Goal: Task Accomplishment & Management: Complete application form

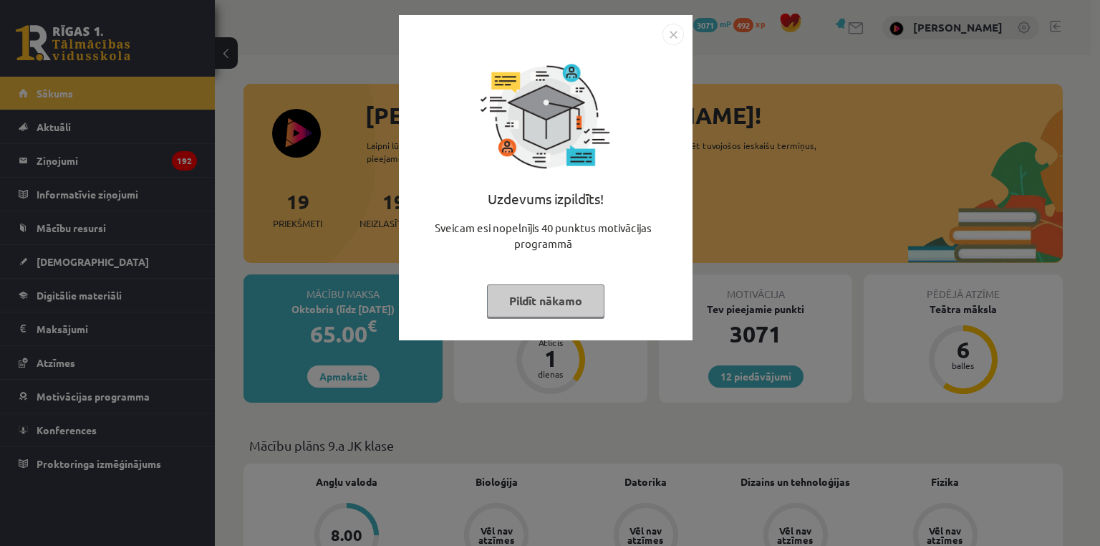
click at [52, 272] on div "Uzdevums izpildīts! Sveicam esi nopelnījis 40 punktus motivācijas programmā Pil…" at bounding box center [550, 273] width 1100 height 546
click at [54, 265] on div "Uzdevums izpildīts! Sveicam esi nopelnījis 40 punktus motivācijas programmā Pil…" at bounding box center [550, 273] width 1100 height 546
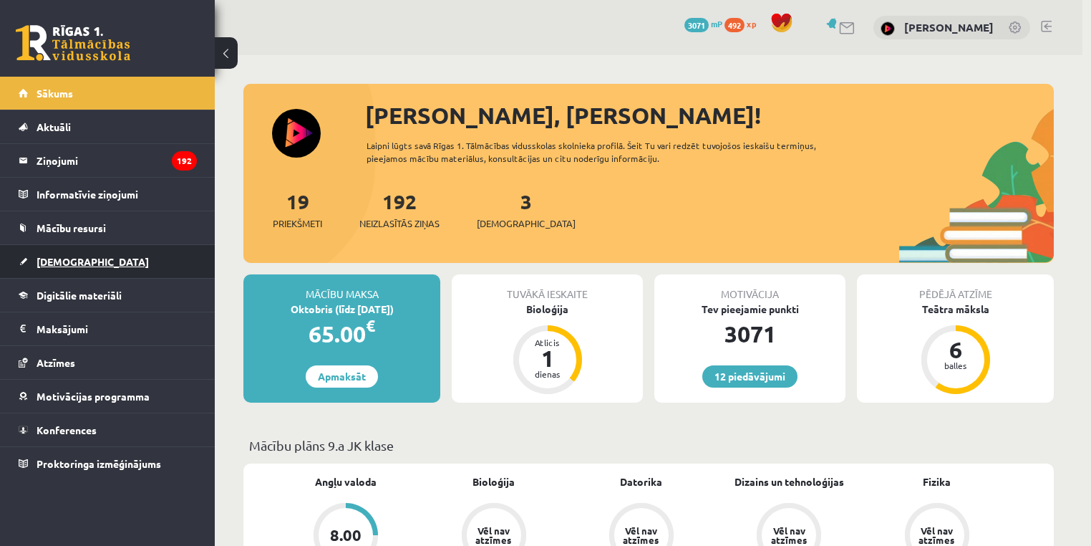
click at [53, 264] on span "[DEMOGRAPHIC_DATA]" at bounding box center [93, 261] width 112 height 13
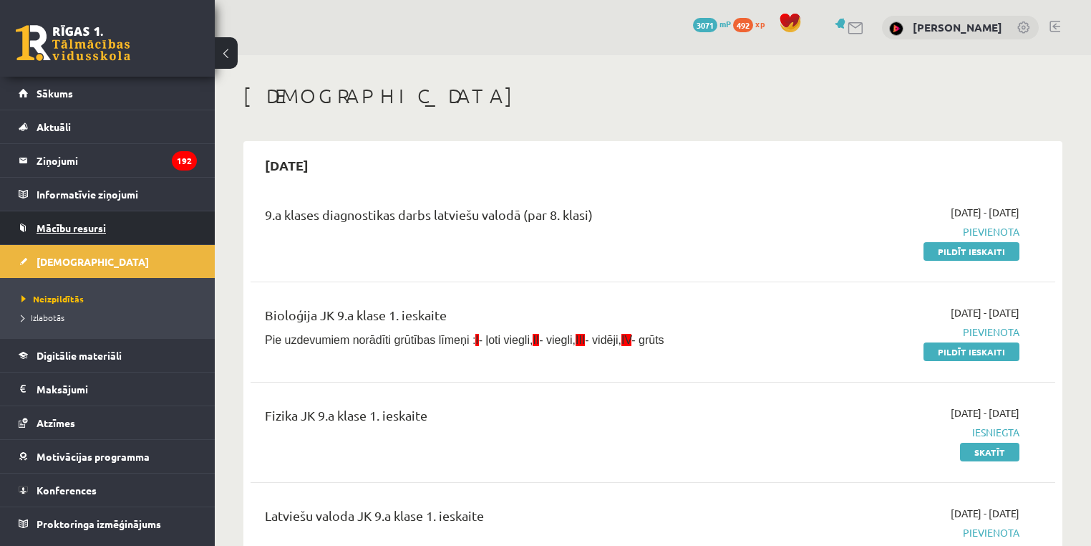
click at [130, 216] on link "Mācību resursi" at bounding box center [108, 227] width 178 height 33
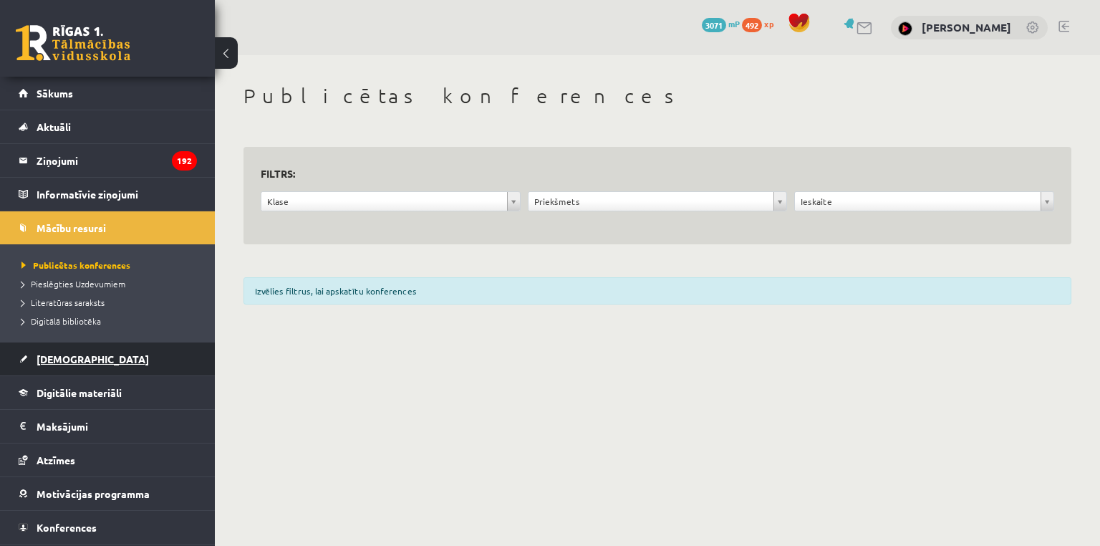
click at [60, 365] on link "[DEMOGRAPHIC_DATA]" at bounding box center [108, 358] width 178 height 33
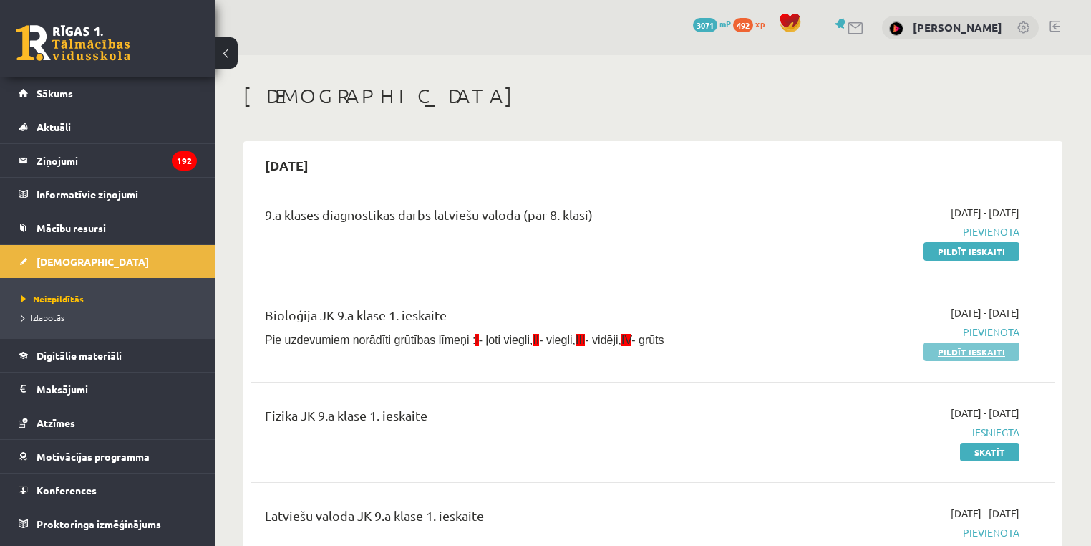
click at [985, 352] on link "Pildīt ieskaiti" at bounding box center [972, 351] width 96 height 19
click at [670, 313] on div "Bioloģija JK 9.a klase 1. ieskaite" at bounding box center [513, 318] width 496 height 26
click at [989, 344] on link "Pildīt ieskaiti" at bounding box center [972, 351] width 96 height 19
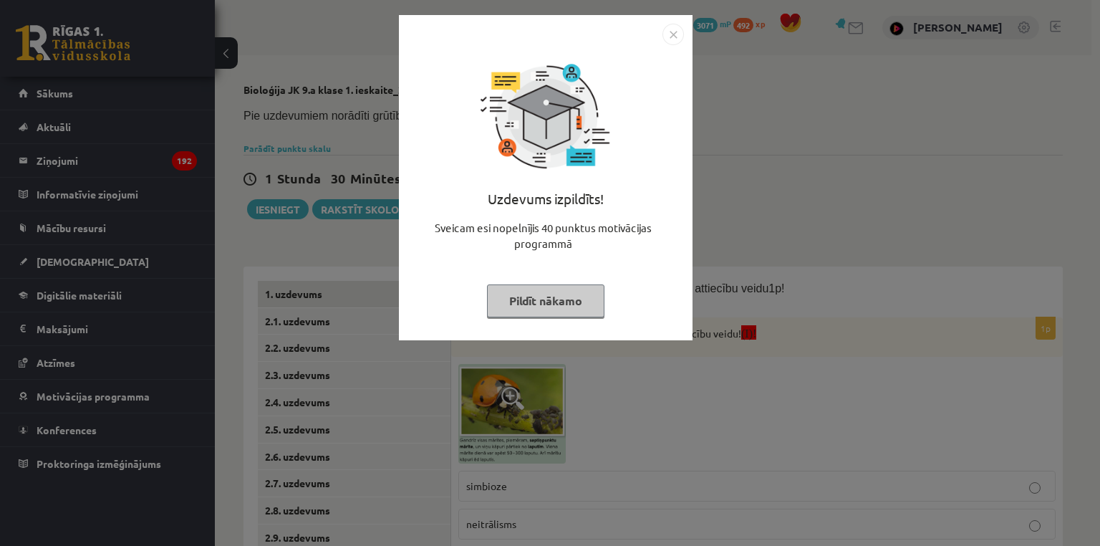
click at [720, 467] on div "Uzdevums izpildīts! Sveicam esi nopelnījis 40 punktus motivācijas programmā Pil…" at bounding box center [550, 273] width 1100 height 546
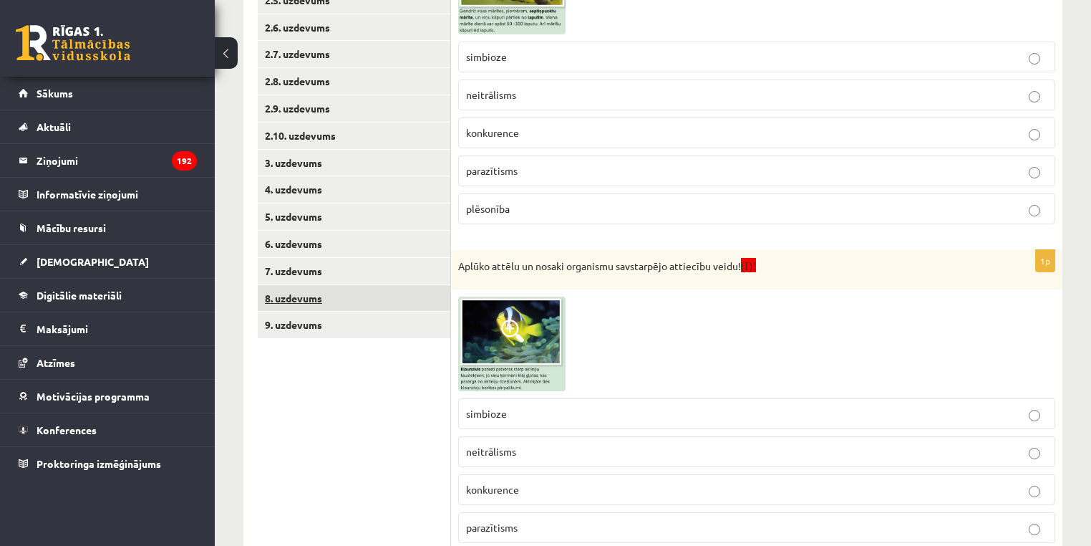
click at [312, 289] on link "8. uzdevums" at bounding box center [354, 298] width 193 height 26
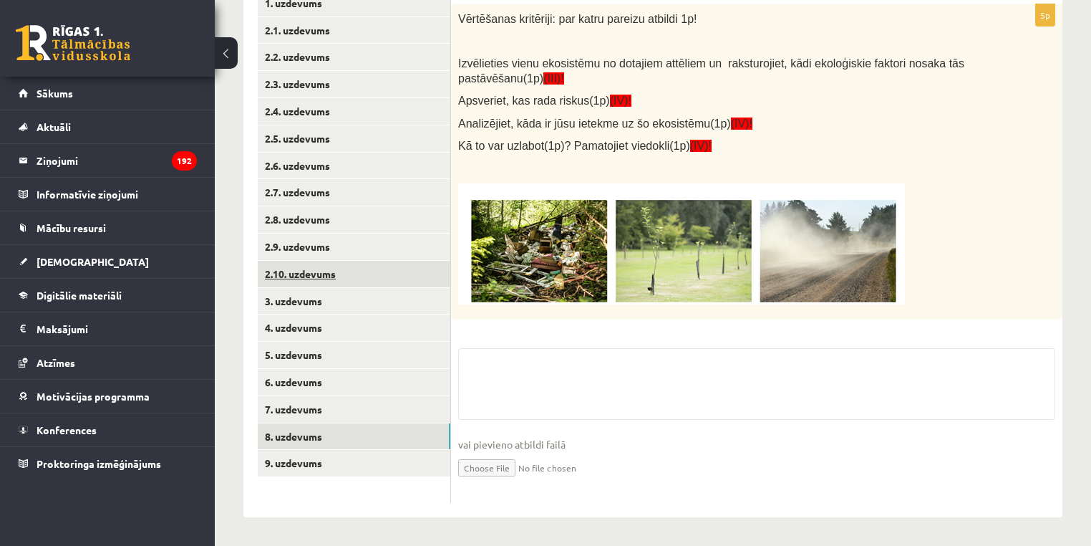
scroll to position [290, 0]
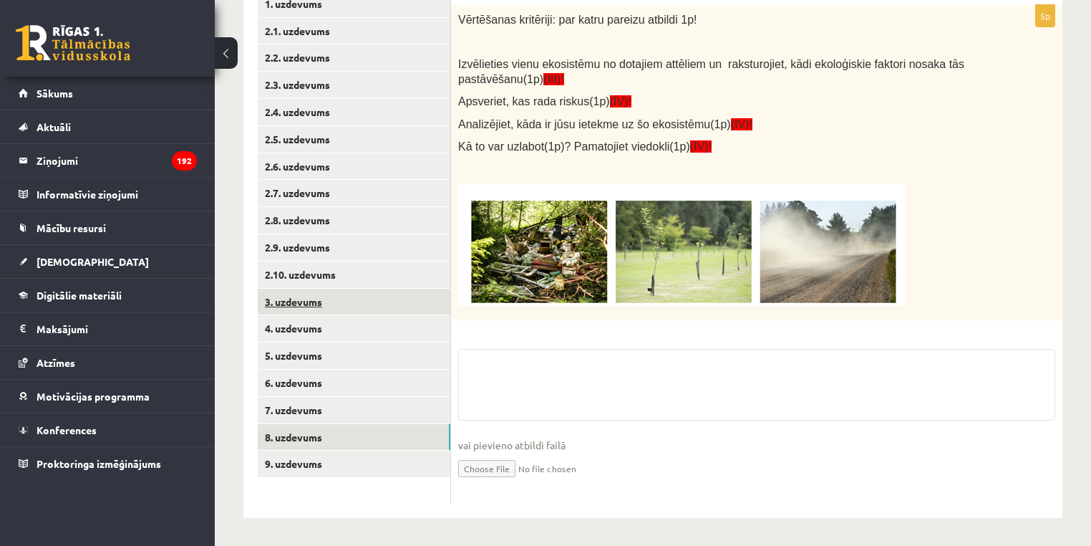
click at [301, 304] on link "3. uzdevums" at bounding box center [354, 302] width 193 height 26
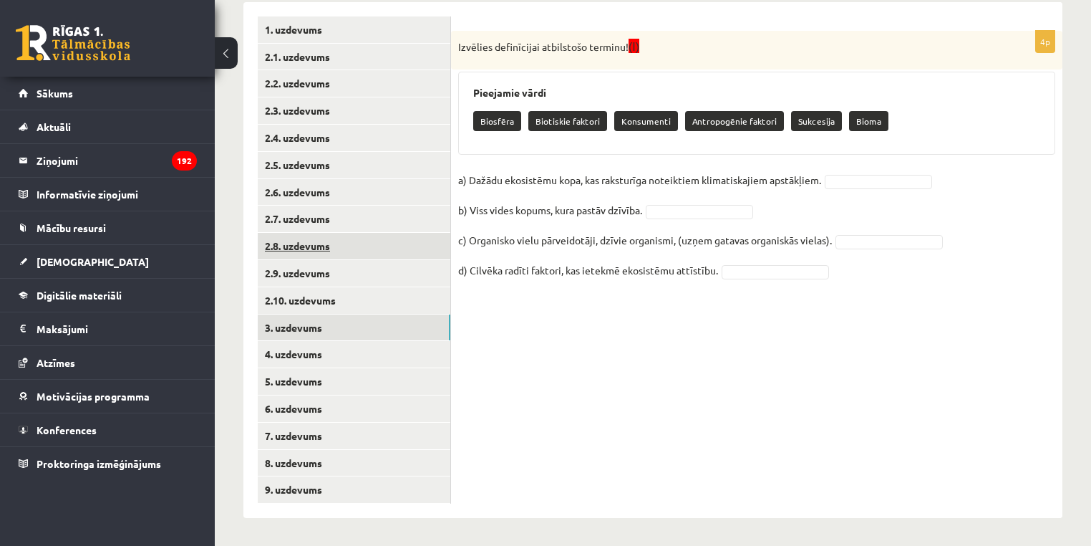
click at [286, 254] on link "2.8. uzdevums" at bounding box center [354, 246] width 193 height 26
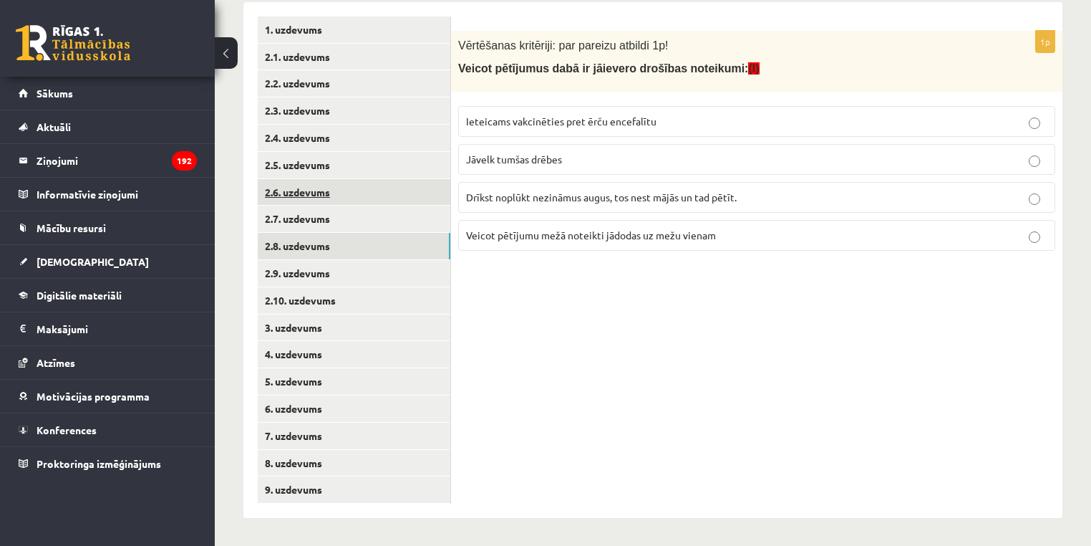
click at [274, 185] on link "2.6. uzdevums" at bounding box center [354, 192] width 193 height 26
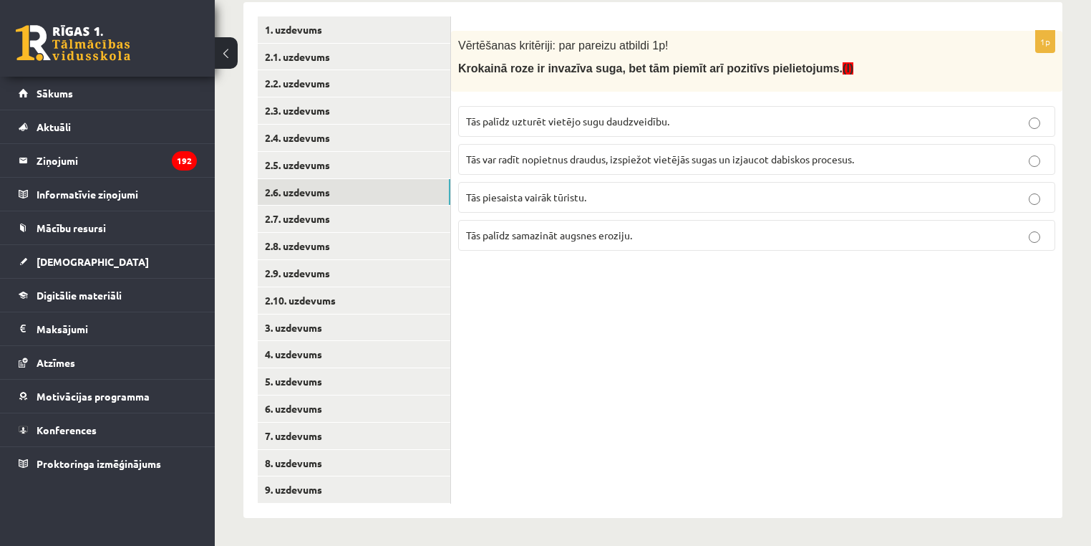
scroll to position [91, 0]
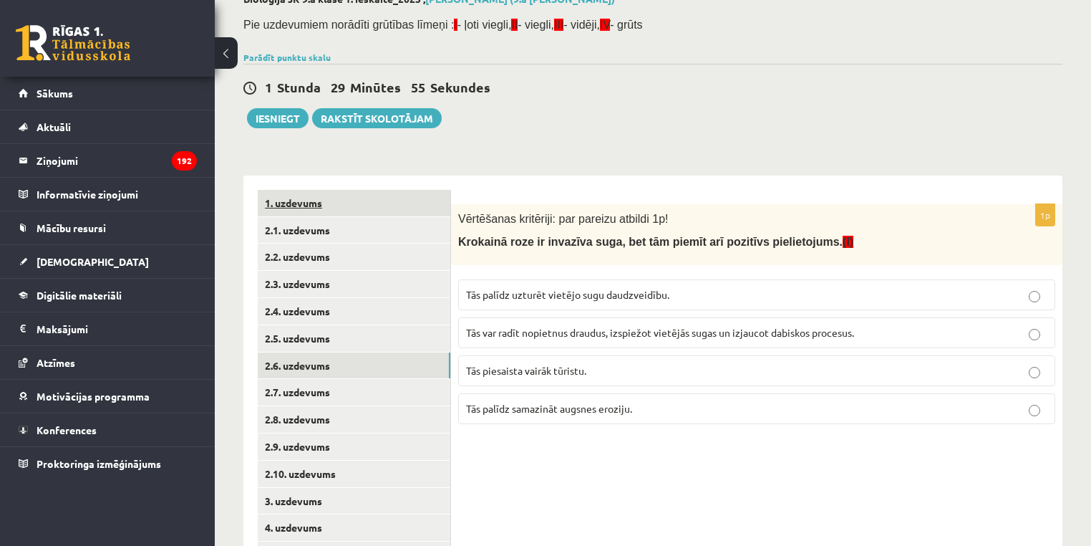
click at [398, 194] on link "1. uzdevums" at bounding box center [354, 203] width 193 height 26
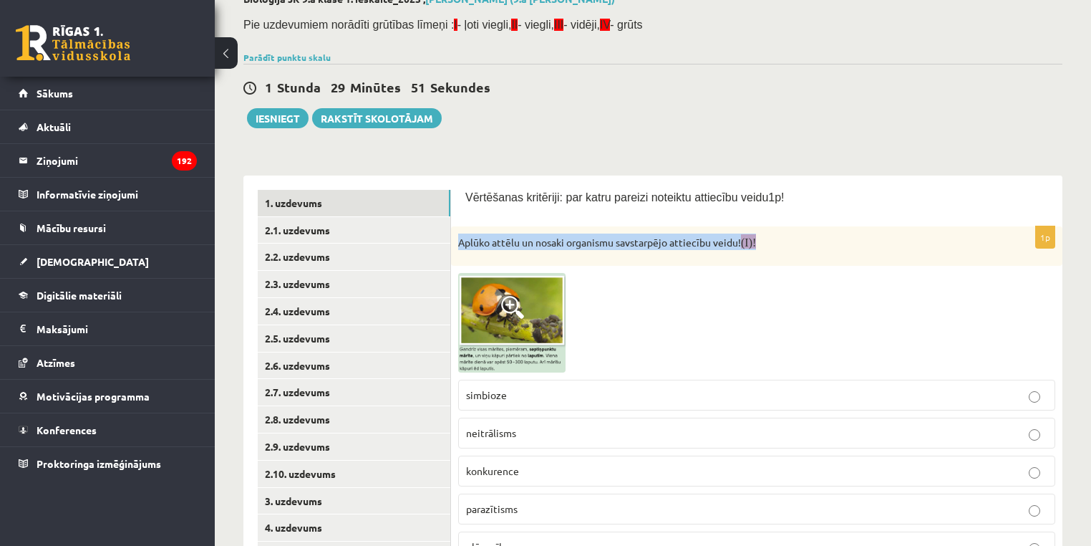
drag, startPoint x: 771, startPoint y: 239, endPoint x: 455, endPoint y: 243, distance: 315.1
click at [455, 243] on div "Aplūko attēlu un nosaki organismu savstarpējo attiecību veidu! (I)!" at bounding box center [757, 245] width 612 height 39
copy p "Aplūko attēlu un nosaki organismu savstarpējo attiecību veidu! (I)!"
click at [524, 305] on img at bounding box center [511, 323] width 107 height 100
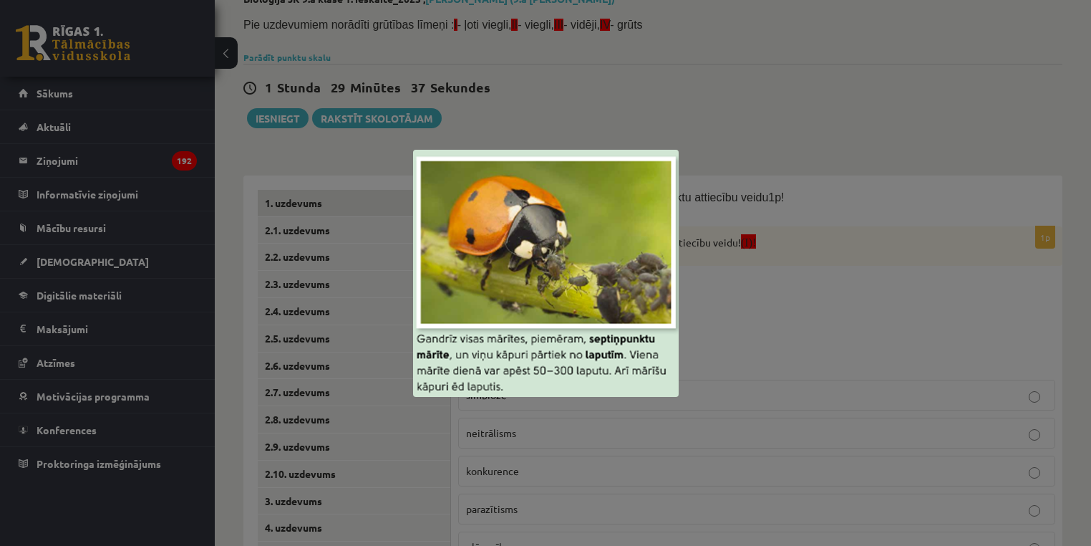
drag, startPoint x: 847, startPoint y: 300, endPoint x: 870, endPoint y: 292, distance: 24.2
click at [847, 300] on div at bounding box center [545, 273] width 1091 height 546
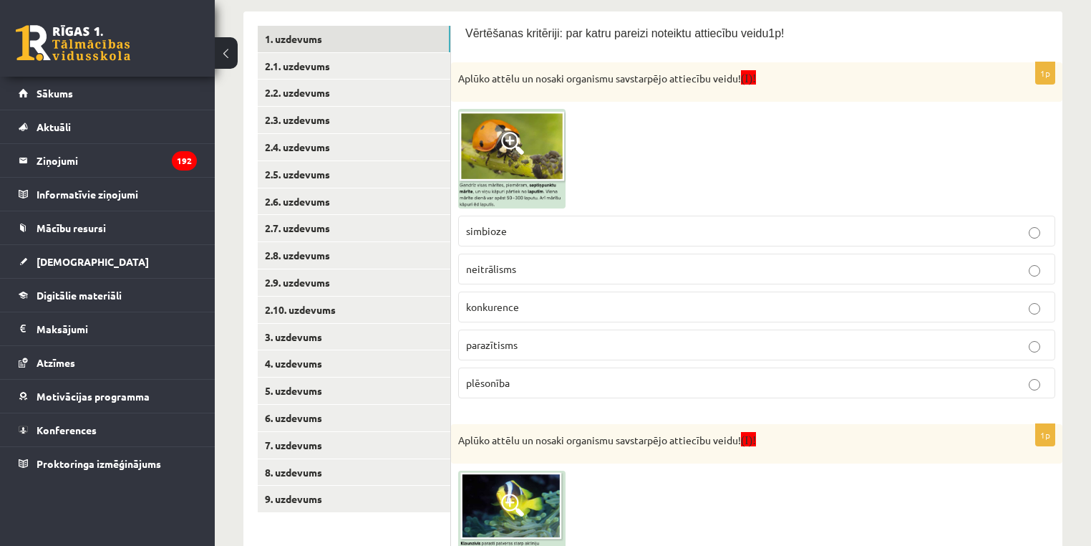
click at [766, 112] on div at bounding box center [756, 159] width 597 height 100
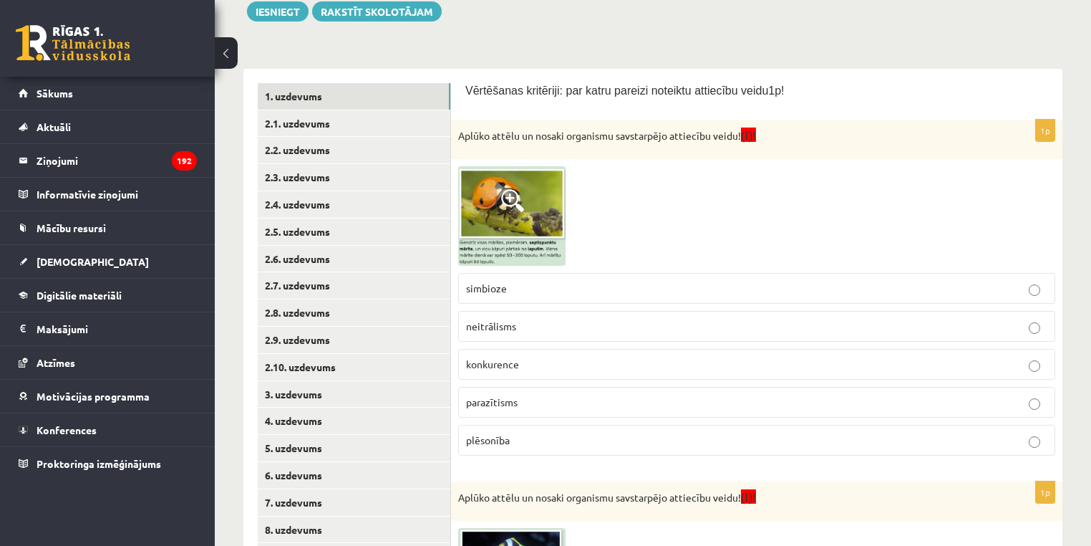
scroll to position [196, 0]
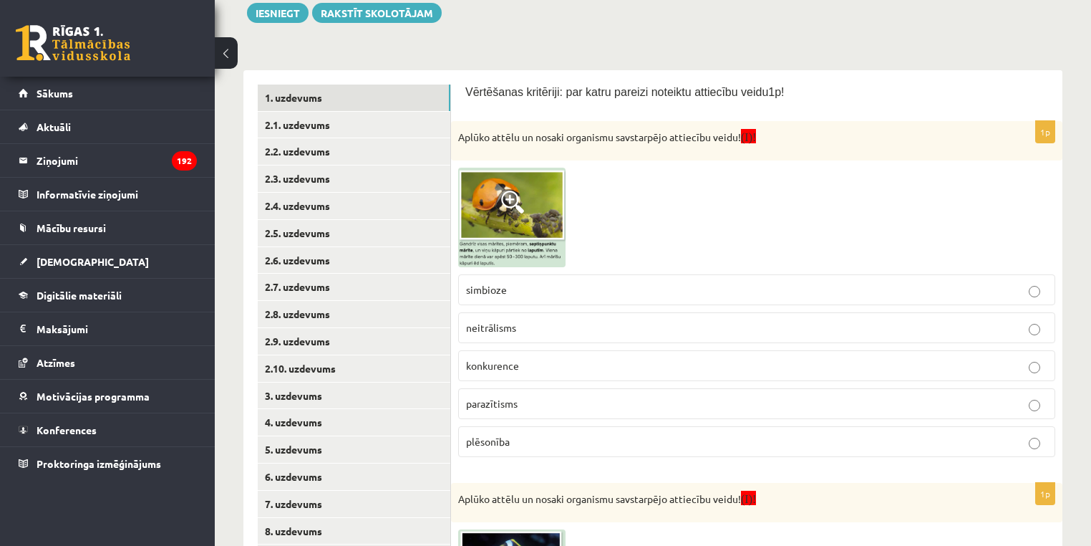
click at [533, 218] on img at bounding box center [511, 218] width 107 height 100
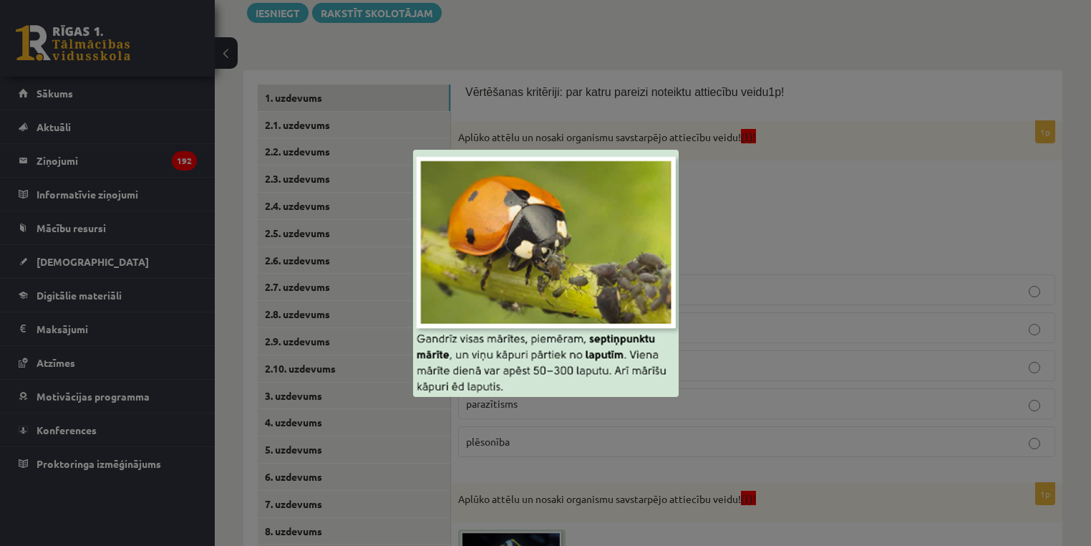
click at [758, 449] on div at bounding box center [545, 273] width 1091 height 546
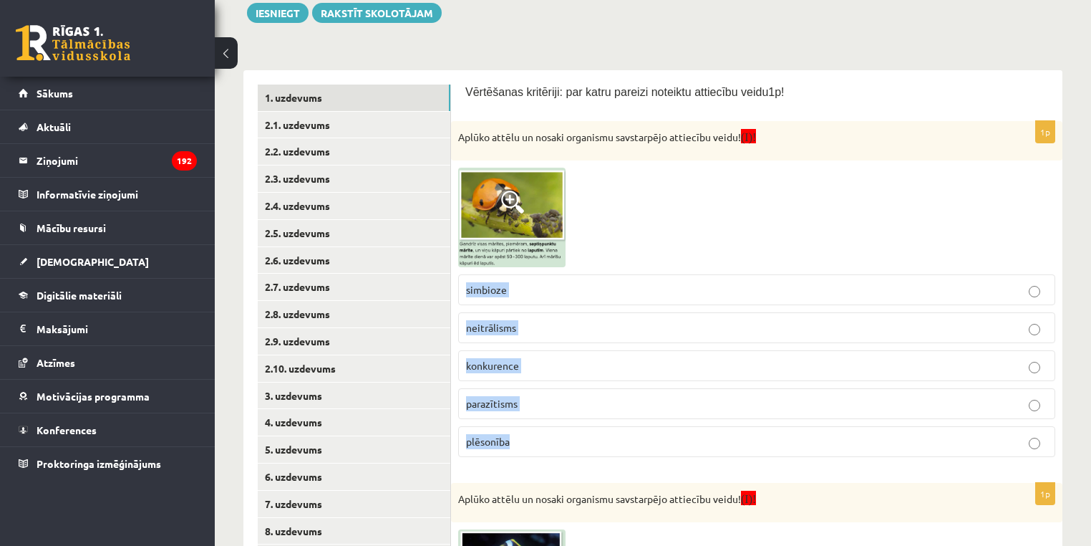
drag, startPoint x: 519, startPoint y: 387, endPoint x: 465, endPoint y: 273, distance: 126.9
click at [465, 273] on fieldset "simbioze neitrālisms konkurence parazītisms plēsonība" at bounding box center [756, 364] width 597 height 194
copy fieldset "simbioze neitrālisms konkurence parazītisms plēsonība"
click at [531, 220] on img at bounding box center [511, 218] width 107 height 100
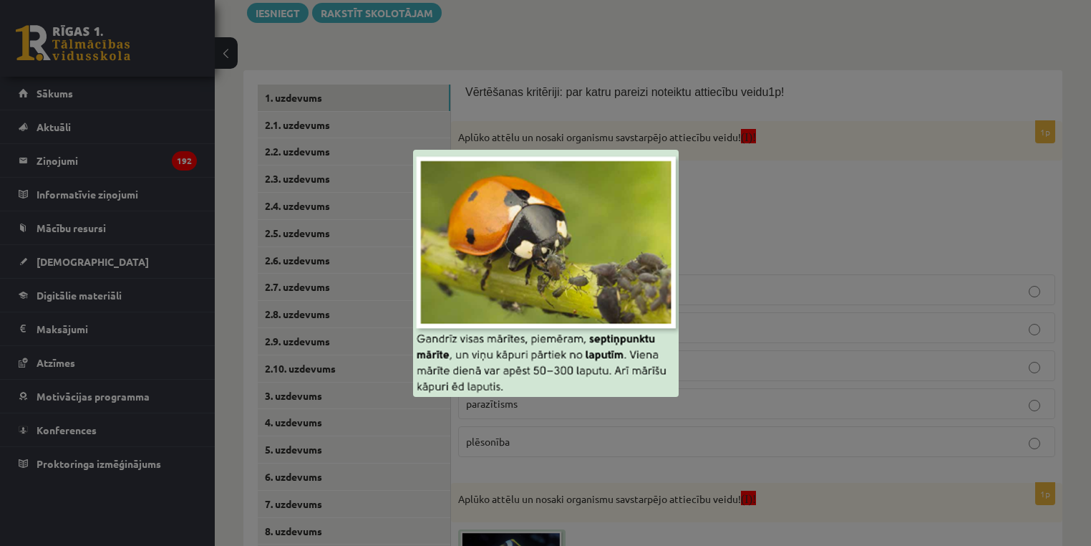
click at [705, 407] on div at bounding box center [545, 273] width 1091 height 546
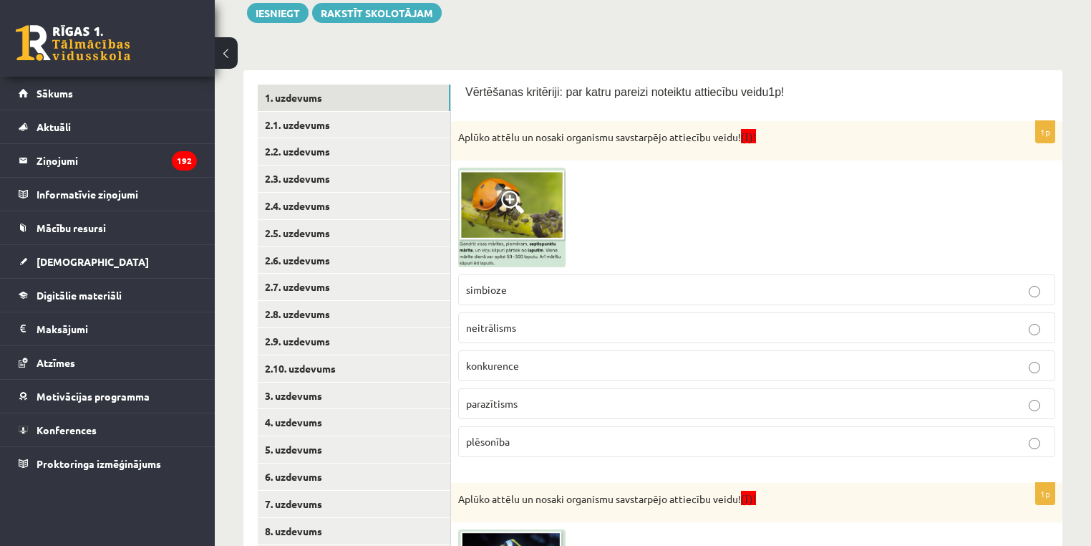
click at [539, 409] on p "parazītisms" at bounding box center [757, 403] width 582 height 15
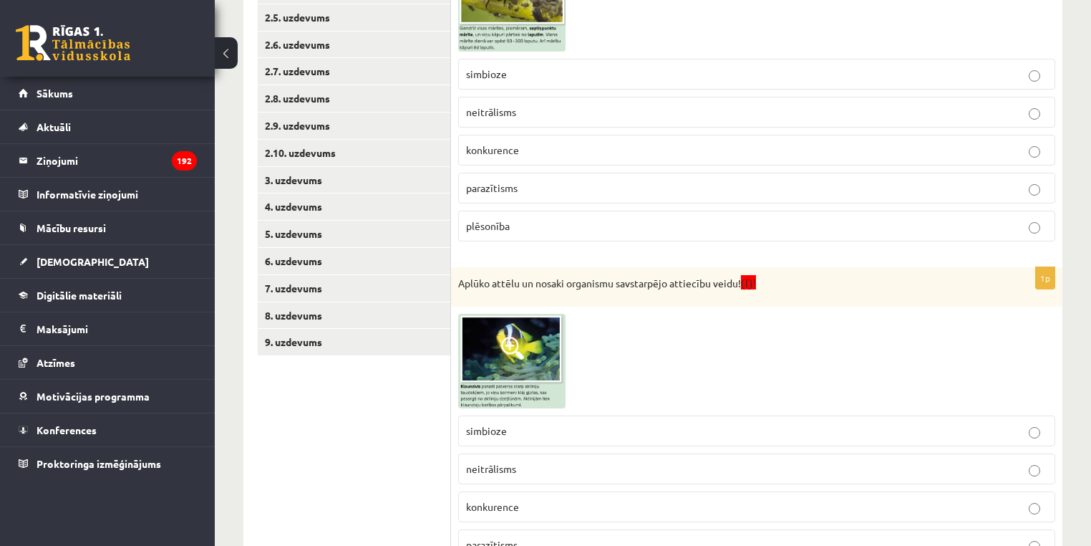
scroll to position [460, 0]
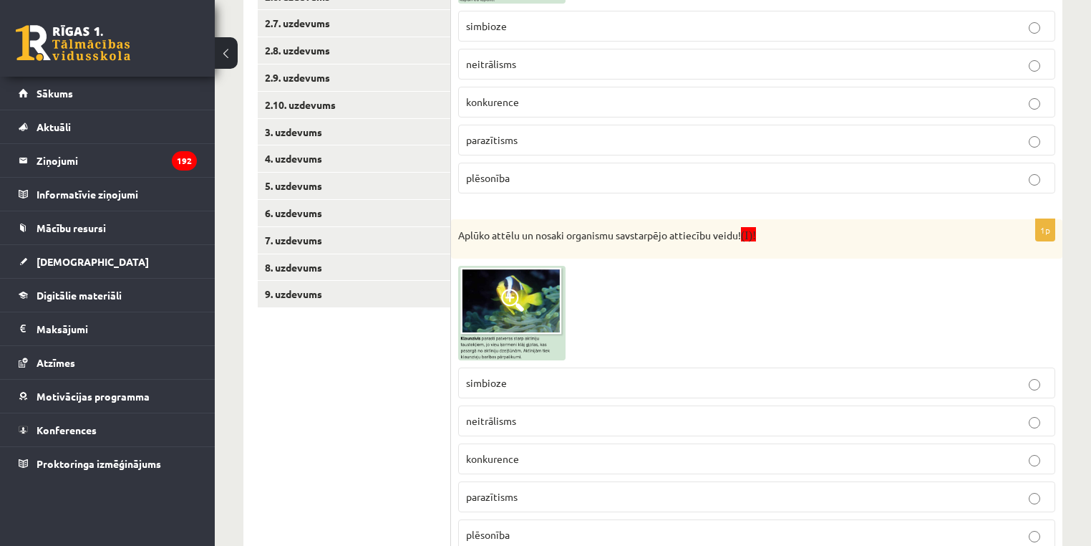
click at [500, 325] on img at bounding box center [511, 313] width 107 height 95
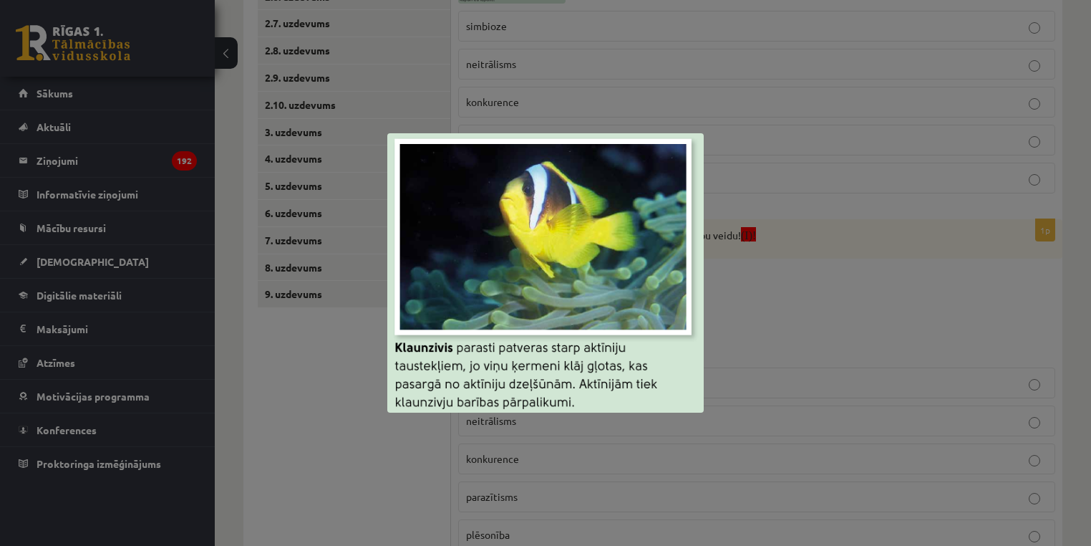
click at [262, 211] on div at bounding box center [545, 273] width 1091 height 546
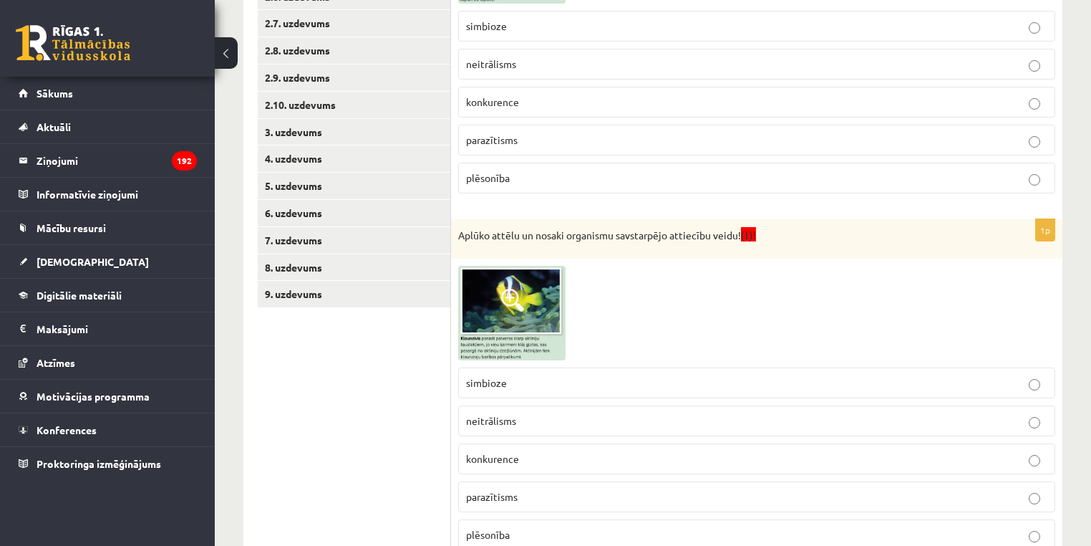
click at [515, 406] on label "neitrālisms" at bounding box center [756, 420] width 597 height 31
click at [524, 387] on p "simbioze" at bounding box center [757, 382] width 582 height 15
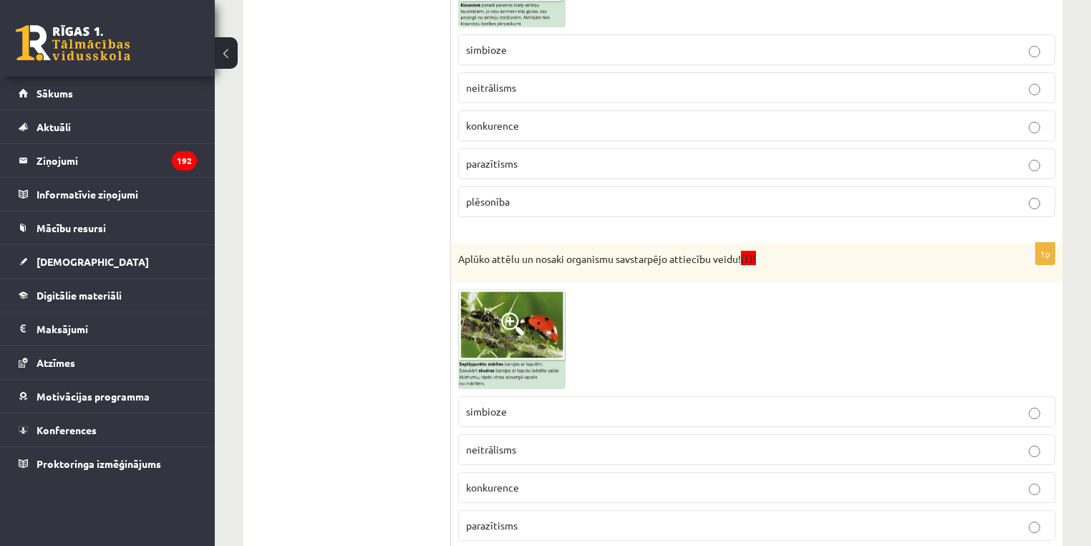
scroll to position [796, 0]
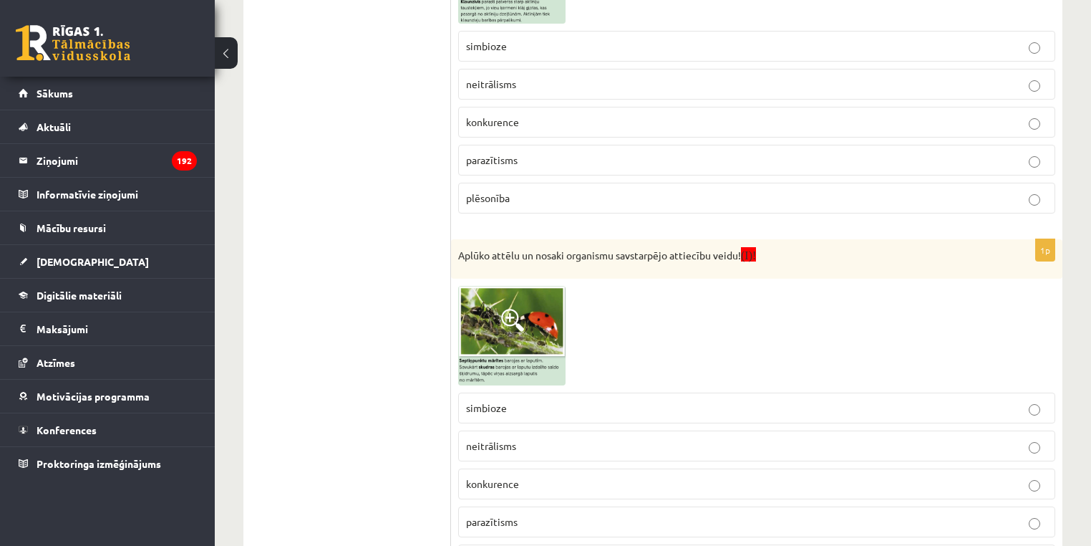
click at [488, 364] on img at bounding box center [511, 336] width 107 height 100
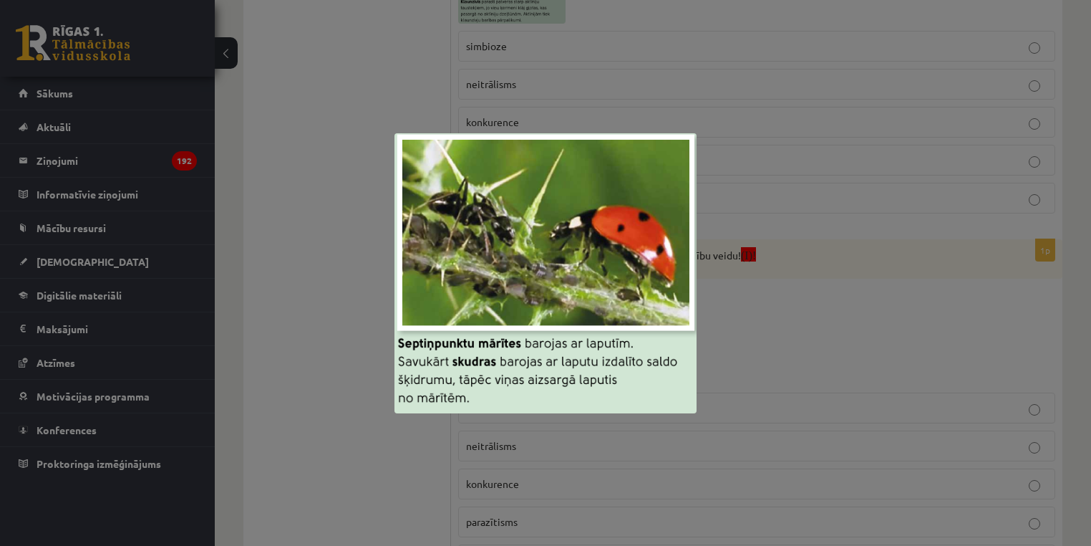
click at [599, 478] on div at bounding box center [545, 273] width 1091 height 546
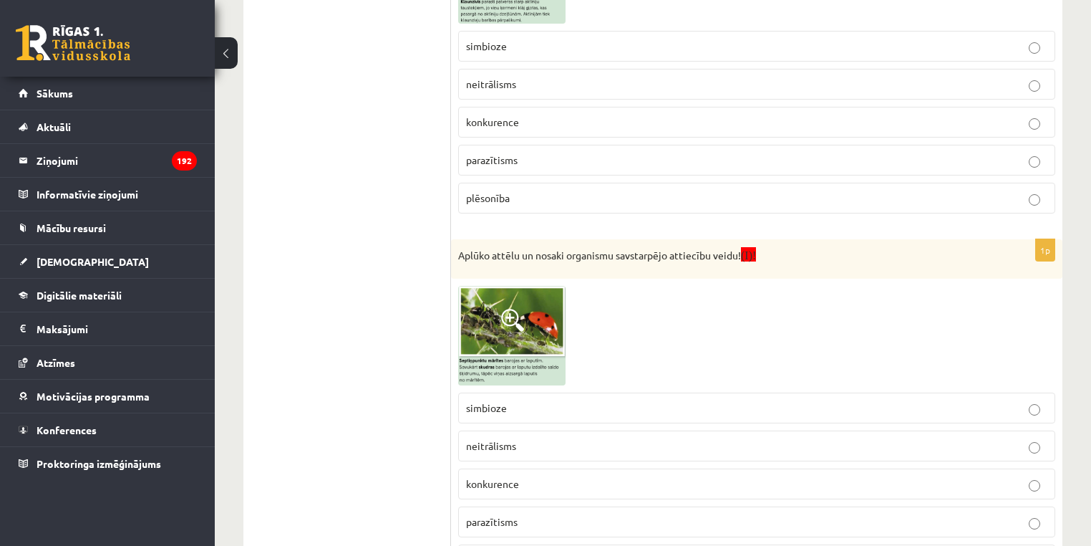
click at [519, 447] on p "neitrālisms" at bounding box center [757, 445] width 582 height 15
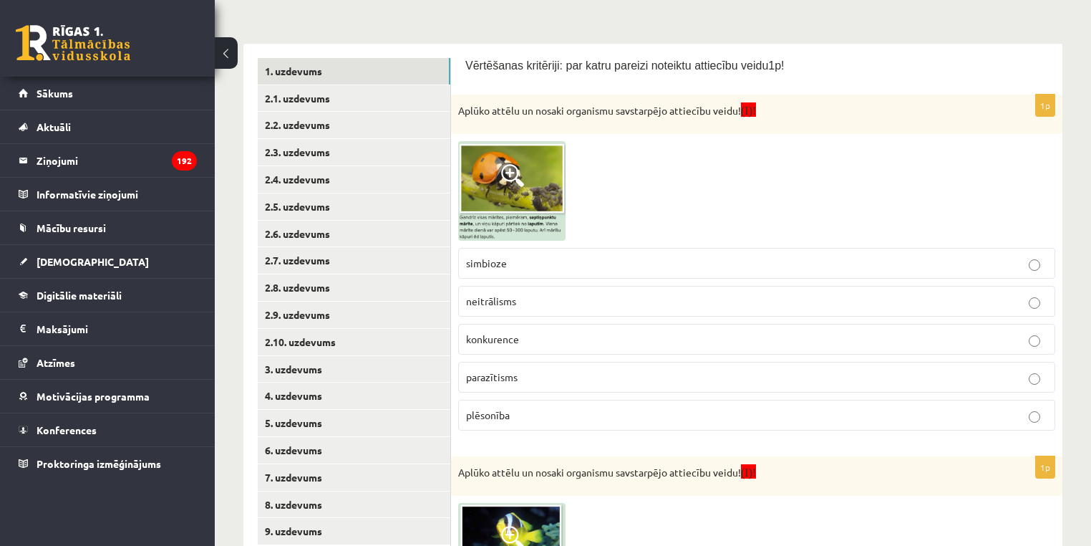
scroll to position [220, 0]
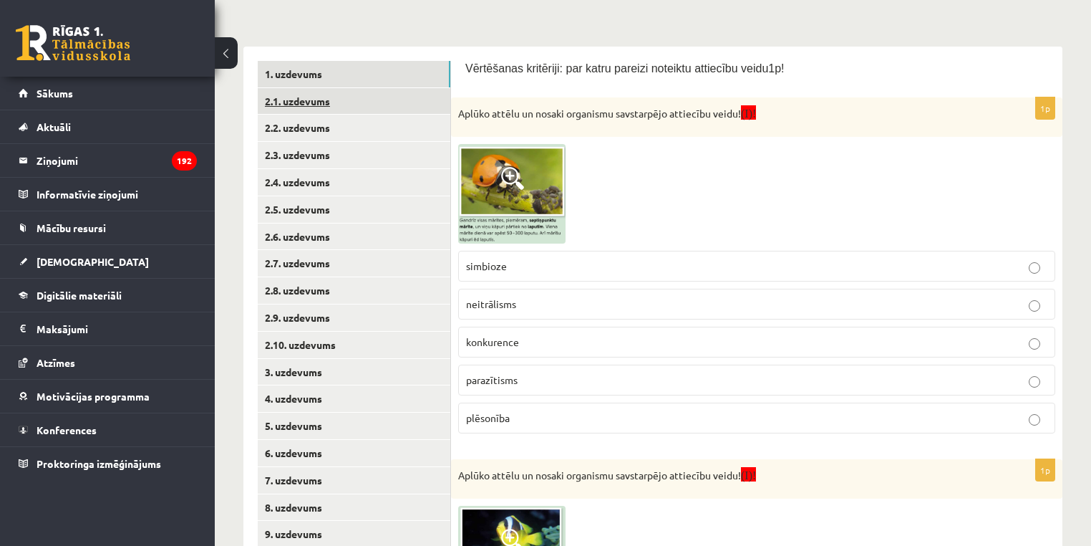
click at [284, 105] on link "2.1. uzdevums" at bounding box center [354, 101] width 193 height 26
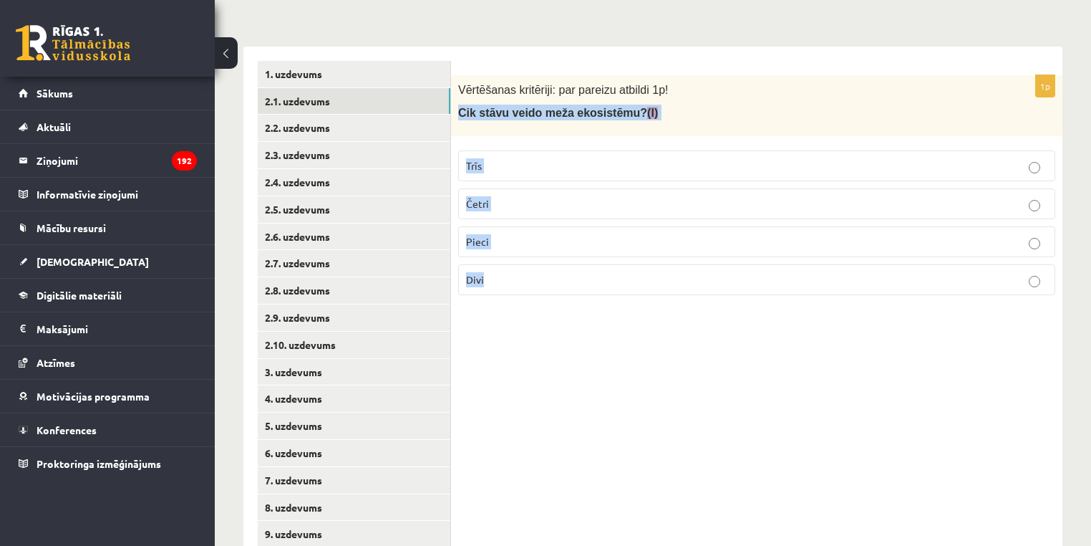
drag, startPoint x: 508, startPoint y: 267, endPoint x: 455, endPoint y: 112, distance: 163.5
click at [455, 112] on div "1p Vērtēšanas kritēriji: par pareizu atbildi 1p! Cik stāvu veido meža ekosistēm…" at bounding box center [757, 190] width 612 height 231
copy div "Cik stāvu veido meža ekosistēmu? (I) Trīs Četri Pieci Divi"
click at [494, 181] on fieldset "Trīs Četri Pieci Divi" at bounding box center [756, 221] width 597 height 156
click at [501, 193] on label "Četri" at bounding box center [756, 203] width 597 height 31
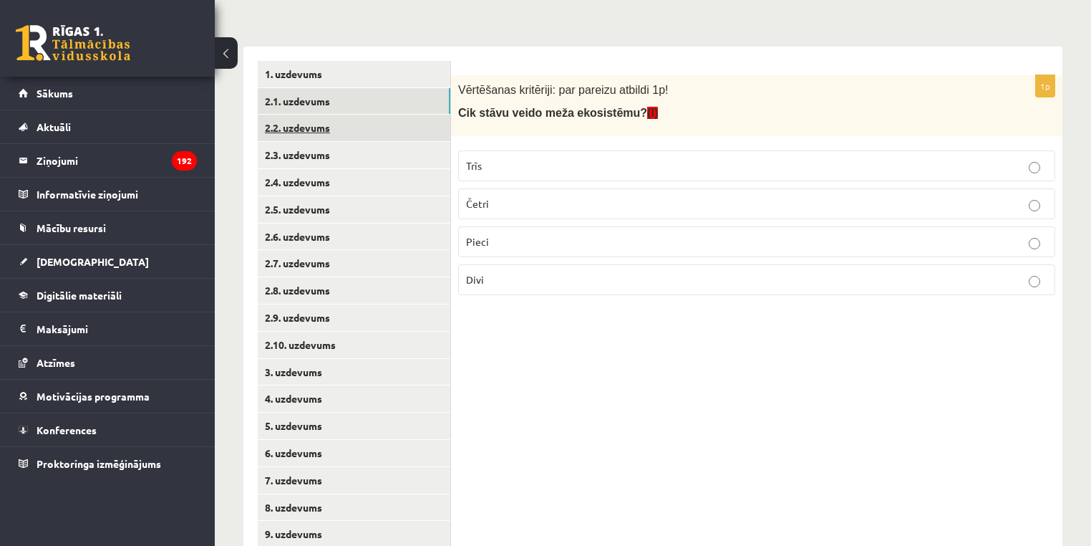
click at [329, 128] on link "2.2. uzdevums" at bounding box center [354, 128] width 193 height 26
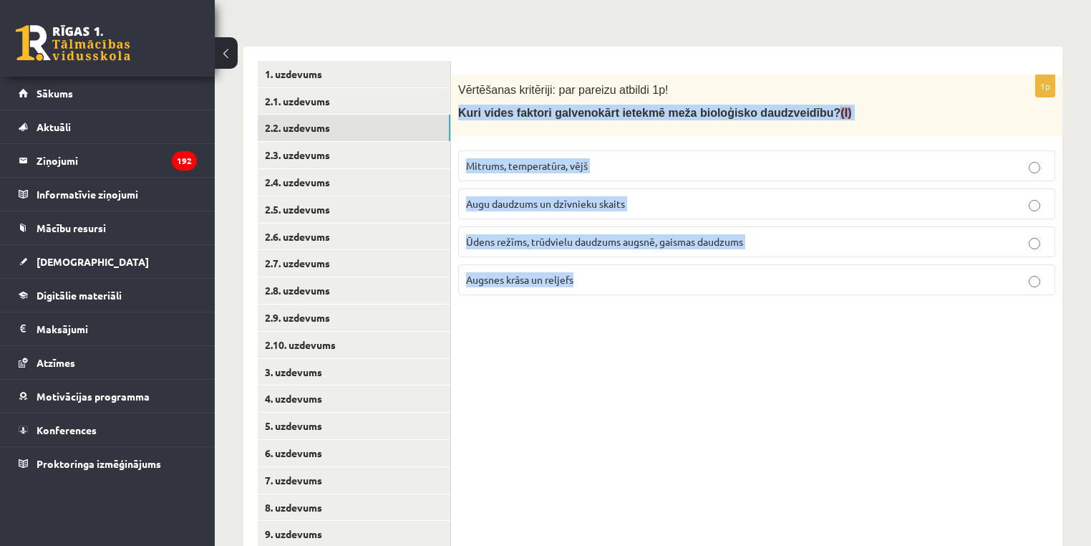
drag, startPoint x: 592, startPoint y: 278, endPoint x: 459, endPoint y: 110, distance: 213.6
click at [459, 110] on div "1p Vērtēšanas kritēriji: par pareizu atbildi 1p! Kuri vides faktori galvenokārt…" at bounding box center [757, 190] width 612 height 231
copy div "Kuri vides faktori galvenokārt ietekmē [PERSON_NAME] bioloģisko daudzveidību? (…"
click at [466, 168] on span "Mitrums, temperatūra, vējš" at bounding box center [527, 165] width 122 height 13
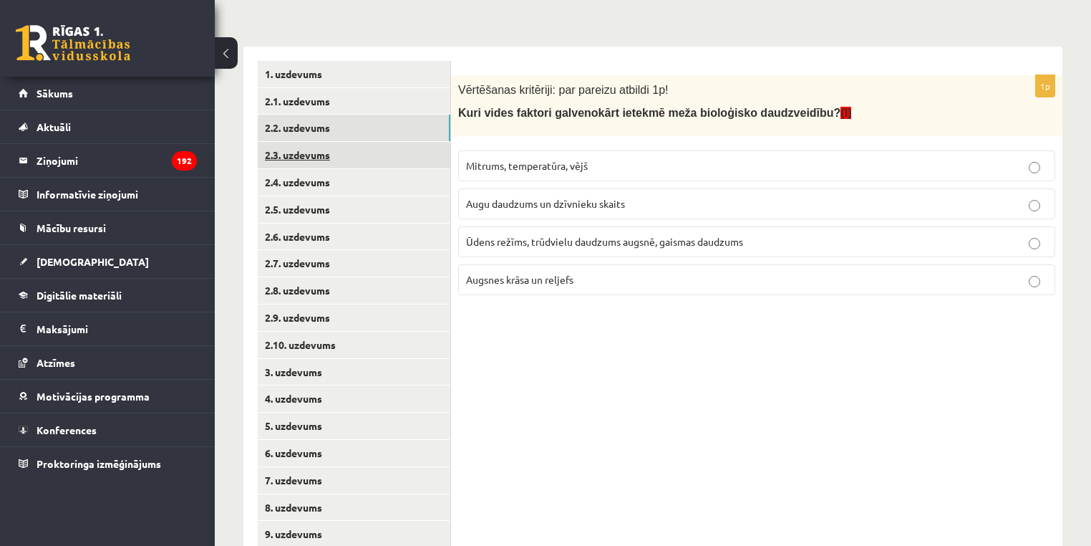
click at [319, 149] on link "2.3. uzdevums" at bounding box center [354, 155] width 193 height 26
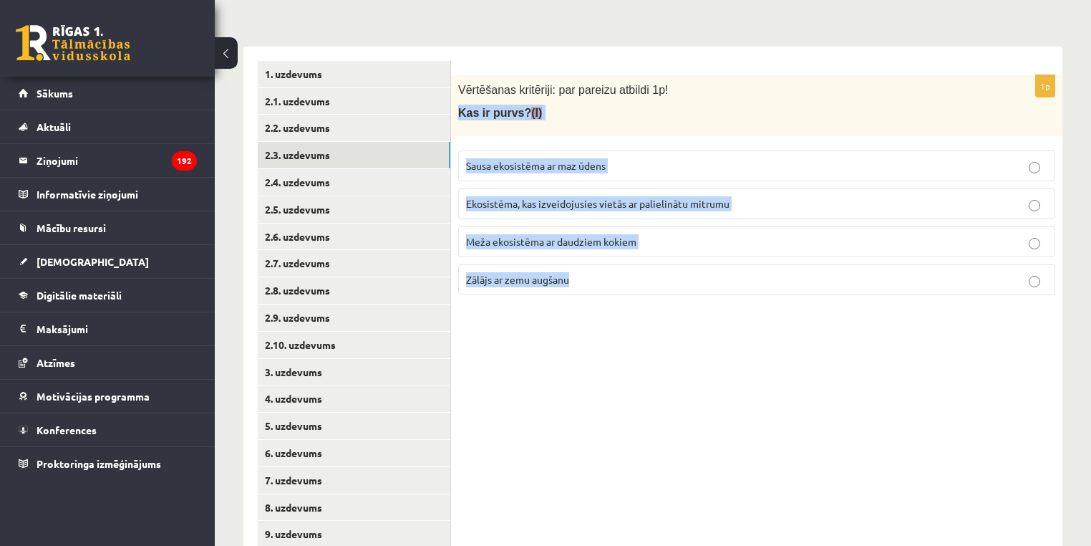
drag, startPoint x: 602, startPoint y: 275, endPoint x: 458, endPoint y: 112, distance: 217.1
click at [458, 112] on div "1p Vērtēšanas kritēriji: par pareizu atbildi 1p! Kas ir [DEMOGRAPHIC_DATA]? (I)…" at bounding box center [757, 190] width 612 height 231
copy div "Kas ir purvs? (I) Sausa ekosistēma ar maz ūdens Ekosistēma, kas izveidojusies v…"
click at [531, 194] on label "Ekosistēma, kas izveidojusies vietās ar palielinātu mitrumu" at bounding box center [756, 203] width 597 height 31
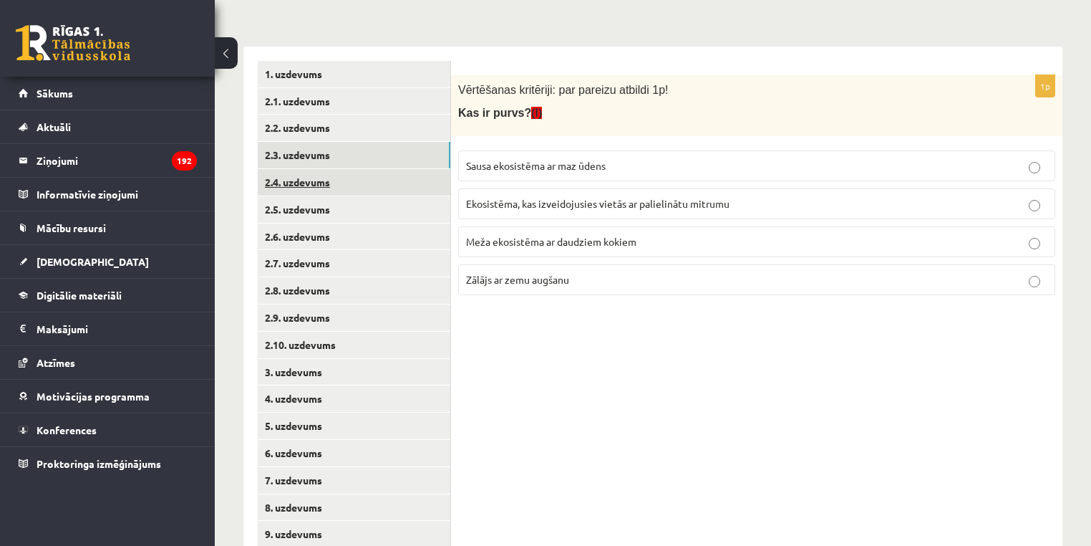
click at [306, 178] on link "2.4. uzdevums" at bounding box center [354, 182] width 193 height 26
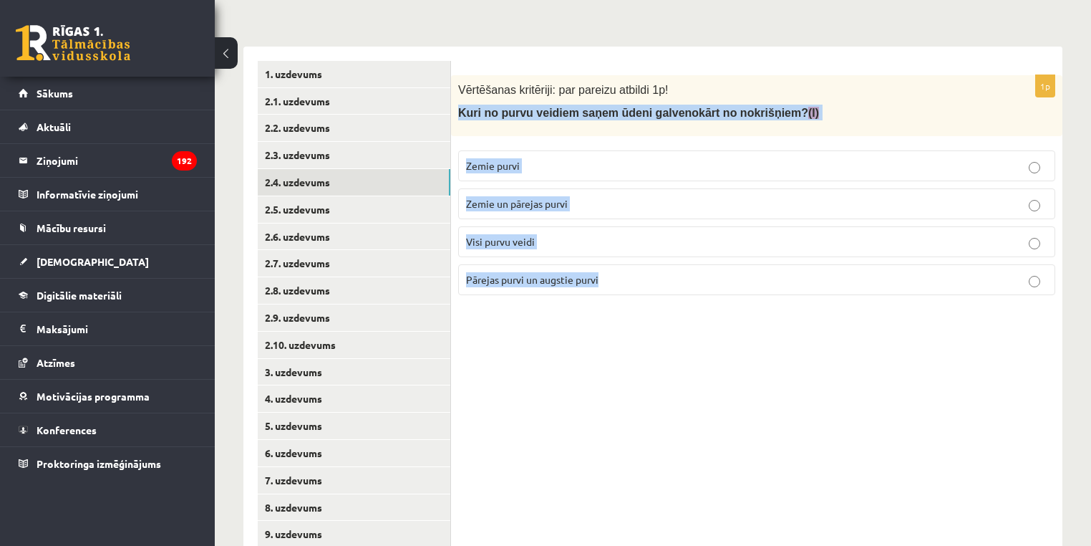
drag, startPoint x: 632, startPoint y: 286, endPoint x: 458, endPoint y: 109, distance: 247.6
click at [458, 109] on div "1p Vērtēšanas kritēriji: par pareizu atbildi 1p! Kuri no purvu veidiem saņem ūd…" at bounding box center [757, 190] width 612 height 231
copy div "Kuri no purvu veidiem saņem ūdeni galvenokārt no nokrišņiem? (I) Zemie purvi Ze…"
click at [549, 275] on span "Pārejas purvi un augstie purvi" at bounding box center [532, 279] width 132 height 13
drag, startPoint x: 665, startPoint y: 275, endPoint x: 410, endPoint y: 23, distance: 359.0
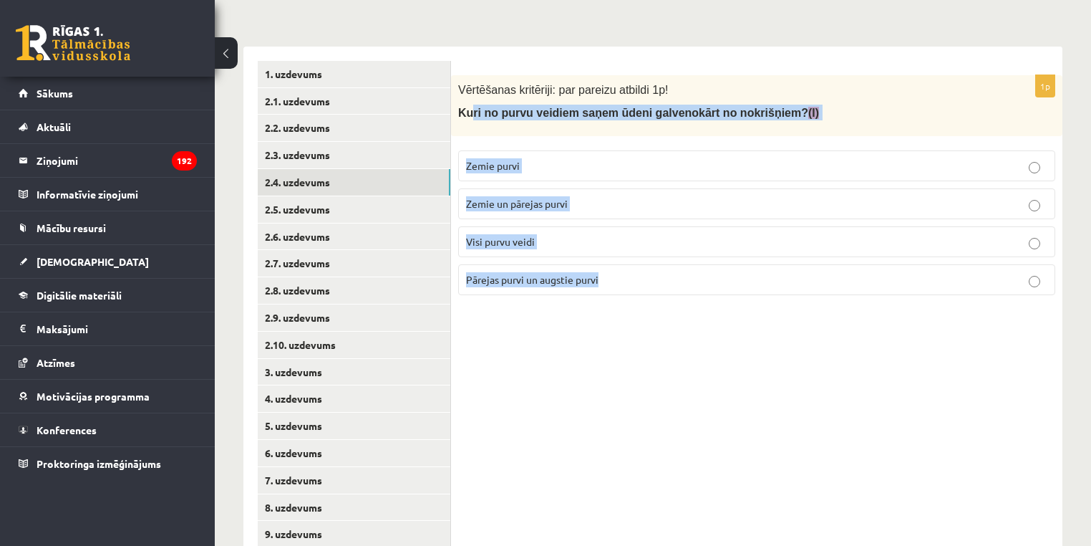
click at [470, 117] on div "1p Vērtēšanas kritēriji: par pareizu atbildi 1p! Kuri no purvu veidiem saņem ūd…" at bounding box center [757, 190] width 612 height 231
click at [334, 215] on link "2.5. uzdevums" at bounding box center [354, 209] width 193 height 26
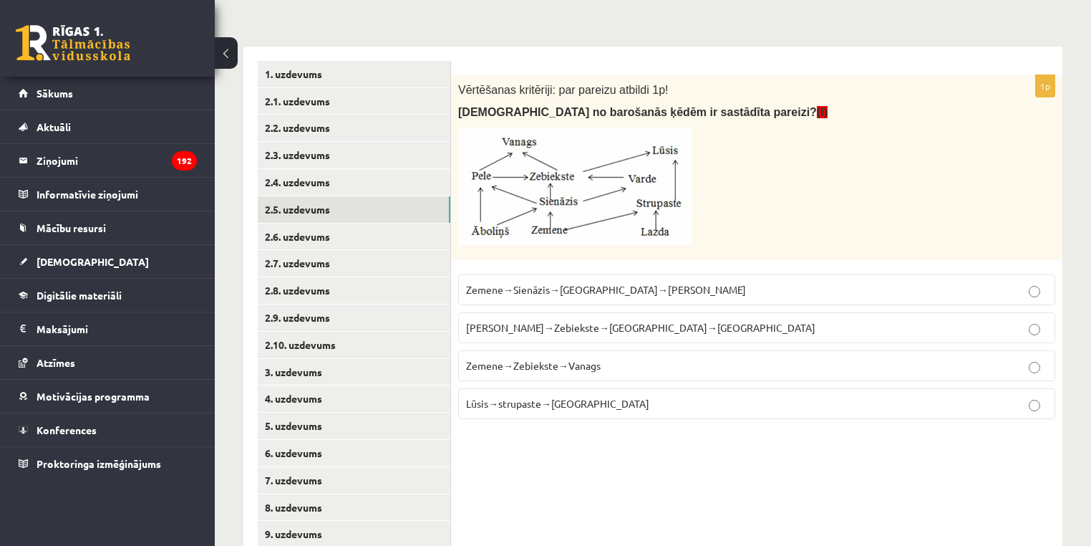
click at [570, 198] on img at bounding box center [575, 185] width 234 height 117
drag, startPoint x: 648, startPoint y: 114, endPoint x: 444, endPoint y: 115, distance: 204.1
click at [444, 115] on div "**********" at bounding box center [652, 305] width 819 height 516
click at [460, 116] on span "[DEMOGRAPHIC_DATA] no barošanās ķēdēm ir sastādīta pareizi? (I)" at bounding box center [643, 112] width 370 height 12
drag, startPoint x: 460, startPoint y: 116, endPoint x: 660, endPoint y: 115, distance: 199.1
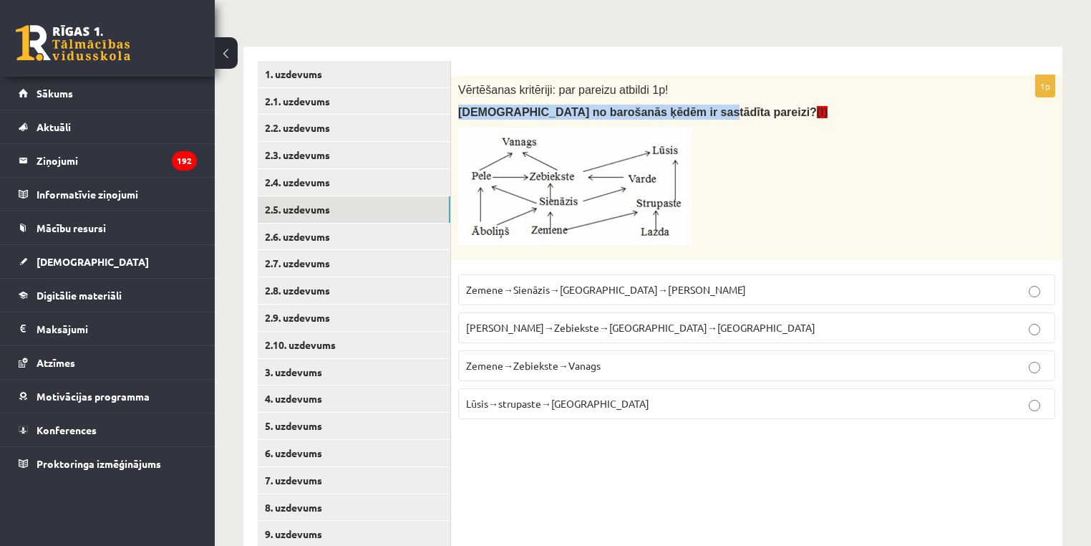
click at [660, 115] on span "[DEMOGRAPHIC_DATA] no barošanās ķēdēm ir sastādīta pareizi? (I)" at bounding box center [643, 112] width 370 height 12
click at [730, 303] on label "Zemene→Sienāzis→[GEOGRAPHIC_DATA]→[PERSON_NAME]" at bounding box center [756, 289] width 597 height 31
click at [703, 290] on p "Zemene→Sienāzis→[GEOGRAPHIC_DATA]→[PERSON_NAME]" at bounding box center [757, 289] width 582 height 15
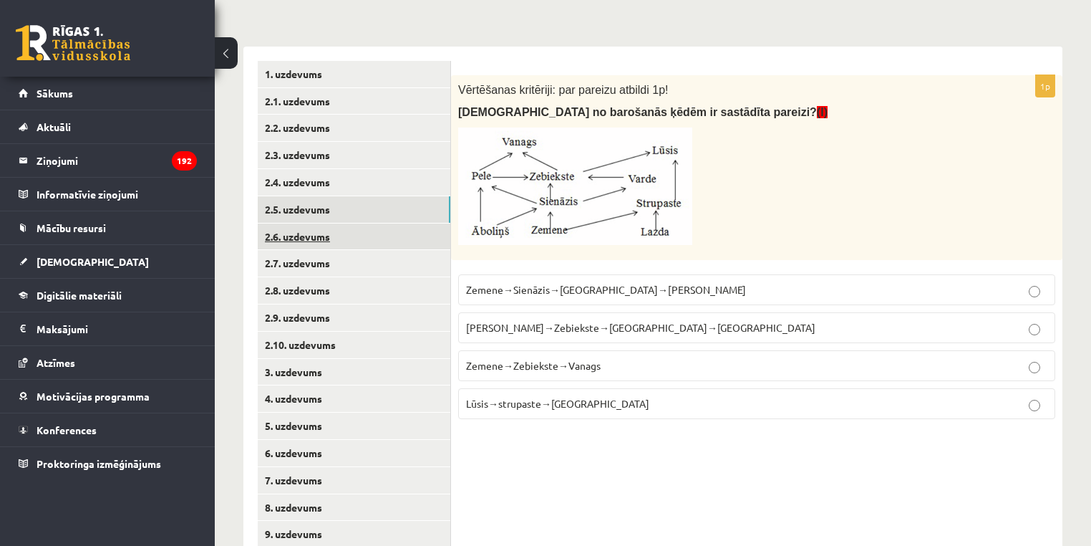
click at [307, 241] on link "2.6. uzdevums" at bounding box center [354, 236] width 193 height 26
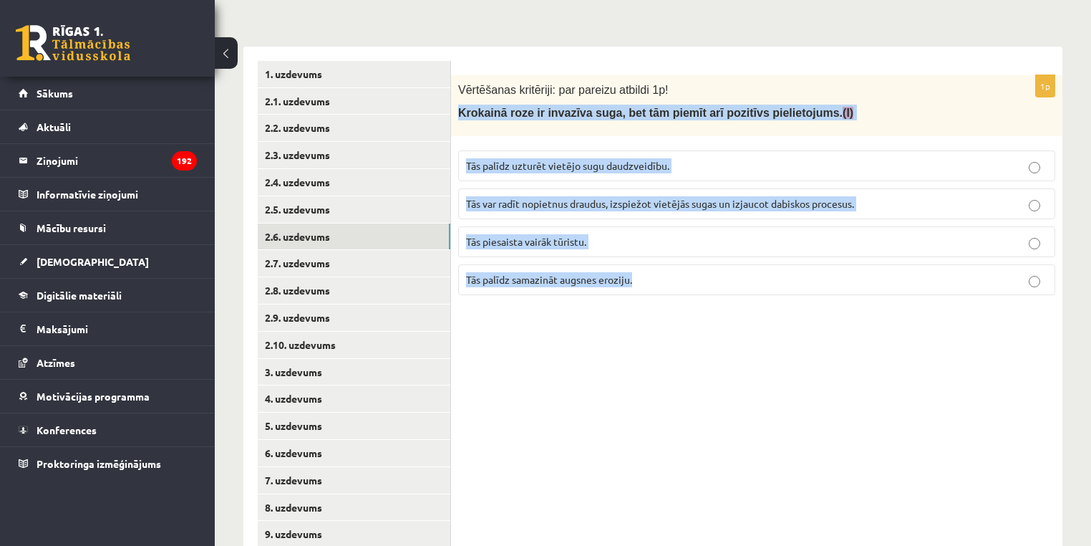
drag, startPoint x: 644, startPoint y: 284, endPoint x: 456, endPoint y: 120, distance: 249.2
click at [456, 120] on div "1p Vērtēšanas kritēriji: par pareizu atbildi 1p! Krokainā roze ir invazīva suga…" at bounding box center [757, 190] width 612 height 231
copy div "Krokainā roze ir invazīva suga, bet tām piemīt arī pozitīvs pielietojums. (I) T…"
click at [542, 164] on span "Tās palīdz uzturēt vietējo sugu daudzveidību." at bounding box center [567, 165] width 203 height 13
click at [352, 259] on link "2.7. uzdevums" at bounding box center [354, 263] width 193 height 26
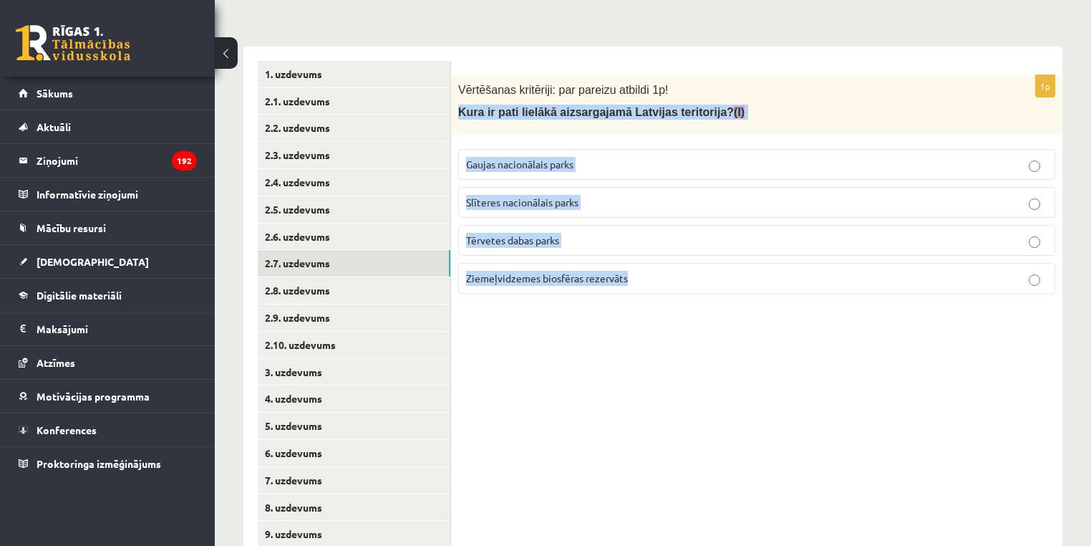
drag, startPoint x: 640, startPoint y: 288, endPoint x: 453, endPoint y: 112, distance: 256.4
click at [453, 112] on div "1p Vērtēšanas kritēriji: par pareizu atbildi 1p! Kura ir pati lielākā aizsargaj…" at bounding box center [757, 190] width 612 height 230
copy div "Kura ir pati lielākā aizsargajamā Latvijas teritorija? (I) Gaujas nacionālais p…"
click at [551, 276] on span "Ziemeļvidzemes biosfēras rezervāts" at bounding box center [547, 277] width 162 height 13
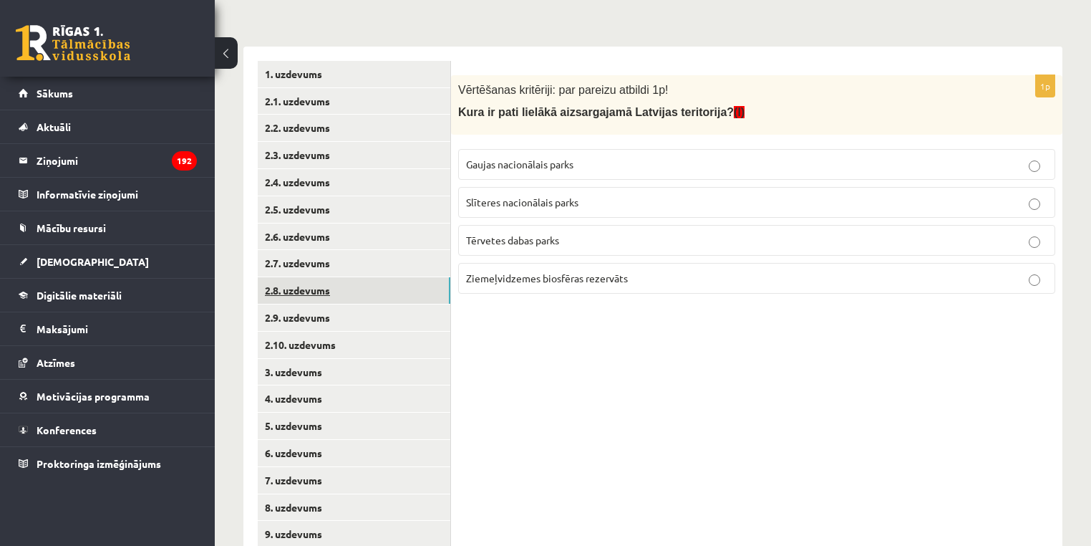
click at [321, 291] on link "2.8. uzdevums" at bounding box center [354, 290] width 193 height 26
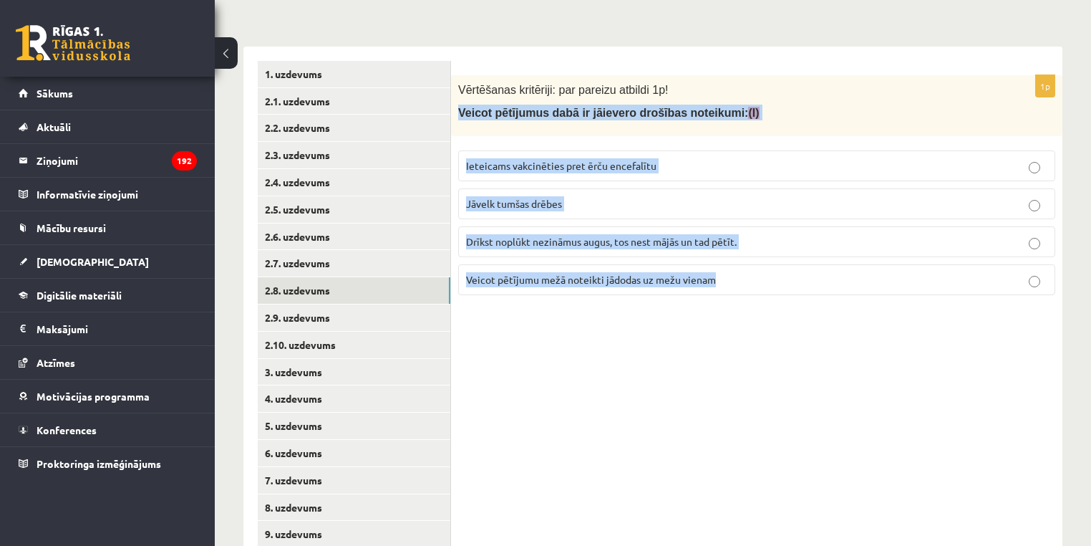
drag, startPoint x: 765, startPoint y: 277, endPoint x: 455, endPoint y: 115, distance: 349.5
click at [455, 115] on div "1p Vērtēšanas kritēriji: par pareizu atbildi 1p! Veicot pētījumus dabā ir jāiev…" at bounding box center [757, 190] width 612 height 231
copy div "Veicot pētījumus dabā ir jāievero drošības noteikumi: (I) Ieteicams vakcinēties…"
click at [531, 173] on label "Ieteicams vakcinēties pret ērču encefalītu" at bounding box center [756, 165] width 597 height 31
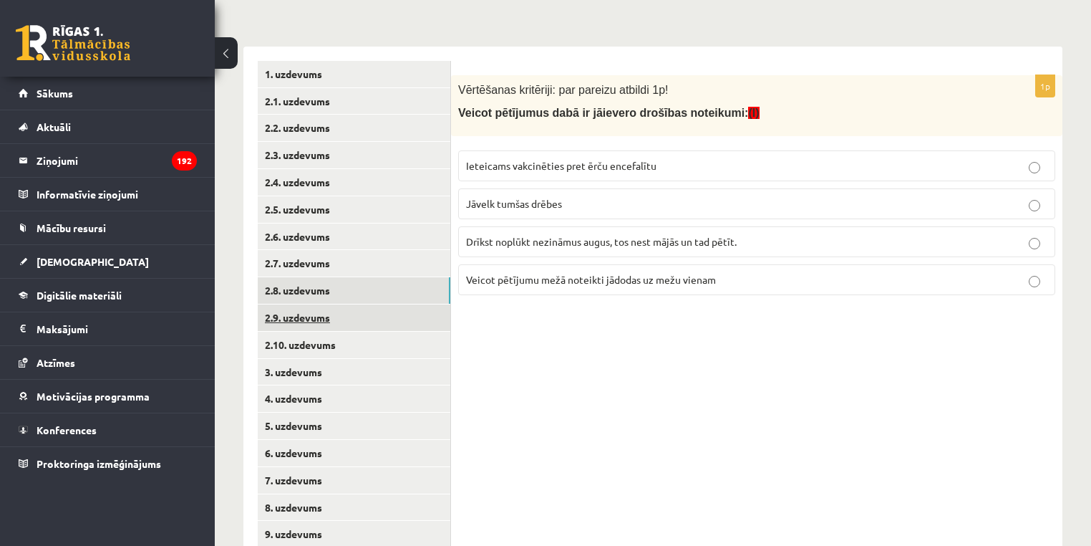
click at [306, 329] on link "2.9. uzdevums" at bounding box center [354, 317] width 193 height 26
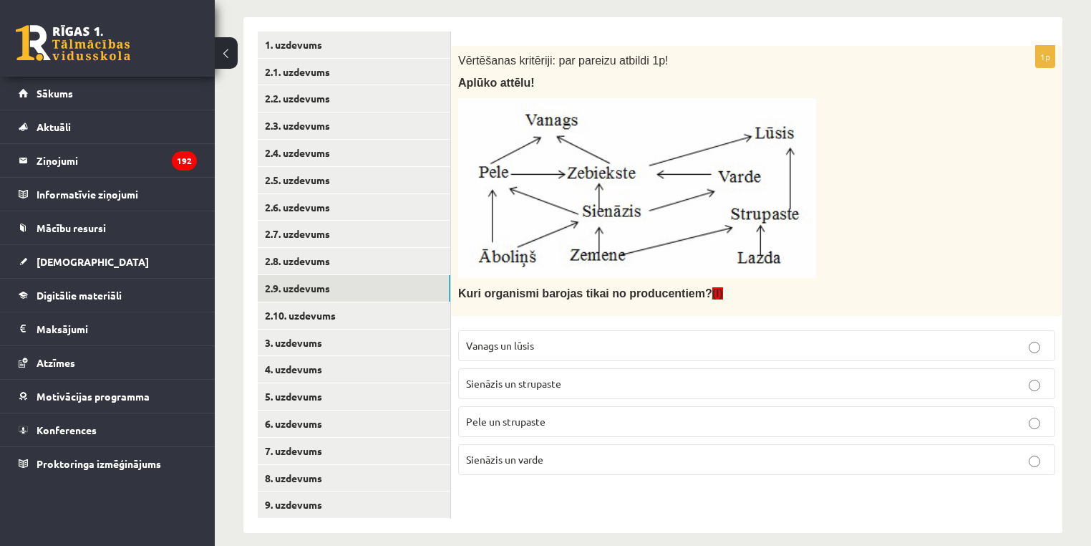
scroll to position [264, 0]
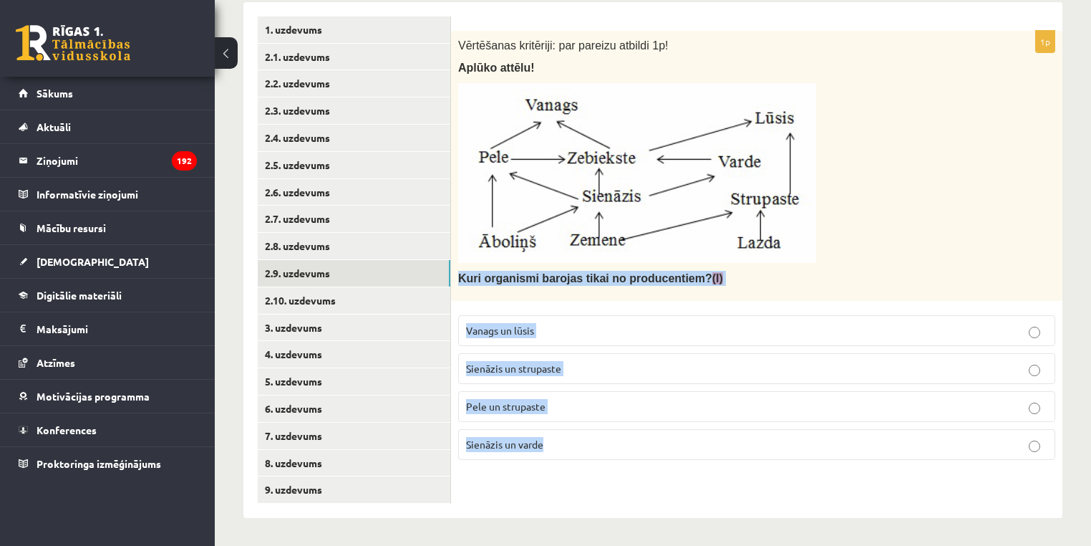
drag, startPoint x: 571, startPoint y: 407, endPoint x: 460, endPoint y: 276, distance: 171.7
click at [460, 276] on div "1p Vērtēšanas kritēriji: par pareizu atbildi 1p! Aplūko attēlu! Kuri organismi …" at bounding box center [757, 251] width 612 height 440
copy div "Kuri organismi barojas tikai no producentiem? (I) Vanags un lūsis Sienāzis un s…"
click at [579, 402] on p "Pele un strupaste" at bounding box center [757, 406] width 582 height 15
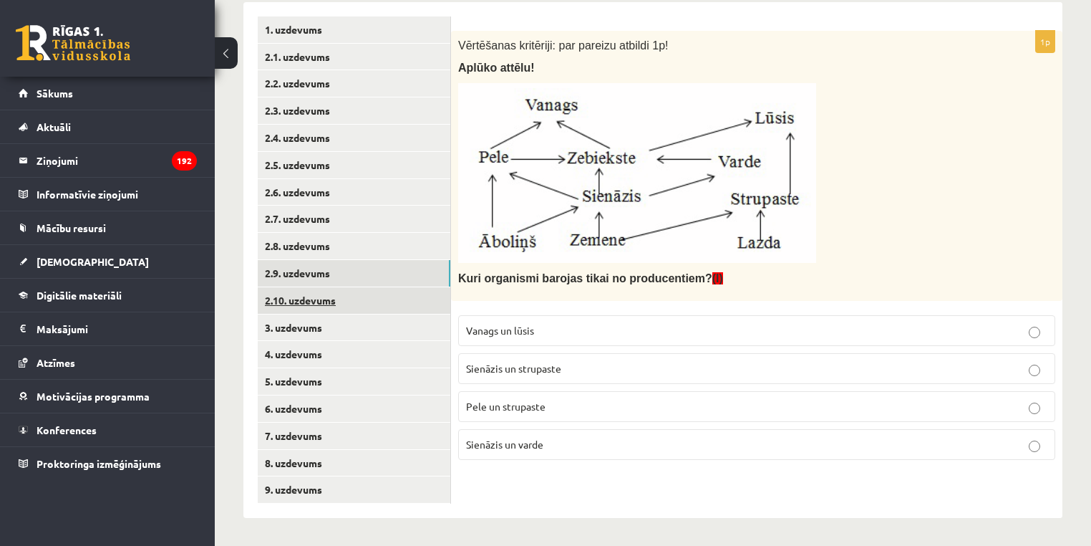
click at [351, 295] on link "2.10. uzdevums" at bounding box center [354, 300] width 193 height 26
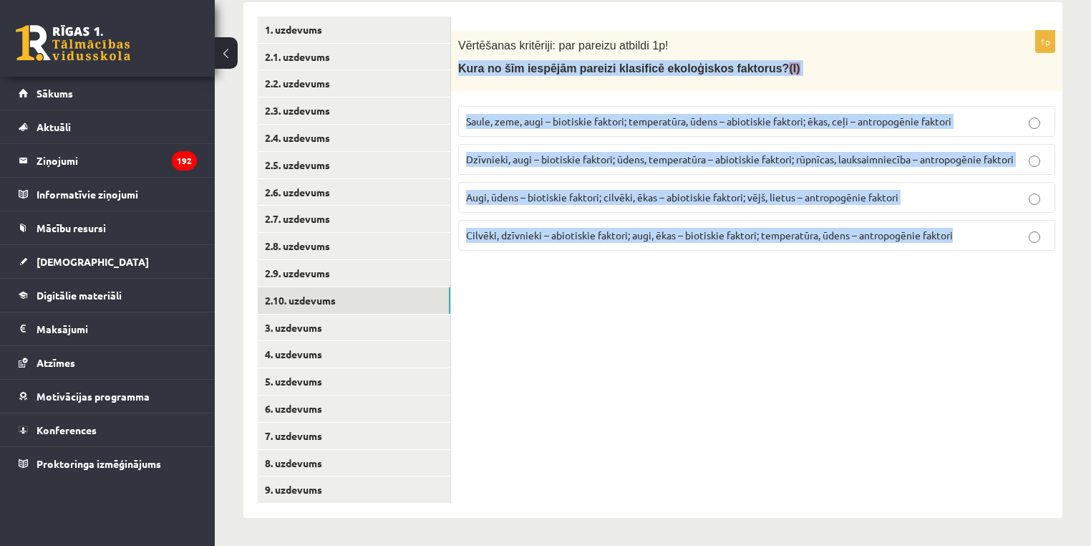
drag, startPoint x: 957, startPoint y: 238, endPoint x: 451, endPoint y: 55, distance: 537.6
click at [455, 69] on div "1p Vērtēšanas kritēriji: par pareizu atbildi 1p! Kura no šīm iespējām pareizi k…" at bounding box center [757, 146] width 612 height 231
click at [519, 182] on label "Augi, ūdens – biotiskie faktori; cilvēki, ēkas – abiotiskie faktori; vējš, liet…" at bounding box center [756, 197] width 597 height 31
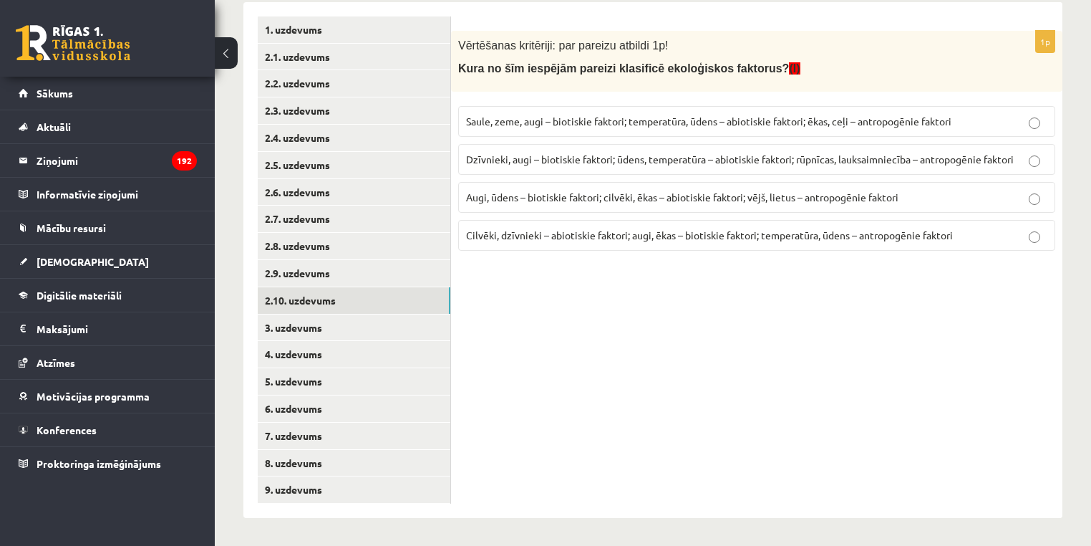
click at [507, 141] on fieldset "Saule, zeme, augi – biotiskie faktori; temperatūra, ūdens – abiotiskie faktori;…" at bounding box center [756, 177] width 597 height 156
click at [513, 152] on p "Dzīvnieki, augi – biotiskie faktori; ūdens, temperatūra – abiotiskie faktori; r…" at bounding box center [757, 159] width 582 height 15
click at [320, 323] on link "3. uzdevums" at bounding box center [354, 327] width 193 height 26
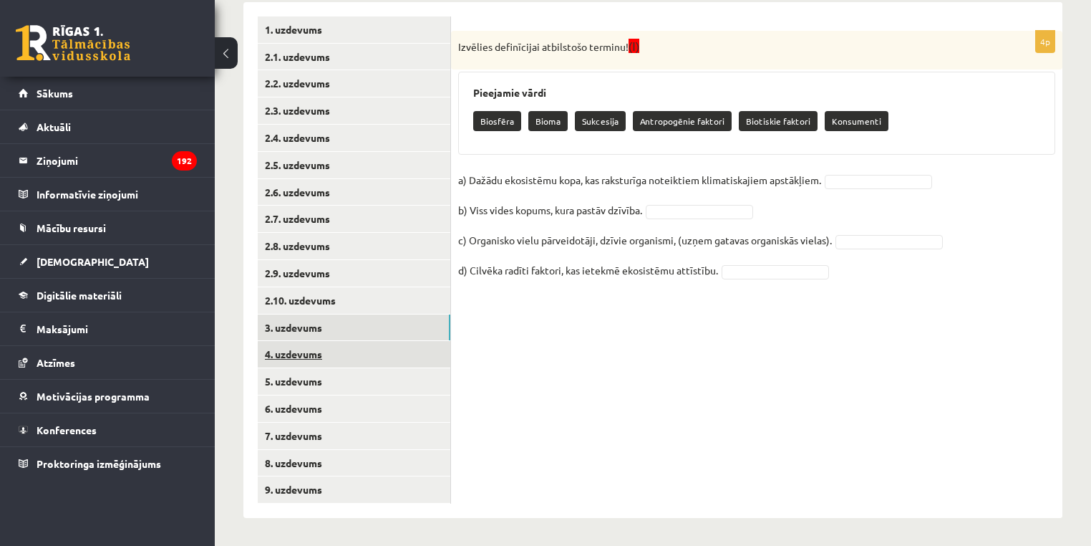
click at [278, 347] on link "4. uzdevums" at bounding box center [354, 354] width 193 height 26
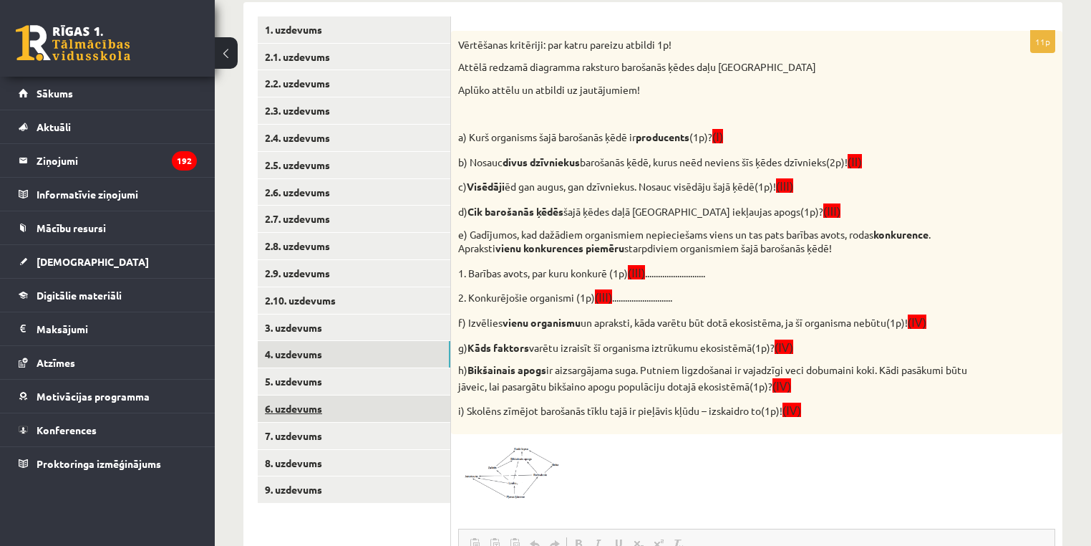
scroll to position [0, 0]
click at [294, 420] on link "6. uzdevums" at bounding box center [354, 408] width 193 height 26
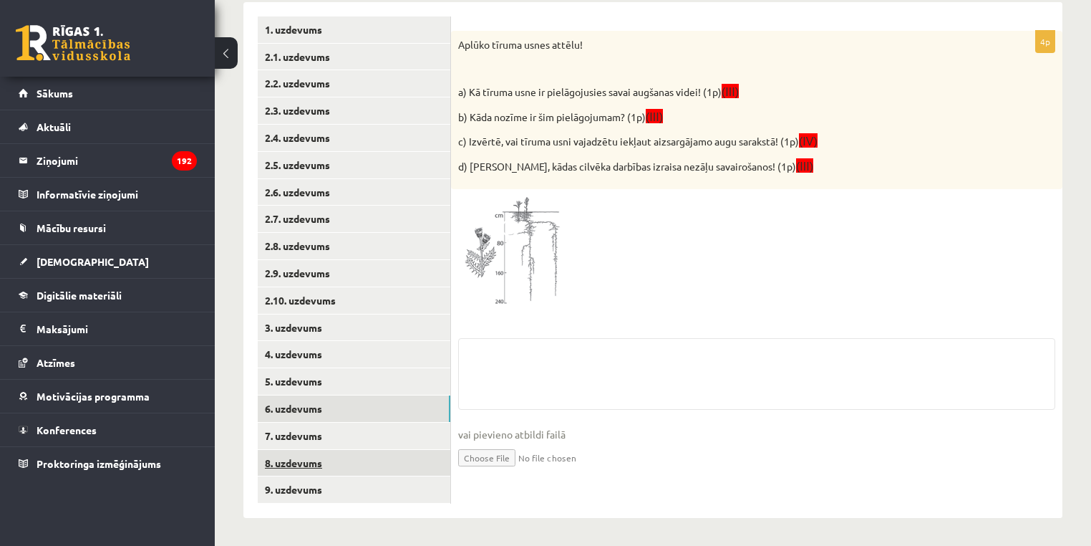
click at [301, 450] on link "8. uzdevums" at bounding box center [354, 463] width 193 height 26
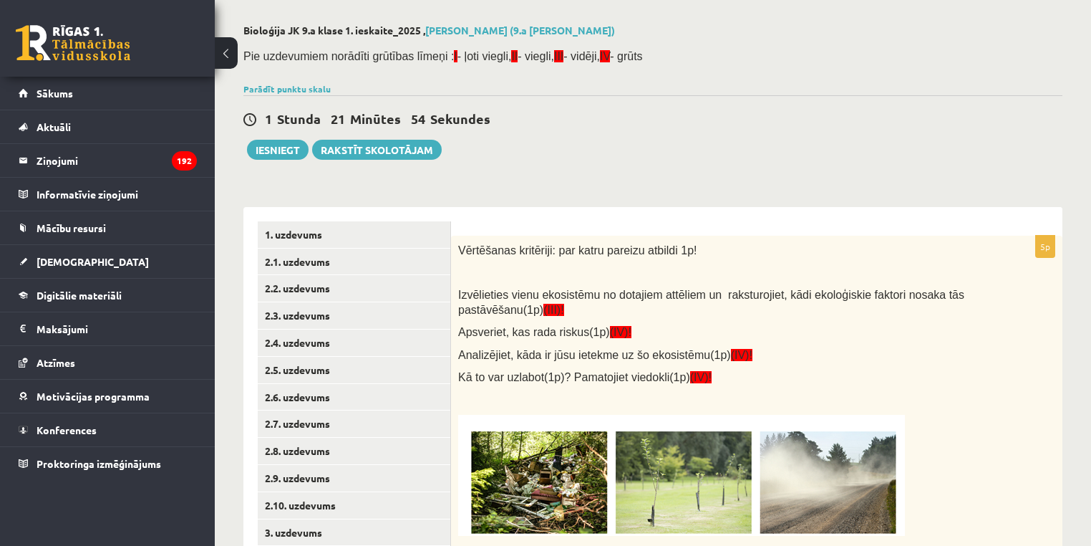
scroll to position [233, 0]
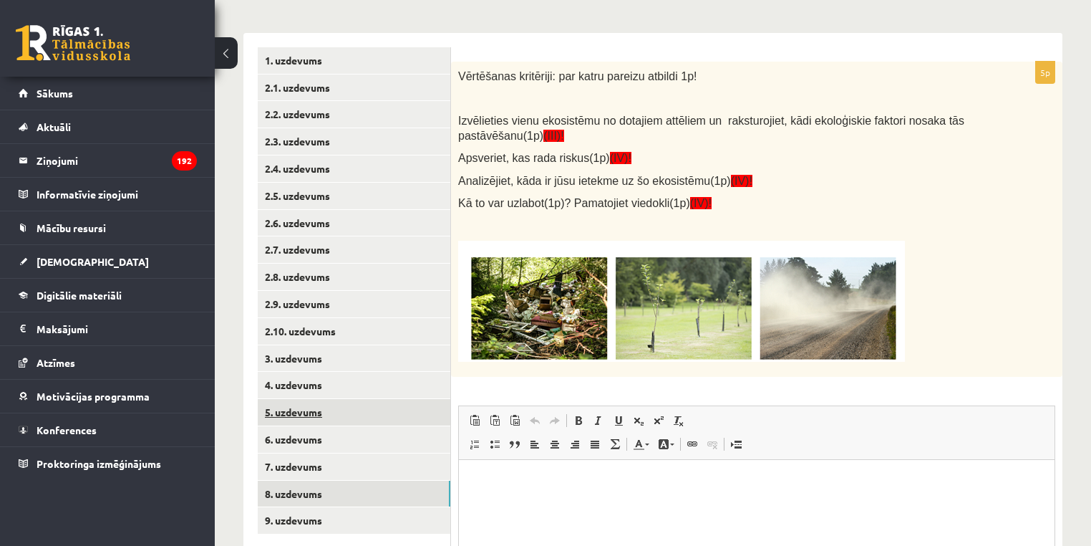
click at [298, 400] on link "5. uzdevums" at bounding box center [354, 412] width 193 height 26
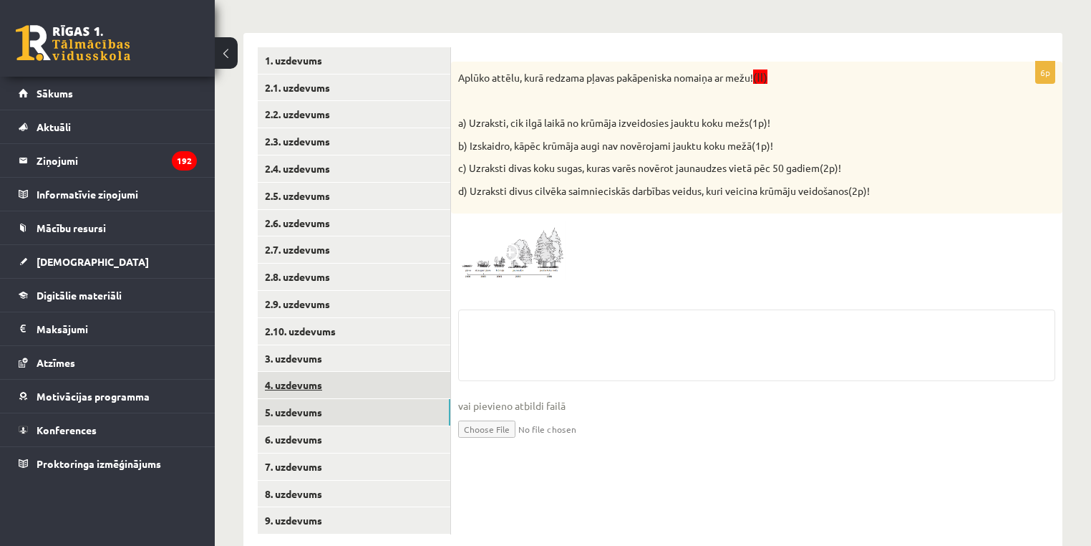
click at [286, 375] on link "4. uzdevums" at bounding box center [354, 385] width 193 height 26
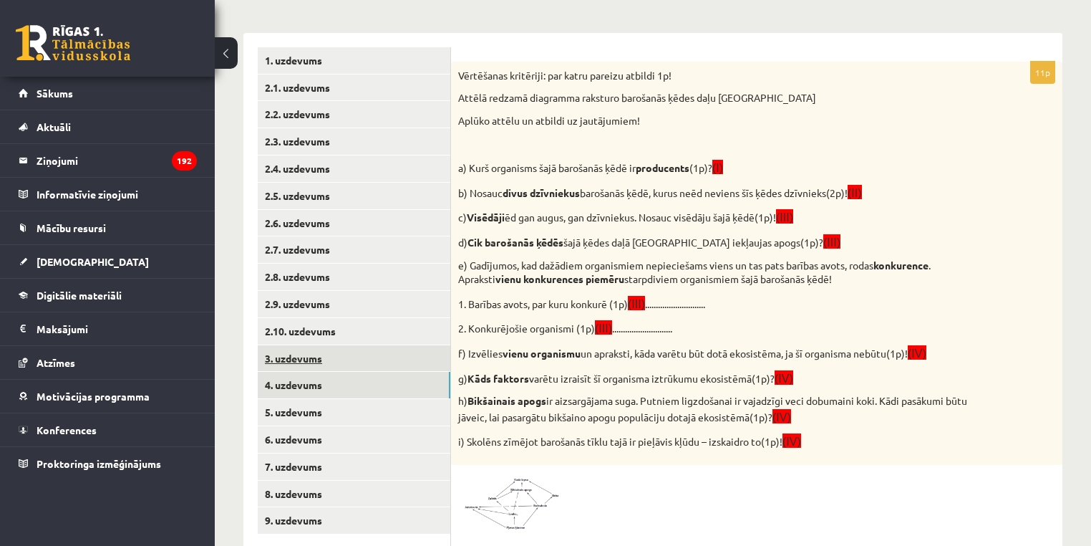
click at [276, 356] on link "3. uzdevums" at bounding box center [354, 358] width 193 height 26
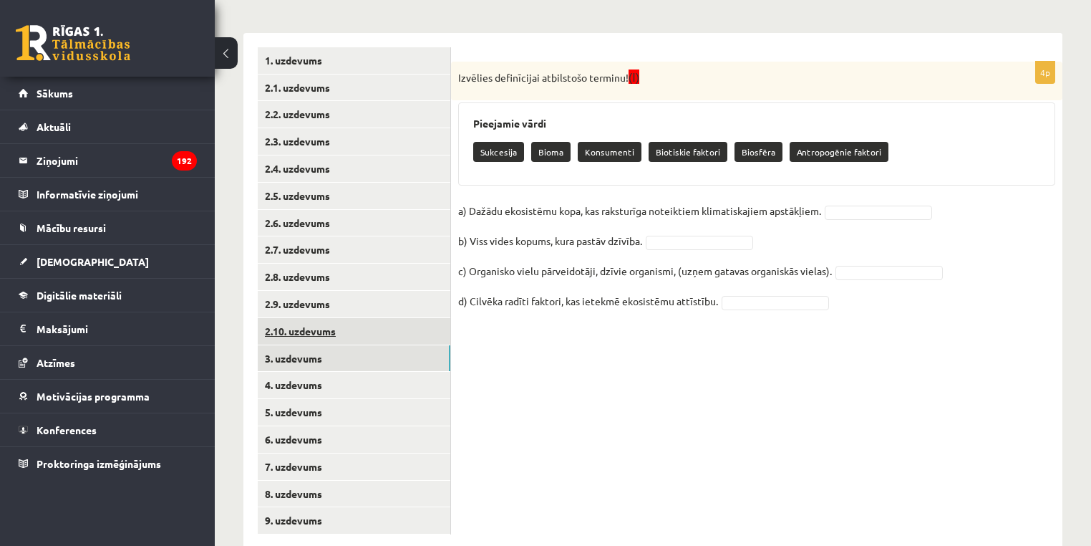
click at [266, 323] on link "2.10. uzdevums" at bounding box center [354, 331] width 193 height 26
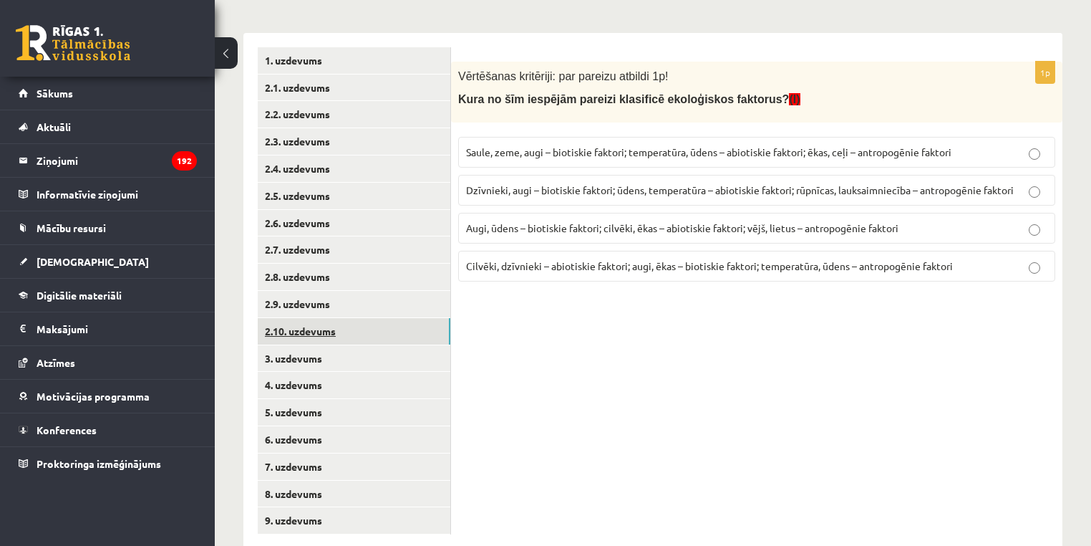
click at [284, 342] on link "2.10. uzdevums" at bounding box center [354, 331] width 193 height 26
click at [295, 352] on link "3. uzdevums" at bounding box center [354, 358] width 193 height 26
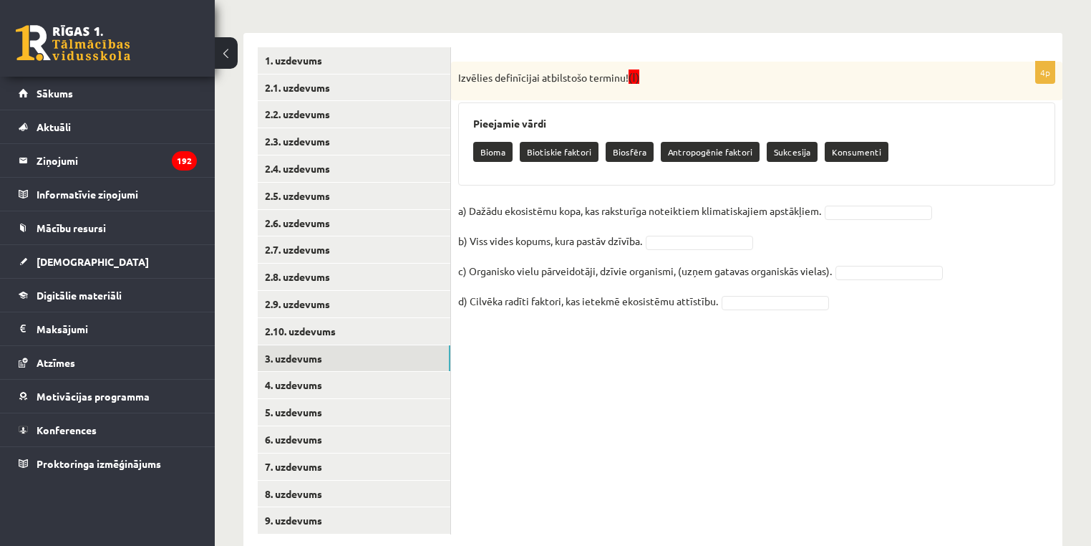
drag, startPoint x: 496, startPoint y: 151, endPoint x: 508, endPoint y: 185, distance: 36.0
click at [496, 151] on p "Bioma" at bounding box center [492, 152] width 39 height 20
click at [476, 206] on p "a) Dažādu ekosistēmu kopa, kas raksturīga noteiktiem klimatiskajiem apstākļiem." at bounding box center [639, 210] width 363 height 21
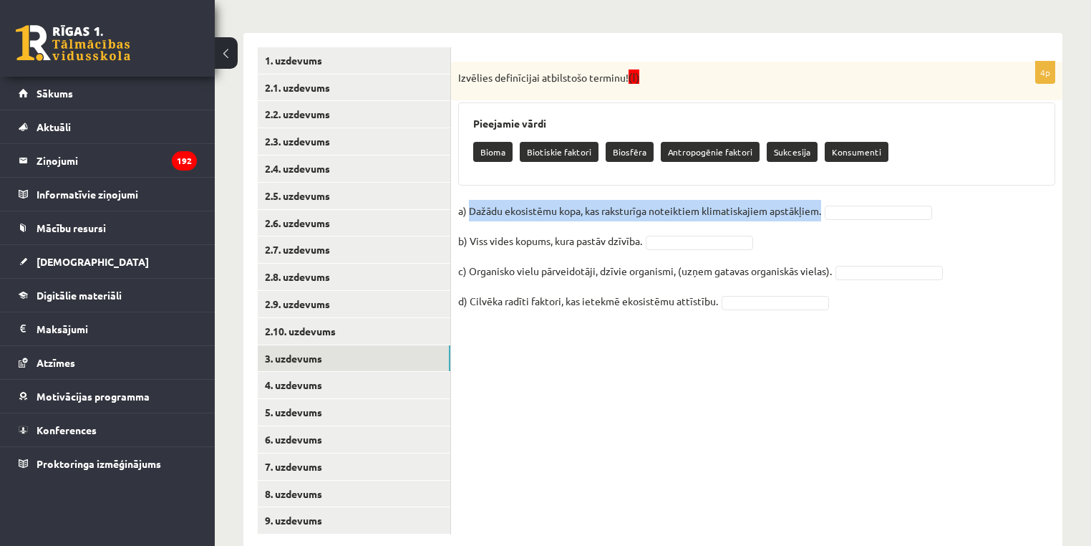
drag, startPoint x: 476, startPoint y: 206, endPoint x: 821, endPoint y: 218, distance: 345.4
click at [828, 215] on fieldset "a) Dažādu ekosistēmu kopa, kas raksturīga noteiktiem klimatiskajiem apstākļiem.…" at bounding box center [756, 260] width 597 height 120
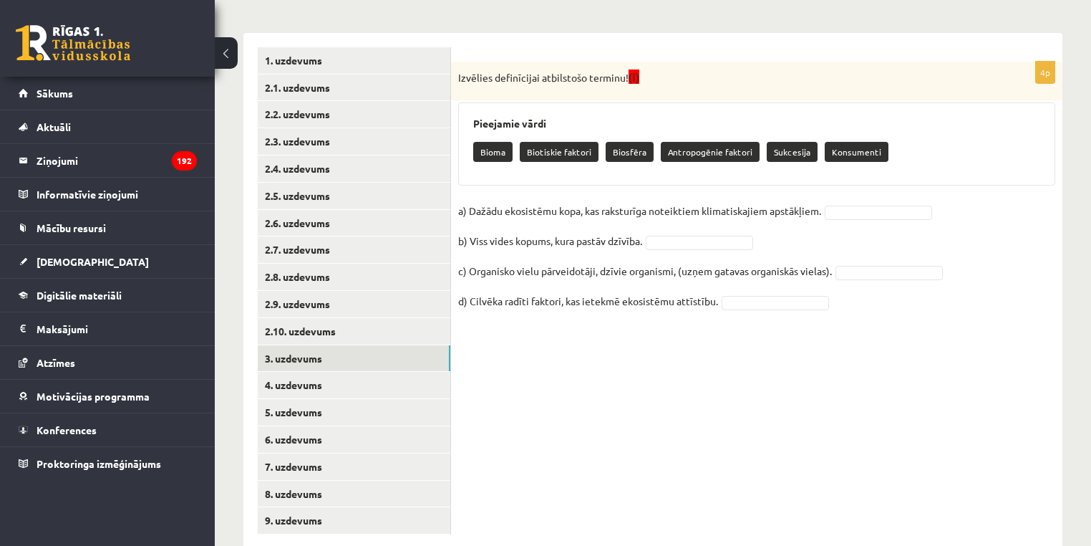
click at [494, 152] on p "Bioma" at bounding box center [492, 152] width 39 height 20
drag, startPoint x: 624, startPoint y: 85, endPoint x: 450, endPoint y: 85, distance: 174.7
click at [450, 85] on div "**********" at bounding box center [652, 291] width 819 height 516
click at [469, 81] on p "Izvēlies definīcijai atbilstošo terminu! (I)" at bounding box center [721, 77] width 526 height 16
drag, startPoint x: 469, startPoint y: 81, endPoint x: 611, endPoint y: 83, distance: 141.8
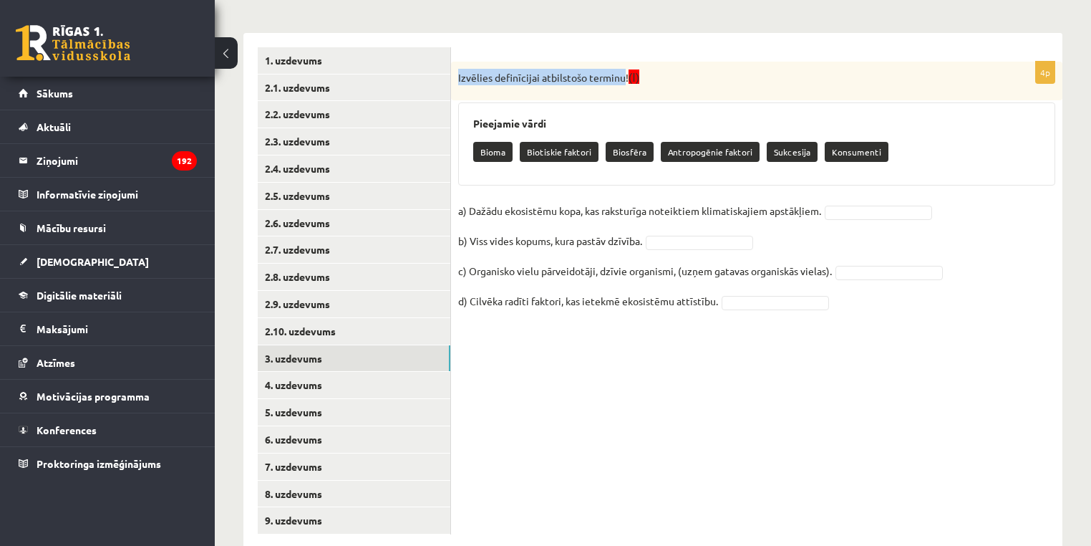
click at [620, 83] on p "Izvēlies definīcijai atbilstošo terminu! (I)" at bounding box center [721, 77] width 526 height 16
click at [474, 215] on p "a) Dažādu ekosistēmu kopa, kas raksturīga noteiktiem klimatiskajiem apstākļiem." at bounding box center [639, 210] width 363 height 21
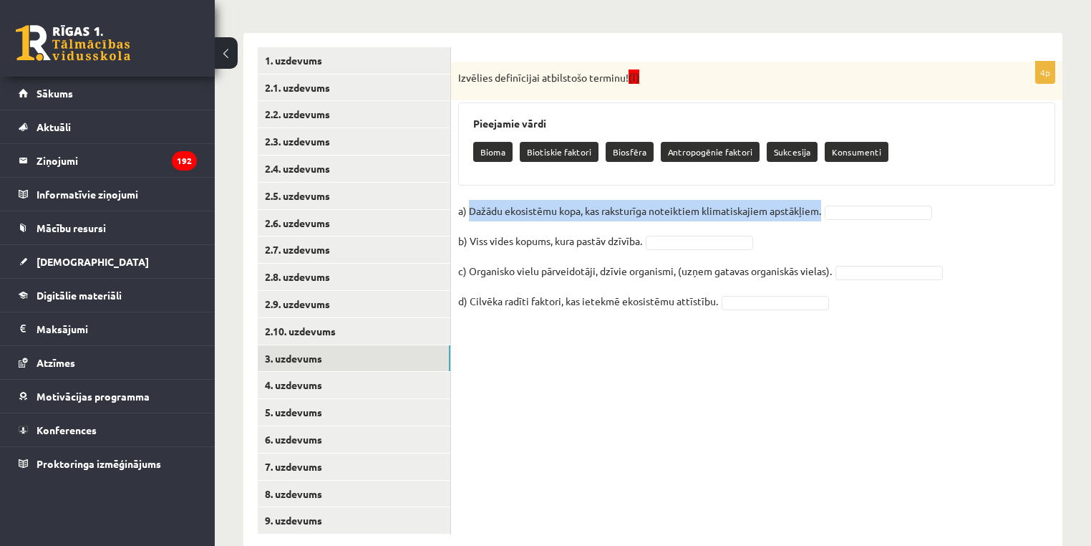
drag, startPoint x: 474, startPoint y: 215, endPoint x: 864, endPoint y: 207, distance: 390.4
click at [864, 207] on fieldset "a) Dažādu ekosistēmu kopa, kas raksturīga noteiktiem klimatiskajiem apstākļiem.…" at bounding box center [756, 260] width 597 height 120
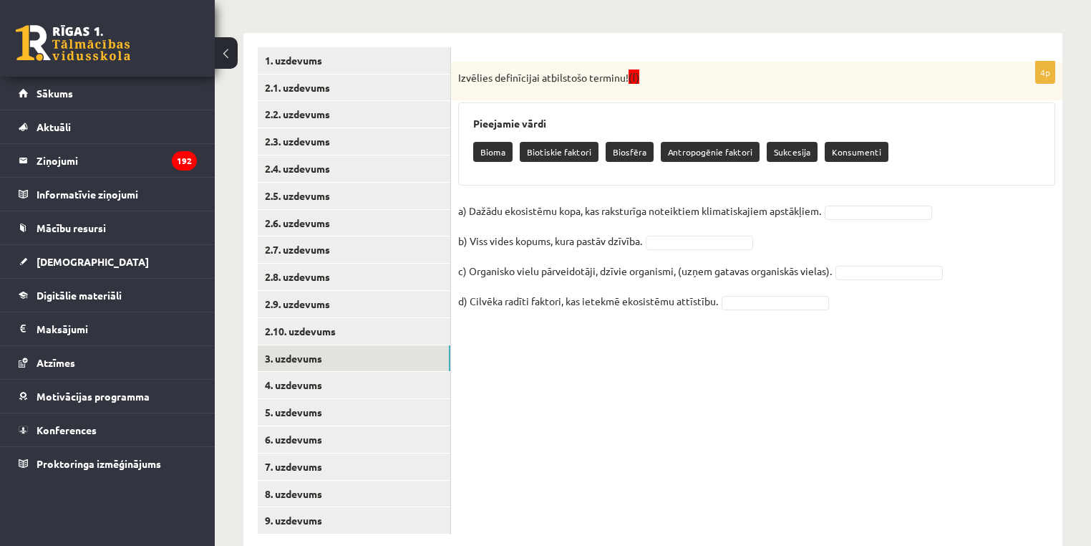
click at [490, 240] on p "b) Viss vides kopums, kura pastāv dzīvība." at bounding box center [550, 240] width 184 height 21
click at [494, 241] on p "b) Viss vides kopums, kura pastāv dzīvība." at bounding box center [550, 240] width 184 height 21
click at [471, 234] on p "b) Viss vides kopums, kura pastāv dzīvība." at bounding box center [550, 240] width 184 height 21
drag, startPoint x: 471, startPoint y: 234, endPoint x: 624, endPoint y: 233, distance: 154.0
click at [624, 233] on p "b) Viss vides kopums, kura pastāv dzīvība." at bounding box center [550, 240] width 184 height 21
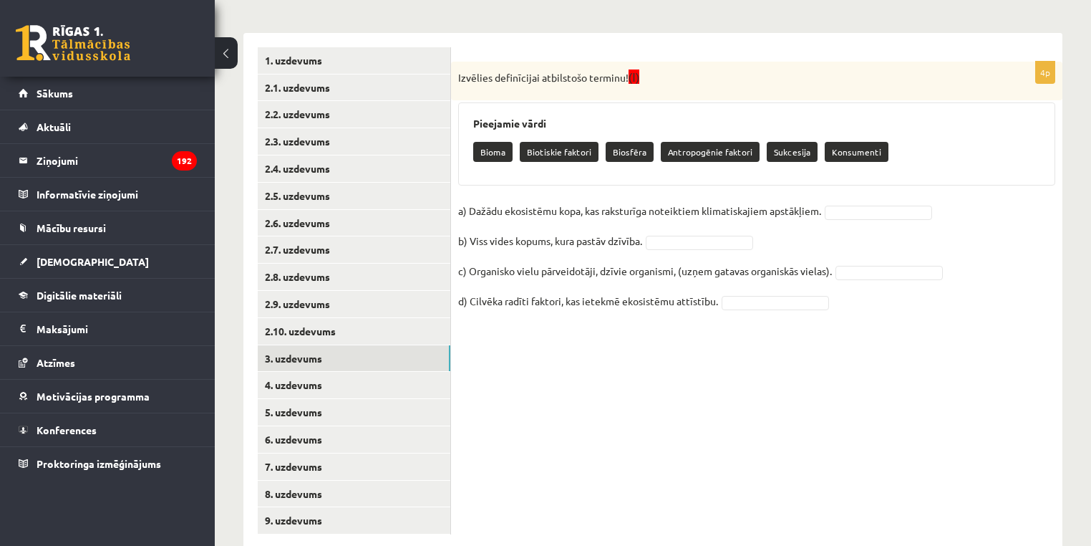
click at [473, 272] on p "c) Organisko vielu pārveidotāji, dzīvie organismi, (uzņem gatavas organiskās vi…" at bounding box center [645, 270] width 374 height 21
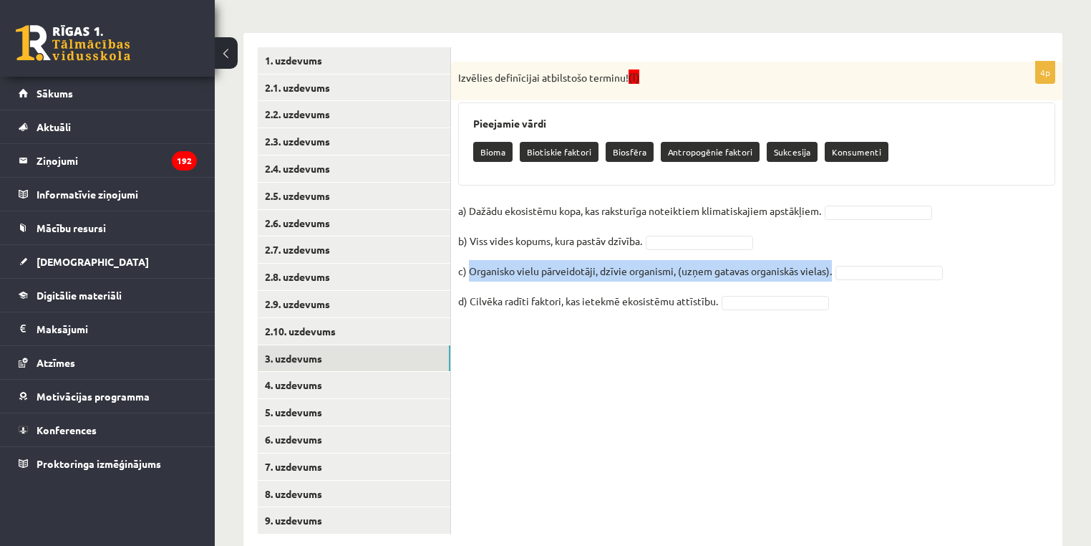
drag, startPoint x: 473, startPoint y: 272, endPoint x: 837, endPoint y: 274, distance: 363.8
click at [837, 274] on fieldset "a) Dažādu ekosistēmu kopa, kas raksturīga noteiktiem klimatiskajiem apstākļiem.…" at bounding box center [756, 260] width 597 height 120
click at [476, 295] on p "d) Cilvēka radīti faktori, kas ietekmē ekosistēmu attīstību." at bounding box center [588, 300] width 260 height 21
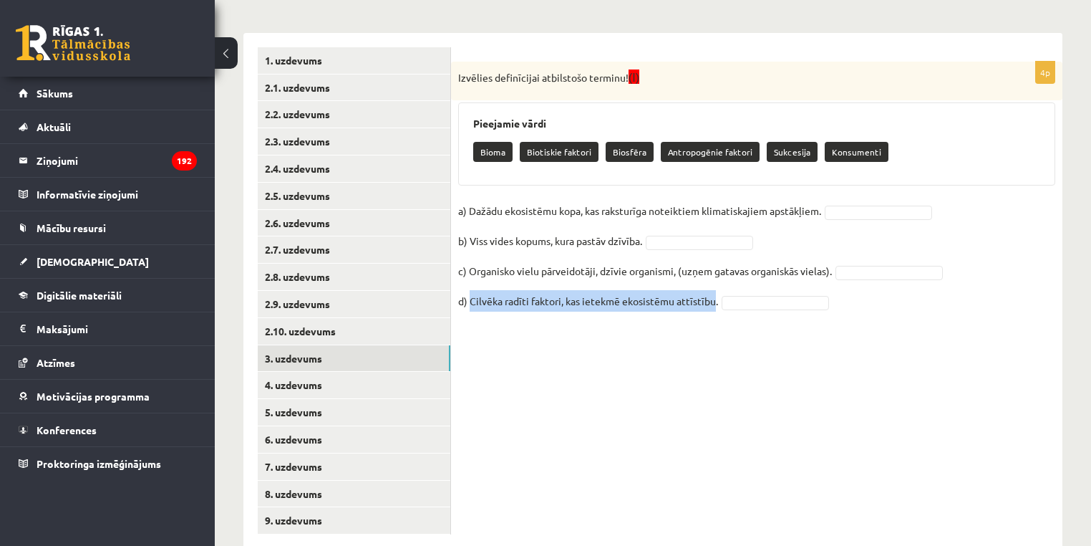
drag, startPoint x: 476, startPoint y: 295, endPoint x: 694, endPoint y: 295, distance: 218.4
click at [694, 295] on p "d) Cilvēka radīti faktori, kas ietekmē ekosistēmu attīstību." at bounding box center [588, 300] width 260 height 21
click at [495, 154] on p "Bioma" at bounding box center [492, 152] width 39 height 20
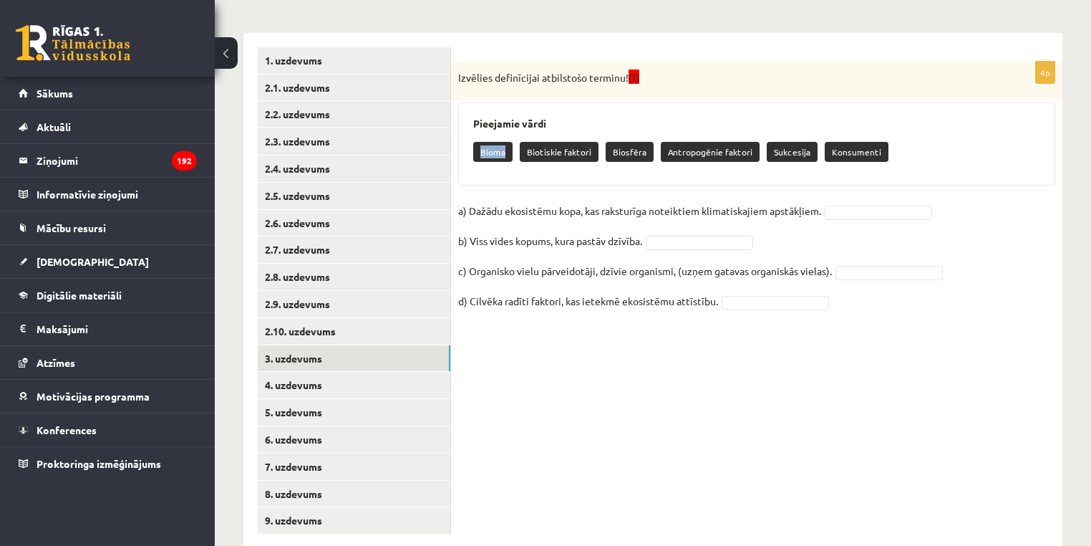
drag, startPoint x: 495, startPoint y: 154, endPoint x: 360, endPoint y: 12, distance: 196.0
click at [495, 154] on p "Bioma" at bounding box center [492, 152] width 39 height 20
click at [534, 154] on p "Biotiskie faktori" at bounding box center [559, 152] width 79 height 20
drag, startPoint x: 534, startPoint y: 154, endPoint x: 439, endPoint y: 52, distance: 139.4
click at [587, 163] on div "Bioma Biotiskie faktori Biosfēra Antropogēnie faktori Sukcesija Konsumenti" at bounding box center [756, 154] width 567 height 34
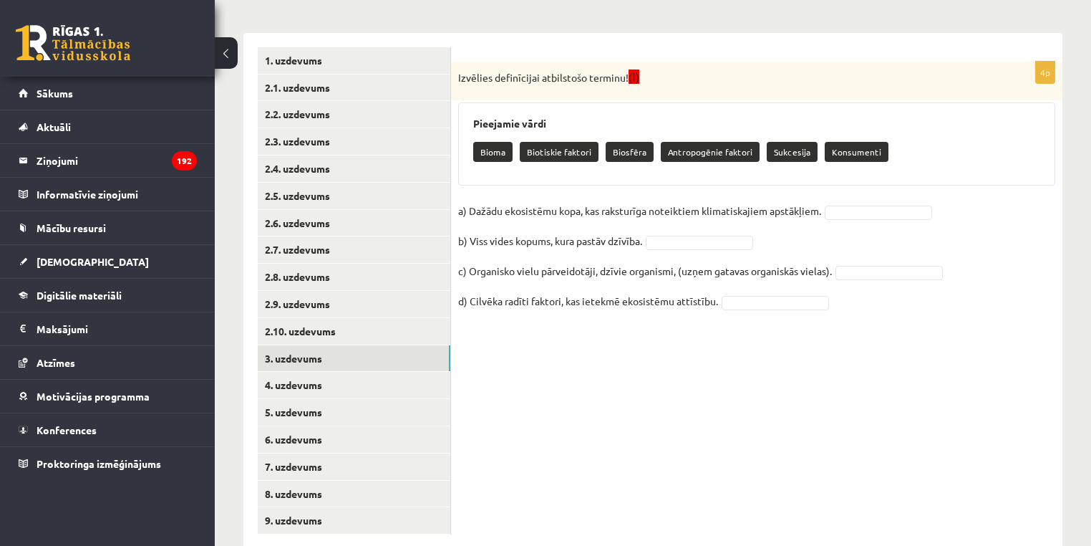
click at [620, 149] on p "Biosfēra" at bounding box center [630, 152] width 48 height 20
click at [686, 151] on p "Antropogēnie faktori" at bounding box center [710, 152] width 99 height 20
drag, startPoint x: 686, startPoint y: 151, endPoint x: 722, endPoint y: 152, distance: 35.8
click at [722, 152] on p "Antropogēnie faktori" at bounding box center [710, 152] width 99 height 20
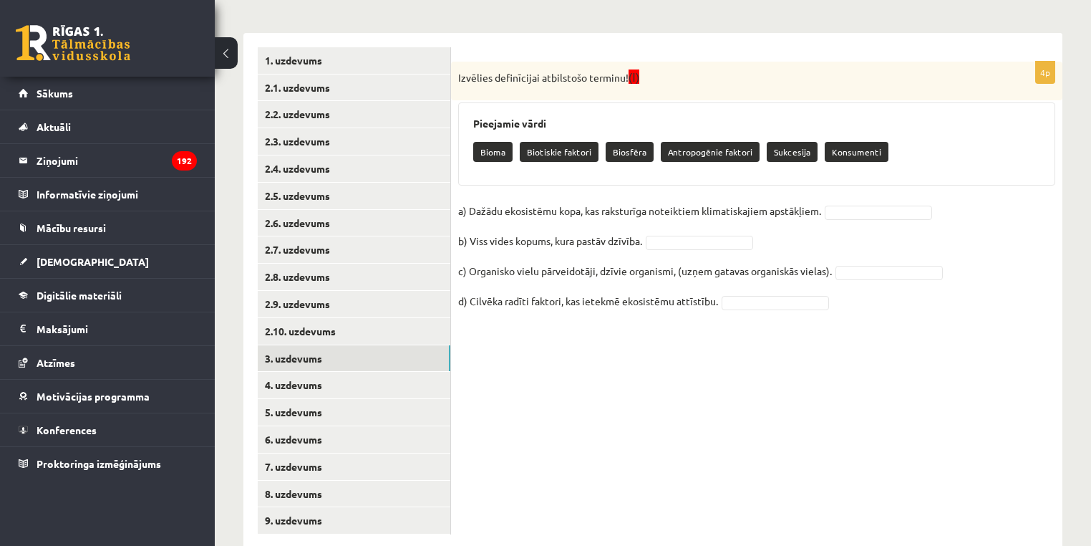
click at [782, 155] on p "Sukcesija" at bounding box center [792, 152] width 51 height 20
drag, startPoint x: 782, startPoint y: 155, endPoint x: 790, endPoint y: 148, distance: 10.2
click at [790, 148] on p "Sukcesija" at bounding box center [792, 152] width 51 height 20
click at [851, 138] on div "Bioma Biotiskie faktori Biosfēra Antropogēnie faktori Sukcesija Konsumenti" at bounding box center [756, 154] width 567 height 34
click at [852, 155] on p "Konsumenti" at bounding box center [857, 152] width 64 height 20
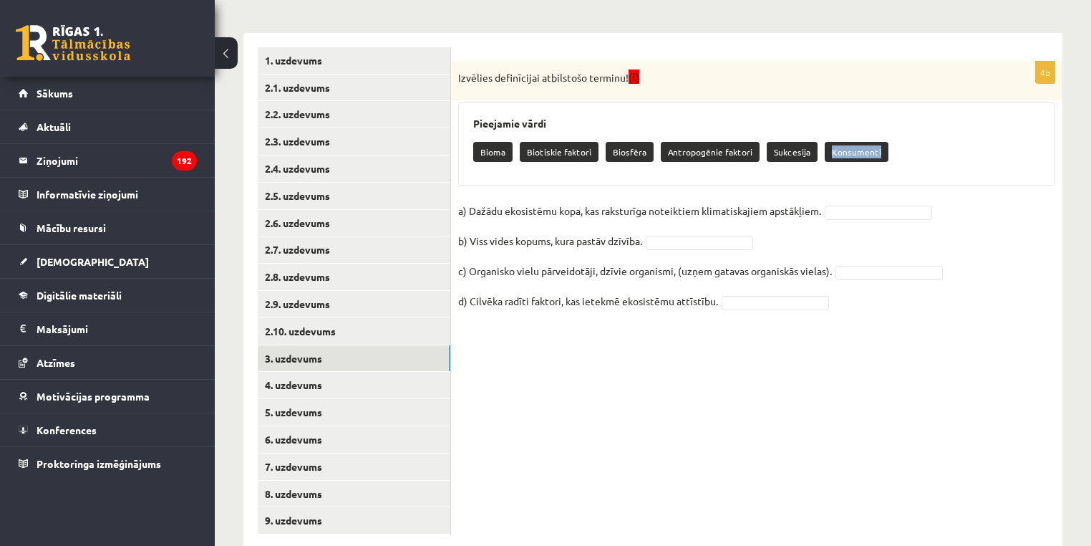
click at [852, 155] on p "Konsumenti" at bounding box center [857, 152] width 64 height 20
click at [757, 243] on span at bounding box center [699, 240] width 115 height 13
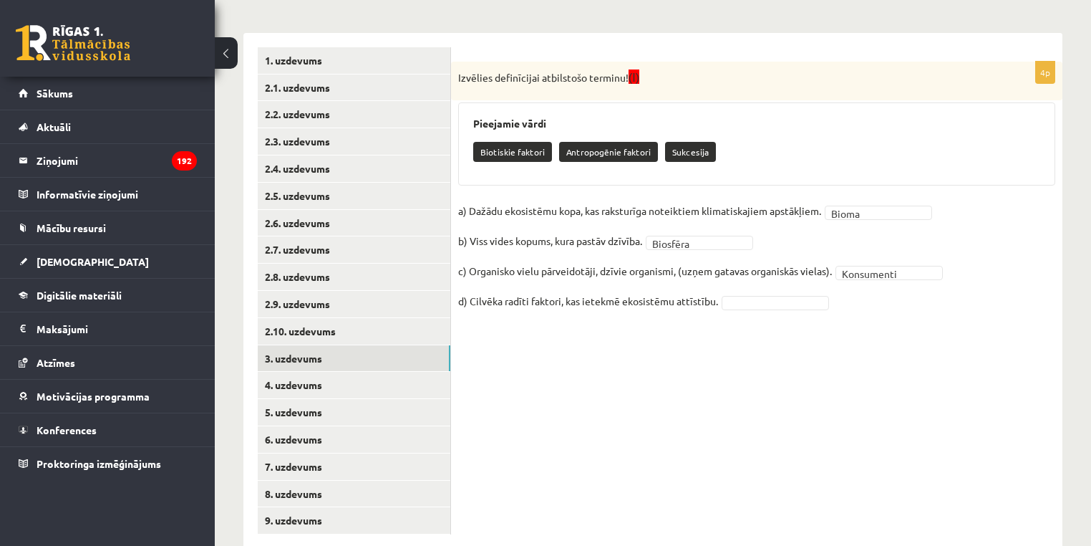
click at [744, 309] on fieldset "**********" at bounding box center [756, 260] width 597 height 120
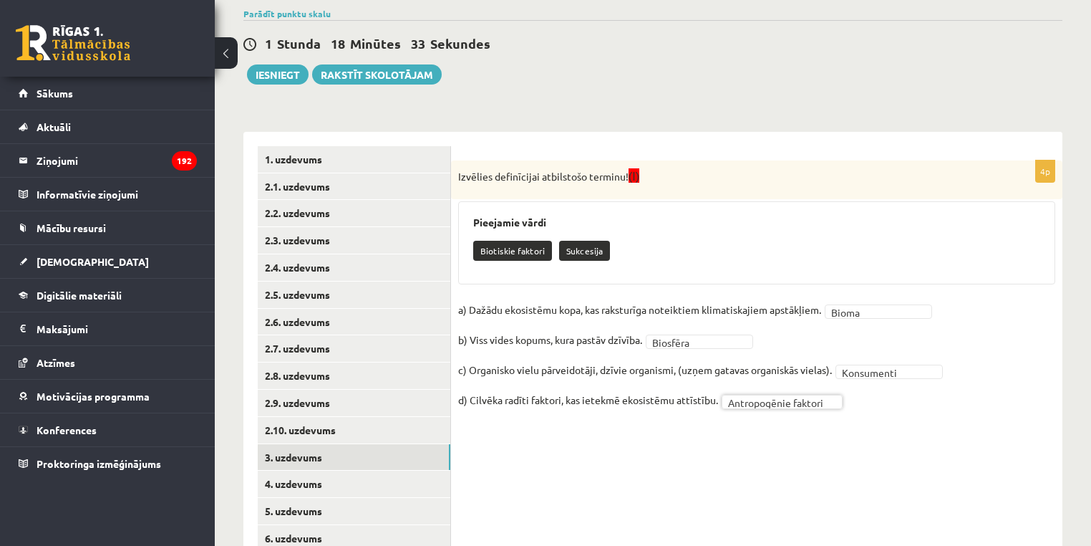
scroll to position [266, 0]
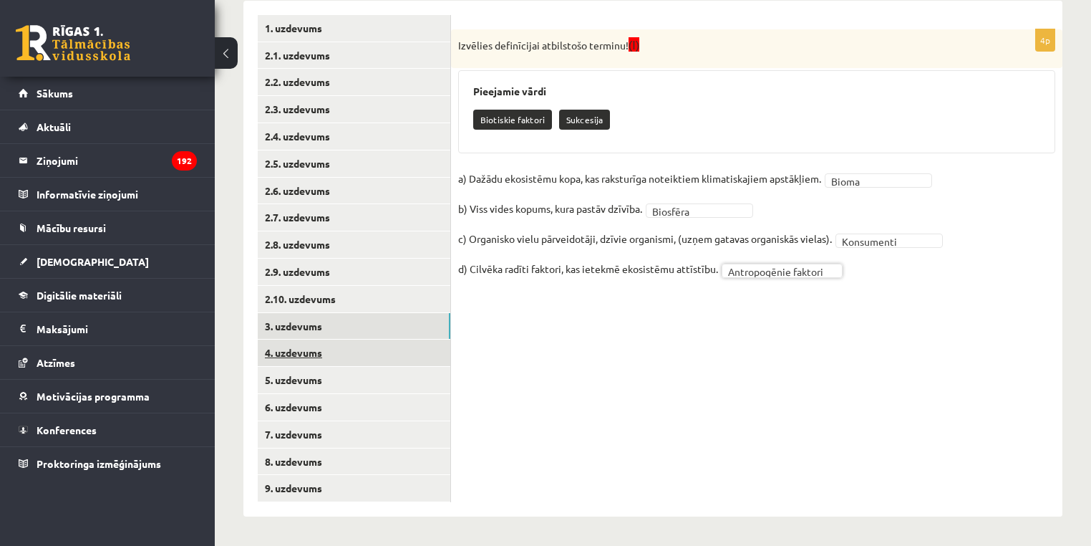
click at [299, 360] on link "4. uzdevums" at bounding box center [354, 352] width 193 height 26
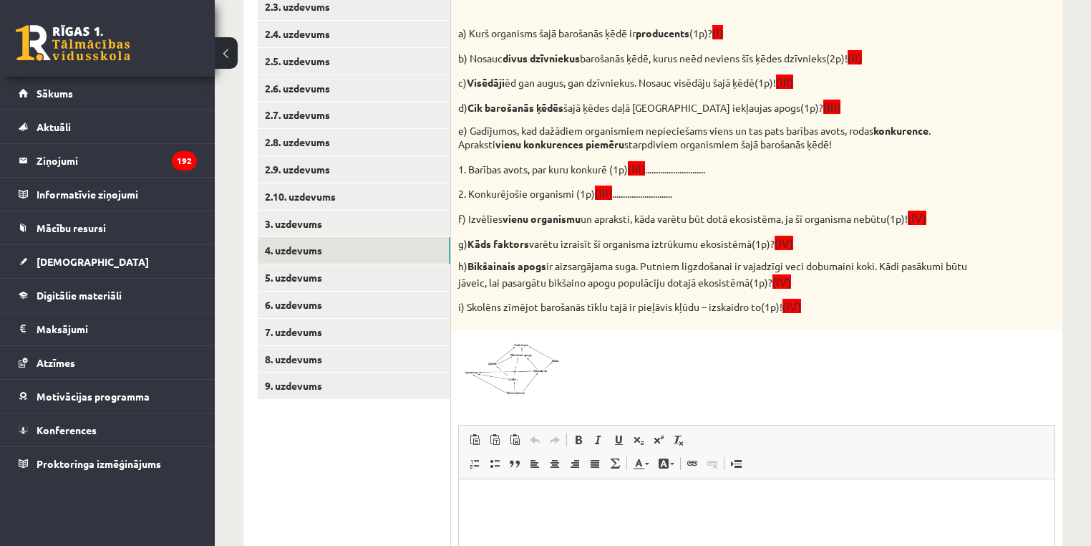
scroll to position [295, 0]
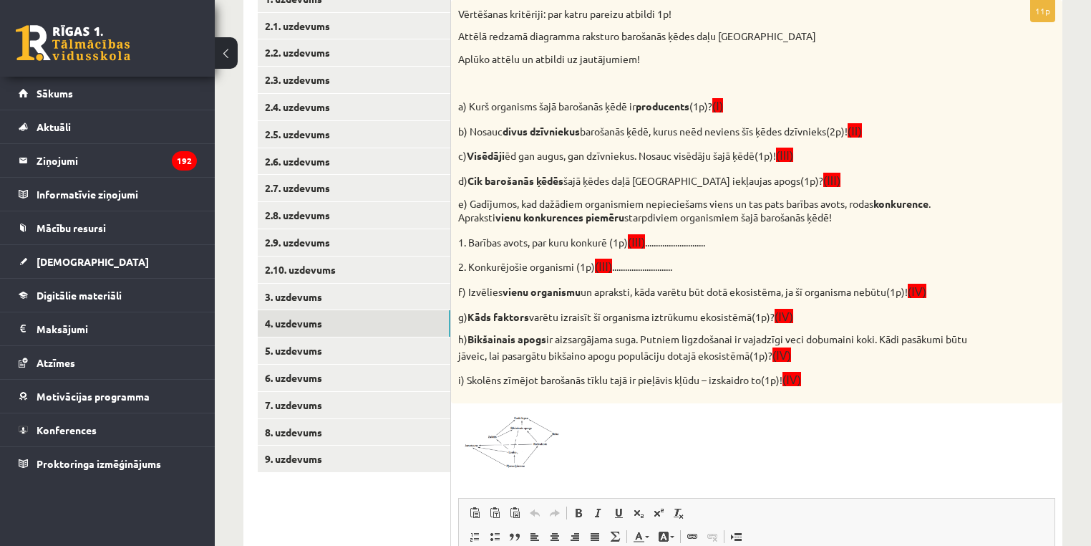
click at [513, 433] on span at bounding box center [512, 444] width 23 height 23
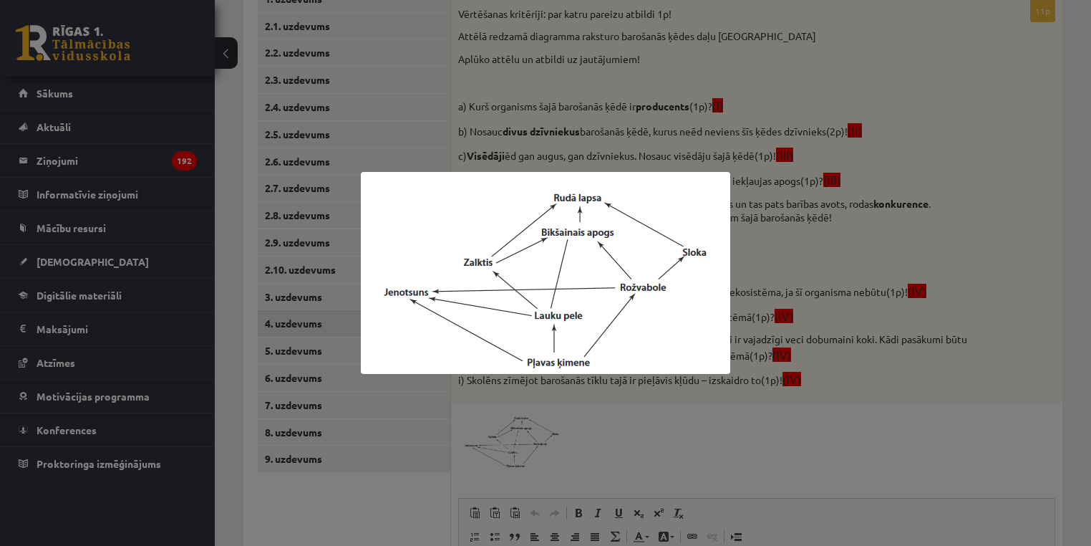
click at [930, 215] on div at bounding box center [545, 273] width 1091 height 546
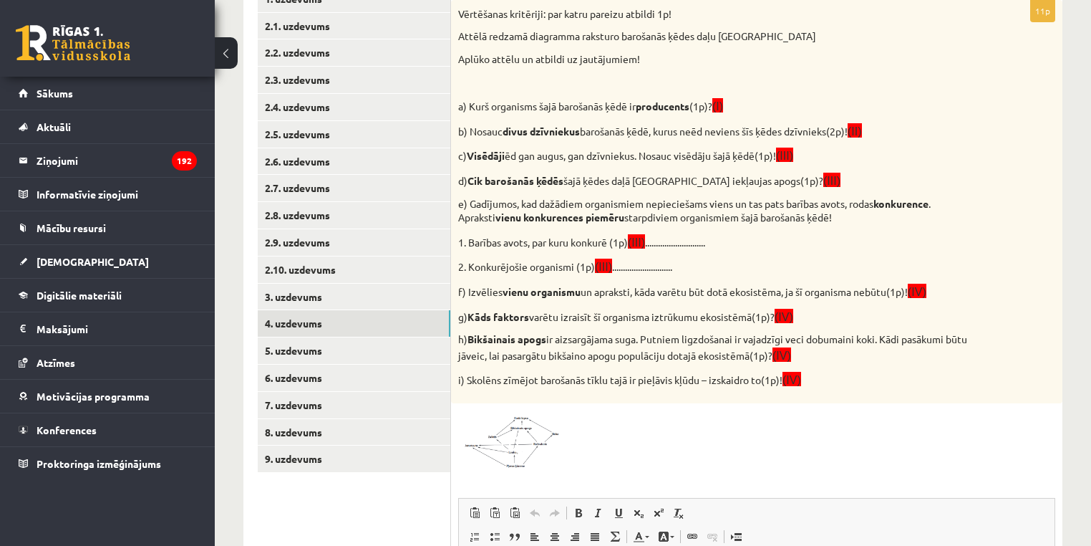
scroll to position [80, 0]
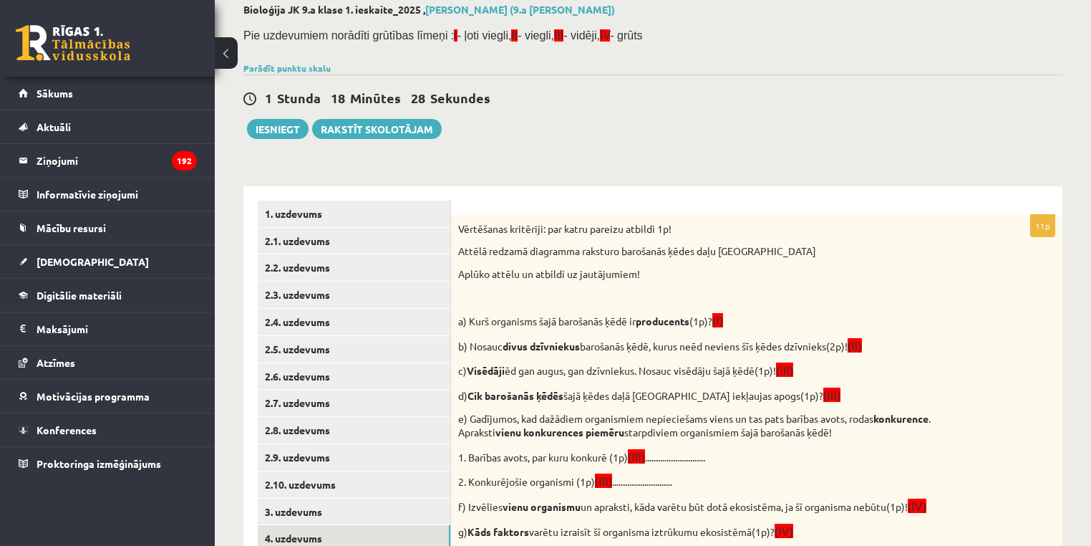
click at [469, 226] on p "Vērtēšanas kritēriji: par katru pareizu atbildi 1p!" at bounding box center [721, 229] width 526 height 14
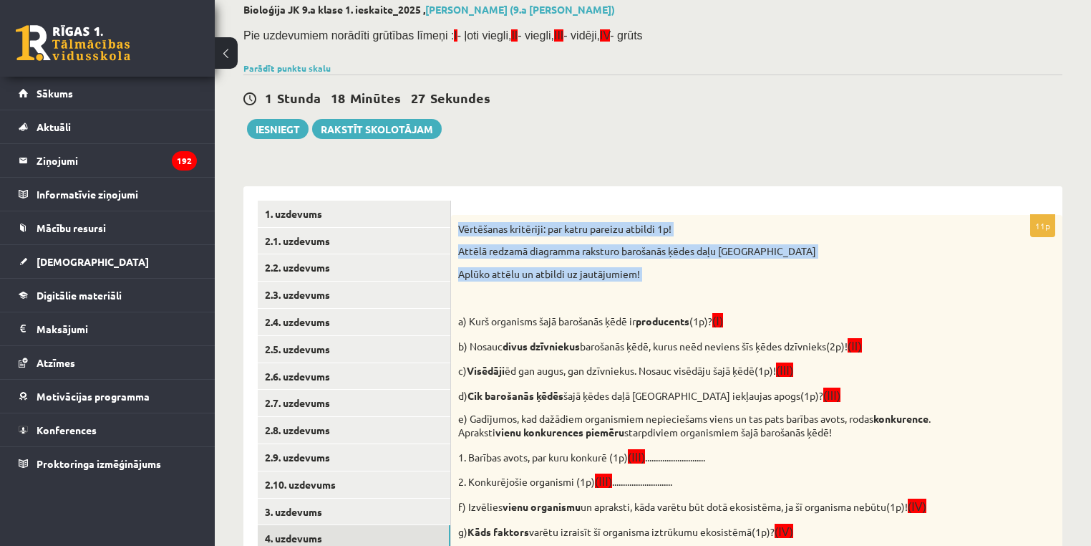
drag, startPoint x: 469, startPoint y: 226, endPoint x: 648, endPoint y: 272, distance: 185.0
click at [648, 272] on div "Vērtēšanas kritēriji: par katru pareizu atbildi 1p! Attēlā redzamā diagramma ra…" at bounding box center [757, 416] width 612 height 403
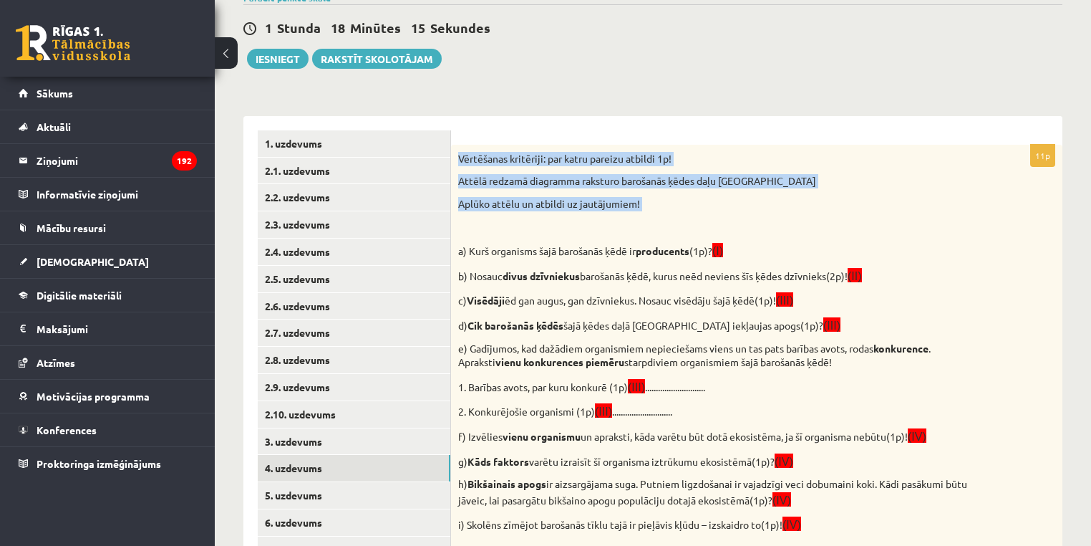
scroll to position [192, 0]
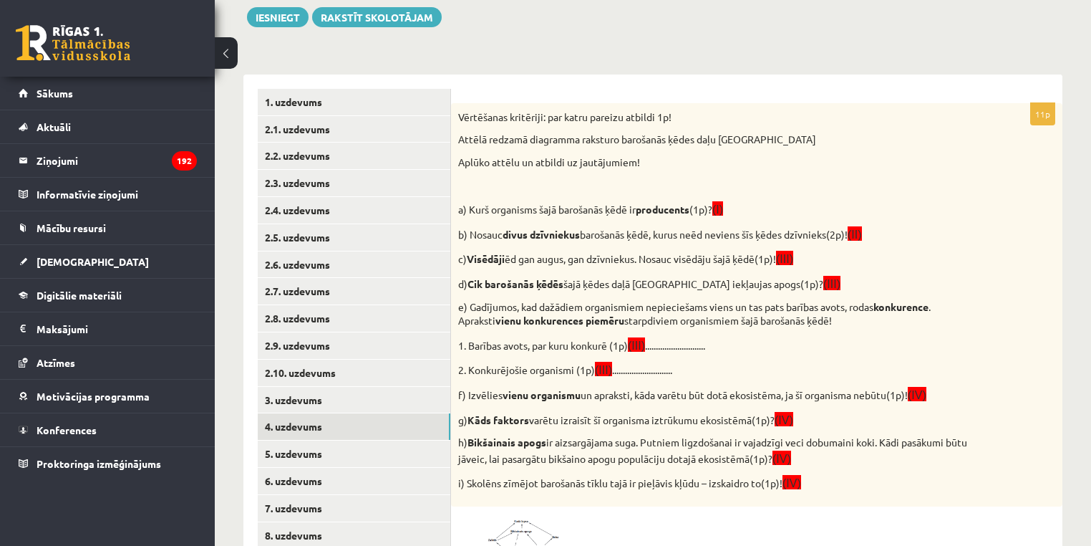
click at [960, 281] on p "d) Cik barošanās ķēdēs šajā ķēdes daļā [GEOGRAPHIC_DATA] iekļaujas apogs(1p)? (…" at bounding box center [721, 283] width 526 height 16
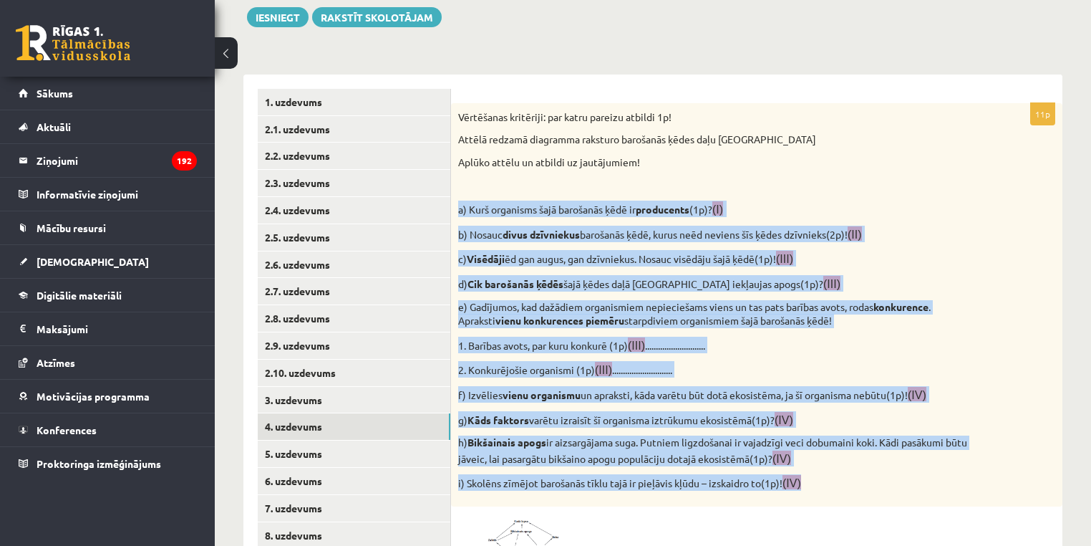
drag, startPoint x: 455, startPoint y: 209, endPoint x: 816, endPoint y: 486, distance: 454.5
click at [816, 486] on div "Vērtēšanas kritēriji: par katru pareizu atbildi 1p! Attēlā redzamā diagramma ra…" at bounding box center [757, 304] width 612 height 403
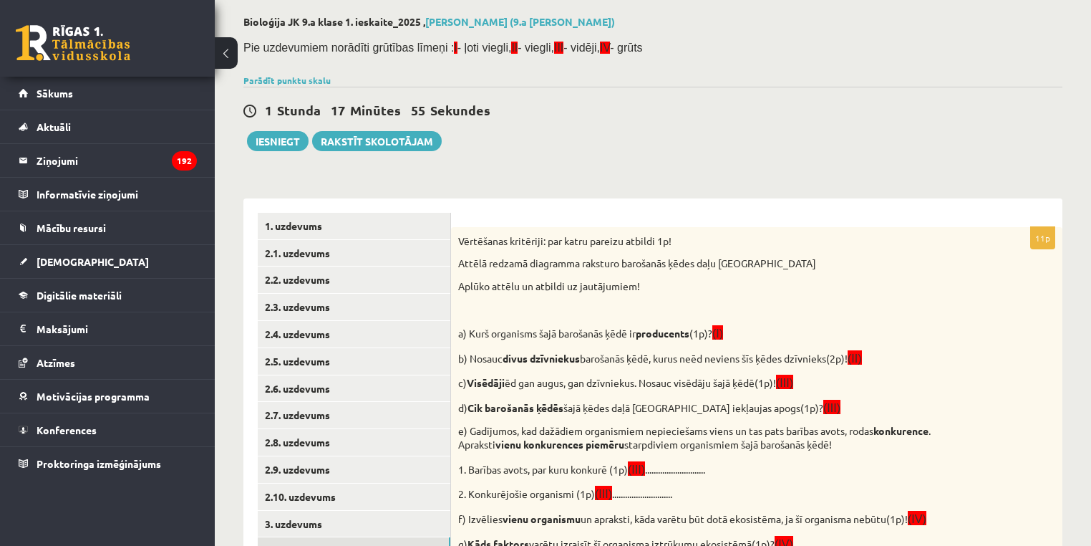
click at [666, 104] on div "1 [PERSON_NAME] 17 Minūtes 55 Sekundes" at bounding box center [652, 111] width 819 height 19
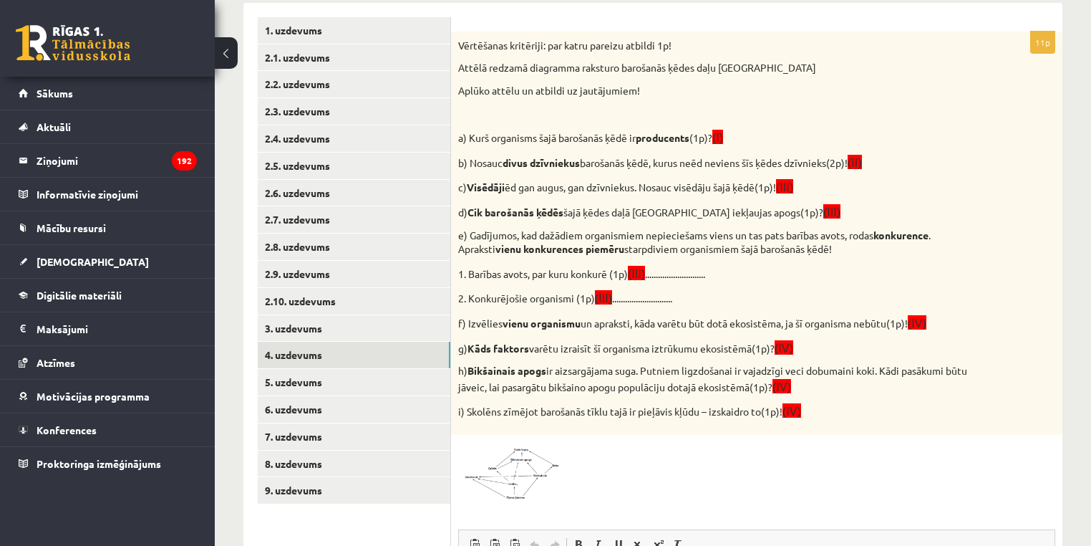
scroll to position [297, 0]
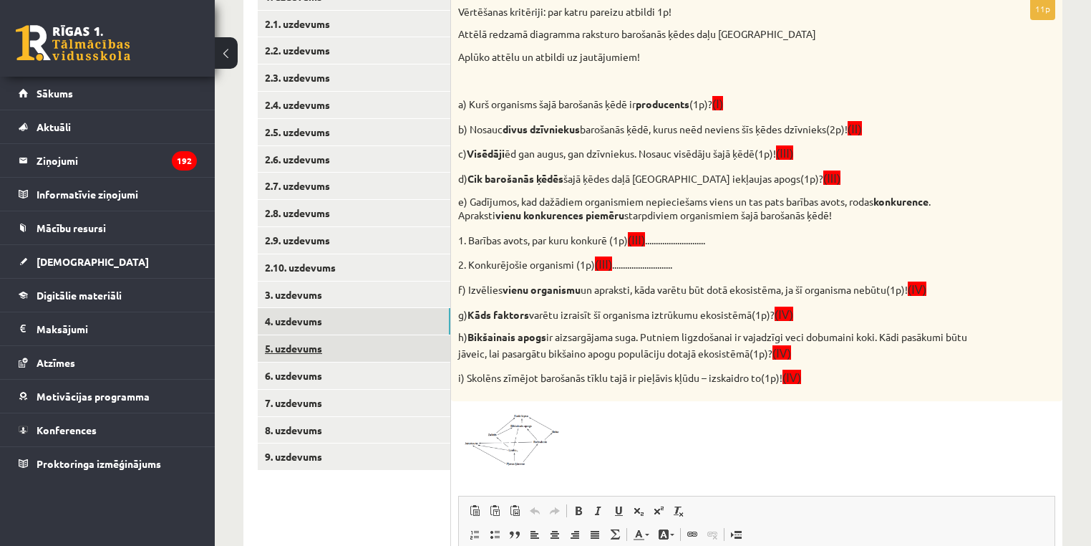
click at [301, 350] on link "5. uzdevums" at bounding box center [354, 348] width 193 height 26
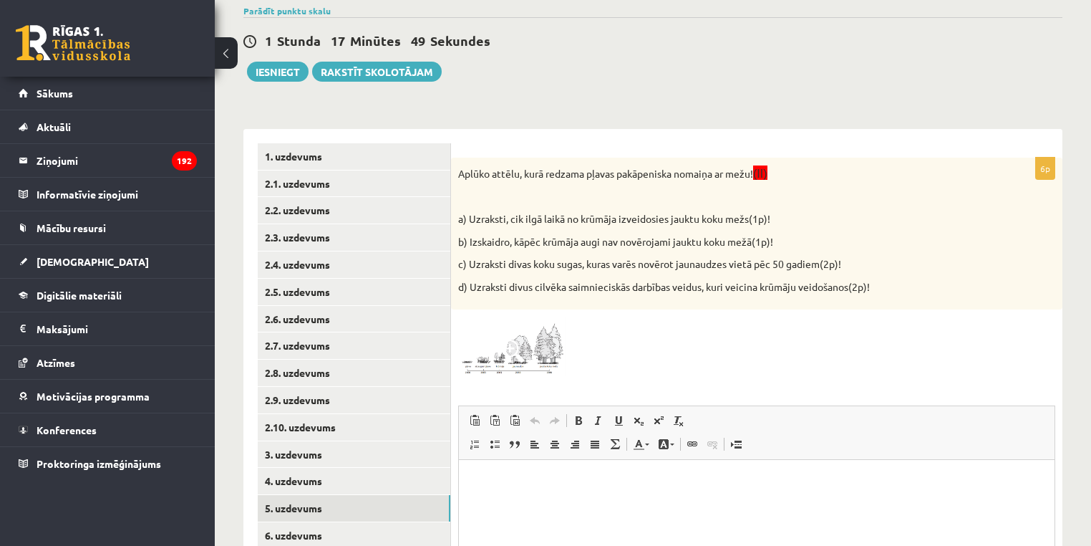
scroll to position [0, 0]
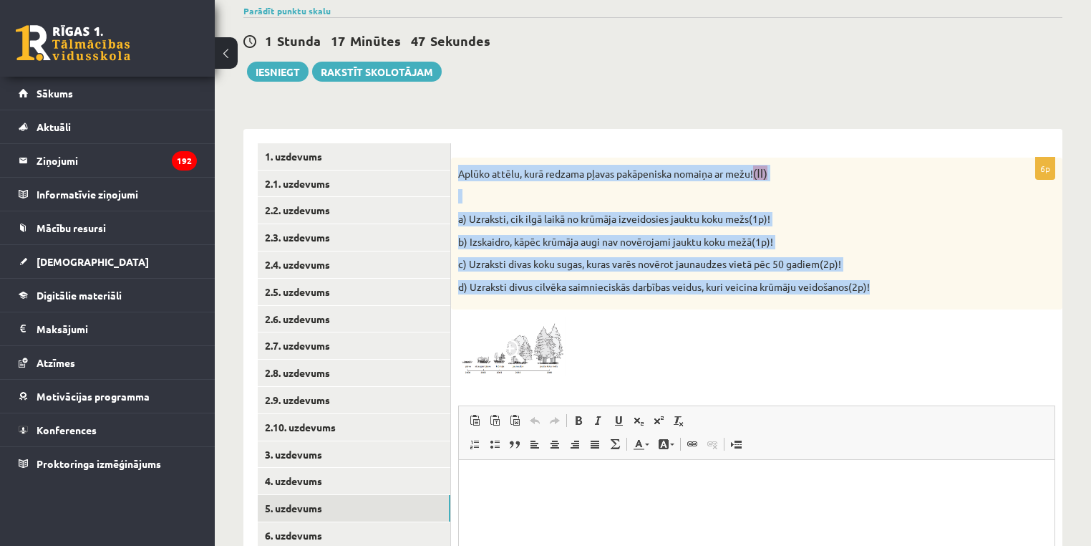
drag, startPoint x: 869, startPoint y: 269, endPoint x: 454, endPoint y: 170, distance: 427.1
click at [454, 169] on div "Aplūko attēlu, kurā redzama pļavas pakāpeniska nomaiņa ar mežu! (II) a) Uzrakst…" at bounding box center [757, 234] width 612 height 153
click at [541, 342] on img at bounding box center [511, 347] width 107 height 60
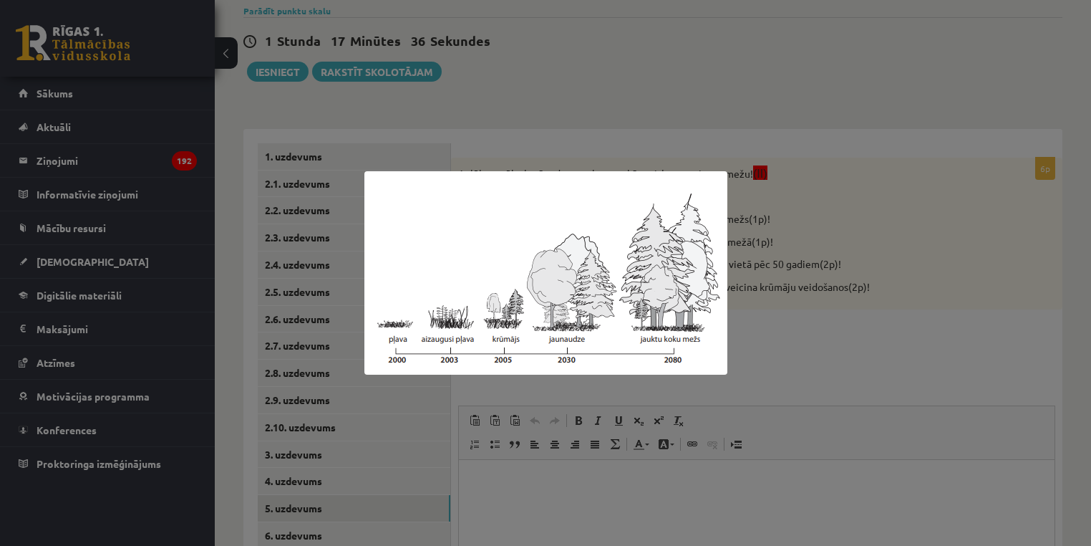
drag, startPoint x: 303, startPoint y: 453, endPoint x: 291, endPoint y: 476, distance: 25.3
click at [302, 453] on div at bounding box center [545, 273] width 1091 height 546
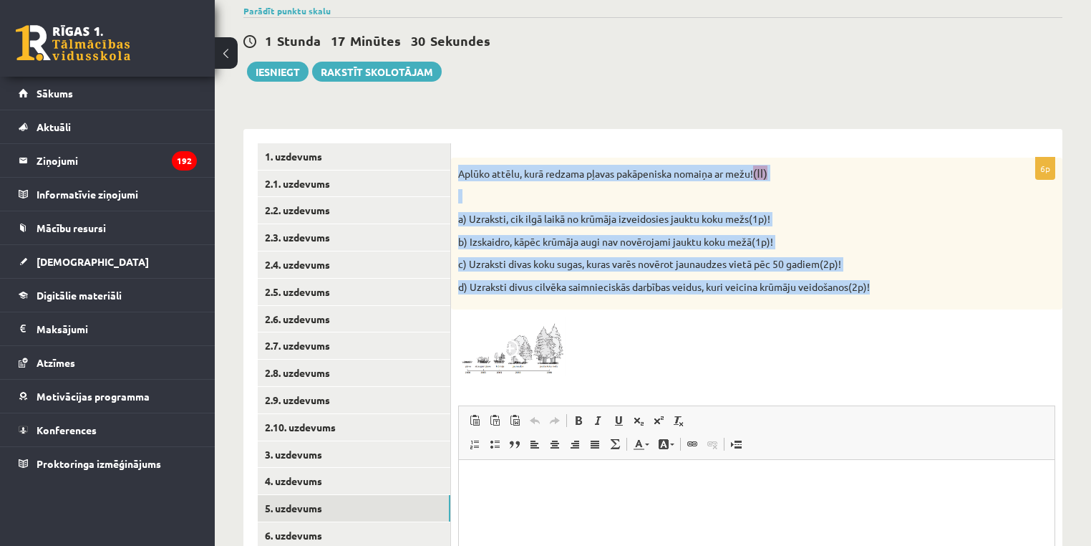
drag, startPoint x: 719, startPoint y: 247, endPoint x: 455, endPoint y: 172, distance: 274.1
click at [455, 172] on div "Aplūko attēlu, kurā redzama pļavas pakāpeniska nomaiņa ar mežu! (II) a) Uzrakst…" at bounding box center [757, 234] width 612 height 153
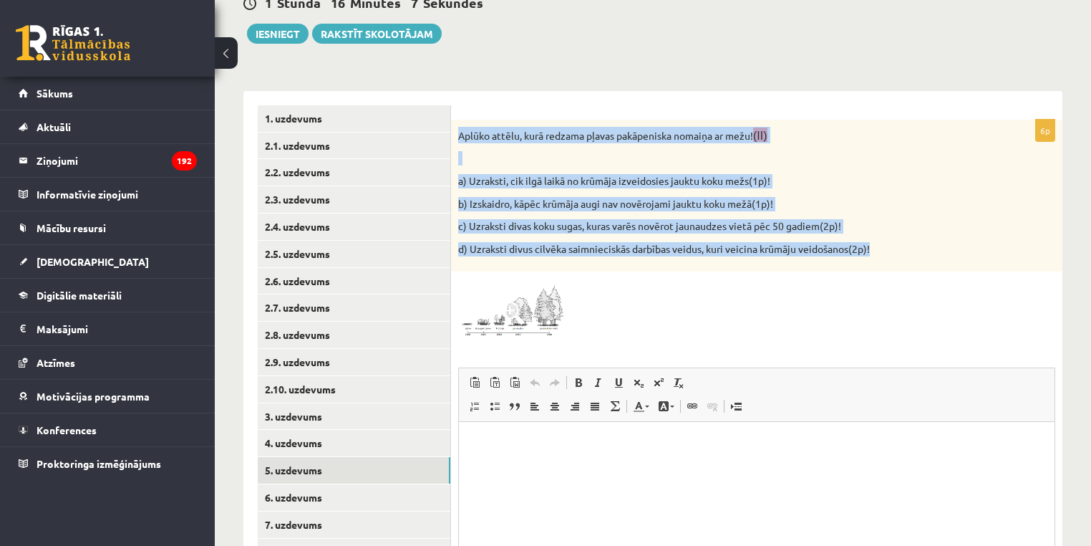
scroll to position [252, 0]
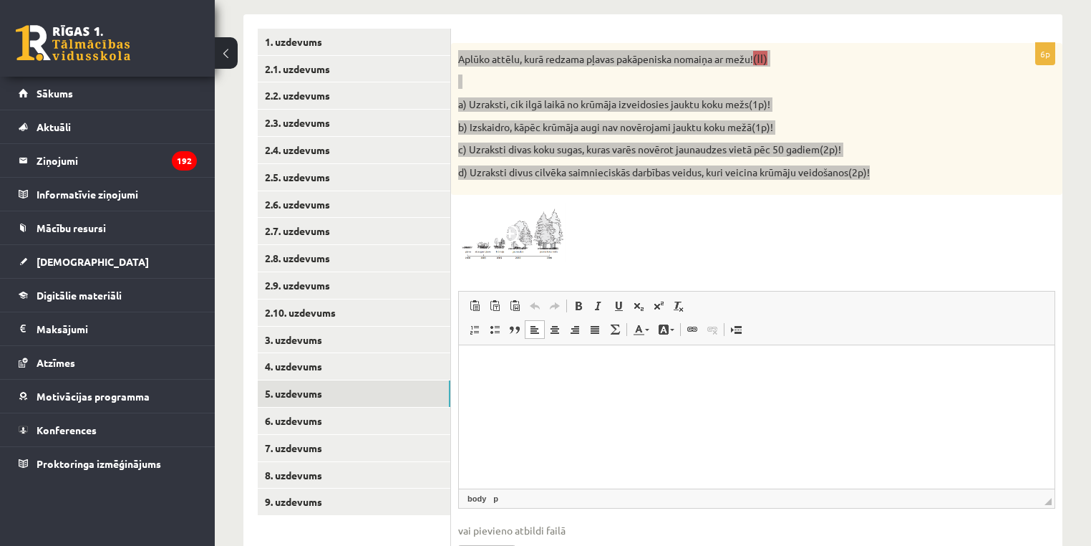
click at [511, 389] on html at bounding box center [757, 367] width 596 height 44
click at [539, 377] on html "**" at bounding box center [757, 367] width 596 height 44
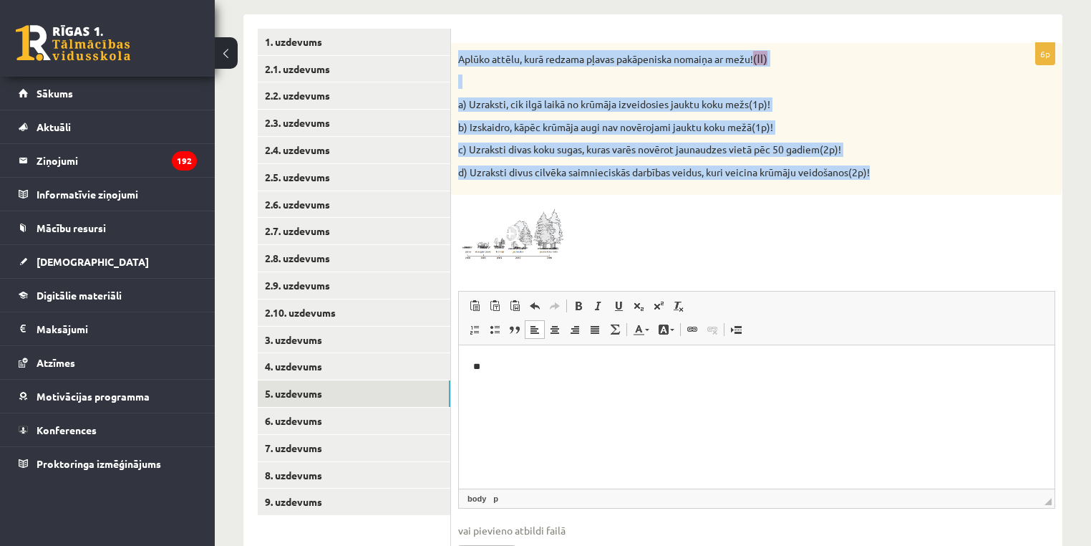
click at [670, 105] on p "a) Uzraksti, cik ilgā laikā no krūmāja izveidosies jauktu koku mežs(1p)!" at bounding box center [721, 104] width 526 height 14
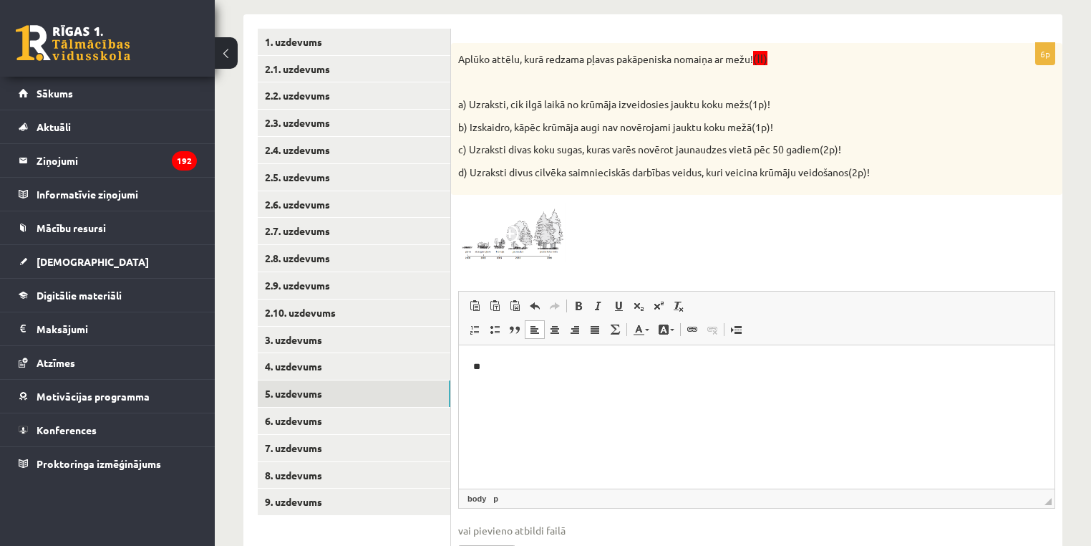
click at [551, 102] on p "a) Uzraksti, cik ilgā laikā no krūmāja izveidosies jauktu koku mežs(1p)!" at bounding box center [721, 104] width 526 height 14
click at [521, 370] on p "**" at bounding box center [757, 367] width 568 height 15
click at [509, 373] on p "**********" at bounding box center [757, 367] width 568 height 15
click at [508, 372] on p "**********" at bounding box center [757, 367] width 568 height 15
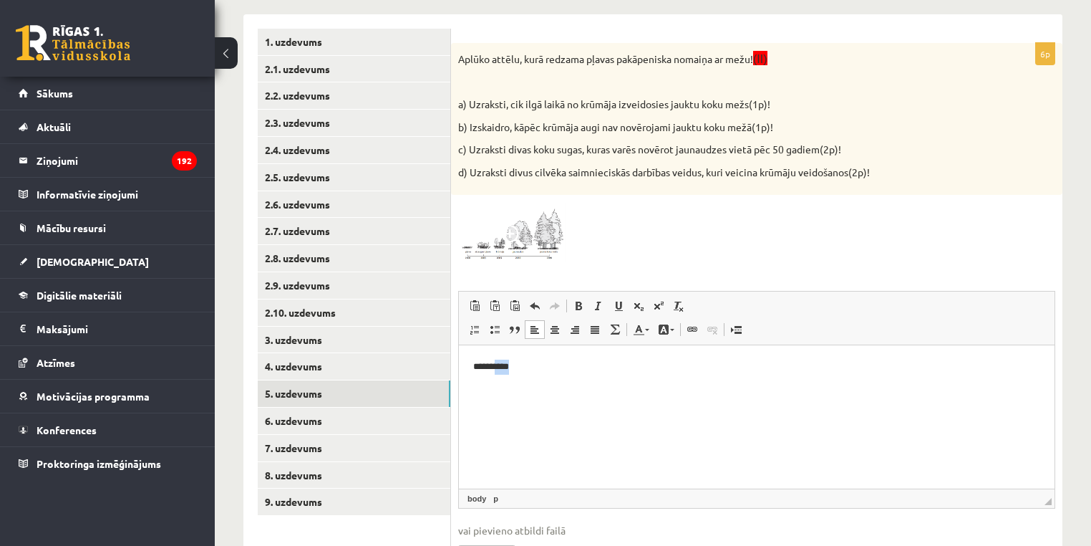
click at [534, 374] on p "**********" at bounding box center [757, 367] width 568 height 15
click at [549, 259] on img at bounding box center [511, 232] width 107 height 60
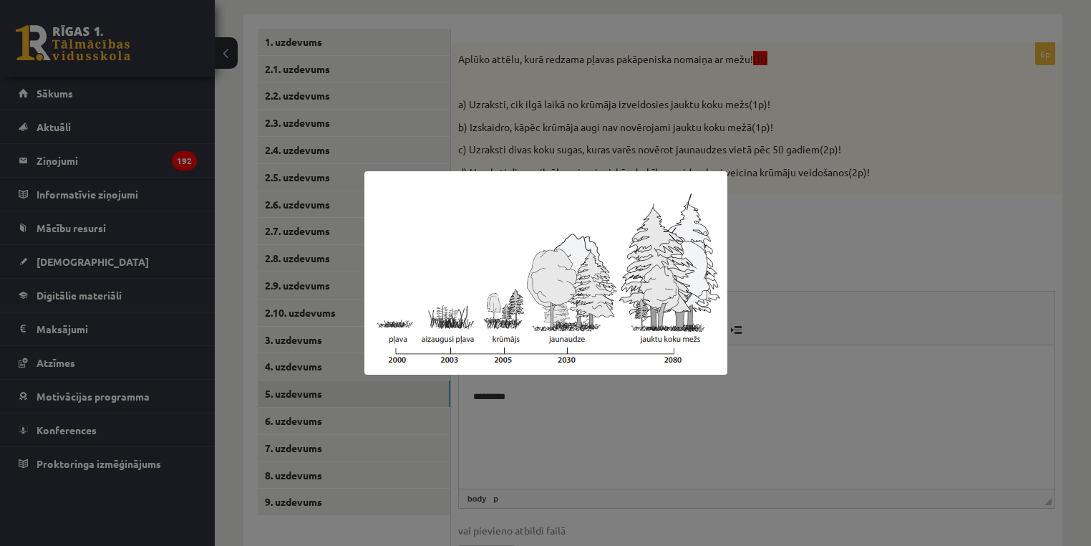
click at [725, 450] on div at bounding box center [545, 273] width 1091 height 546
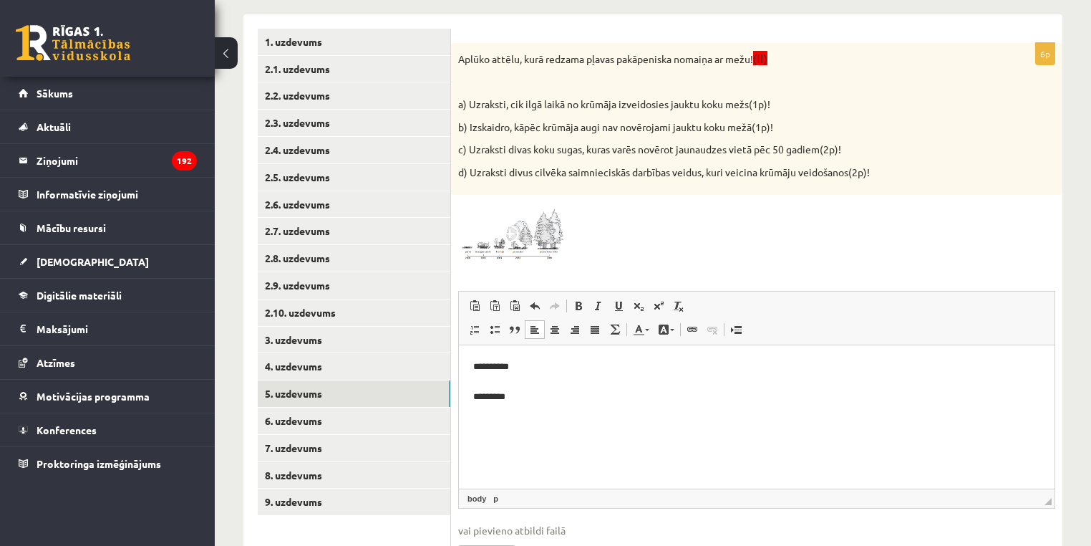
click at [515, 235] on span at bounding box center [512, 236] width 23 height 23
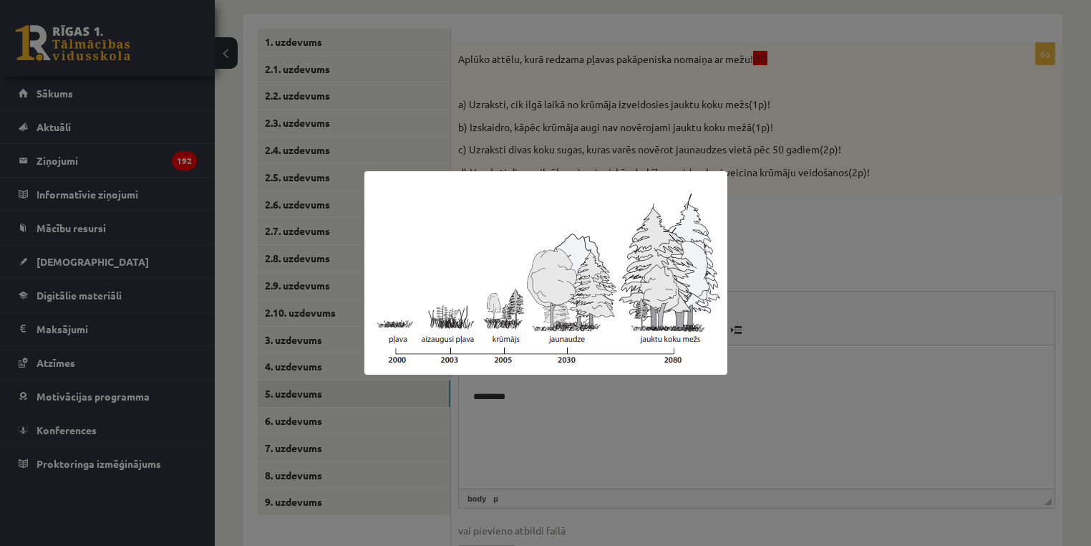
click at [859, 403] on div at bounding box center [545, 273] width 1091 height 546
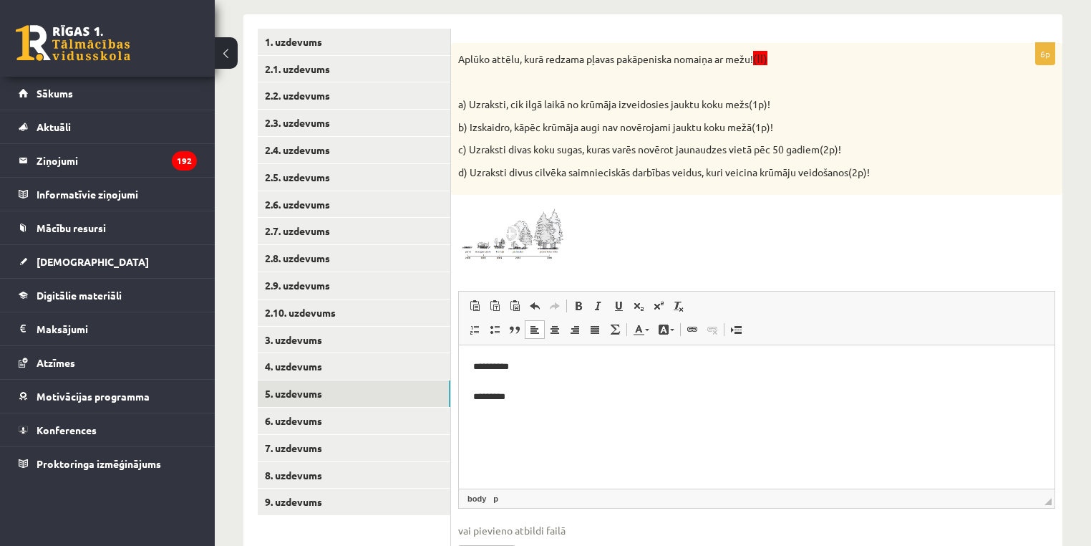
click at [492, 240] on img at bounding box center [511, 232] width 107 height 60
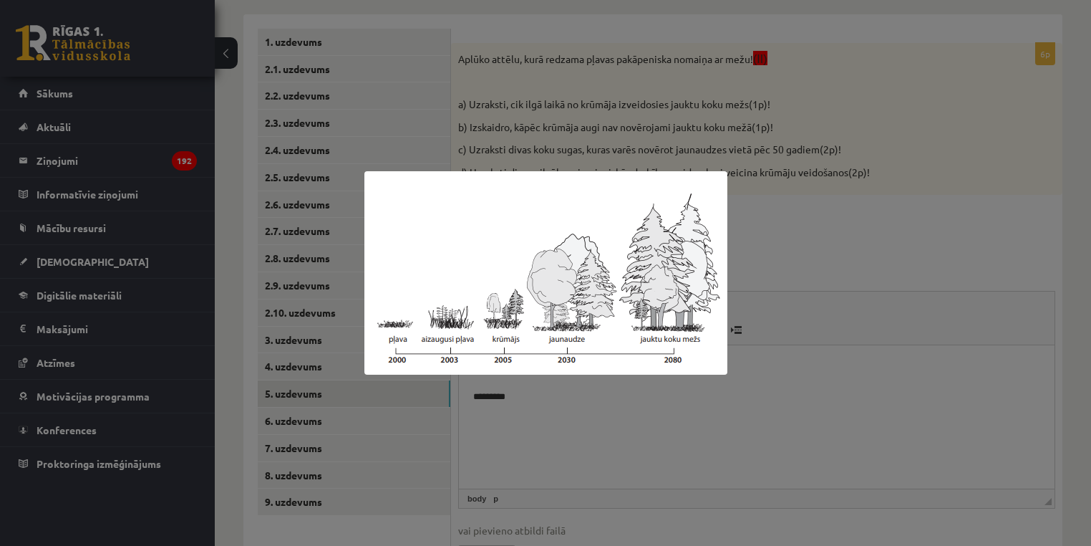
click at [836, 407] on div at bounding box center [545, 273] width 1091 height 546
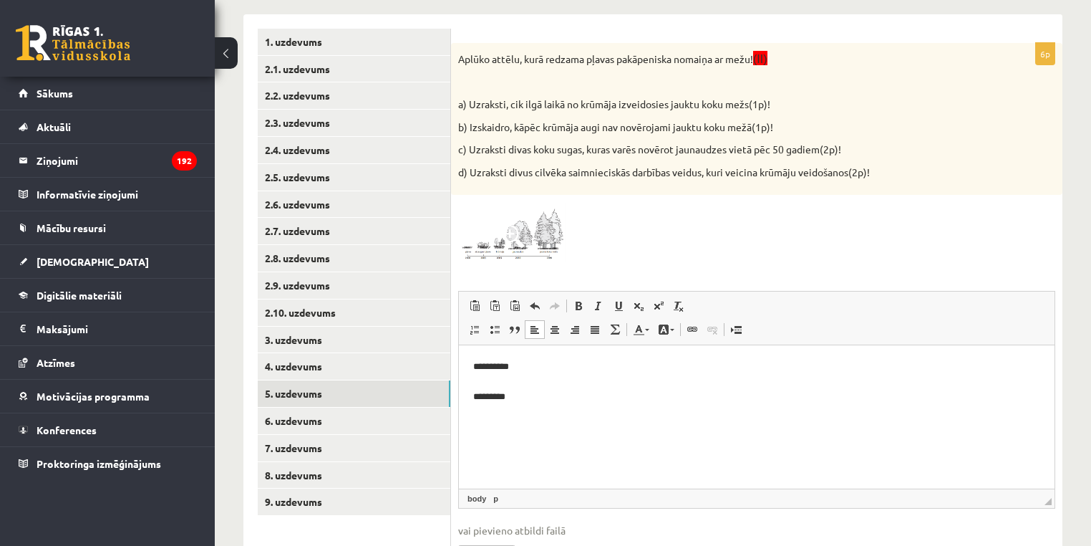
click at [483, 122] on p "b) Izskaidro, kāpēc krūmāja augi nav novērojami jauktu koku mežā(1p)!" at bounding box center [721, 127] width 526 height 14
drag, startPoint x: 483, startPoint y: 122, endPoint x: 741, endPoint y: 120, distance: 257.8
click at [741, 120] on p "b) Izskaidro, kāpēc krūmāja augi nav novērojami jauktu koku mežā(1p)!" at bounding box center [721, 127] width 526 height 14
click at [690, 127] on p "b) Izskaidro, kāpēc krūmāja augi nav novērojami jauktu koku mežā(1p)!" at bounding box center [721, 127] width 526 height 14
drag, startPoint x: 690, startPoint y: 127, endPoint x: 730, endPoint y: 132, distance: 40.4
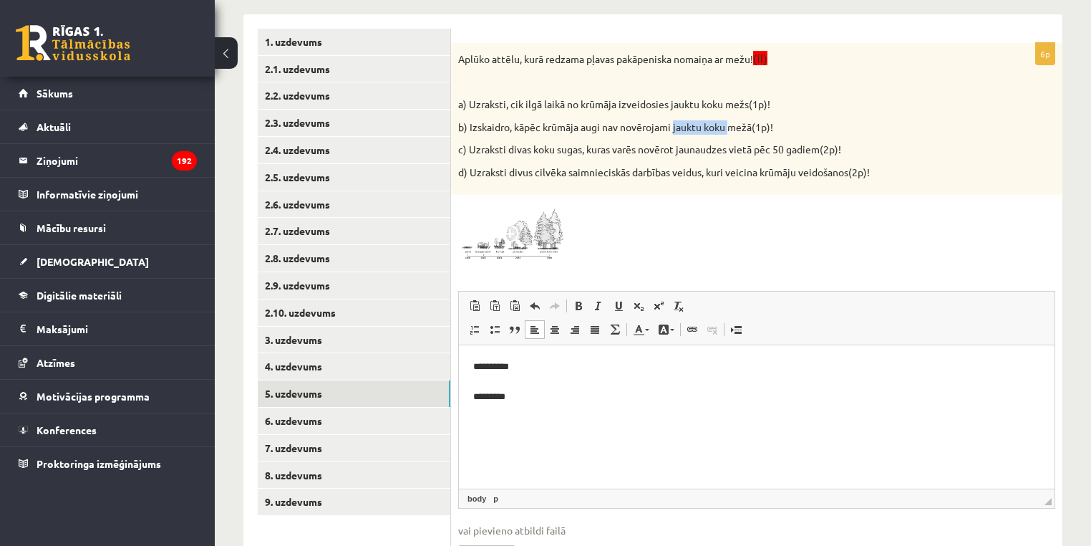
click at [730, 132] on p "b) Izskaidro, kāpēc krūmāja augi nav novērojami jauktu koku mežā(1p)!" at bounding box center [721, 127] width 526 height 14
drag, startPoint x: 729, startPoint y: 138, endPoint x: 690, endPoint y: 123, distance: 41.2
click at [690, 123] on p "b) Izskaidro, kāpēc krūmāja augi nav novērojami jauktu koku mežā(1p)!" at bounding box center [721, 127] width 526 height 14
drag, startPoint x: 690, startPoint y: 124, endPoint x: 743, endPoint y: 132, distance: 52.9
click at [743, 132] on p "b) Izskaidro, kāpēc krūmāja augi nav novērojami jauktu koku mežā(1p)!" at bounding box center [721, 127] width 526 height 14
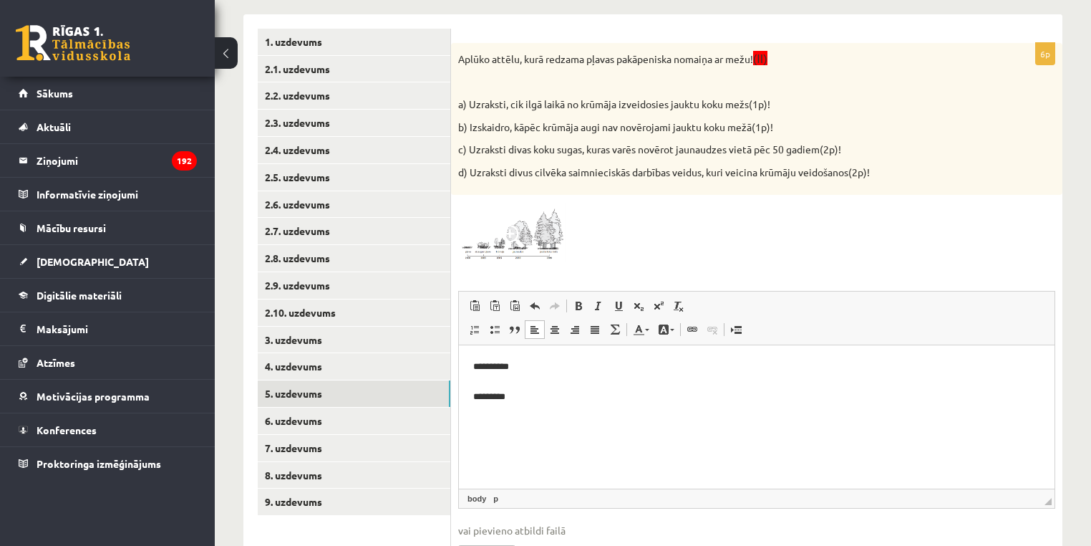
click at [481, 129] on p "b) Izskaidro, kāpēc krūmāja augi nav novērojami jauktu koku mežā(1p)!" at bounding box center [721, 127] width 526 height 14
drag, startPoint x: 481, startPoint y: 129, endPoint x: 751, endPoint y: 127, distance: 270.0
click at [751, 127] on p "b) Izskaidro, kāpēc krūmāja augi nav novērojami jauktu koku mežā(1p)!" at bounding box center [721, 127] width 526 height 14
click at [506, 401] on p "**********" at bounding box center [757, 382] width 568 height 44
click at [508, 401] on p "**********" at bounding box center [757, 382] width 568 height 44
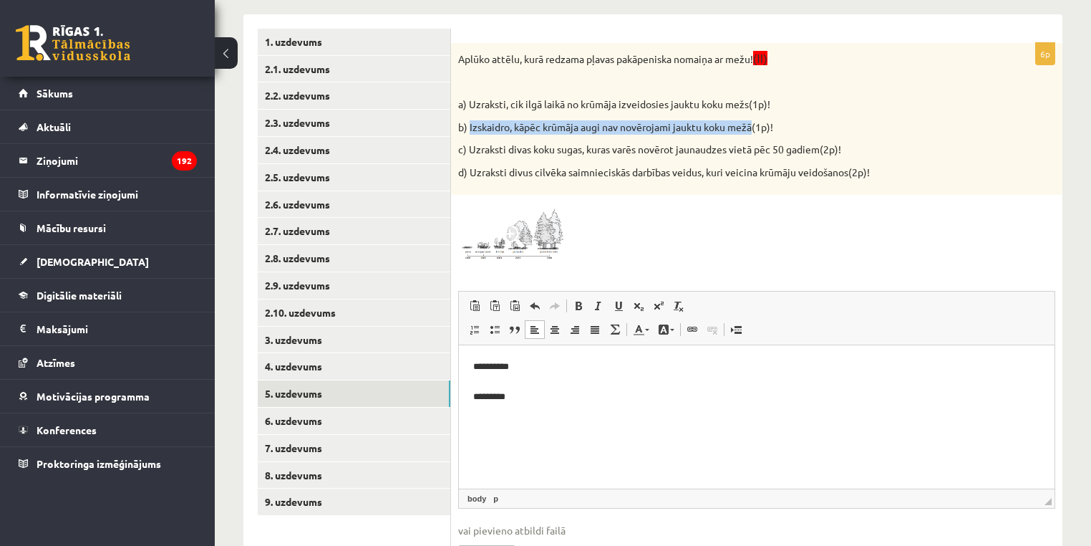
click at [645, 129] on p "b) Izskaidro, kāpēc krūmāja augi nav novērojami jauktu koku mežā(1p)!" at bounding box center [721, 127] width 526 height 14
click at [528, 396] on p "**********" at bounding box center [757, 382] width 568 height 44
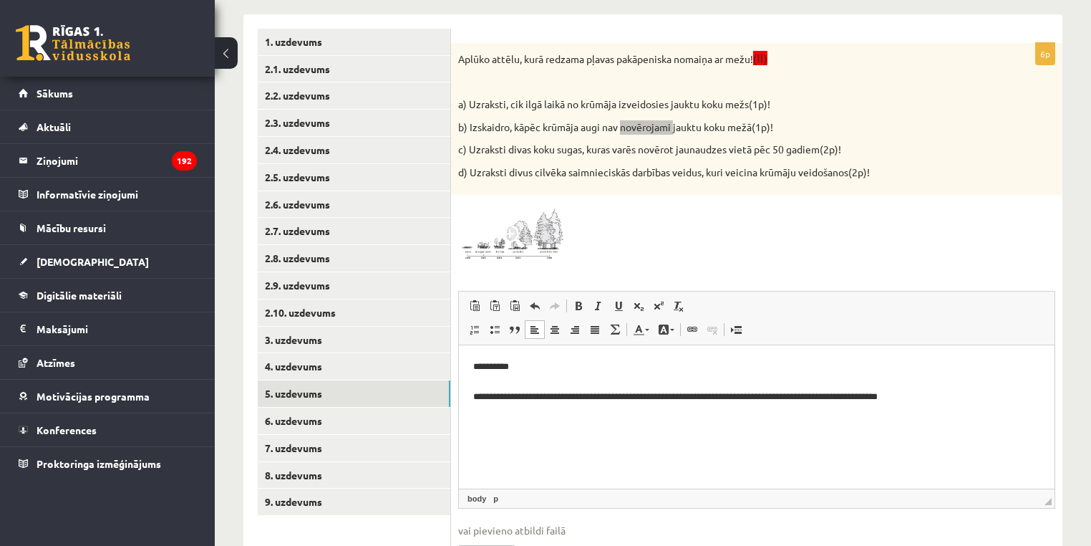
drag, startPoint x: 579, startPoint y: 406, endPoint x: 562, endPoint y: 409, distance: 17.4
click at [579, 407] on html "**********" at bounding box center [757, 381] width 596 height 73
click at [966, 387] on p "**********" at bounding box center [757, 382] width 568 height 44
click at [979, 398] on p "**********" at bounding box center [757, 382] width 568 height 44
click at [988, 406] on html "**********" at bounding box center [757, 381] width 596 height 73
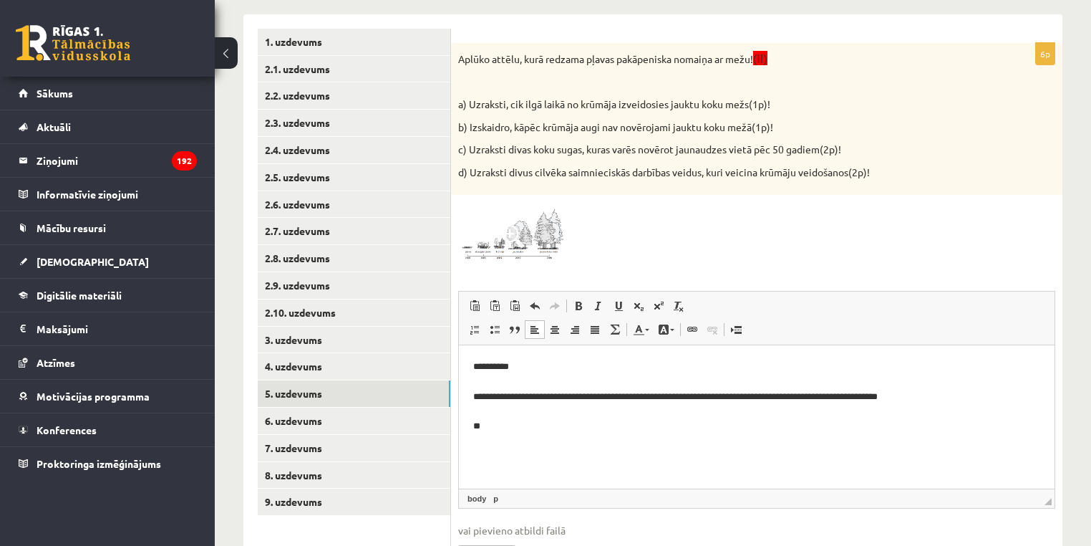
click at [480, 148] on p "c) Uzraksti divas koku sugas, kuras varēs novērot jaunaudzes vietā pēc 50 gadie…" at bounding box center [721, 150] width 526 height 14
drag, startPoint x: 480, startPoint y: 148, endPoint x: 871, endPoint y: 149, distance: 391.0
click at [871, 149] on p "c) Uzraksti divas koku sugas, kuras varēs novērot jaunaudzes vietā pēc 50 gadie…" at bounding box center [721, 150] width 526 height 14
click at [513, 428] on p "**********" at bounding box center [757, 397] width 568 height 74
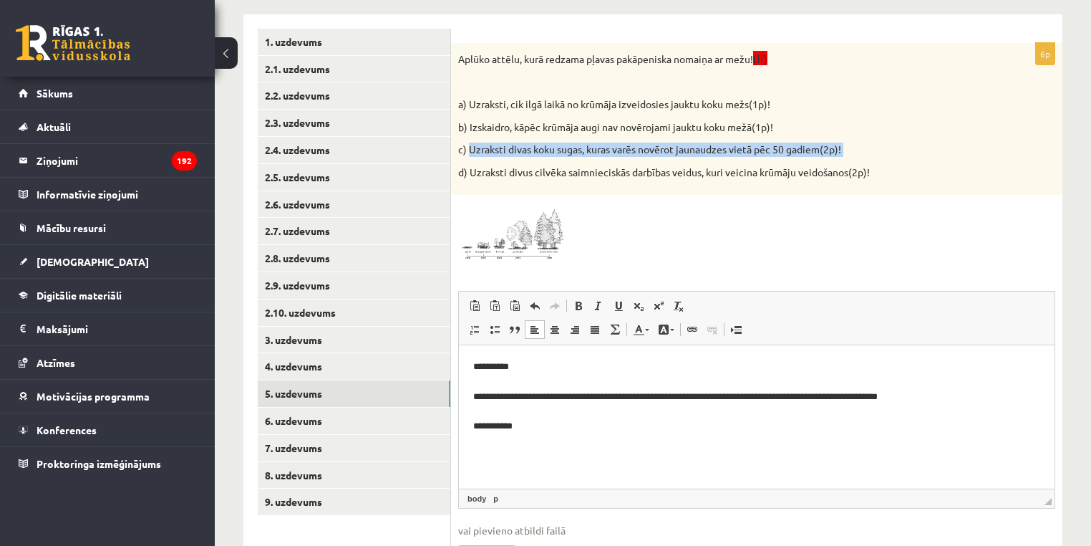
click at [549, 218] on img at bounding box center [511, 232] width 107 height 60
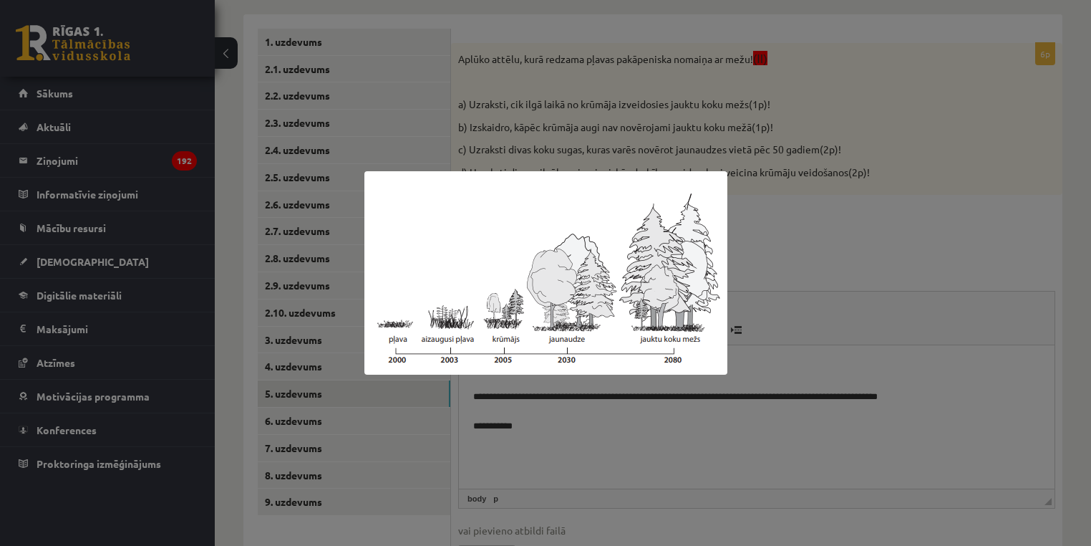
click at [570, 438] on div at bounding box center [545, 273] width 1091 height 546
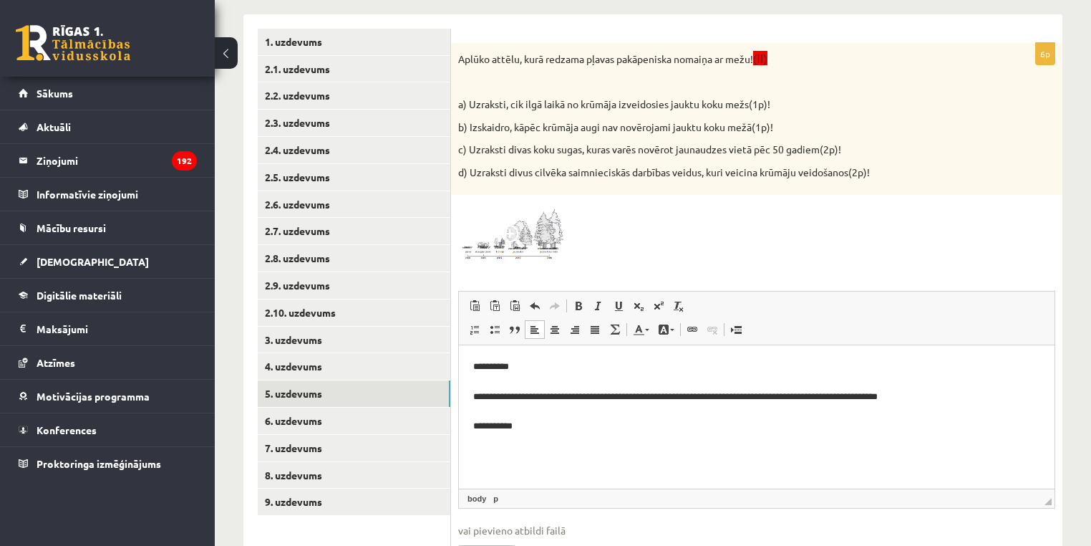
click at [534, 426] on p "**********" at bounding box center [757, 397] width 568 height 74
click at [491, 430] on p "**********" at bounding box center [757, 397] width 568 height 74
click at [532, 435] on html "**********" at bounding box center [757, 396] width 596 height 103
click at [504, 250] on img at bounding box center [511, 232] width 107 height 60
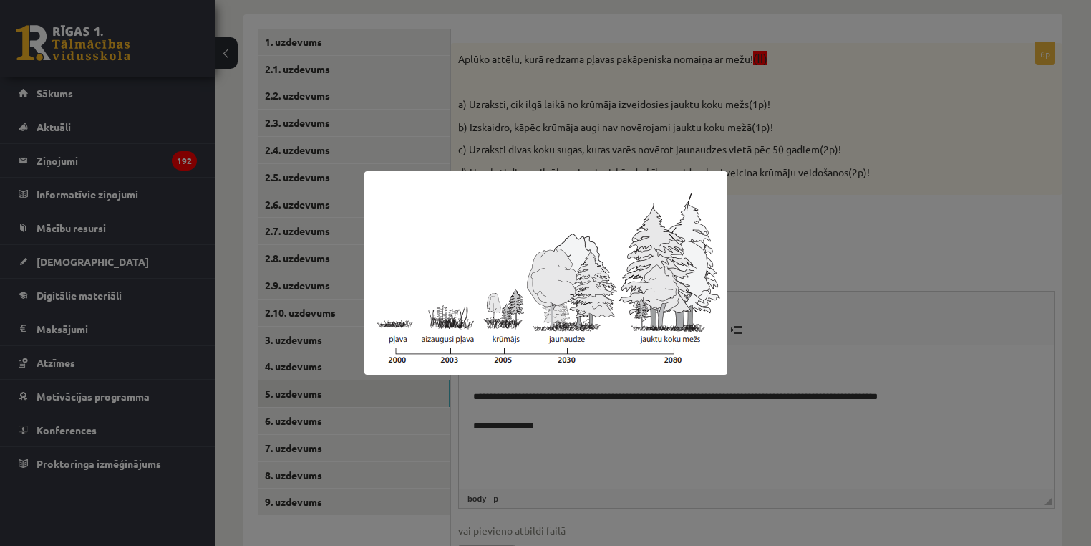
click at [724, 390] on div at bounding box center [545, 273] width 1091 height 546
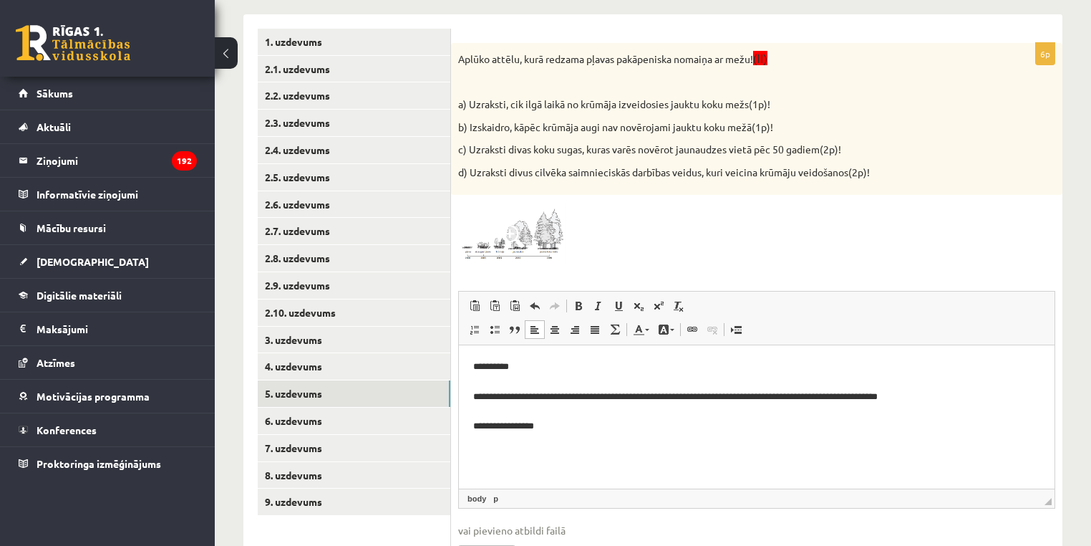
click at [572, 441] on html "**********" at bounding box center [757, 396] width 596 height 103
click at [480, 238] on img at bounding box center [511, 232] width 107 height 60
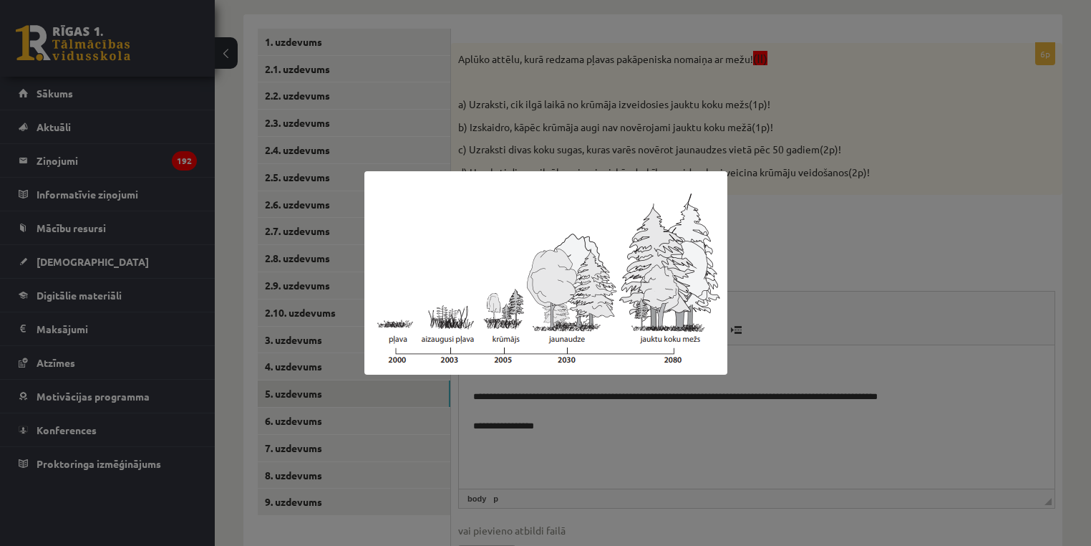
drag, startPoint x: 556, startPoint y: 344, endPoint x: 553, endPoint y: 364, distance: 20.3
click at [556, 344] on img at bounding box center [546, 272] width 363 height 203
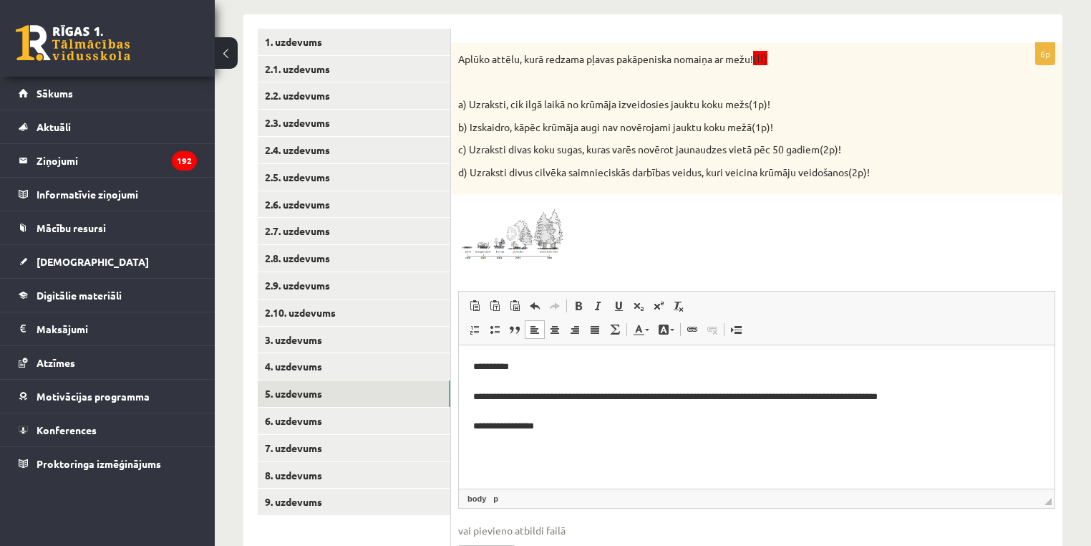
click at [554, 435] on html "**********" at bounding box center [757, 396] width 596 height 103
drag, startPoint x: 454, startPoint y: 264, endPoint x: 471, endPoint y: 259, distance: 17.9
click at [455, 264] on div "**********" at bounding box center [757, 316] width 612 height 546
click at [493, 251] on img at bounding box center [511, 232] width 107 height 60
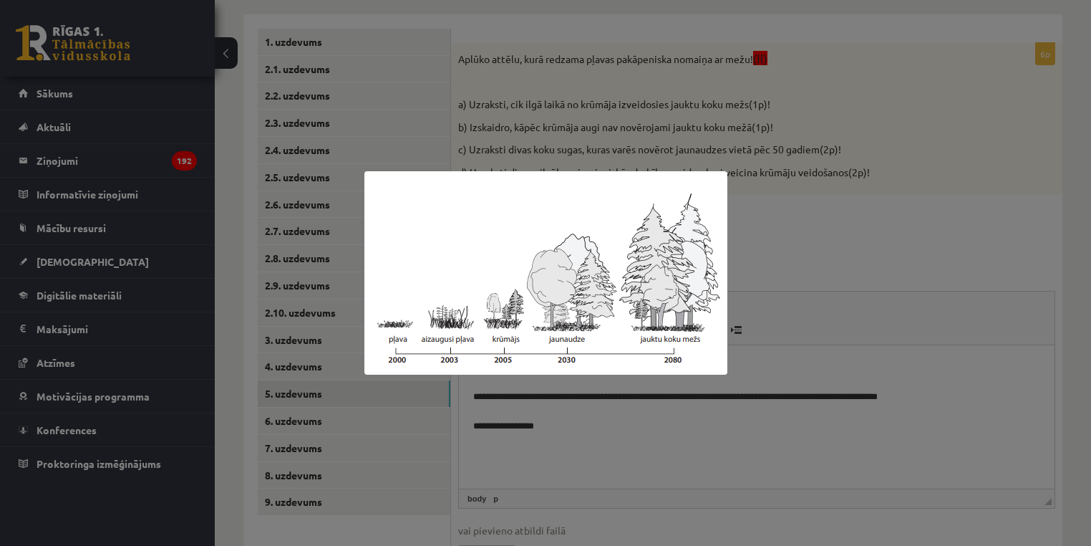
click at [554, 457] on div at bounding box center [545, 273] width 1091 height 546
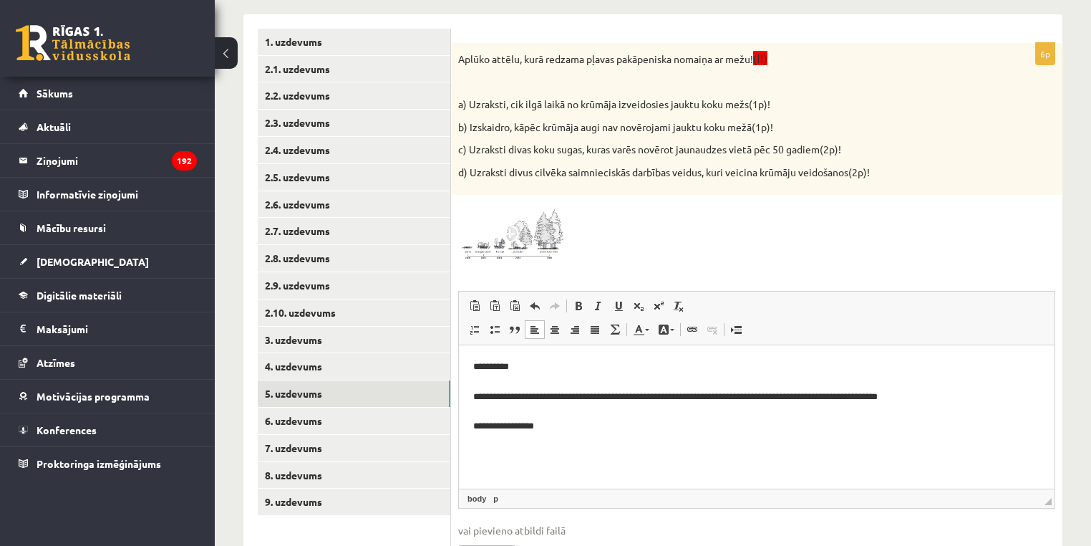
click at [501, 241] on img at bounding box center [511, 232] width 107 height 60
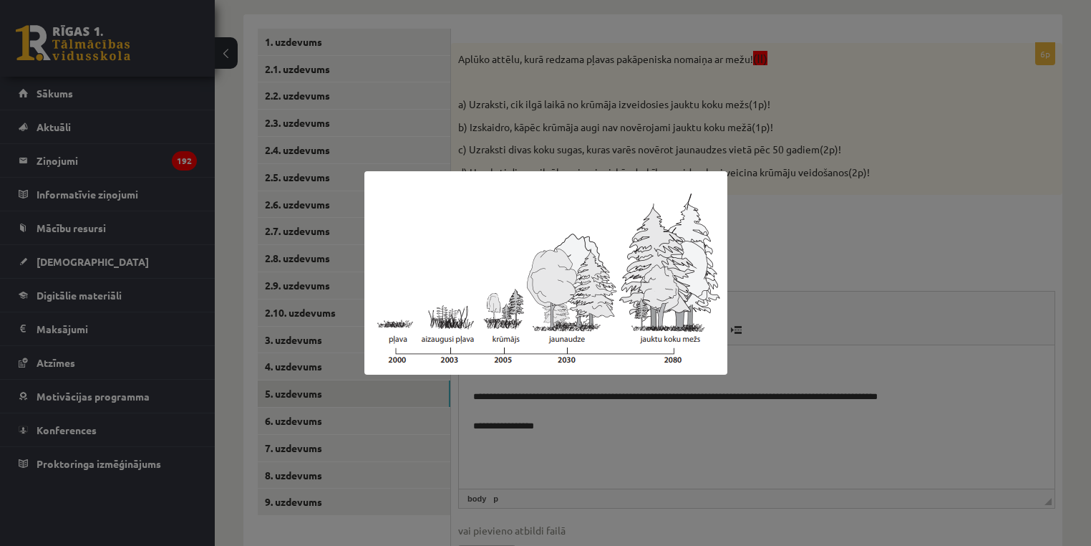
click at [601, 411] on div at bounding box center [545, 273] width 1091 height 546
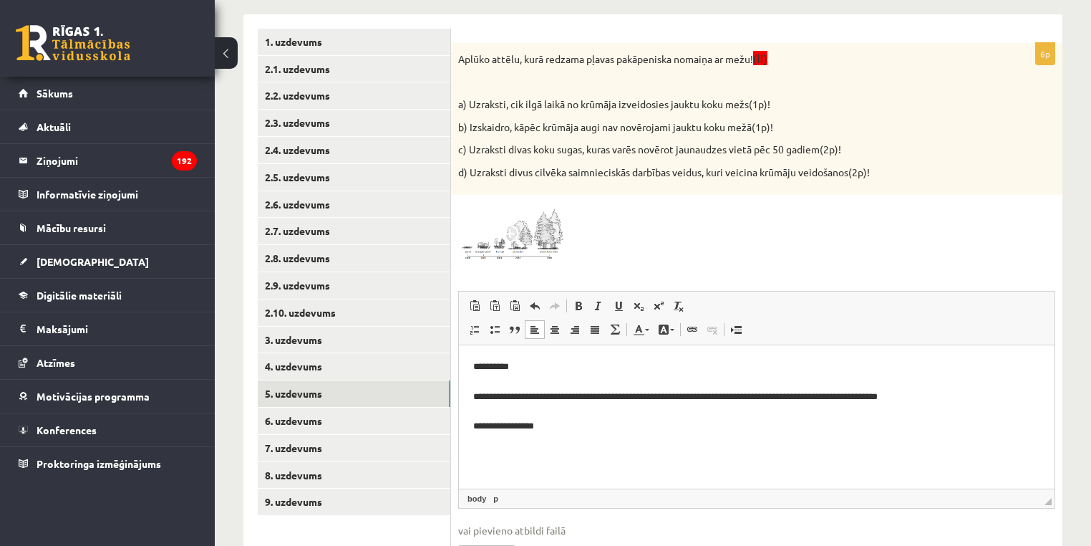
click at [491, 432] on p "**********" at bounding box center [757, 397] width 568 height 74
click at [554, 428] on p "**********" at bounding box center [757, 397] width 568 height 74
click at [473, 177] on p "d) Uzraksti divus cilvēka saimnieciskās darbības veidus, kuri veicina krūmāju v…" at bounding box center [721, 172] width 526 height 14
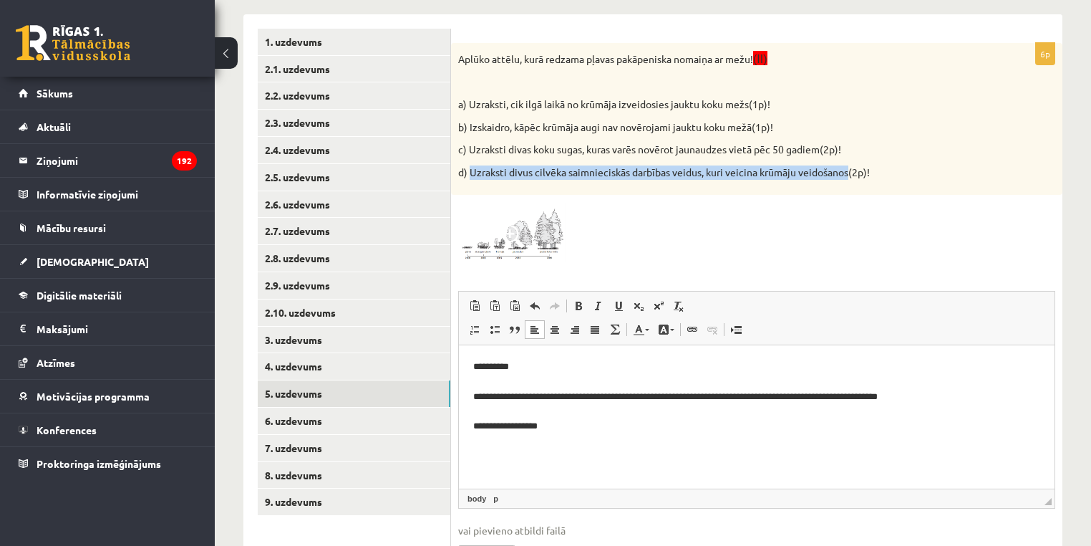
drag, startPoint x: 473, startPoint y: 177, endPoint x: 842, endPoint y: 175, distance: 368.8
click at [842, 175] on p "d) Uzraksti divus cilvēka saimnieciskās darbības veidus, kuri veicina krūmāju v…" at bounding box center [721, 172] width 526 height 14
click at [558, 435] on html "**********" at bounding box center [757, 396] width 596 height 103
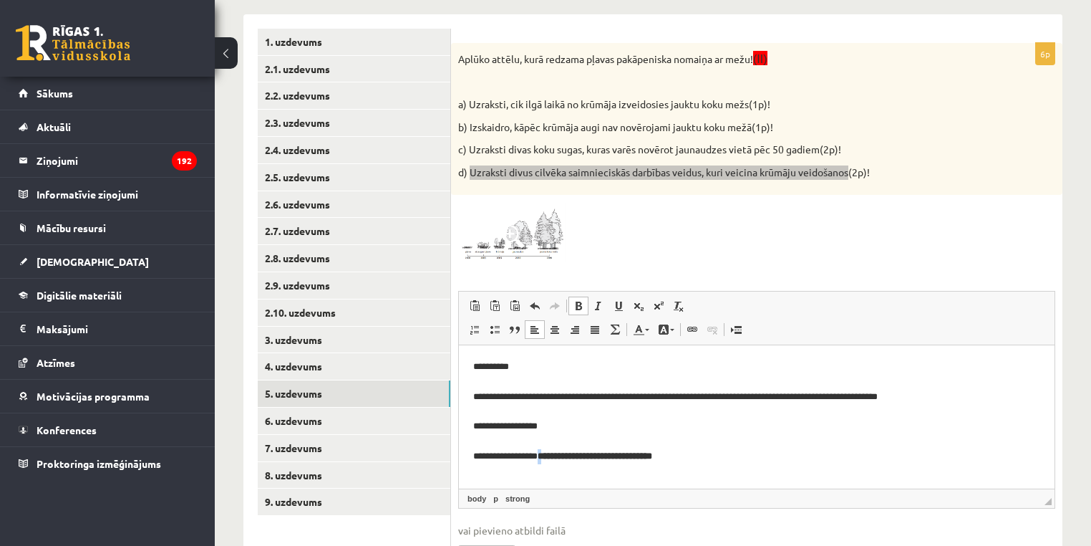
click at [551, 458] on strong "**********" at bounding box center [595, 455] width 115 height 9
drag, startPoint x: 551, startPoint y: 458, endPoint x: 708, endPoint y: 467, distance: 157.1
click at [708, 467] on html "**********" at bounding box center [757, 411] width 596 height 133
drag, startPoint x: 708, startPoint y: 463, endPoint x: 549, endPoint y: 460, distance: 159.0
click at [549, 460] on p "**********" at bounding box center [757, 412] width 568 height 105
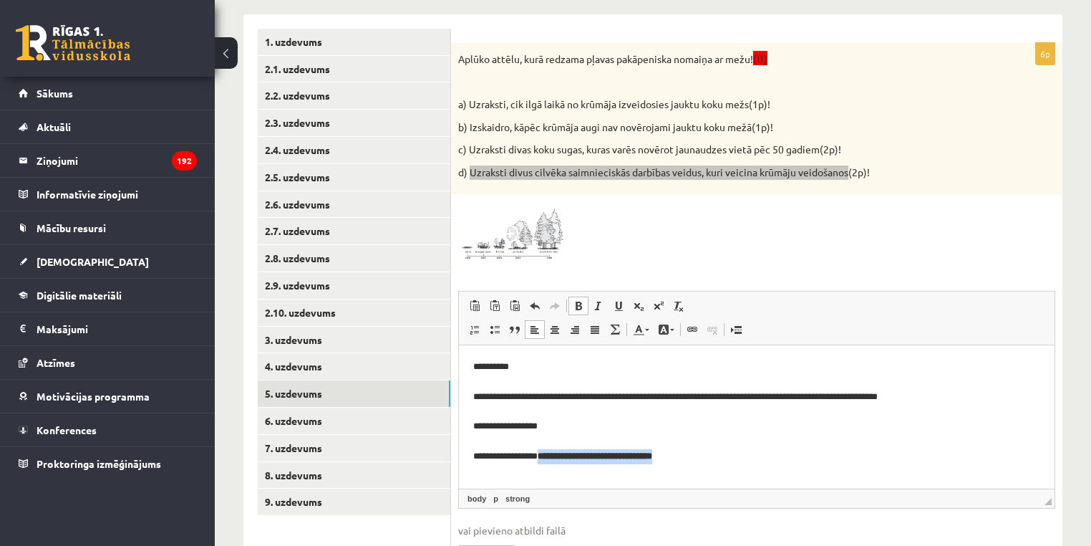
click at [576, 304] on span at bounding box center [578, 305] width 11 height 11
click at [741, 461] on p "**********" at bounding box center [757, 412] width 568 height 105
click at [728, 468] on html "**********" at bounding box center [757, 411] width 596 height 133
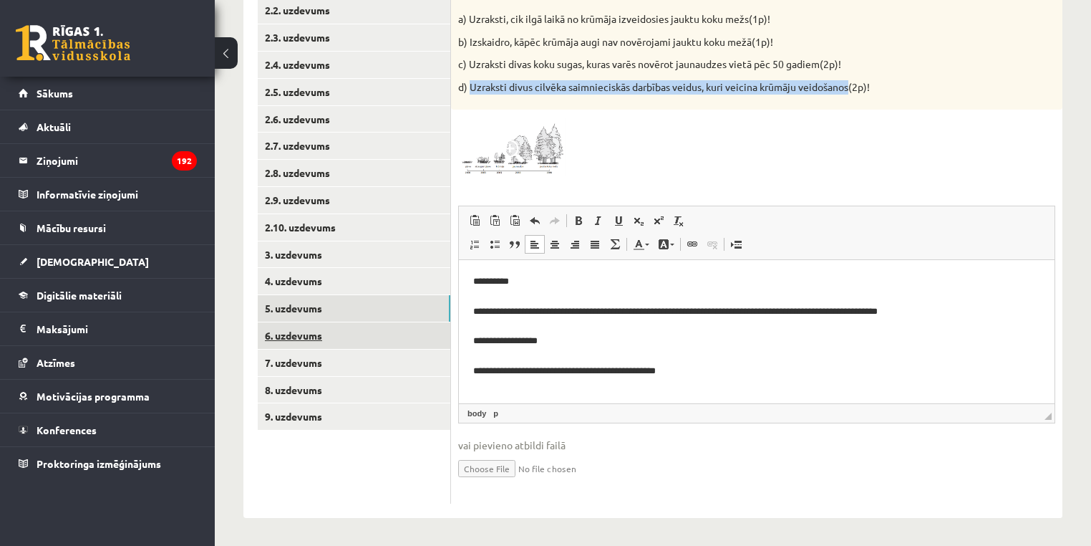
click at [336, 341] on link "6. uzdevums" at bounding box center [354, 335] width 193 height 26
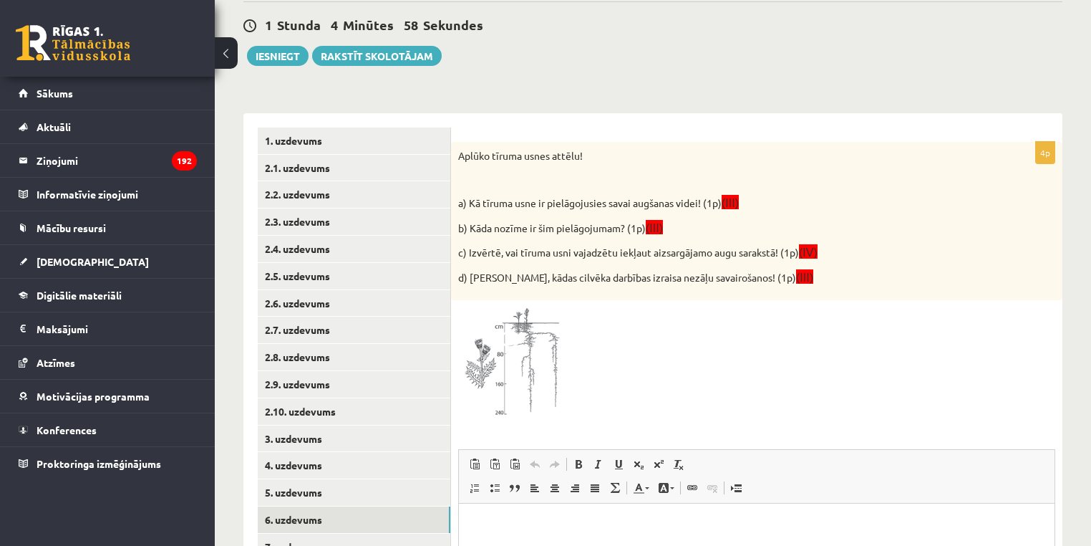
scroll to position [0, 0]
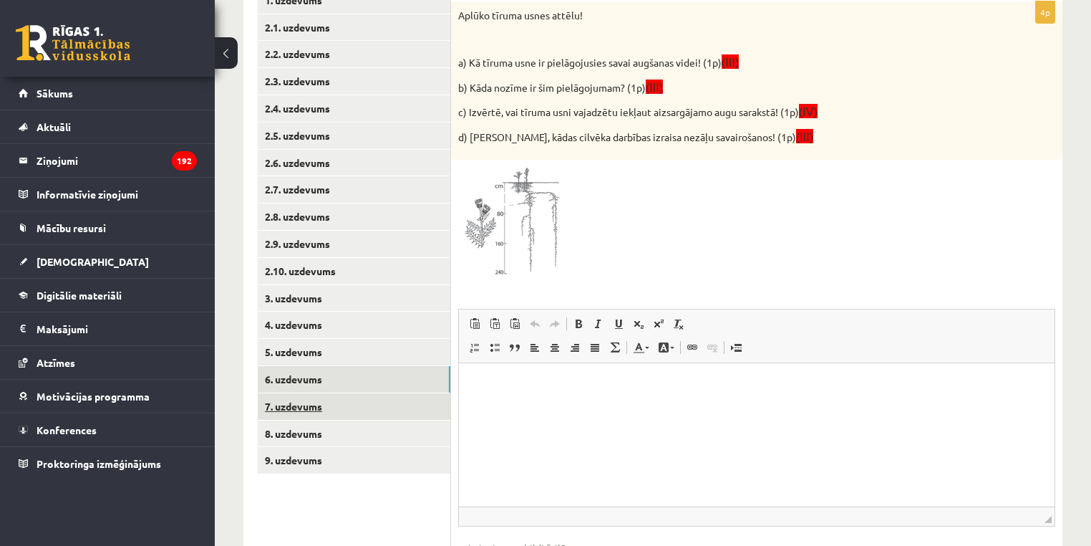
click at [332, 402] on link "7. uzdevums" at bounding box center [354, 406] width 193 height 26
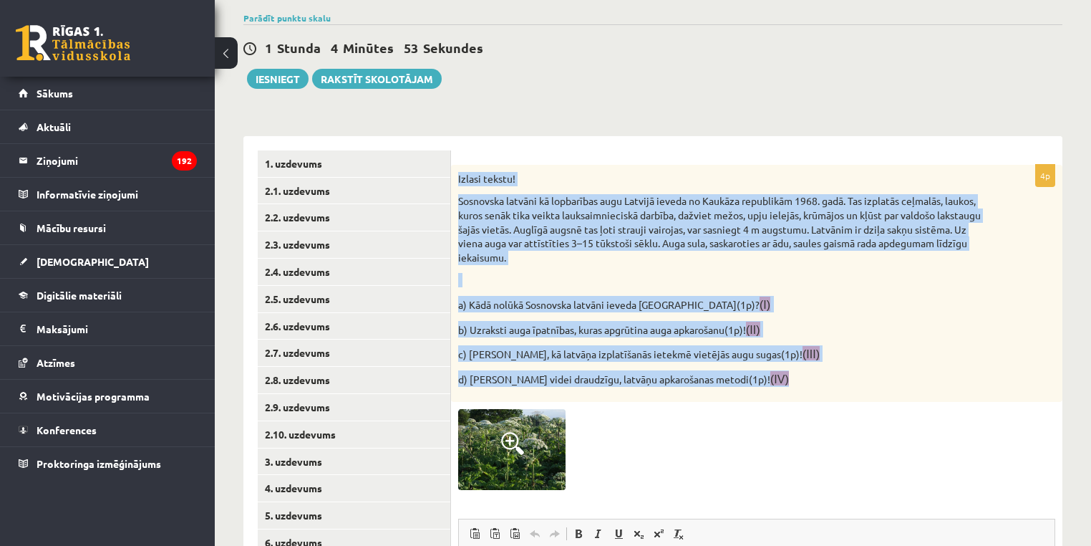
drag, startPoint x: 610, startPoint y: 310, endPoint x: 454, endPoint y: 169, distance: 210.4
click at [454, 169] on div "Izlasi tekstu! Sosnovska latvāni kā lopbarības augu Latvijā ieveda no Kaukāza r…" at bounding box center [757, 284] width 612 height 238
click at [894, 255] on p "Sosnovska latvāni kā lopbarības augu Latvijā ieveda no Kaukāza republikām 1968.…" at bounding box center [721, 229] width 526 height 70
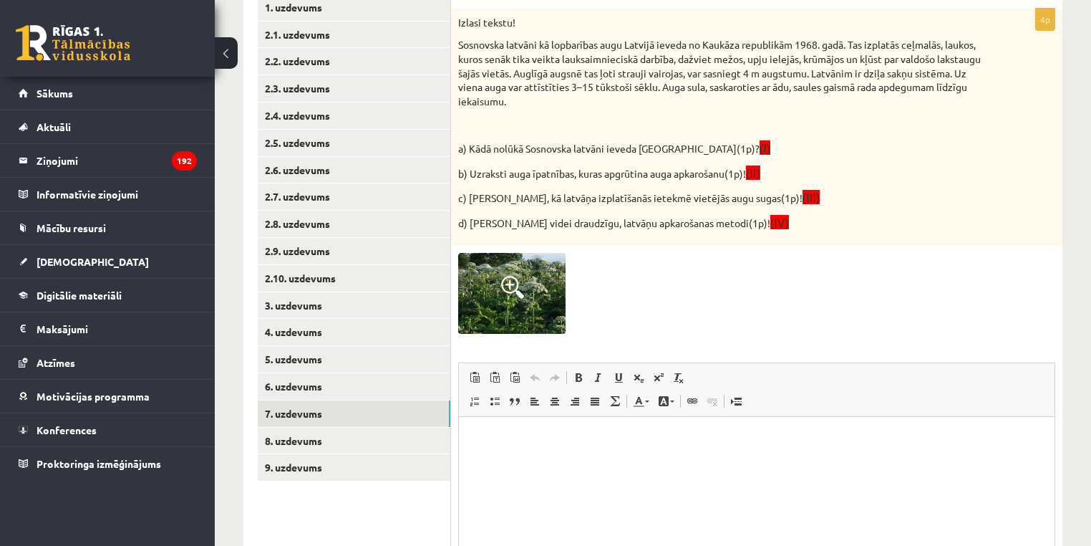
scroll to position [289, 0]
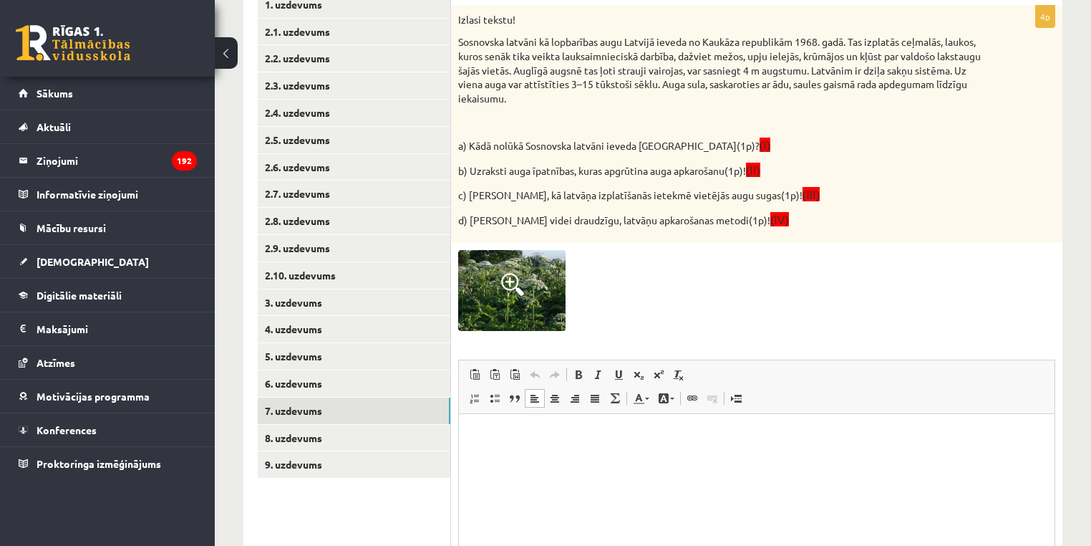
click at [737, 439] on p "Визуальный текстовый редактор, wiswyg-editor-user-answer-47024925788640" at bounding box center [756, 435] width 567 height 15
click at [730, 446] on html at bounding box center [757, 435] width 596 height 44
click at [478, 44] on p "Sosnovska latvāni kā lopbarības augu Latvijā ieveda no Kaukāza republikām 1968.…" at bounding box center [721, 70] width 526 height 70
drag, startPoint x: 477, startPoint y: 43, endPoint x: 539, endPoint y: 37, distance: 62.6
click at [539, 37] on p "Sosnovska latvāni kā lopbarības augu Latvijā ieveda no Kaukāza republikām 1968.…" at bounding box center [721, 70] width 526 height 70
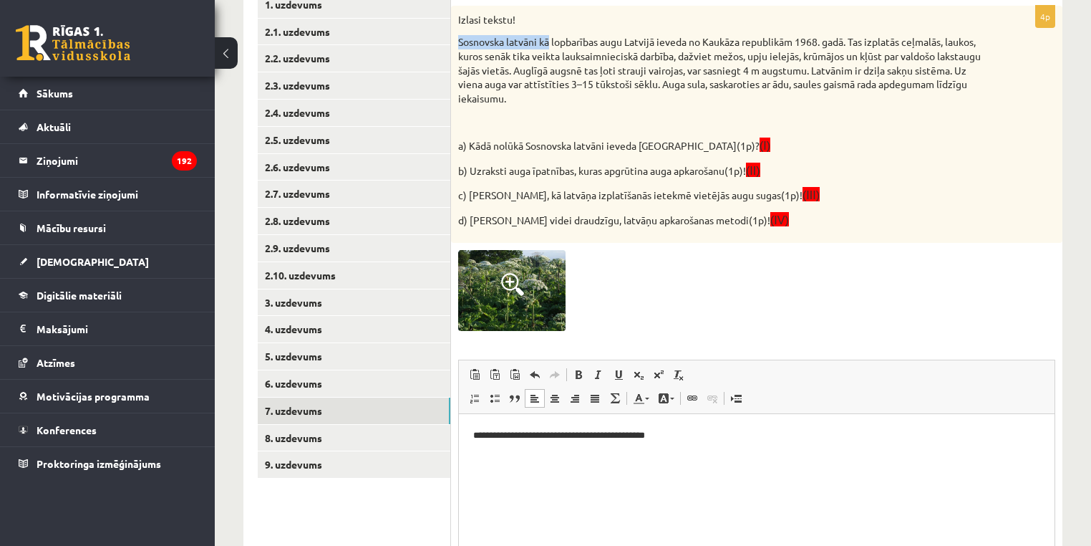
click at [518, 37] on p "Sosnovska latvāni kā lopbarības augu Latvijā ieveda no Kaukāza republikām 1968.…" at bounding box center [721, 70] width 526 height 70
drag, startPoint x: 518, startPoint y: 37, endPoint x: 486, endPoint y: 38, distance: 33.0
click at [486, 38] on p "Sosnovska latvāni kā lopbarības augu Latvijā ieveda no Kaukāza republikām 1968.…" at bounding box center [721, 70] width 526 height 70
drag, startPoint x: 494, startPoint y: 434, endPoint x: 488, endPoint y: 415, distance: 20.4
click at [476, 433] on p "**********" at bounding box center [757, 435] width 568 height 15
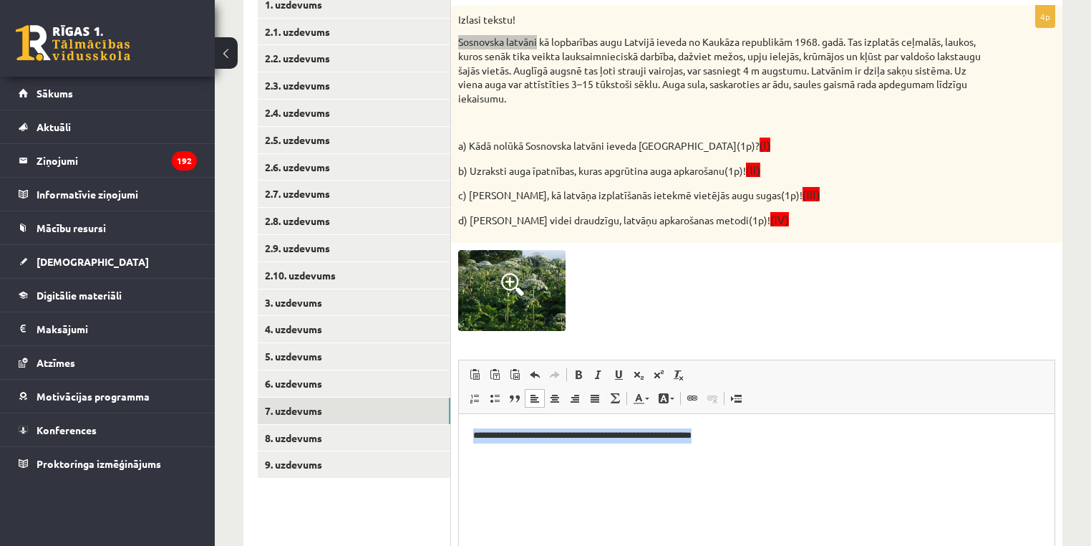
drag, startPoint x: 698, startPoint y: 434, endPoint x: 380, endPoint y: 412, distance: 318.0
click at [459, 413] on html "**********" at bounding box center [757, 435] width 596 height 44
drag, startPoint x: 477, startPoint y: 436, endPoint x: 589, endPoint y: 424, distance: 112.4
click at [477, 436] on p "**********" at bounding box center [757, 435] width 568 height 15
click at [738, 435] on p "**********" at bounding box center [757, 435] width 568 height 15
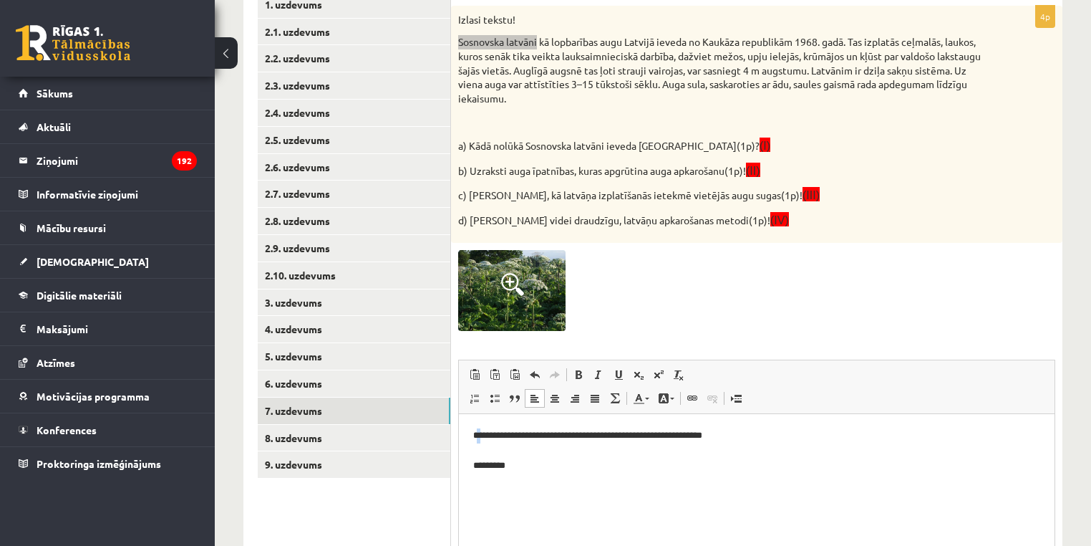
click at [479, 438] on p "**********" at bounding box center [757, 450] width 568 height 44
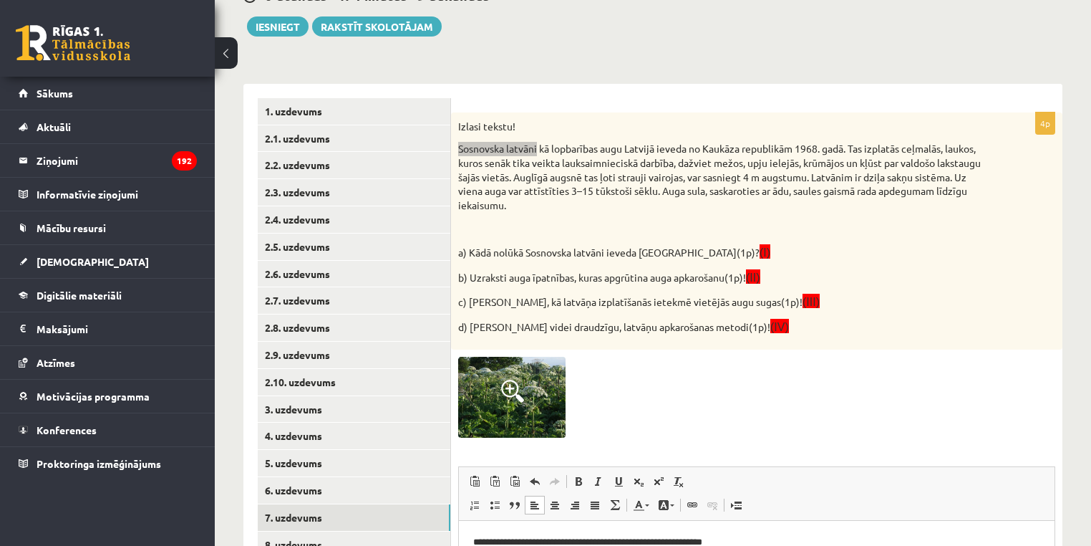
scroll to position [179, 0]
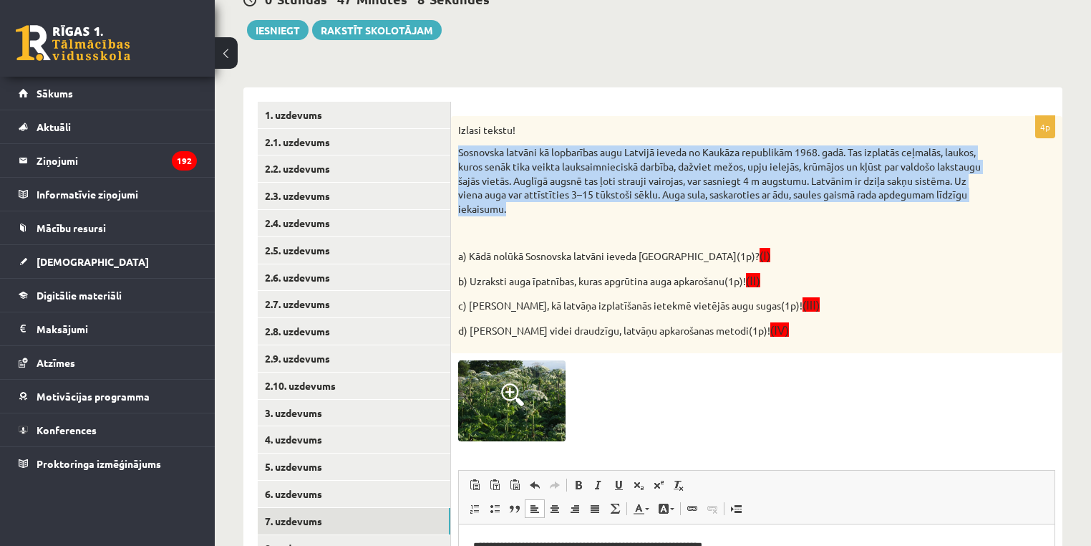
drag, startPoint x: 606, startPoint y: 208, endPoint x: 460, endPoint y: 152, distance: 156.4
click at [460, 152] on p "Sosnovska latvāni kā lopbarības augu Latvijā ieveda no Kaukāza republikām 1968.…" at bounding box center [721, 180] width 526 height 70
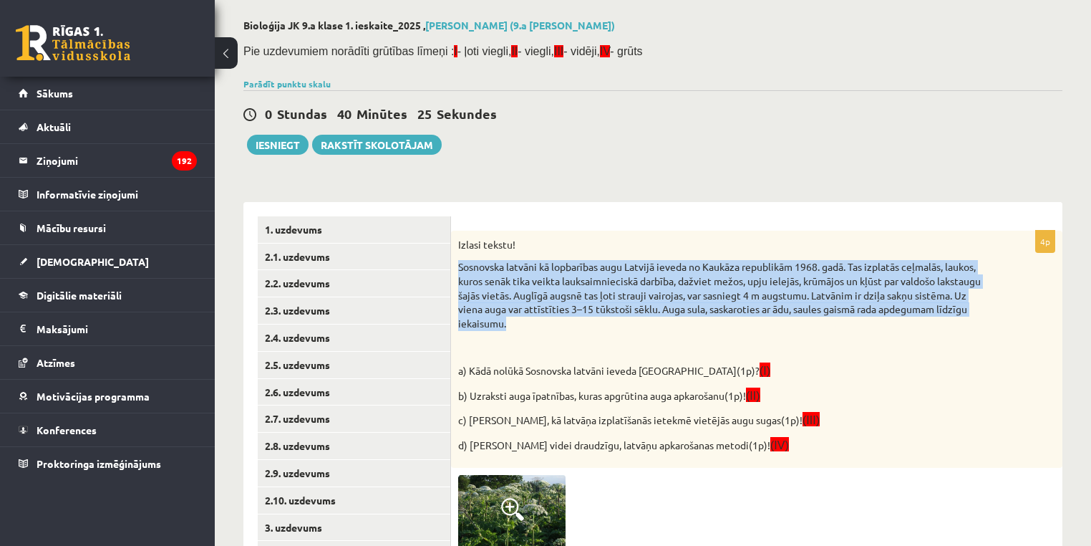
scroll to position [443, 0]
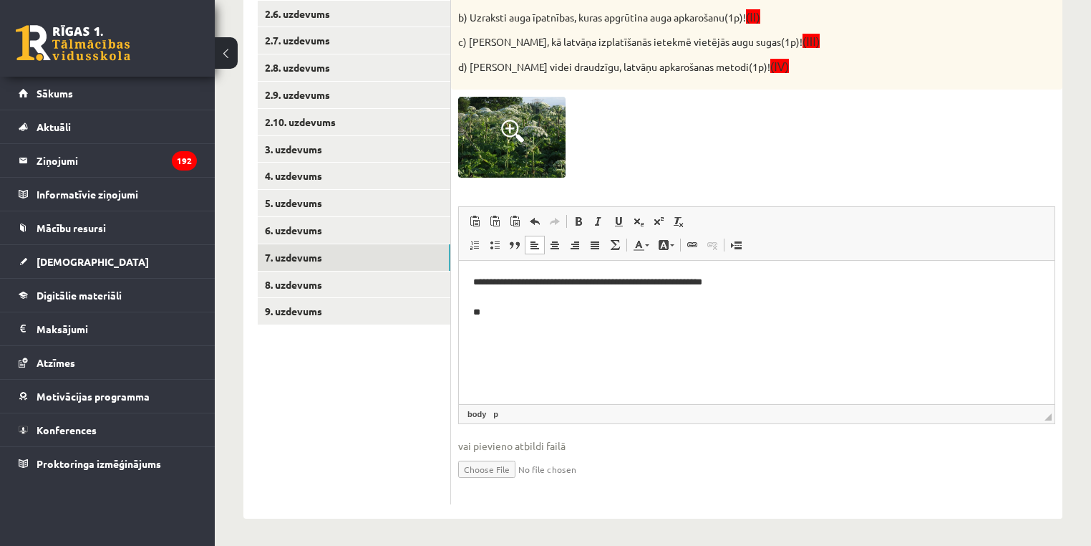
click at [528, 316] on p "**********" at bounding box center [757, 296] width 568 height 44
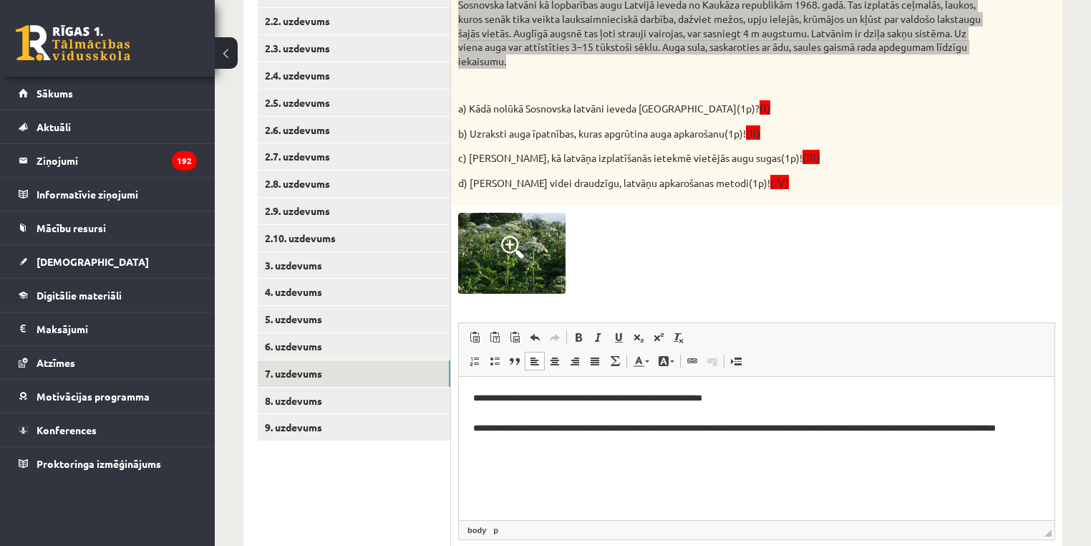
scroll to position [312, 0]
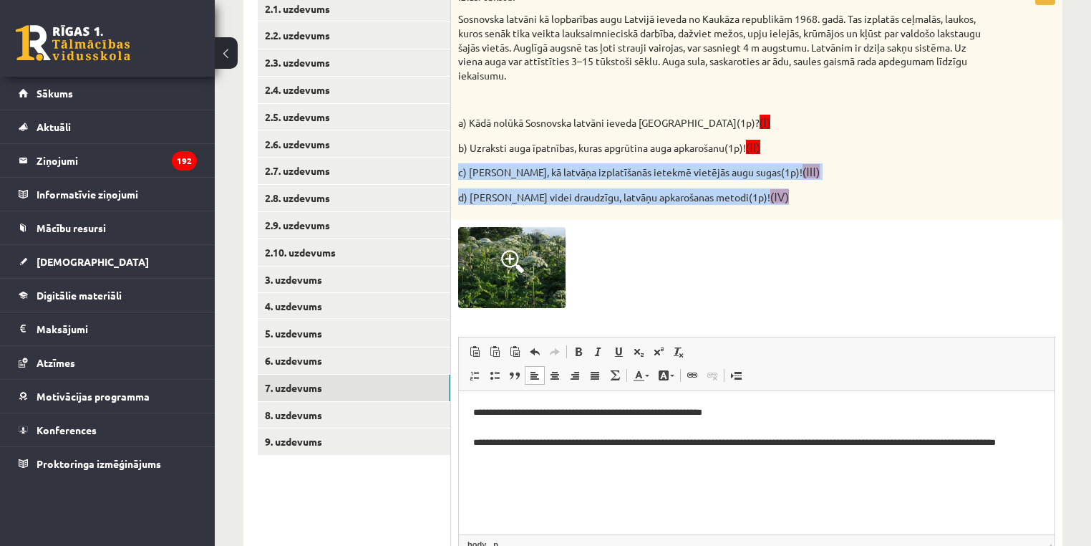
drag, startPoint x: 751, startPoint y: 204, endPoint x: 457, endPoint y: 173, distance: 295.3
click at [457, 173] on div "Izlasi tekstu! Sosnovska latvāni kā lopbarības augu Latvijā ieveda no Kaukāza r…" at bounding box center [757, 102] width 612 height 238
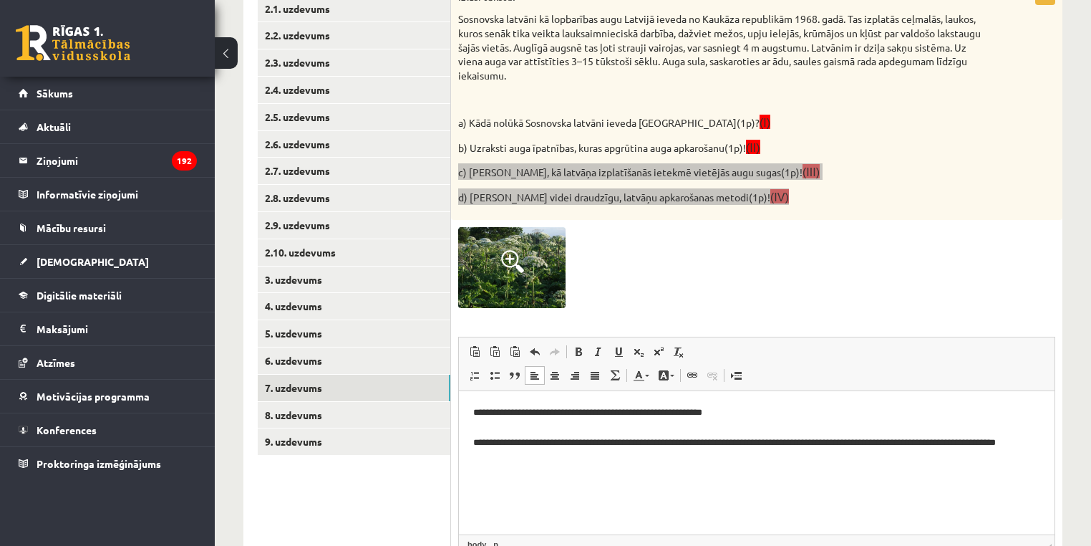
click at [531, 478] on html "**********" at bounding box center [757, 434] width 596 height 88
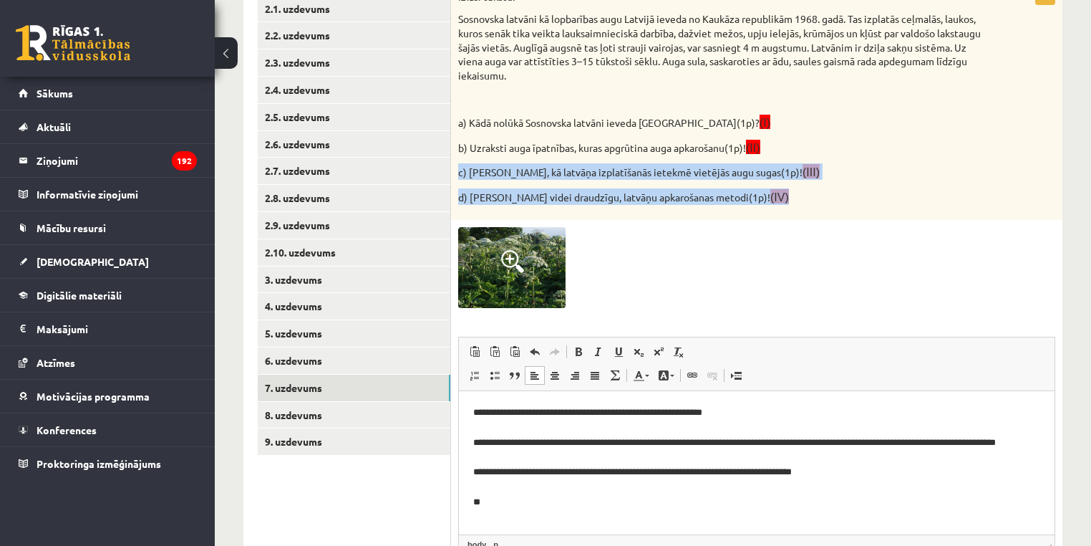
click at [702, 171] on p "c) [PERSON_NAME], kā latvāņa izplatīšanās ietekmē vietējās augu sugas(1p)! (III)" at bounding box center [721, 171] width 526 height 16
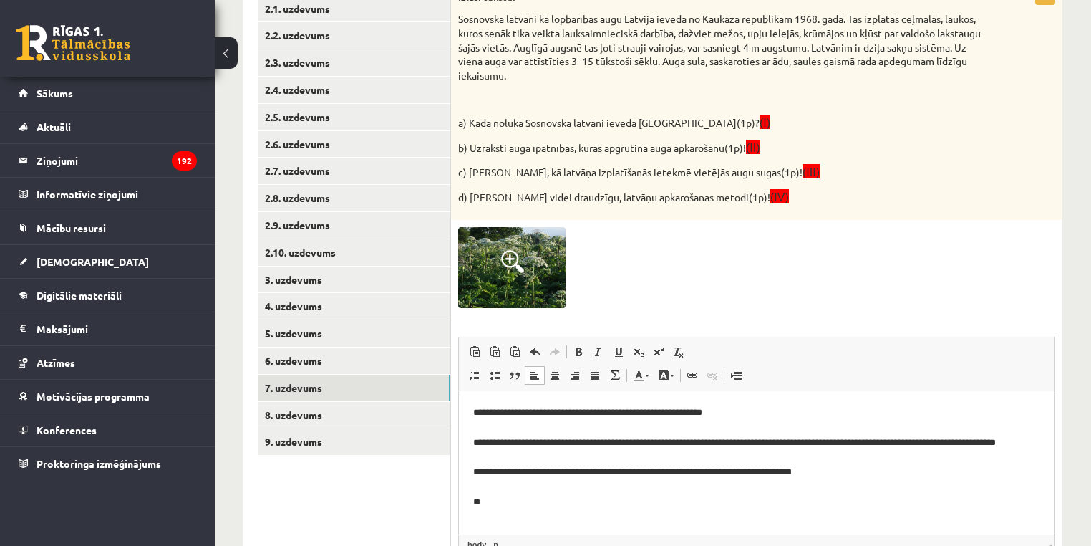
click at [481, 201] on p "d) [PERSON_NAME] videi draudzīgu, latvāņu apkarošanas metodi(1p)! (IV)" at bounding box center [721, 196] width 526 height 16
drag, startPoint x: 481, startPoint y: 201, endPoint x: 685, endPoint y: 195, distance: 203.5
click at [685, 195] on p "d) [PERSON_NAME] videi draudzīgu, latvāņu apkarošanas metodi(1p)! (IV)" at bounding box center [721, 196] width 526 height 16
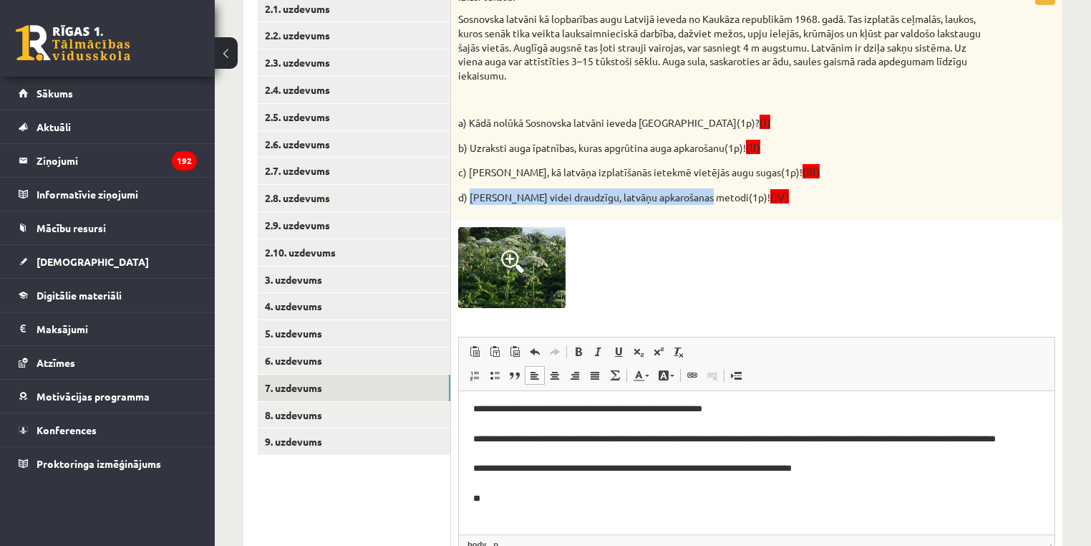
scroll to position [4, 0]
click at [516, 508] on p "**********" at bounding box center [752, 459] width 559 height 119
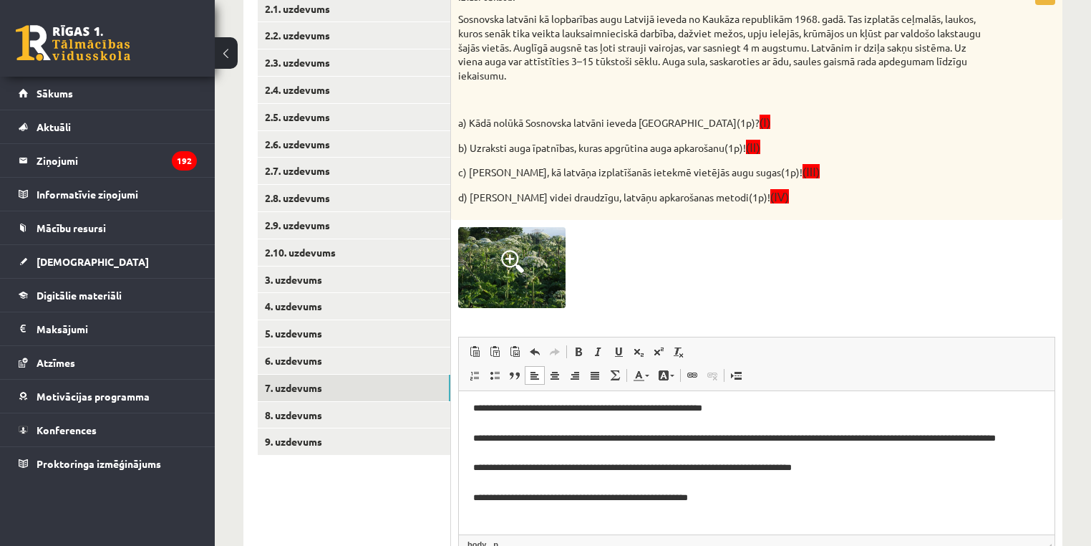
click at [556, 158] on div "Izlasi tekstu! Sosnovska latvāni kā lopbarības augu Latvijā ieveda no Kaukāza r…" at bounding box center [757, 102] width 612 height 238
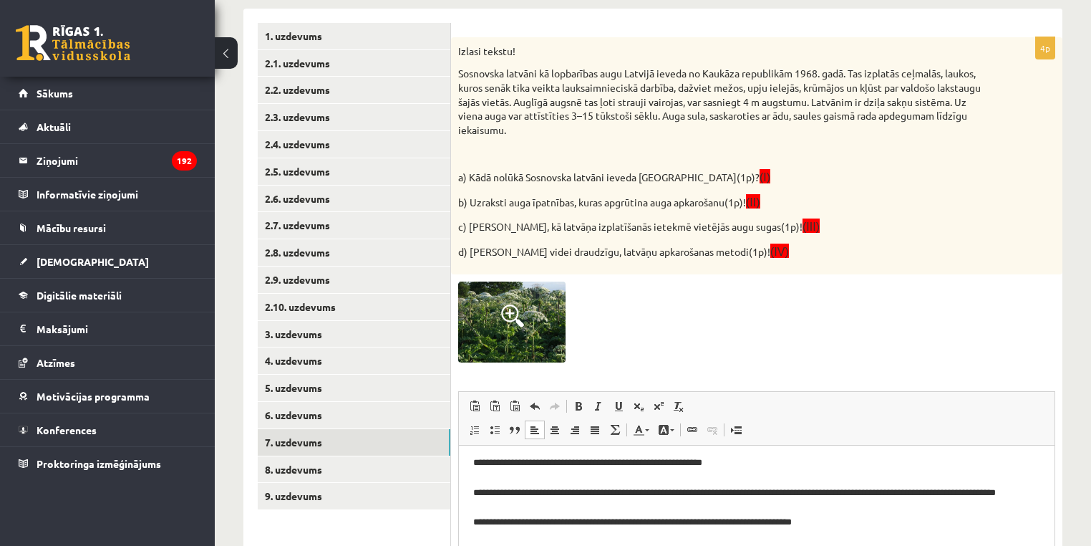
scroll to position [249, 0]
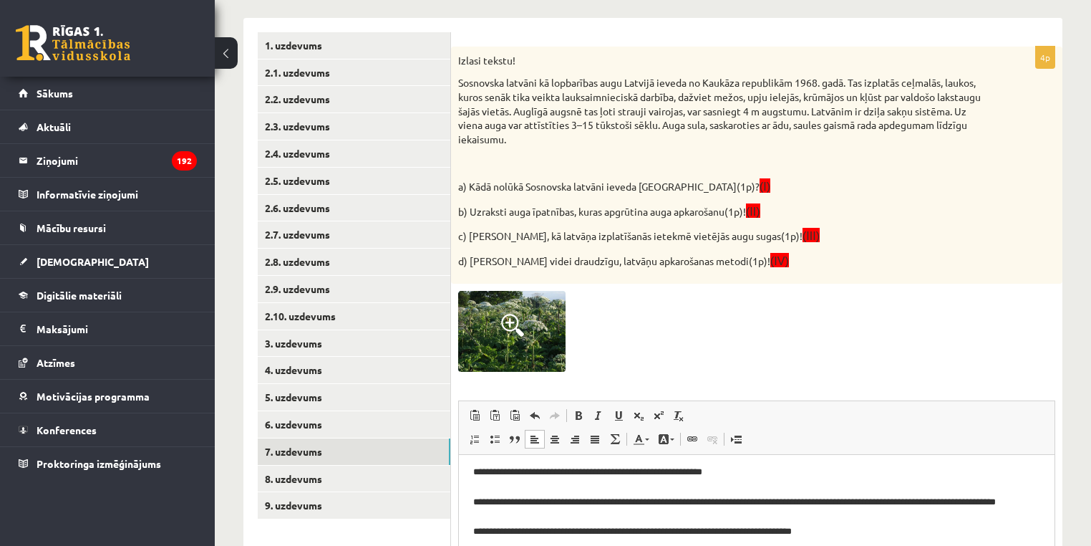
click at [470, 84] on p "Sosnovska latvāni kā lopbarības augu Latvijā ieveda no Kaukāza republikām 1968.…" at bounding box center [721, 111] width 526 height 70
drag, startPoint x: 470, startPoint y: 84, endPoint x: 528, endPoint y: 82, distance: 58.0
click at [528, 82] on p "Sosnovska latvāni kā lopbarības augu Latvijā ieveda no Kaukāza republikām 1968.…" at bounding box center [721, 111] width 526 height 70
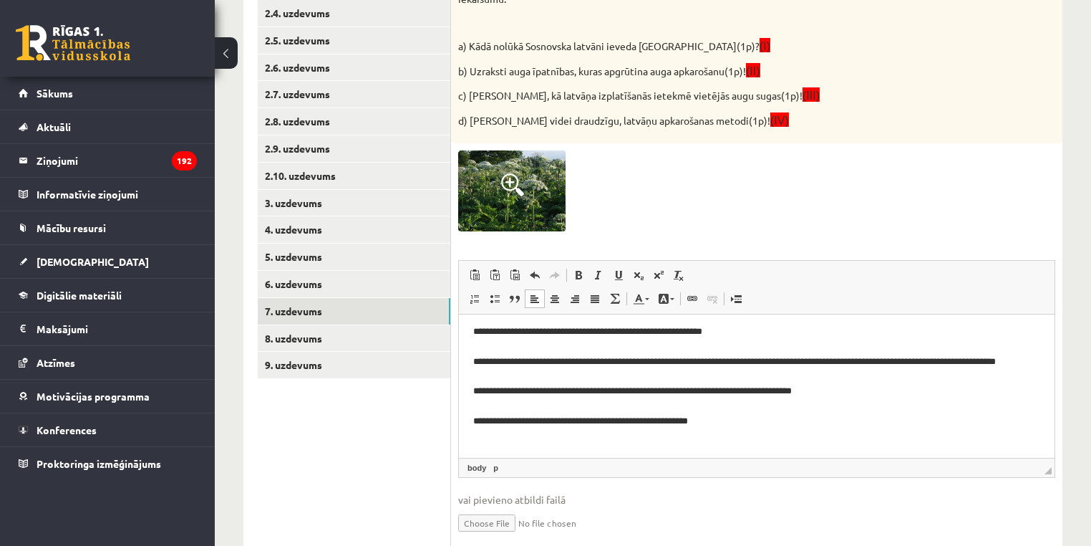
scroll to position [398, 0]
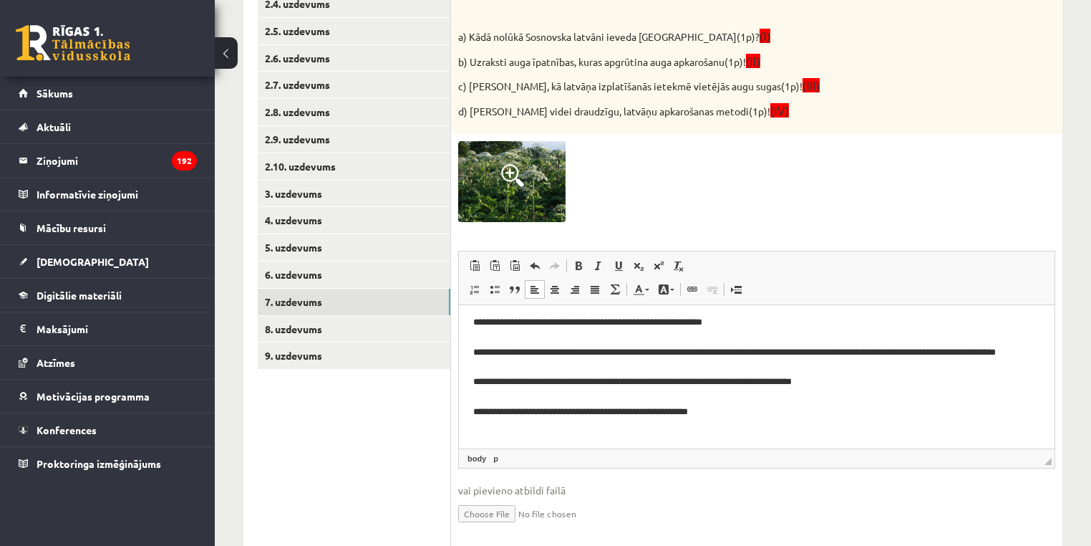
click at [493, 431] on p "**********" at bounding box center [752, 373] width 559 height 119
click at [497, 426] on p "**********" at bounding box center [752, 373] width 559 height 119
drag, startPoint x: 497, startPoint y: 426, endPoint x: 823, endPoint y: 423, distance: 325.9
click at [823, 423] on p "**********" at bounding box center [752, 373] width 559 height 119
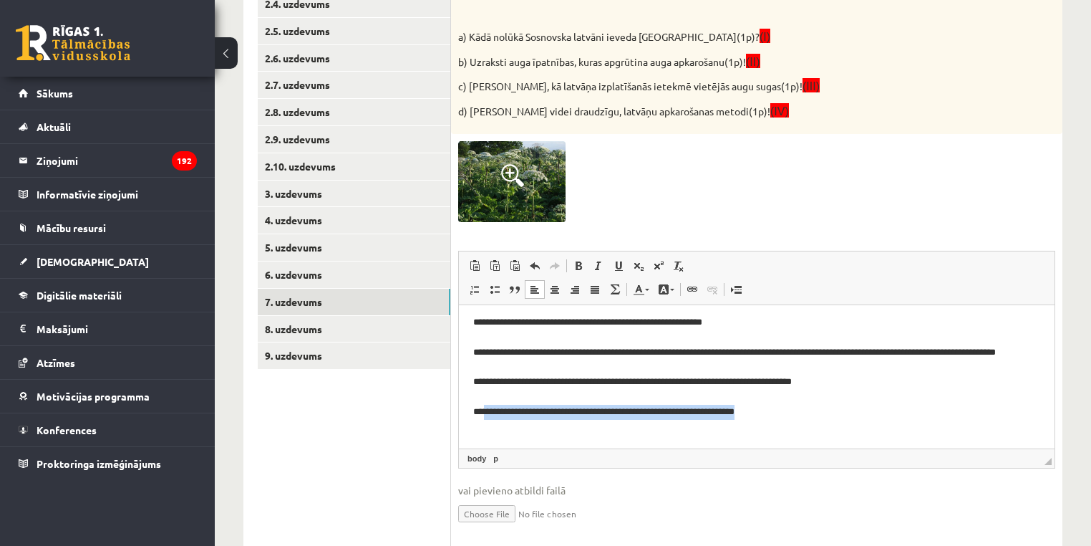
click at [796, 440] on html "**********" at bounding box center [757, 374] width 596 height 148
click at [789, 434] on html "**********" at bounding box center [757, 374] width 596 height 148
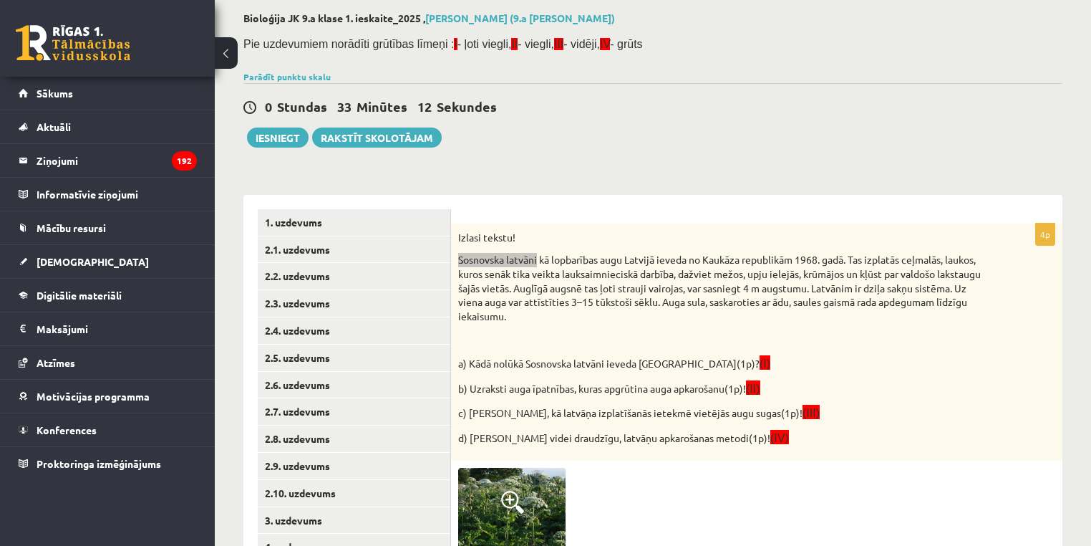
scroll to position [406, 0]
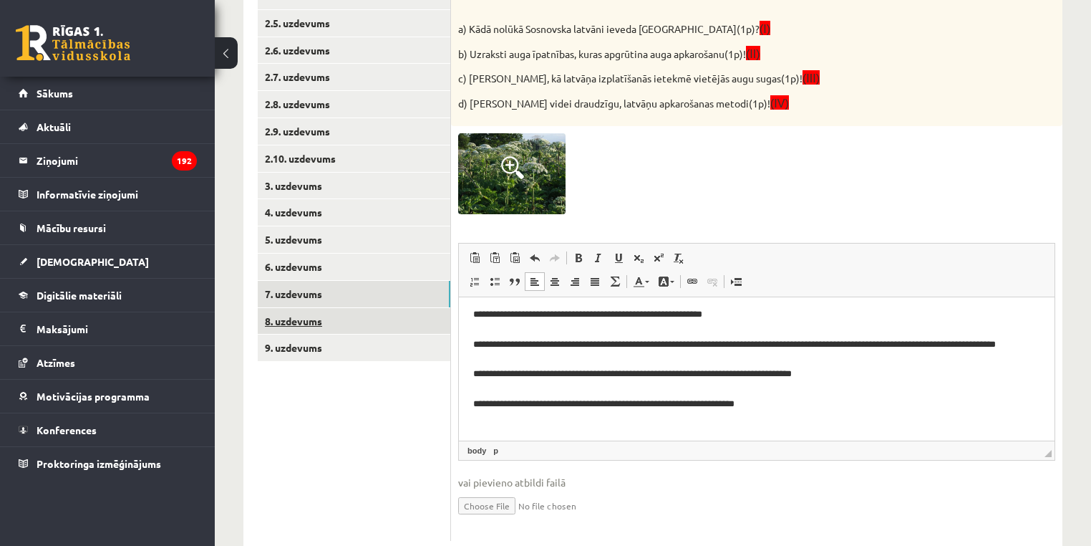
click at [264, 322] on link "8. uzdevums" at bounding box center [354, 321] width 193 height 26
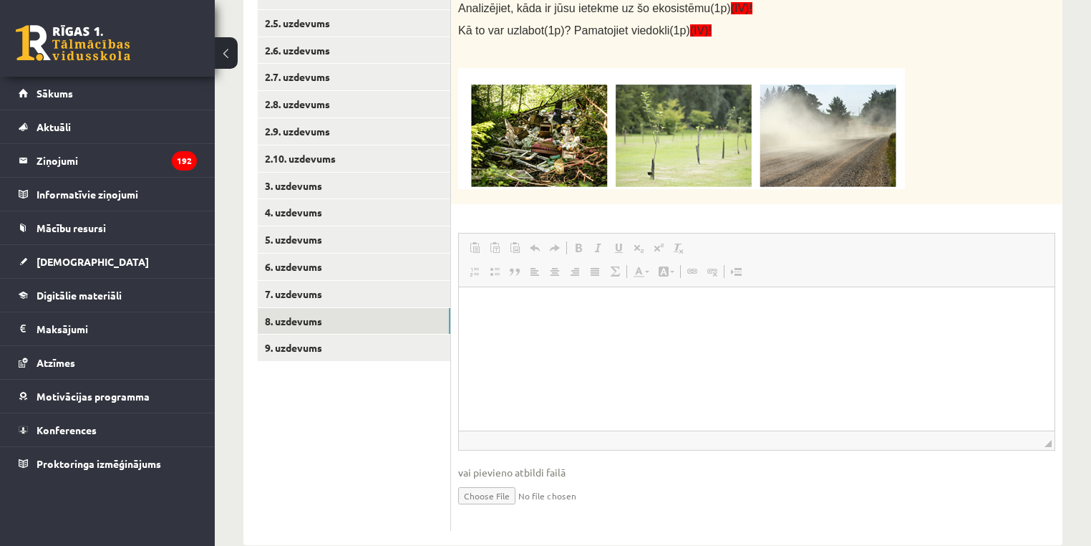
scroll to position [0, 0]
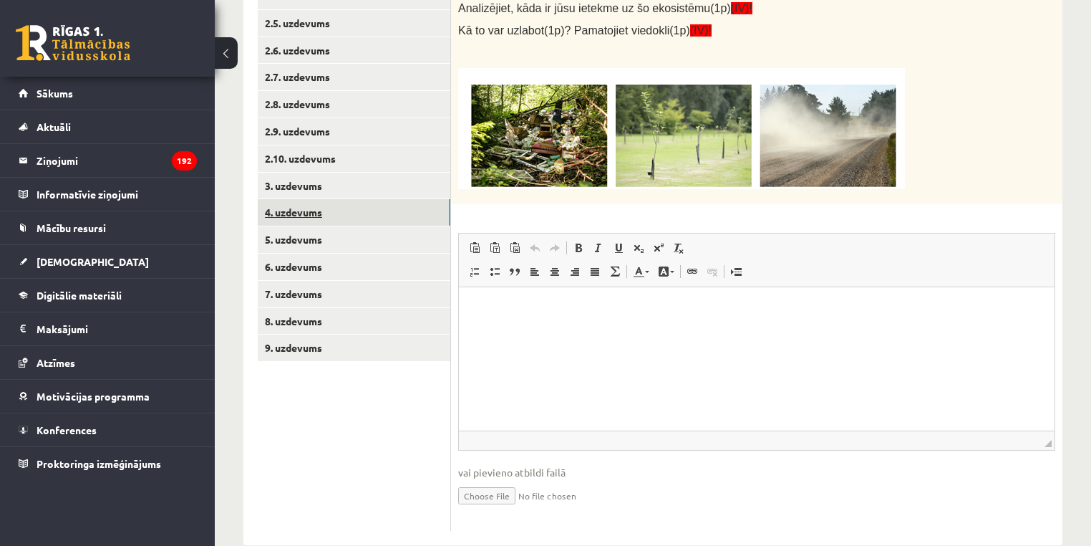
click at [299, 223] on link "4. uzdevums" at bounding box center [354, 212] width 193 height 26
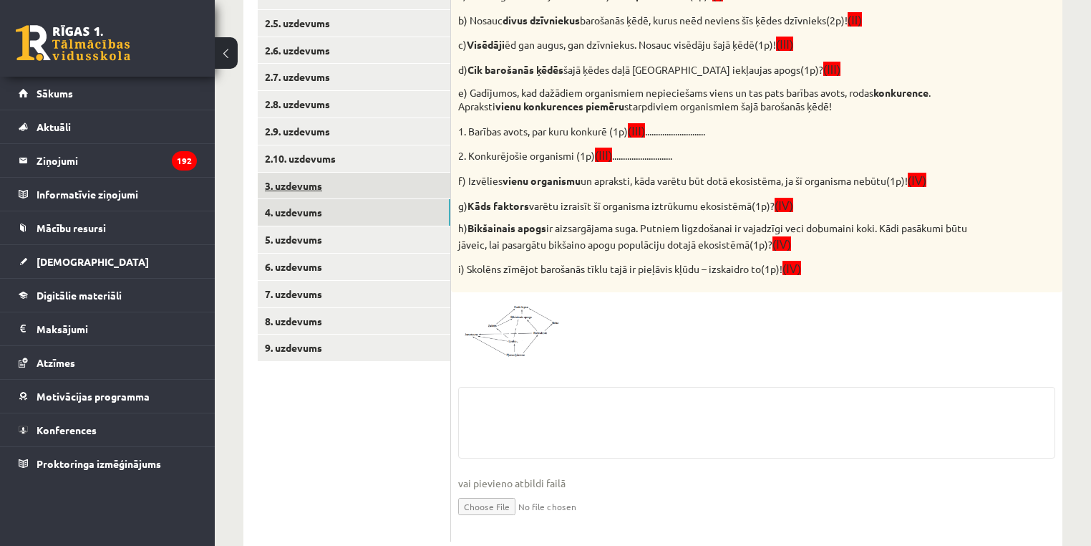
click at [283, 198] on link "3. uzdevums" at bounding box center [354, 186] width 193 height 26
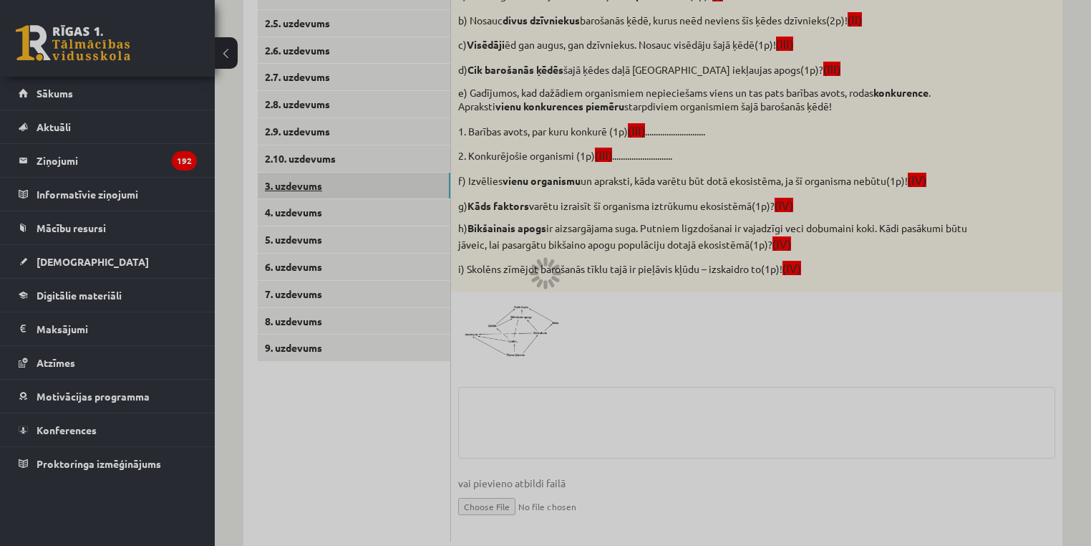
scroll to position [266, 0]
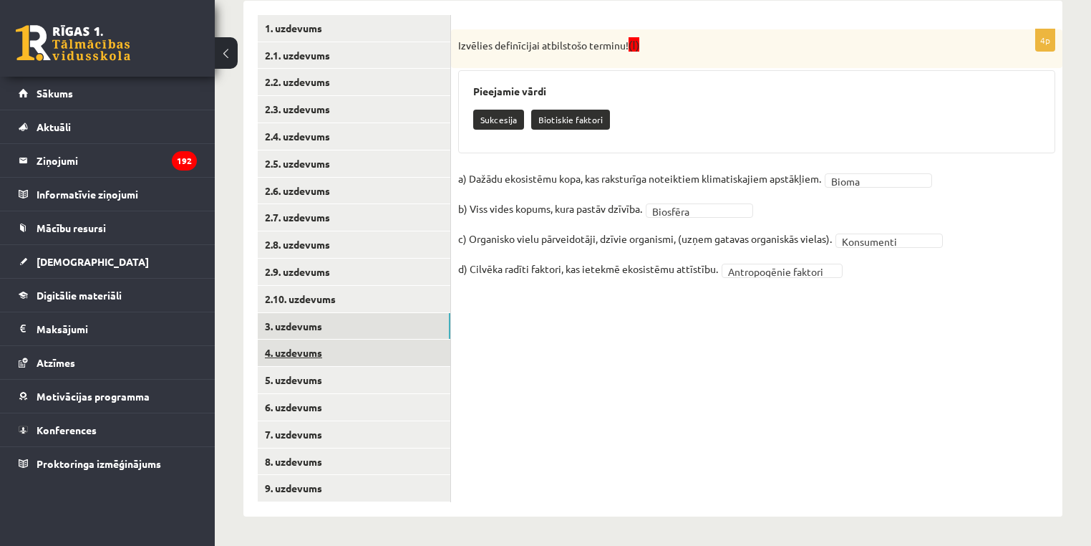
click at [347, 347] on link "4. uzdevums" at bounding box center [354, 352] width 193 height 26
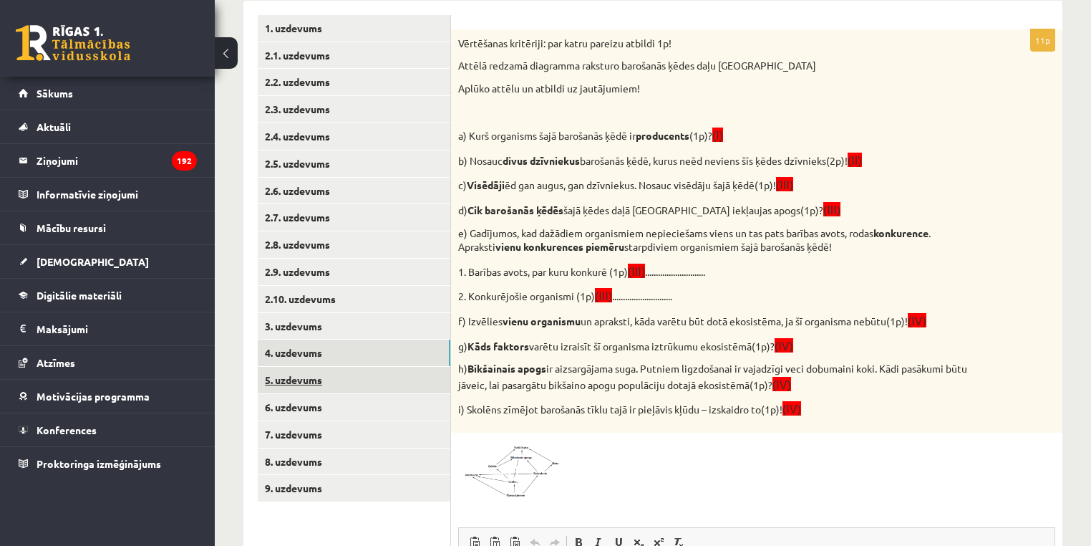
scroll to position [0, 0]
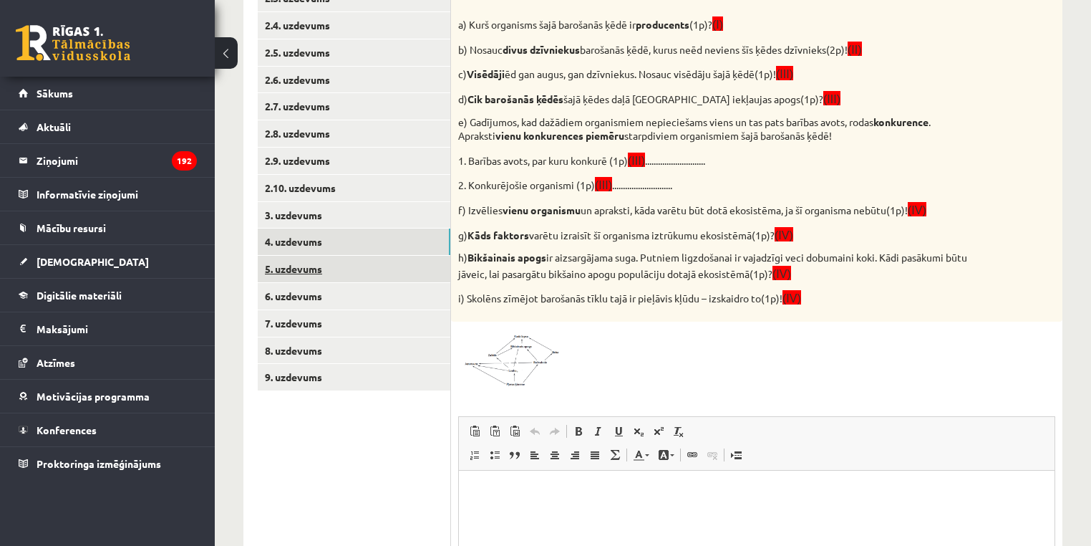
click at [271, 258] on link "5. uzdevums" at bounding box center [354, 269] width 193 height 26
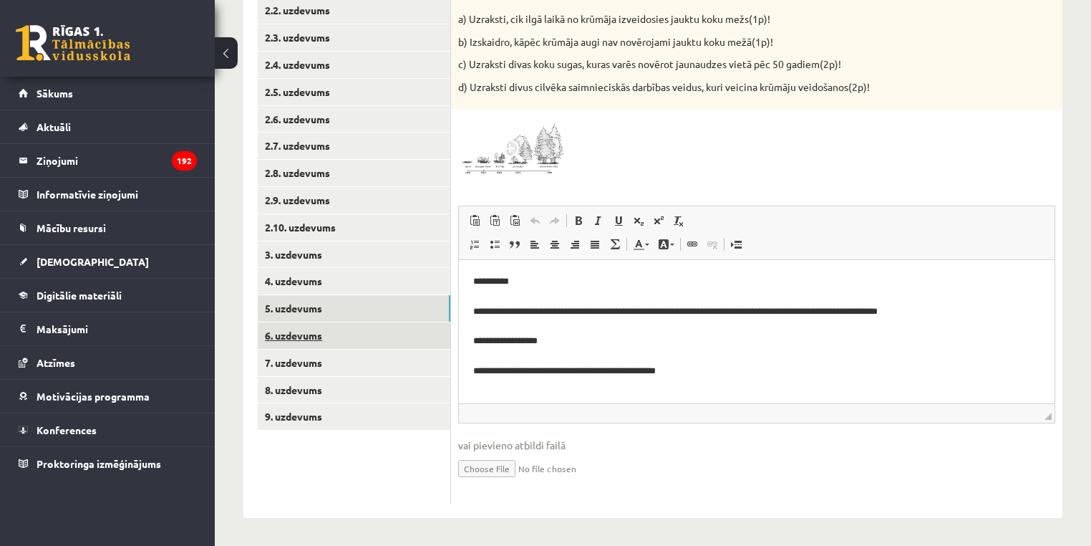
click at [302, 330] on link "6. uzdevums" at bounding box center [354, 335] width 193 height 26
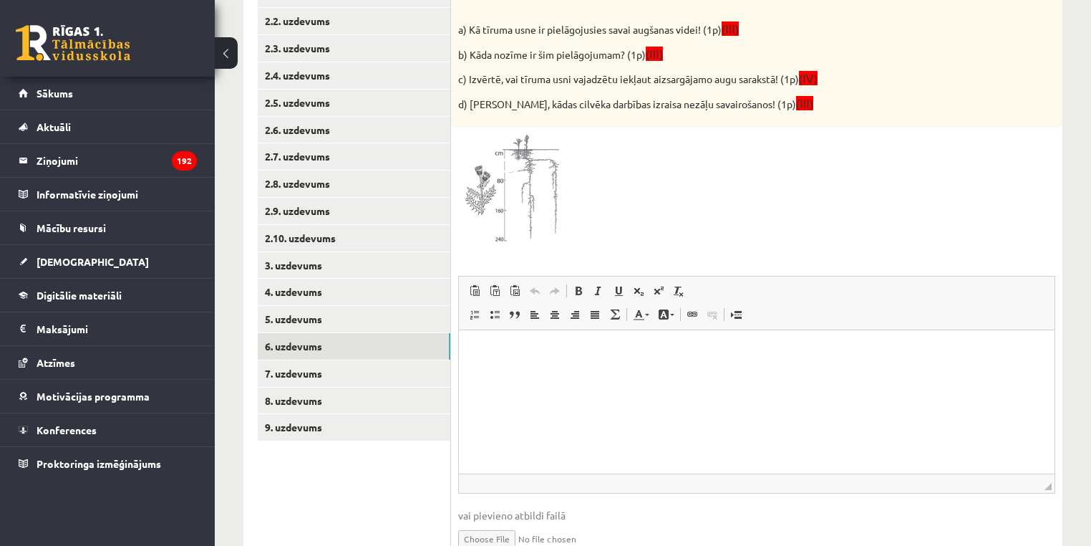
scroll to position [206, 0]
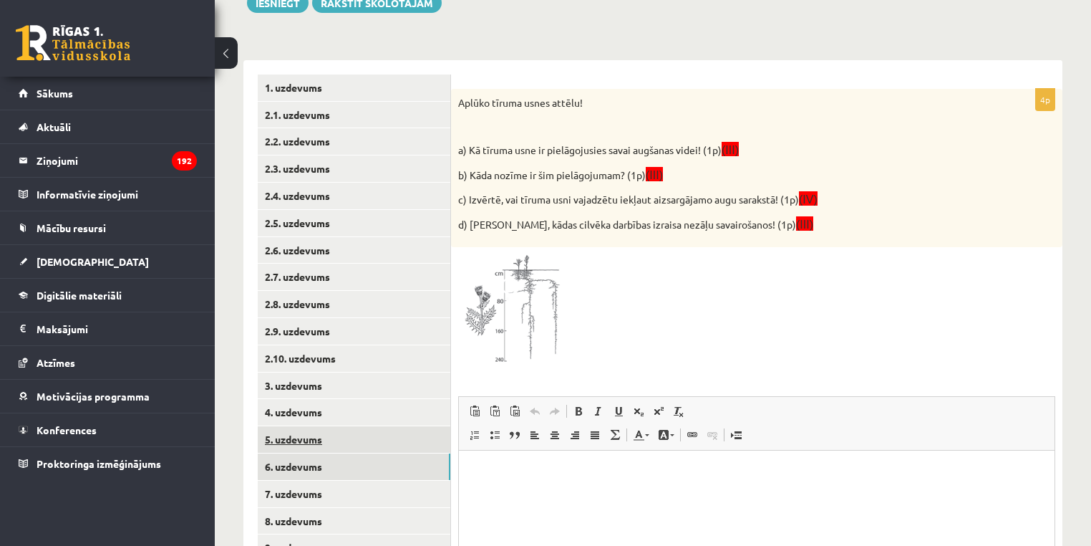
click at [337, 433] on link "5. uzdevums" at bounding box center [354, 439] width 193 height 26
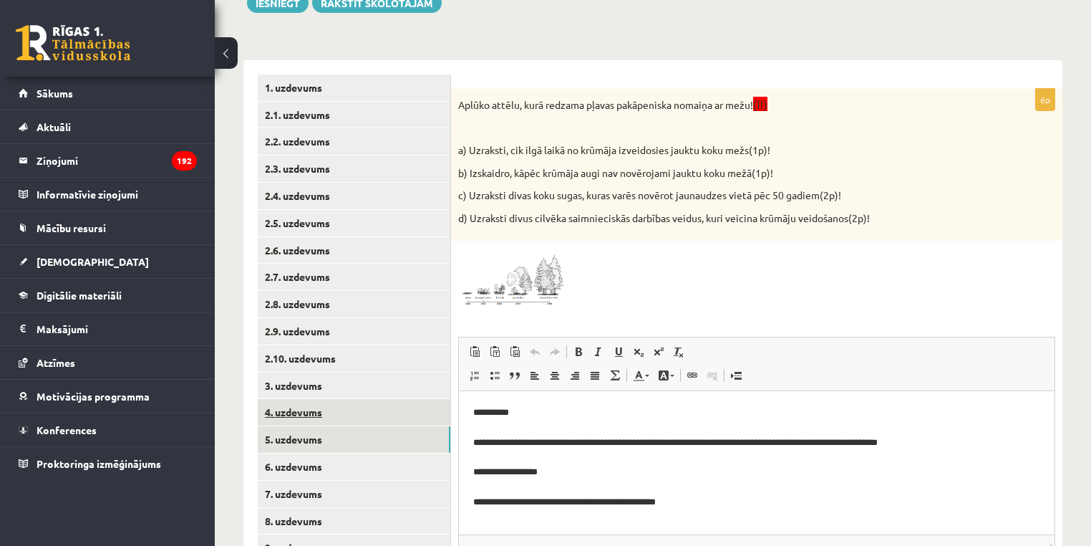
scroll to position [0, 0]
click at [290, 418] on link "4. uzdevums" at bounding box center [354, 412] width 193 height 26
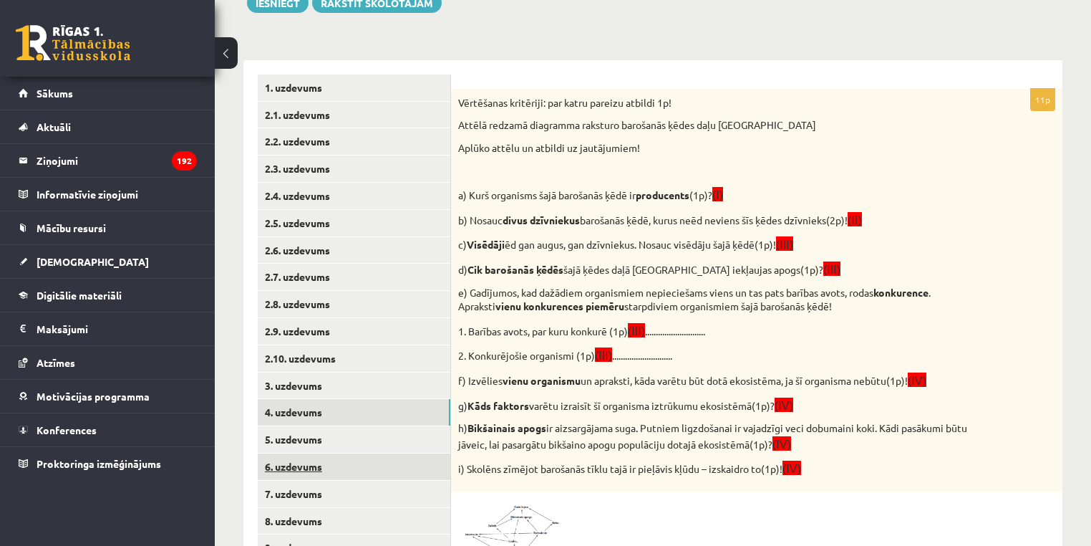
click at [299, 476] on link "6. uzdevums" at bounding box center [354, 466] width 193 height 26
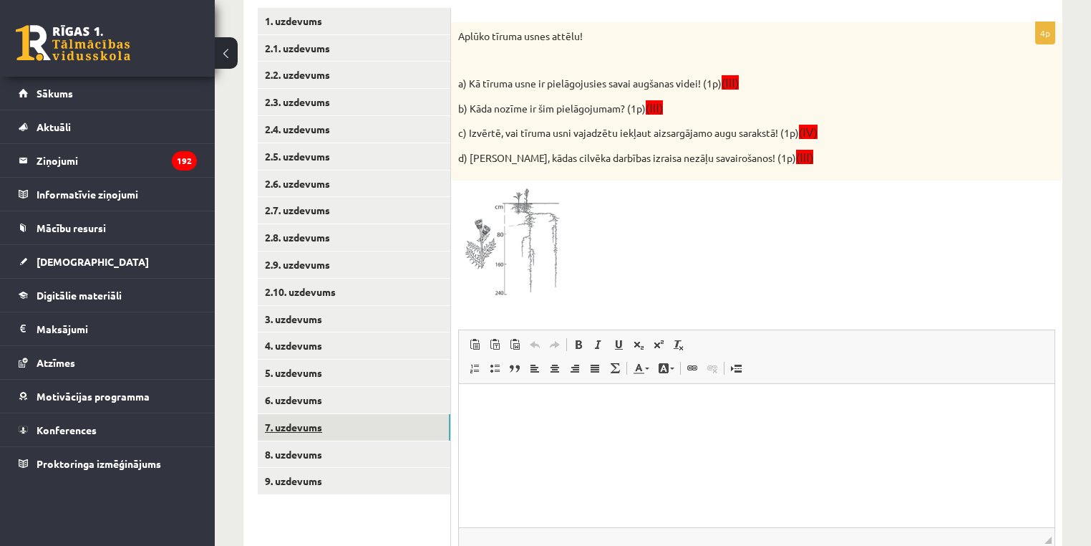
click at [321, 427] on link "7. uzdevums" at bounding box center [354, 427] width 193 height 26
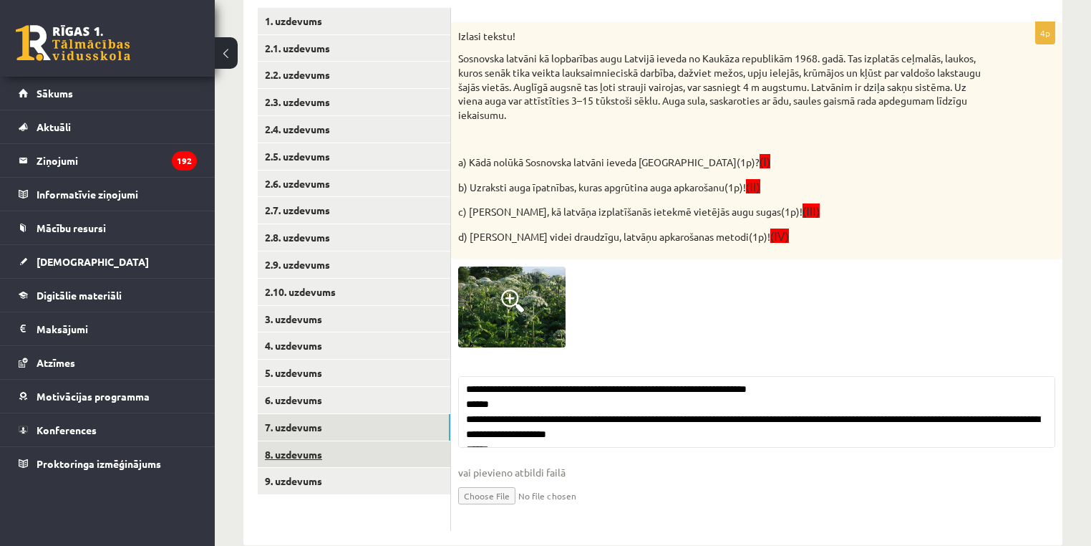
click at [322, 463] on link "8. uzdevums" at bounding box center [354, 454] width 193 height 26
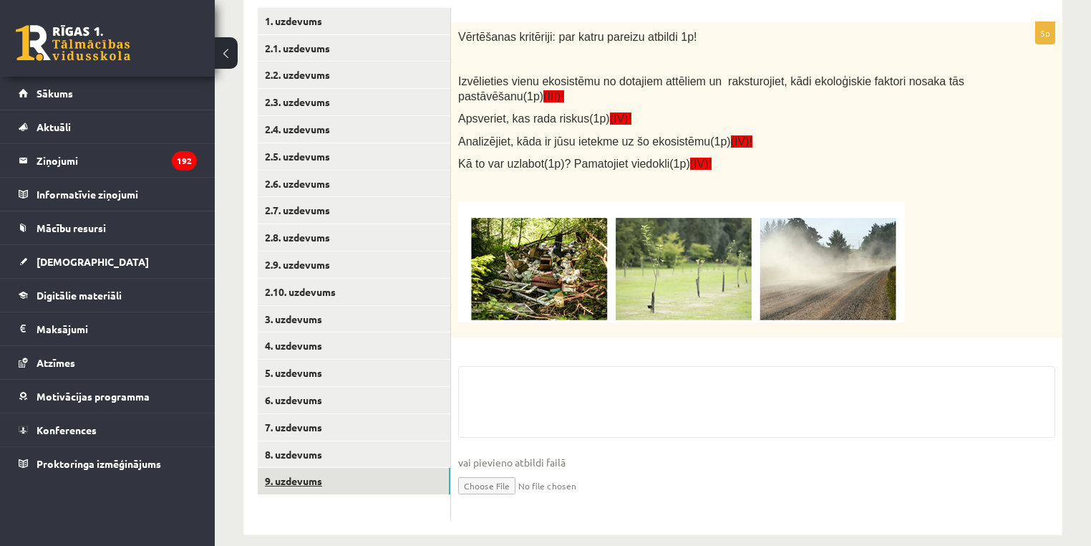
click at [327, 473] on link "9. uzdevums" at bounding box center [354, 481] width 193 height 26
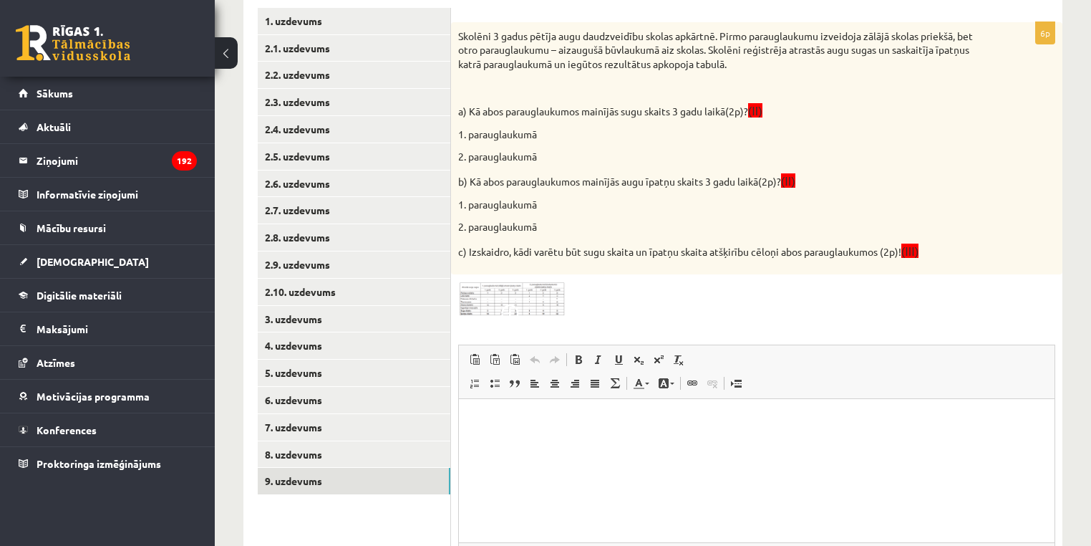
click at [477, 331] on div "6p Skolēni 3 gadus pētīja augu daudzveidību skolas apkārtnē. Pirmo parauglaukum…" at bounding box center [757, 332] width 612 height 620
click at [518, 312] on span at bounding box center [512, 315] width 23 height 23
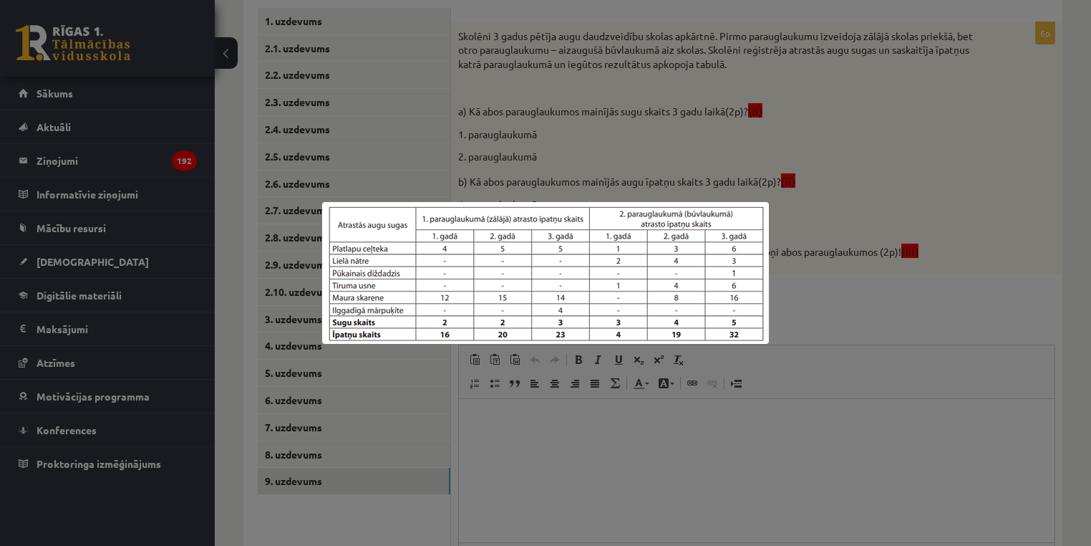
click at [375, 402] on div at bounding box center [545, 273] width 1091 height 546
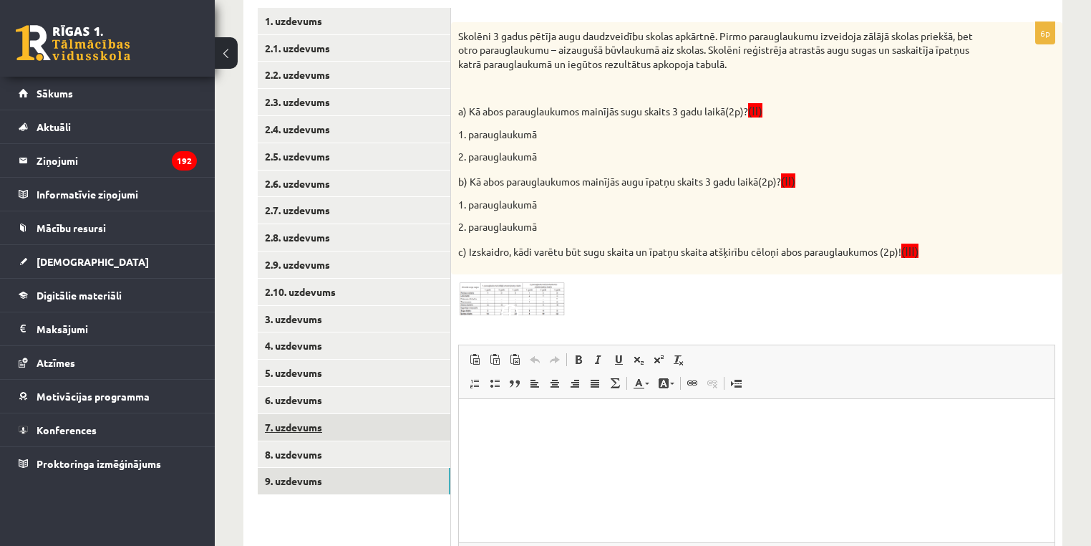
click at [347, 424] on link "7. uzdevums" at bounding box center [354, 427] width 193 height 26
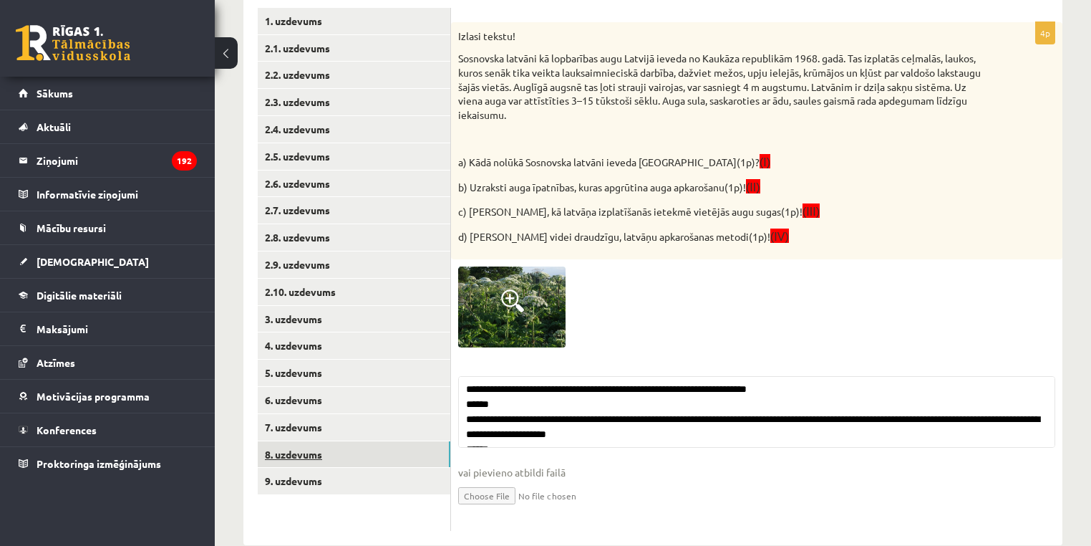
click at [323, 455] on link "8. uzdevums" at bounding box center [354, 454] width 193 height 26
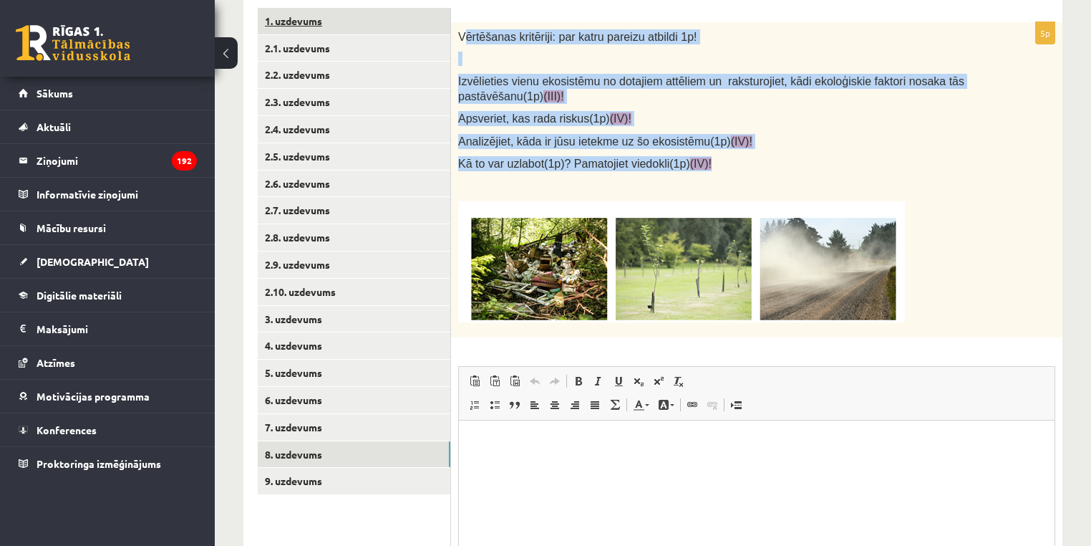
drag, startPoint x: 587, startPoint y: 124, endPoint x: 438, endPoint y: 23, distance: 180.0
click at [464, 34] on div "Vērtēšanas kritēriji: par katru pareizu atbildi 1p! Izvēlieties vienu ekosistēm…" at bounding box center [757, 179] width 612 height 315
click at [472, 32] on span "Vērtēšanas kritēriji: par katru pareizu atbildi 1p!" at bounding box center [577, 37] width 239 height 12
drag, startPoint x: 472, startPoint y: 32, endPoint x: 699, endPoint y: 160, distance: 260.4
click at [699, 160] on div "Vērtēšanas kritēriji: par katru pareizu atbildi 1p! Izvēlieties vienu ekosistēm…" at bounding box center [757, 179] width 612 height 315
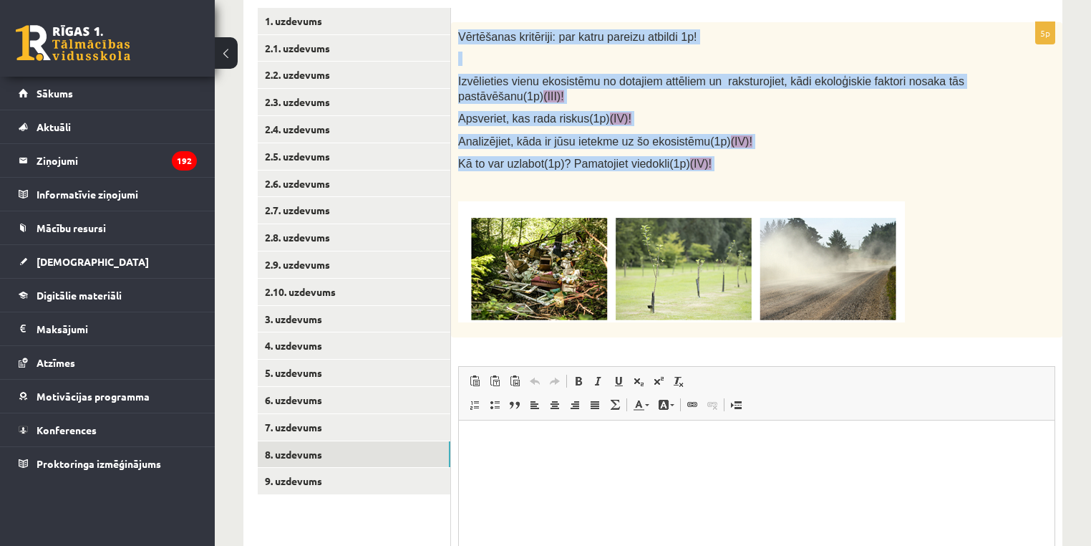
click at [631, 298] on img at bounding box center [681, 261] width 447 height 121
click at [542, 277] on img at bounding box center [681, 261] width 447 height 121
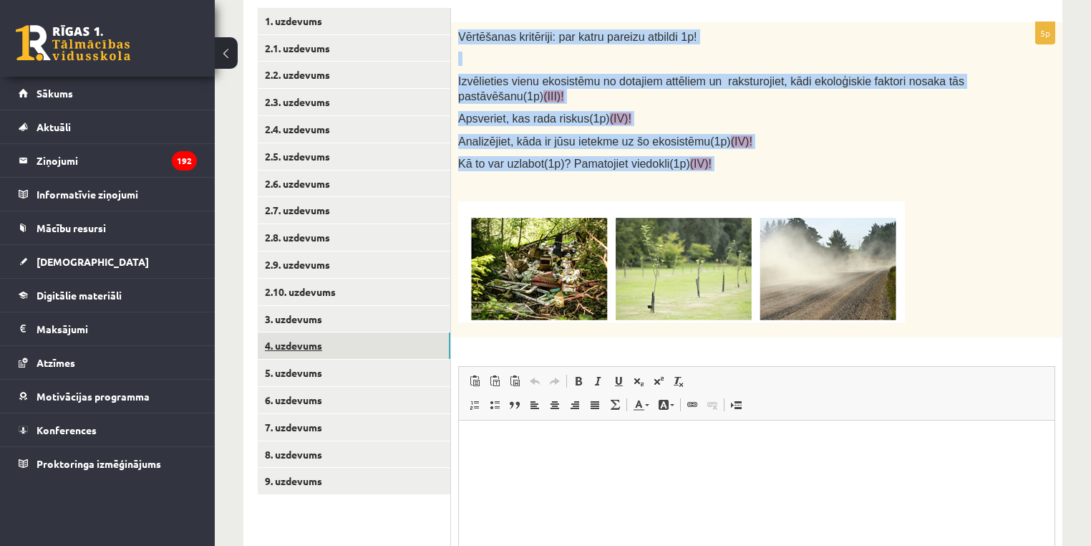
click at [321, 337] on link "4. uzdevums" at bounding box center [354, 345] width 193 height 26
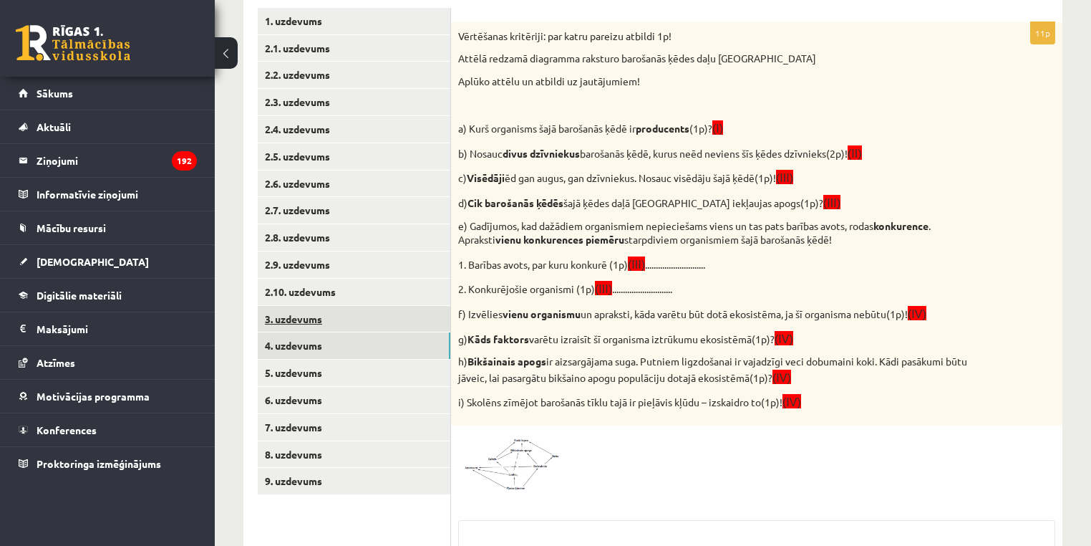
click at [309, 327] on link "3. uzdevums" at bounding box center [354, 319] width 193 height 26
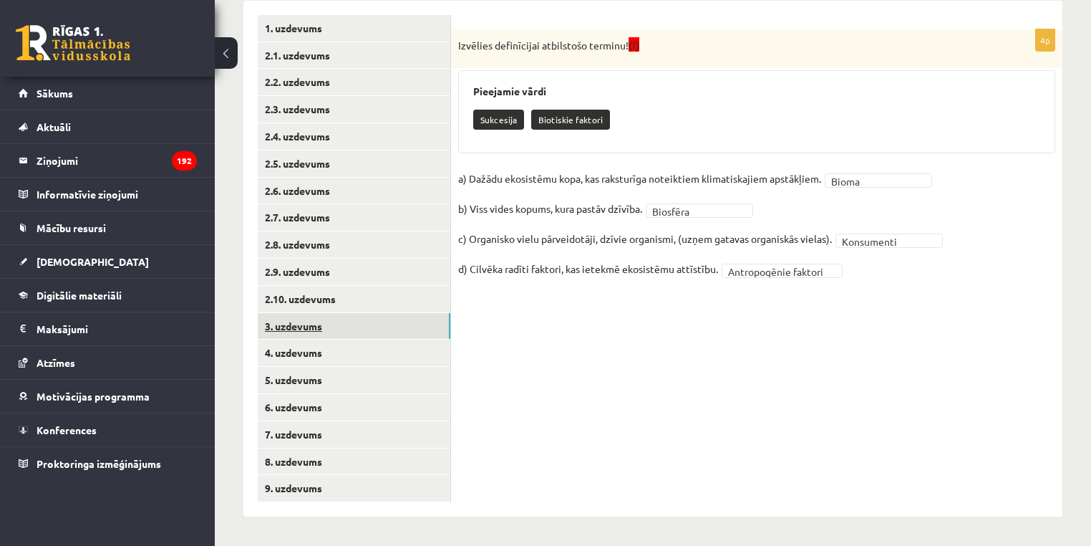
scroll to position [266, 0]
click at [319, 339] on ul "1. uzdevums 2.1. uzdevums 2.2. uzdevums 2.3. uzdevums 2.4. uzdevums 2.5. uzdevu…" at bounding box center [354, 258] width 193 height 487
click at [322, 349] on link "4. uzdevums" at bounding box center [354, 352] width 193 height 26
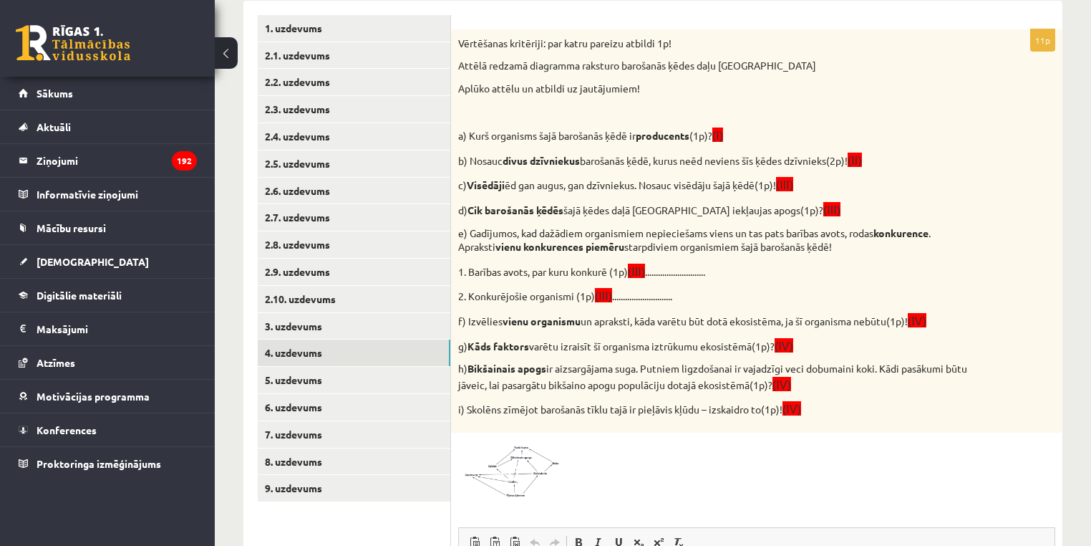
scroll to position [256, 0]
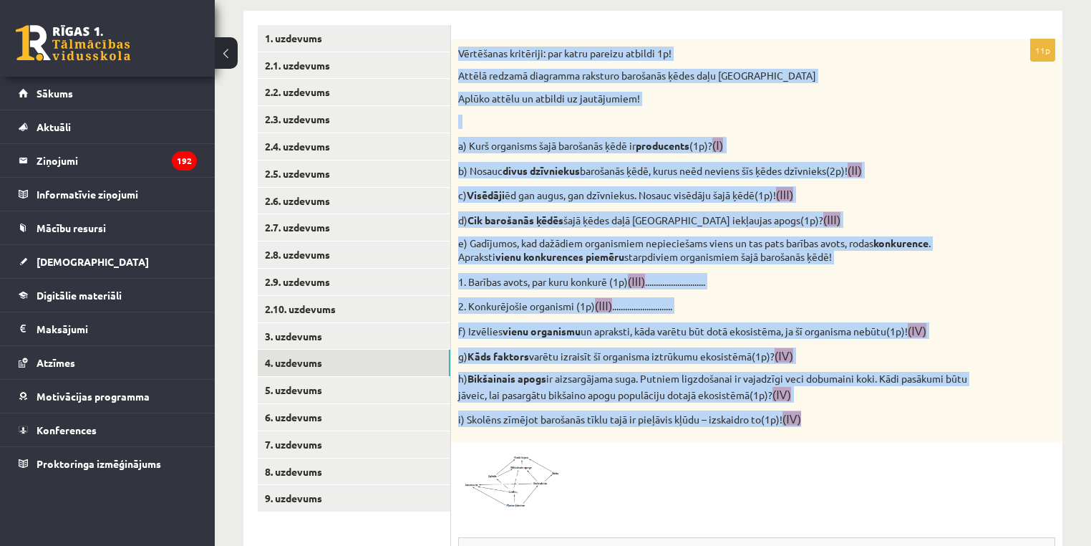
drag, startPoint x: 773, startPoint y: 324, endPoint x: 455, endPoint y: 47, distance: 422.3
click at [455, 47] on div "Vērtēšanas kritēriji: par katru pareizu atbildi 1p! Attēlā redzamā diagramma ra…" at bounding box center [757, 240] width 612 height 403
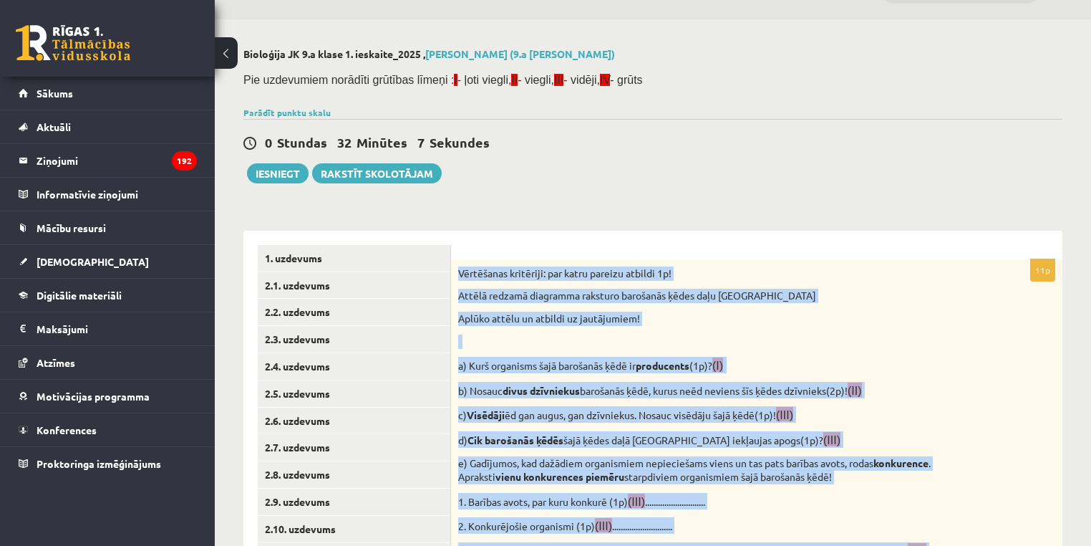
scroll to position [0, 0]
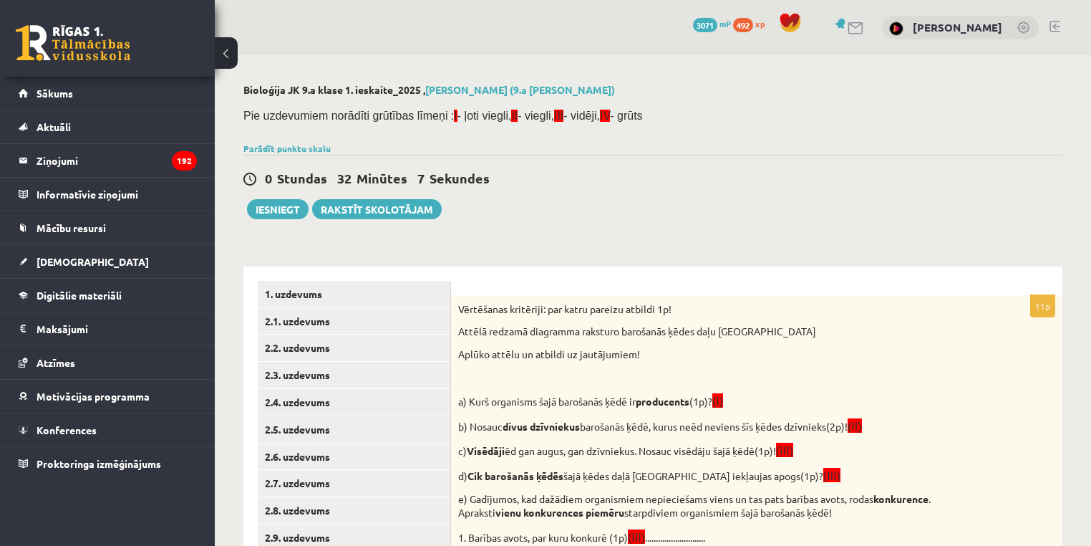
click at [294, 153] on div "Parādīt punktu skalu Atzīme No Līdz 1 0 10 2 11 15 3 16 21 4 22 26 5 27 31 6 32…" at bounding box center [652, 148] width 819 height 13
click at [292, 148] on link "Parādīt punktu skalu" at bounding box center [286, 148] width 87 height 11
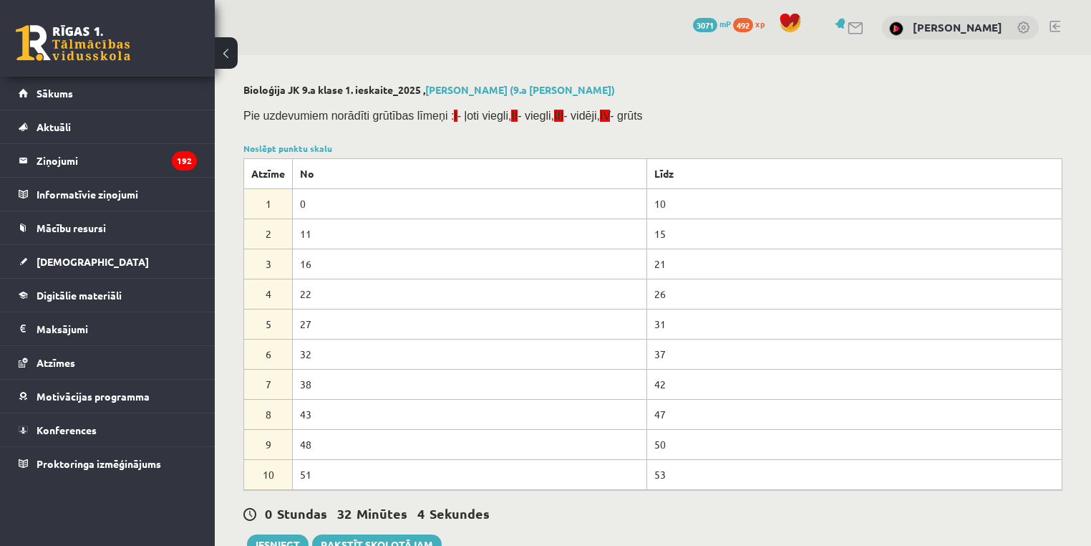
drag, startPoint x: 298, startPoint y: 298, endPoint x: 346, endPoint y: 305, distance: 48.5
click at [339, 304] on td "22" at bounding box center [470, 294] width 354 height 30
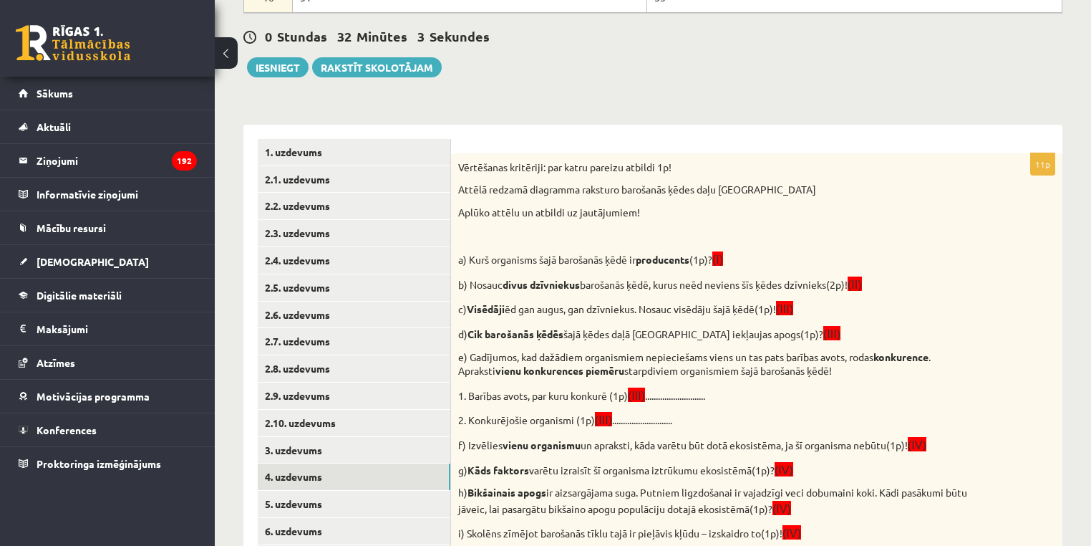
scroll to position [597, 0]
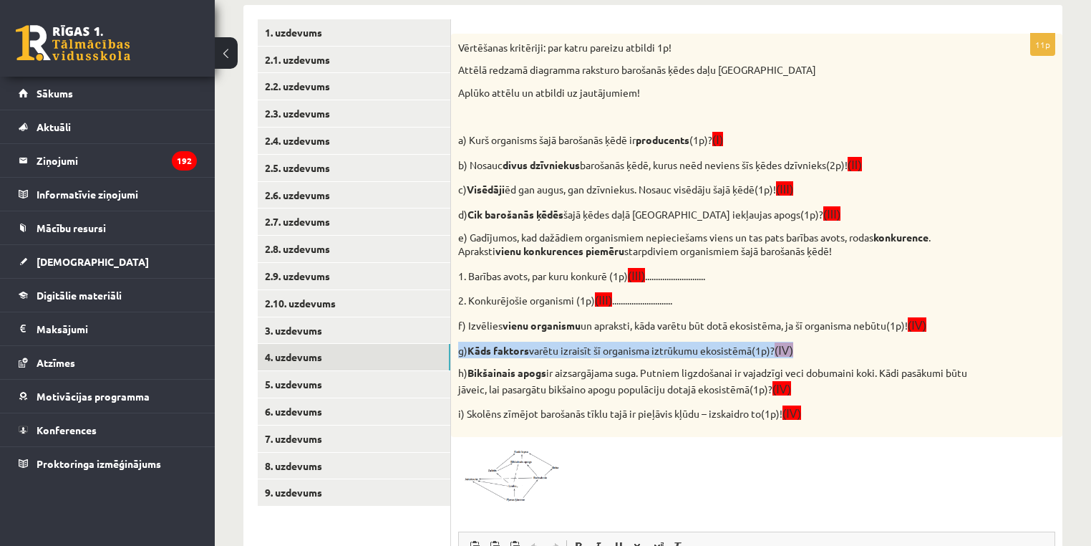
drag, startPoint x: 1074, startPoint y: 319, endPoint x: 1079, endPoint y: 364, distance: 44.8
click at [1080, 363] on div "Bioloģija JK 9.a [PERSON_NAME] 1. ieskaite_2025 , [PERSON_NAME] (9.a [PERSON_NA…" at bounding box center [653, 166] width 877 height 1414
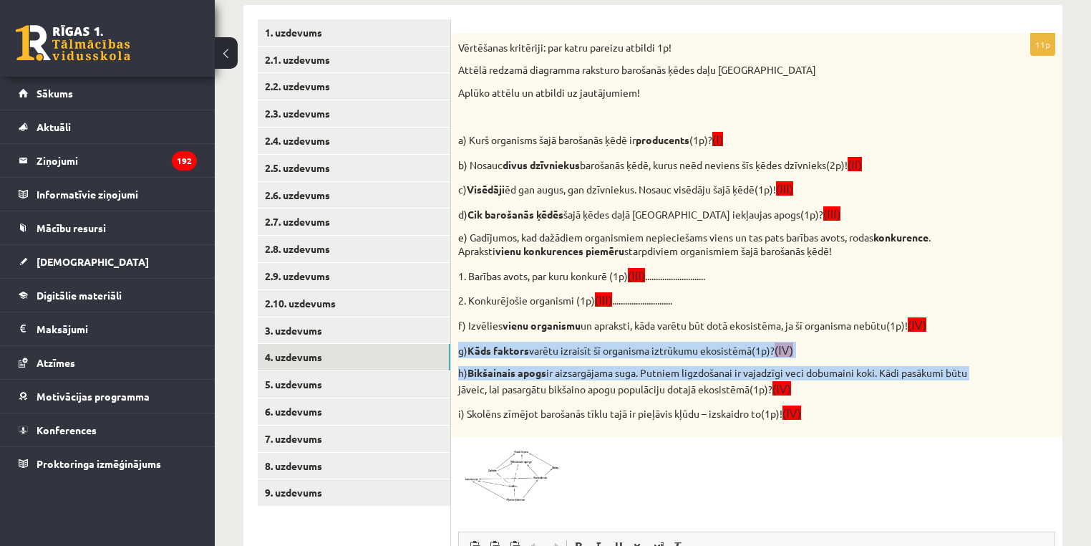
click at [554, 466] on img at bounding box center [511, 473] width 107 height 59
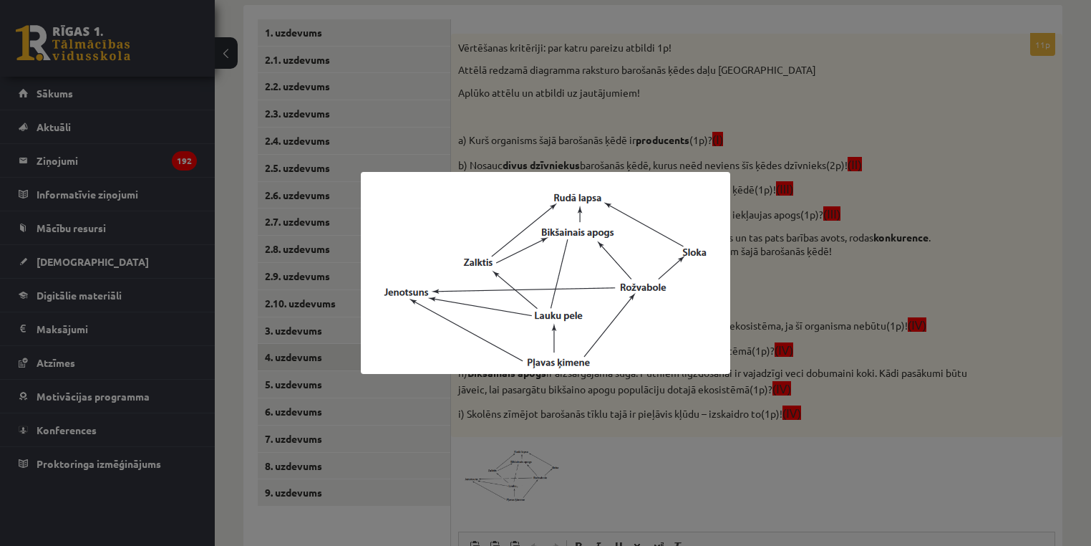
click at [1011, 363] on div at bounding box center [545, 273] width 1091 height 546
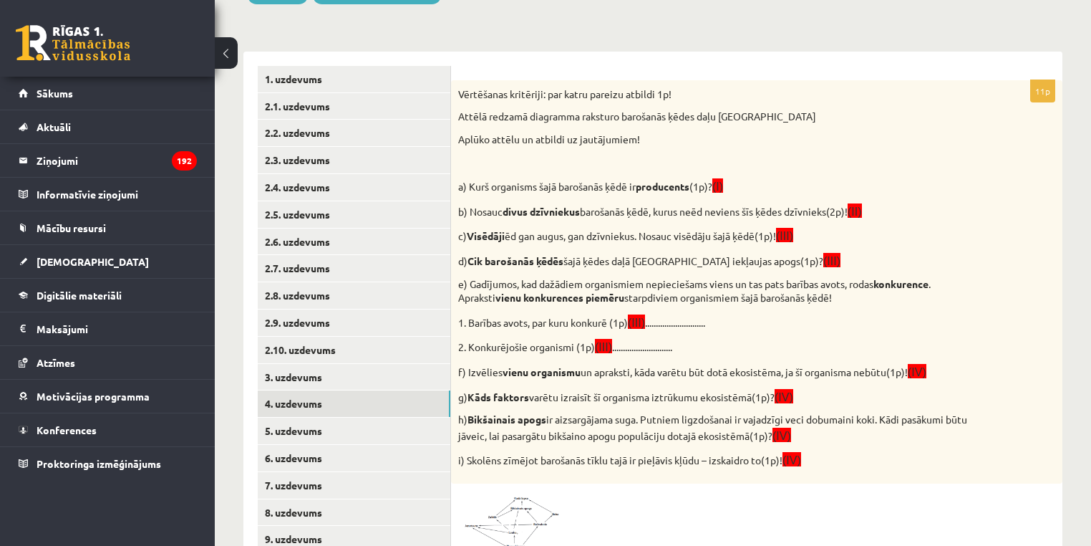
scroll to position [557, 0]
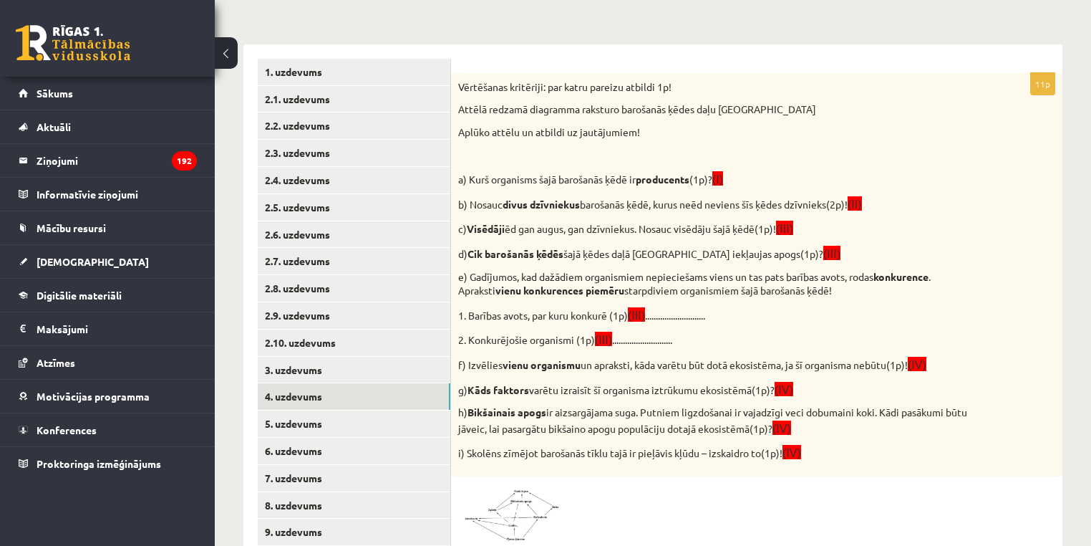
click at [494, 506] on img at bounding box center [511, 512] width 107 height 59
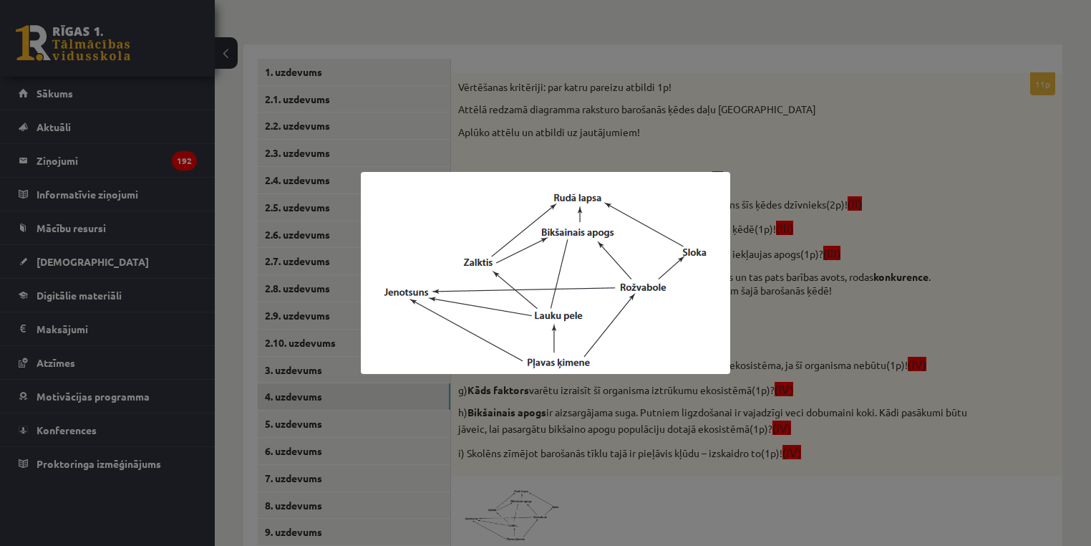
click at [762, 396] on div at bounding box center [545, 273] width 1091 height 546
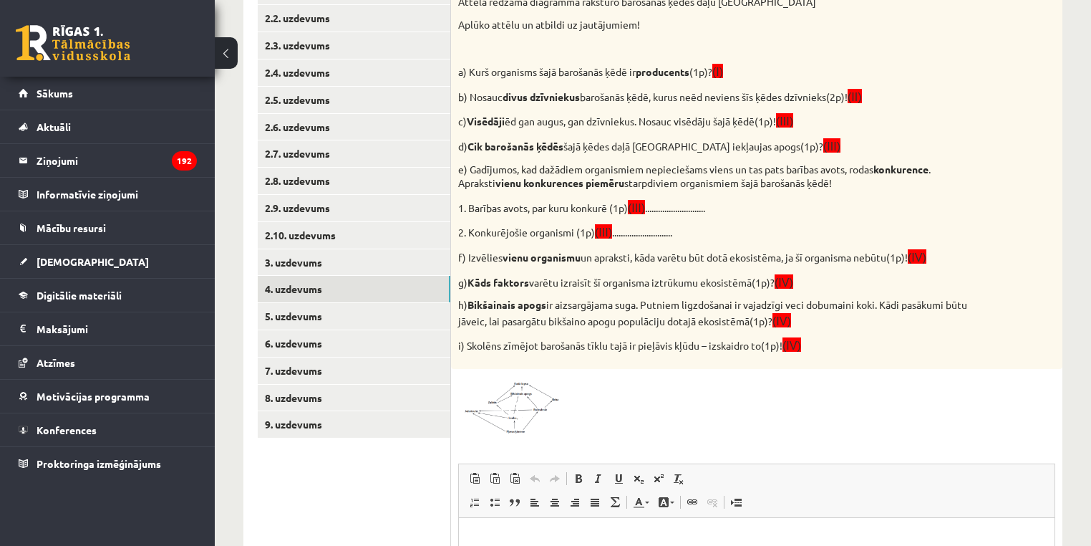
scroll to position [669, 0]
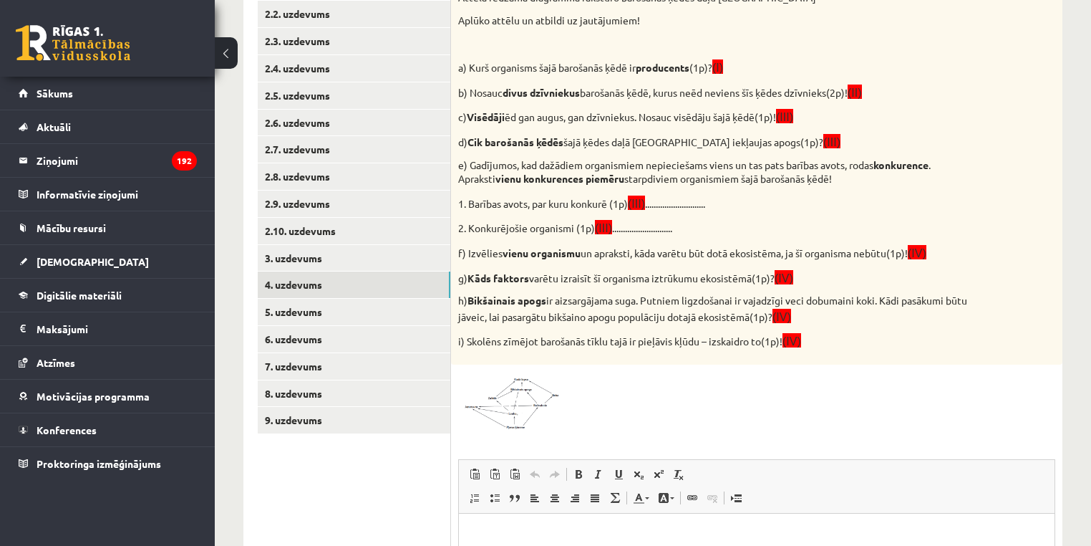
click at [516, 401] on span at bounding box center [512, 406] width 23 height 23
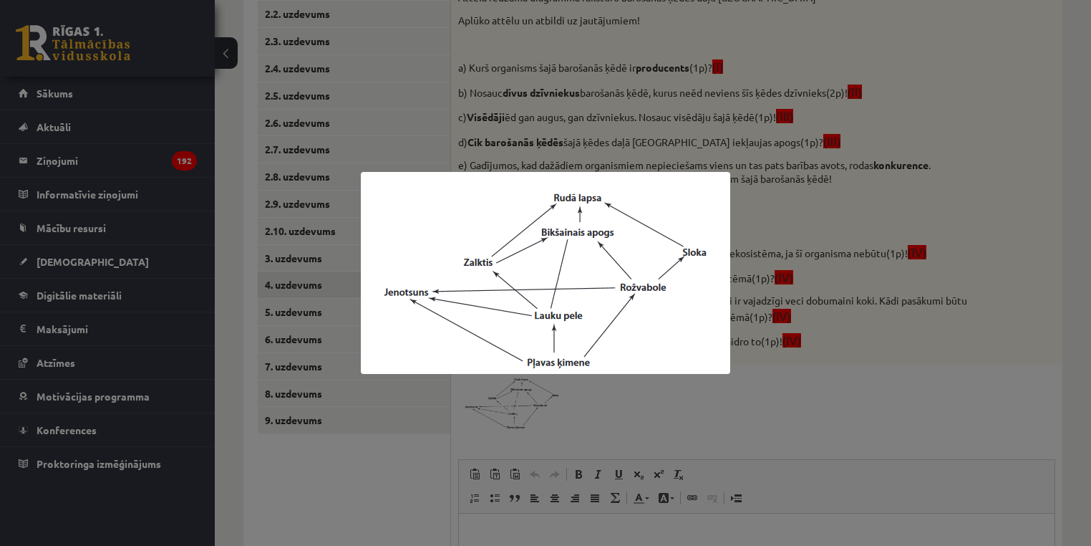
click at [555, 413] on div at bounding box center [545, 273] width 1091 height 546
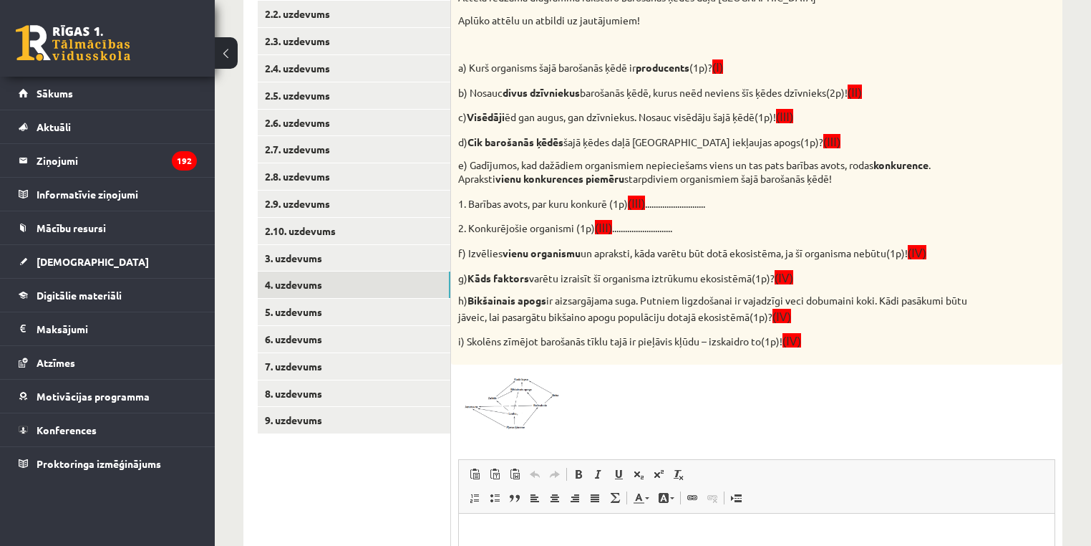
scroll to position [854, 0]
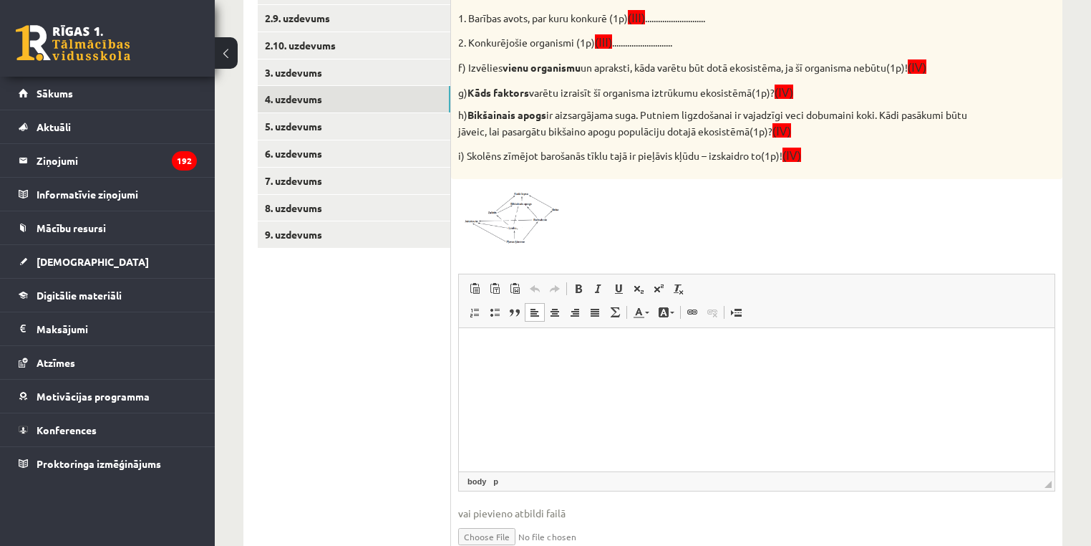
click at [585, 371] on html at bounding box center [757, 349] width 596 height 44
click at [547, 229] on img at bounding box center [511, 215] width 107 height 59
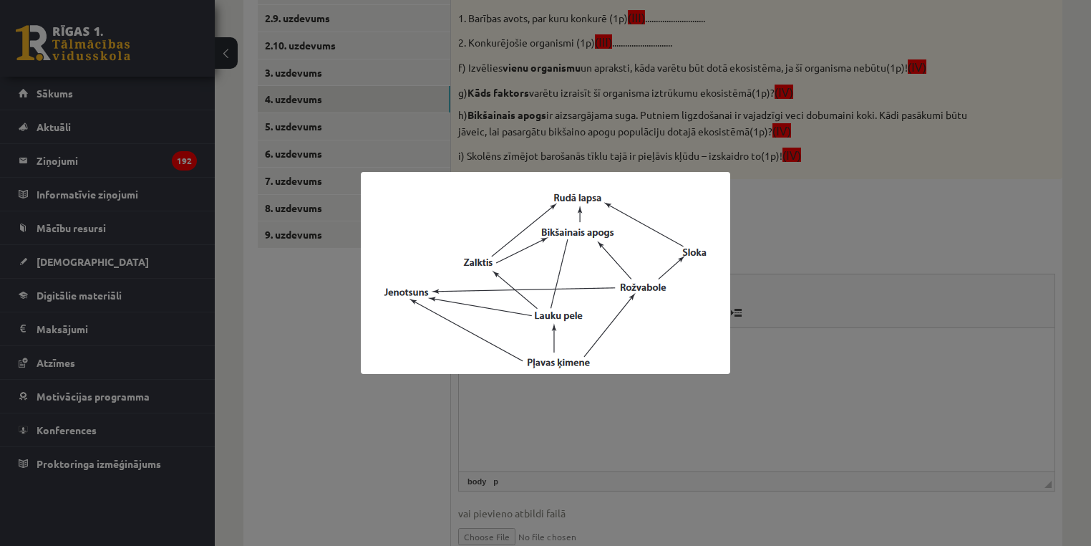
click at [581, 386] on div at bounding box center [545, 273] width 1091 height 546
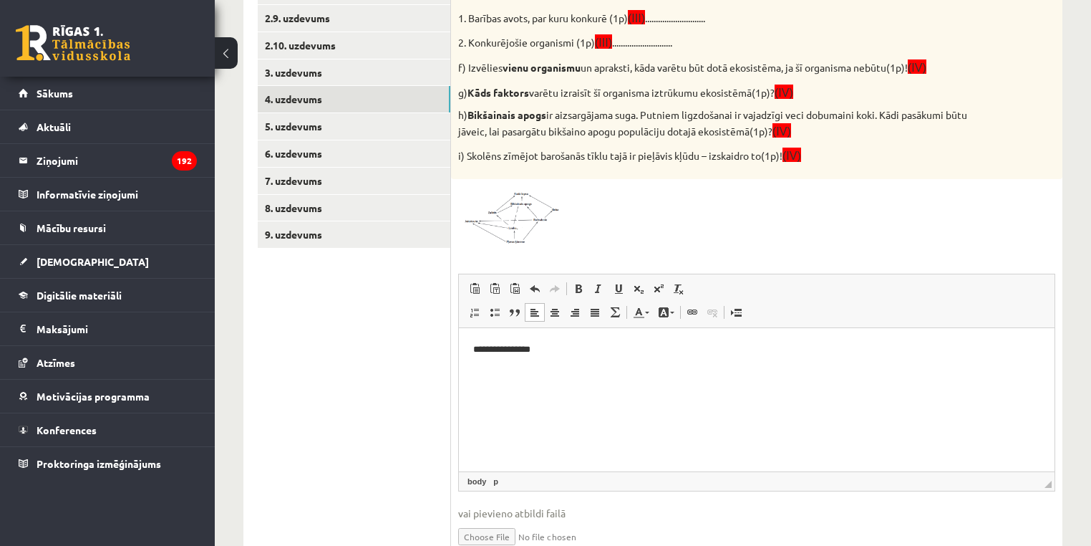
click at [529, 354] on p "**********" at bounding box center [757, 349] width 568 height 15
click at [556, 360] on html "**********" at bounding box center [757, 349] width 596 height 44
click at [551, 378] on p "**********" at bounding box center [757, 364] width 568 height 44
click at [595, 385] on p "**********" at bounding box center [757, 364] width 568 height 44
click at [568, 377] on p "**********" at bounding box center [757, 364] width 568 height 44
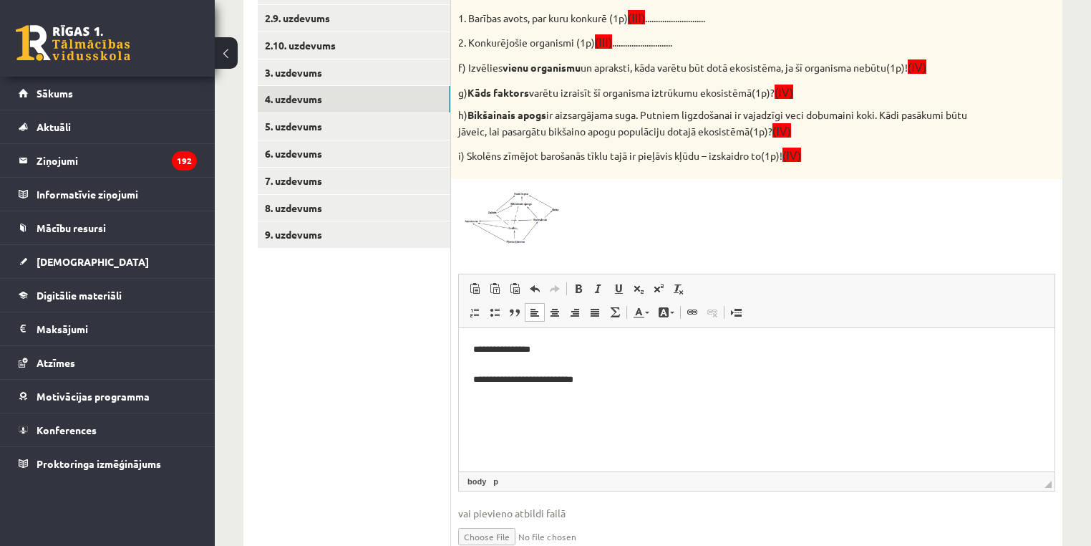
click at [556, 376] on p "**********" at bounding box center [757, 364] width 568 height 44
drag, startPoint x: 556, startPoint y: 376, endPoint x: 1086, endPoint y: 477, distance: 539.5
click at [556, 376] on p "**********" at bounding box center [757, 364] width 568 height 44
click at [604, 385] on p "**********" at bounding box center [757, 364] width 568 height 44
click at [569, 388] on html "**********" at bounding box center [757, 363] width 596 height 73
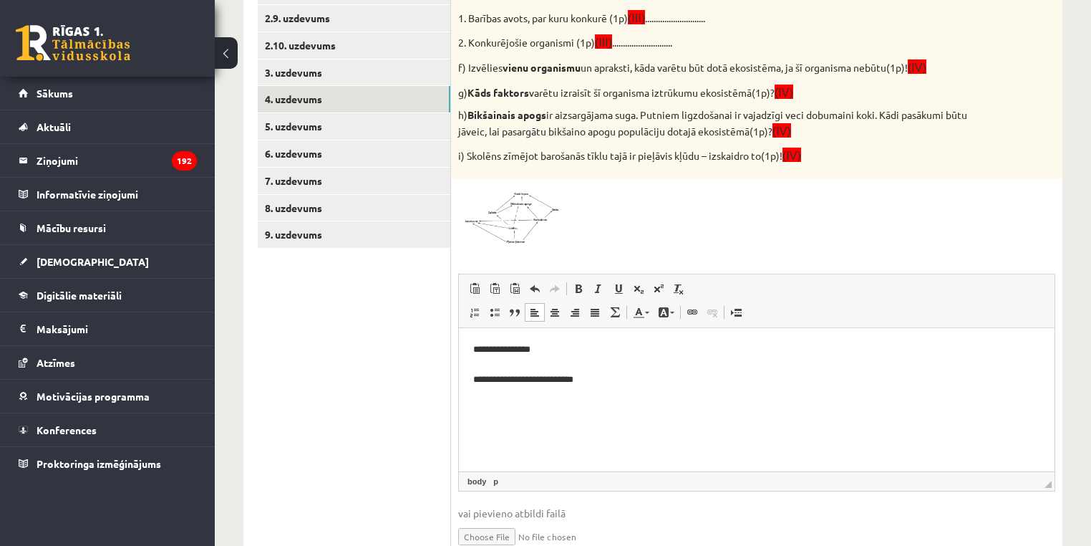
click at [597, 381] on p "**********" at bounding box center [757, 364] width 568 height 44
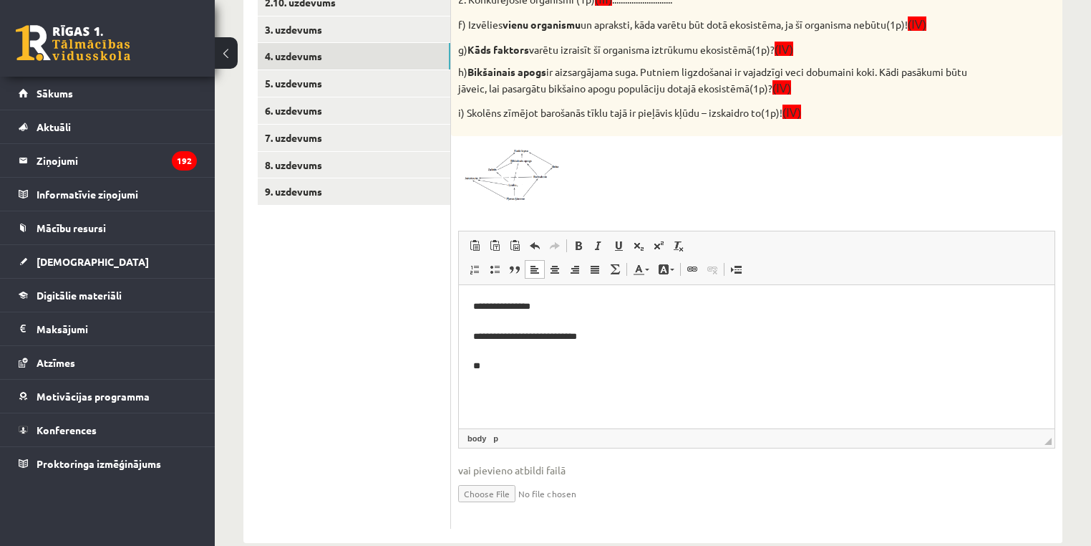
scroll to position [920, 0]
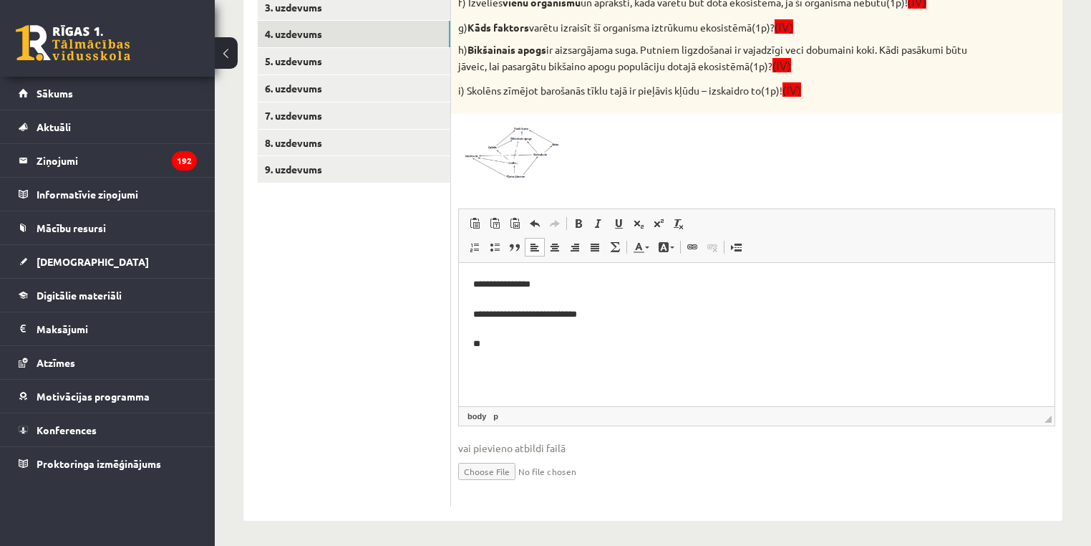
click at [545, 348] on p "**********" at bounding box center [757, 313] width 568 height 74
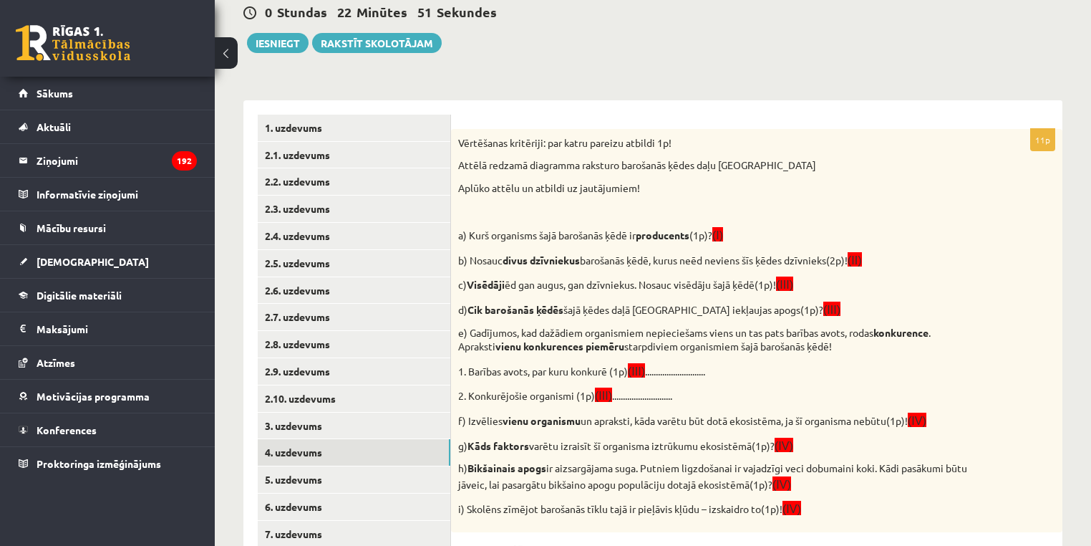
scroll to position [501, 0]
drag, startPoint x: 752, startPoint y: 281, endPoint x: 740, endPoint y: 286, distance: 13.2
click at [752, 281] on p "c) Visēdāji ēd gan augus, gan dzīvniekus. Nosauc visēdāju šajā ķēdē(1p)! (III)" at bounding box center [721, 284] width 526 height 16
drag, startPoint x: 740, startPoint y: 286, endPoint x: 484, endPoint y: 277, distance: 255.8
click at [484, 277] on p "c) Visēdāji ēd gan augus, gan dzīvniekus. Nosauc visēdāju šajā ķēdē(1p)! (III)" at bounding box center [721, 284] width 526 height 16
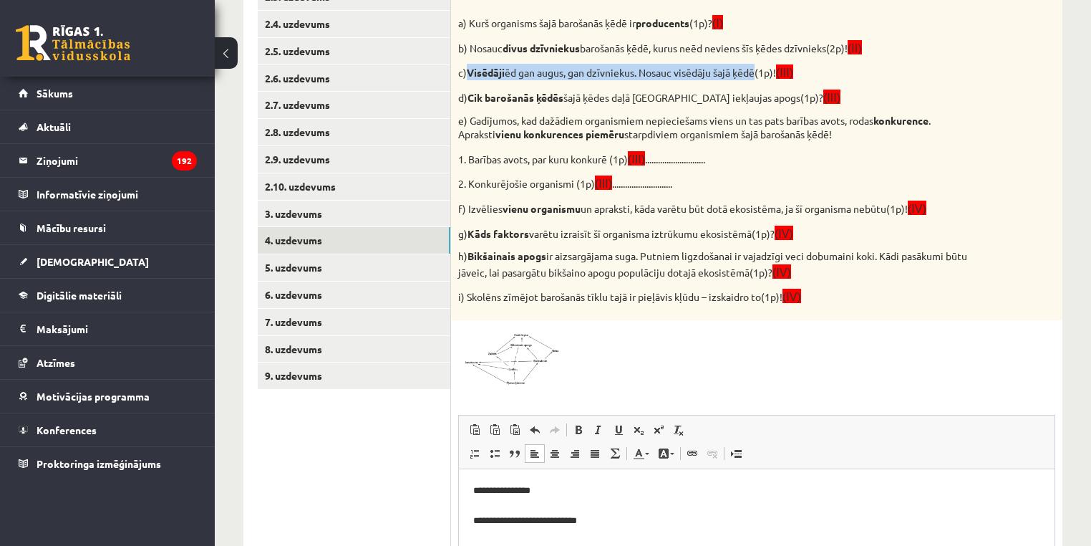
scroll to position [771, 0]
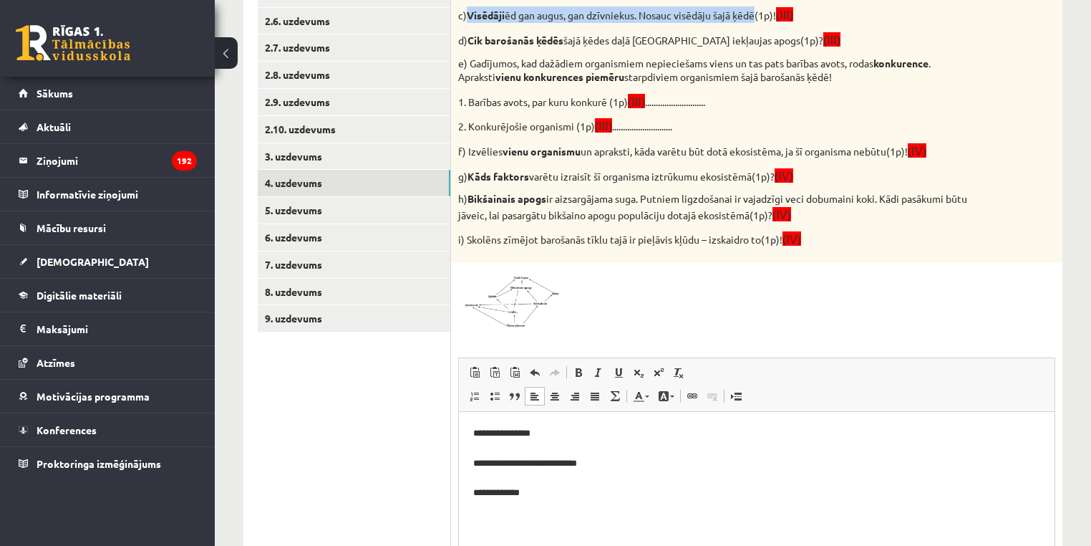
click at [518, 293] on span at bounding box center [512, 304] width 23 height 23
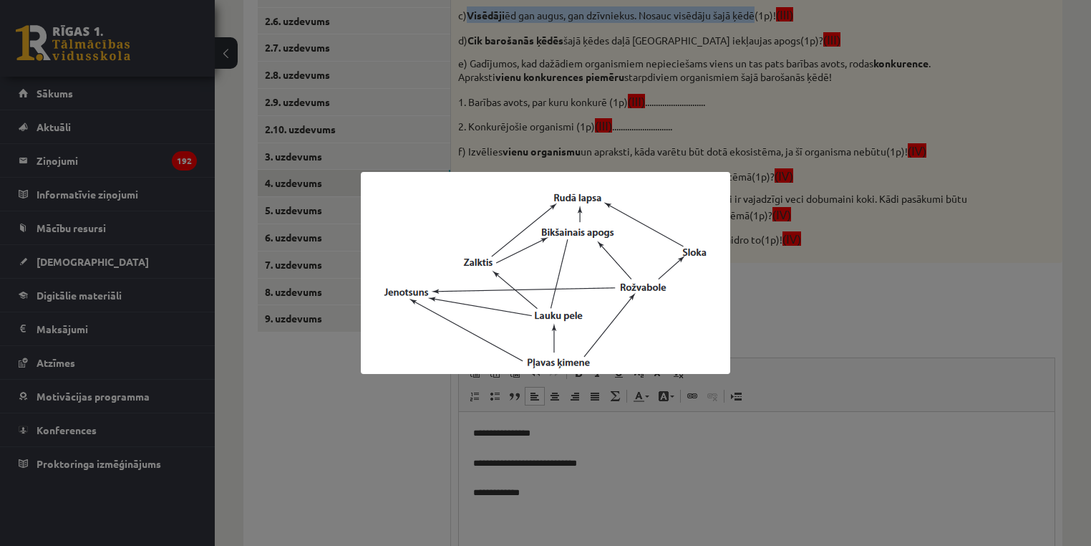
click at [550, 478] on div at bounding box center [545, 273] width 1091 height 546
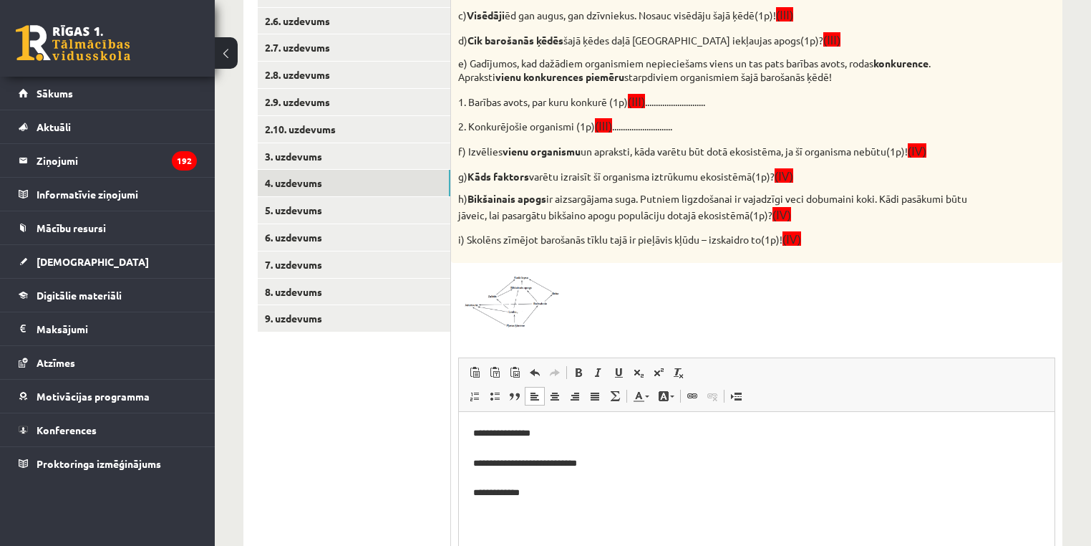
click at [546, 493] on p "**********" at bounding box center [757, 462] width 568 height 74
click at [478, 32] on p "d) Cik barošanās ķēdēs šajā ķēdes daļā [GEOGRAPHIC_DATA] iekļaujas apogs(1p)? (…" at bounding box center [721, 40] width 526 height 16
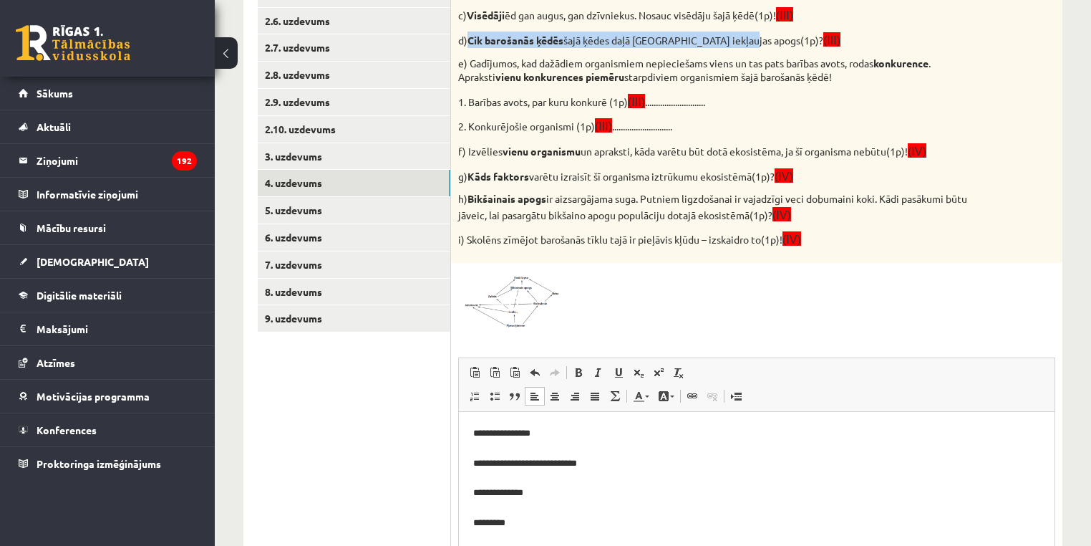
drag, startPoint x: 478, startPoint y: 32, endPoint x: 739, endPoint y: 36, distance: 260.7
click at [739, 36] on p "d) Cik barošanās ķēdēs šajā ķēdes daļā [GEOGRAPHIC_DATA] iekļaujas apogs(1p)? (…" at bounding box center [721, 40] width 526 height 16
click at [562, 315] on img at bounding box center [511, 299] width 107 height 59
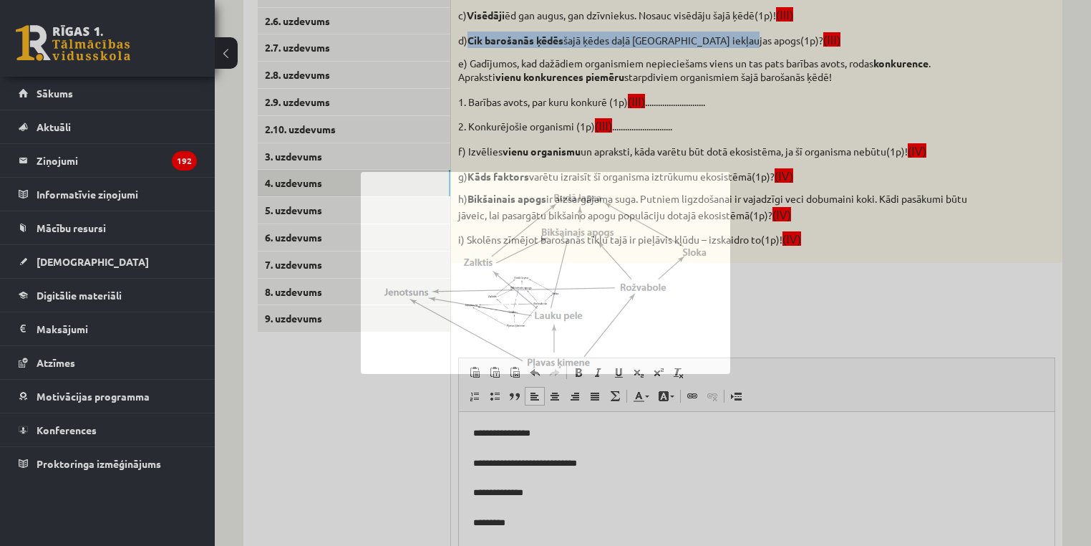
click at [536, 301] on img at bounding box center [546, 273] width 370 height 202
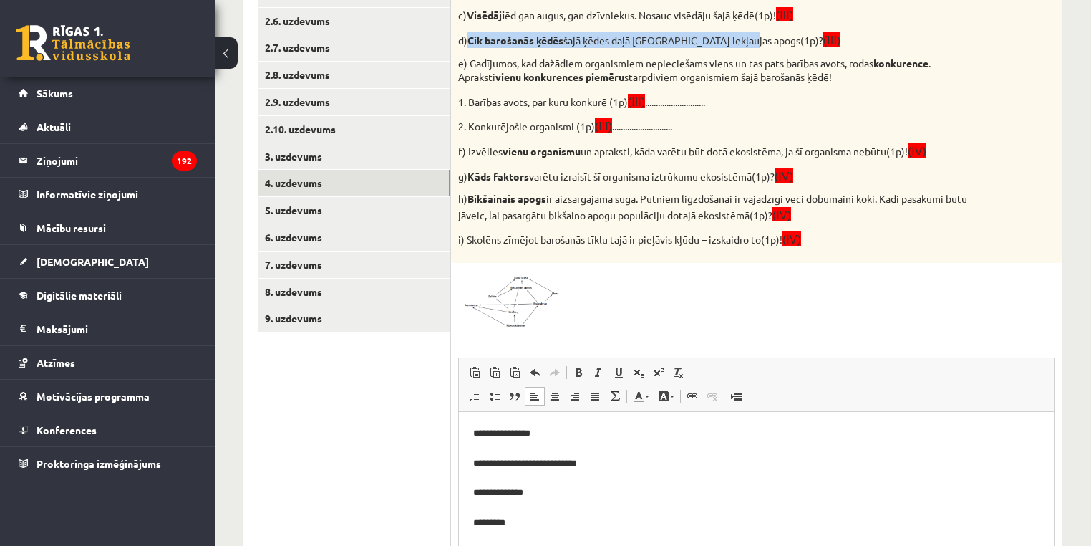
click at [536, 301] on img at bounding box center [511, 299] width 107 height 59
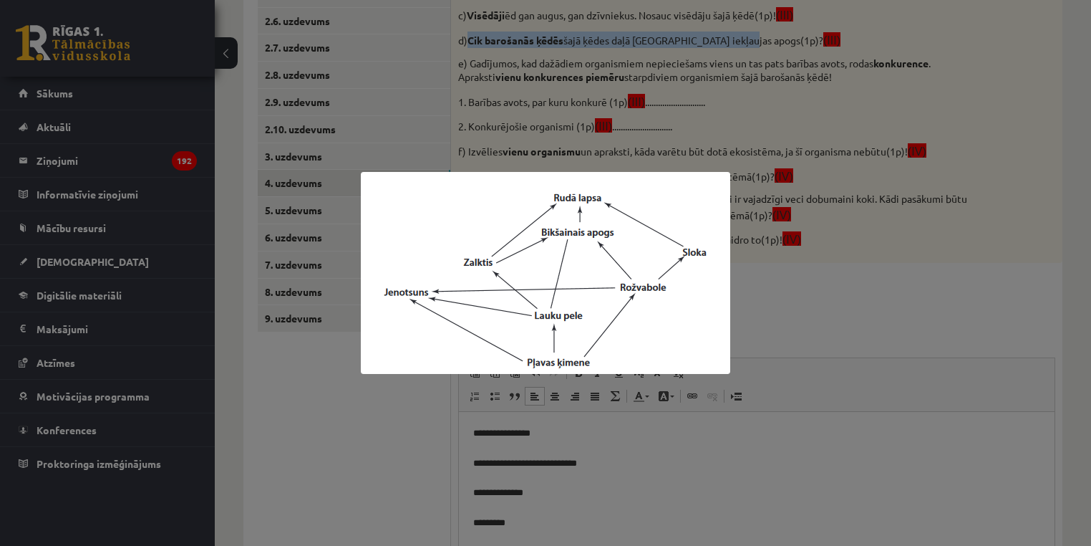
click at [828, 387] on div at bounding box center [545, 273] width 1091 height 546
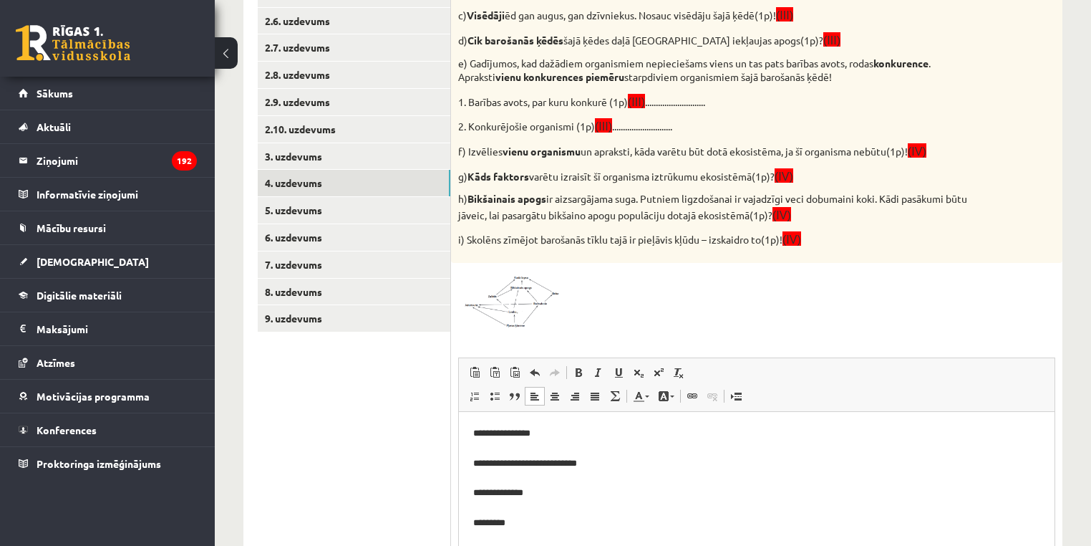
click at [542, 515] on p "**********" at bounding box center [757, 477] width 568 height 105
click at [457, 324] on div "11p Vērtēšanas kritēriji: par katru pareizu atbildi 1p! Attēlā redzamā diagramm…" at bounding box center [757, 258] width 612 height 796
click at [485, 302] on img at bounding box center [511, 299] width 107 height 59
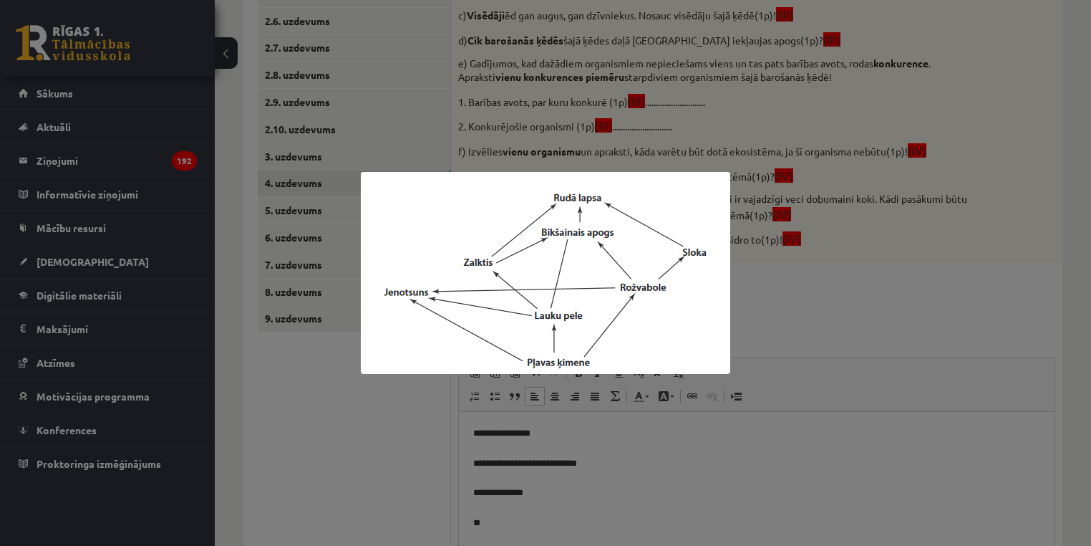
click at [715, 387] on div at bounding box center [545, 273] width 1091 height 546
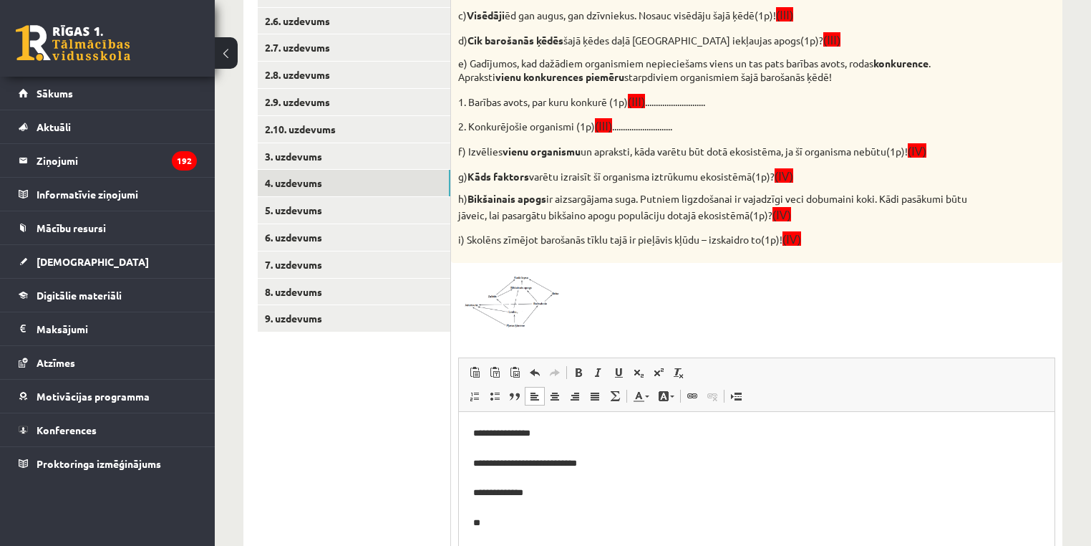
click at [498, 523] on p "**********" at bounding box center [757, 477] width 568 height 105
click at [481, 295] on img at bounding box center [511, 299] width 107 height 59
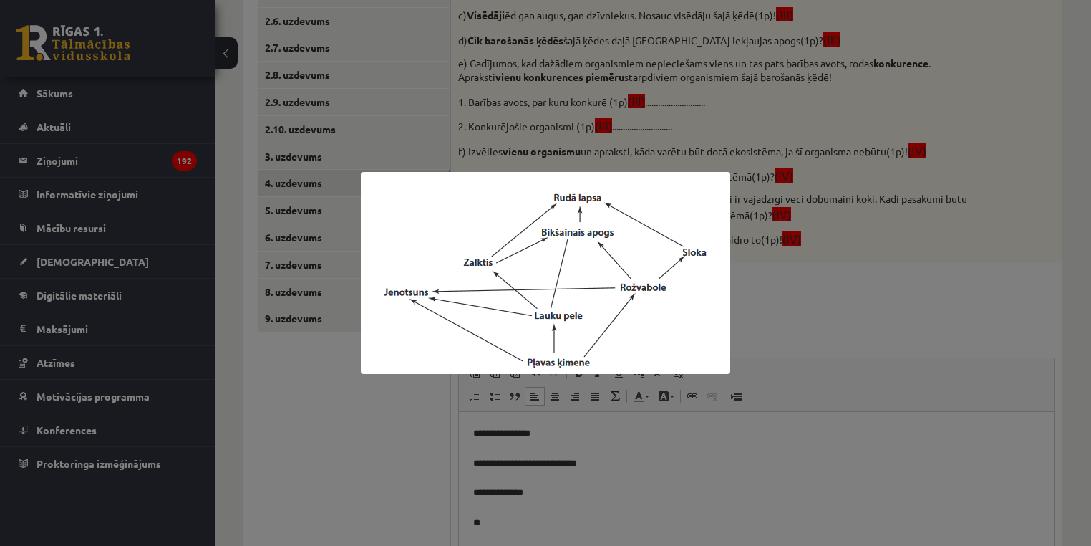
click at [333, 450] on div at bounding box center [545, 273] width 1091 height 546
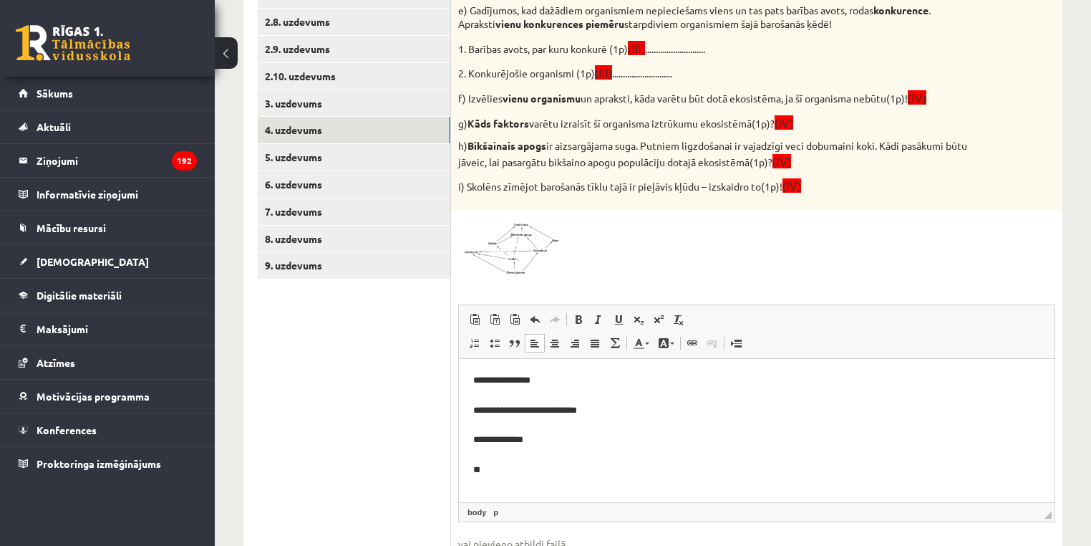
scroll to position [826, 0]
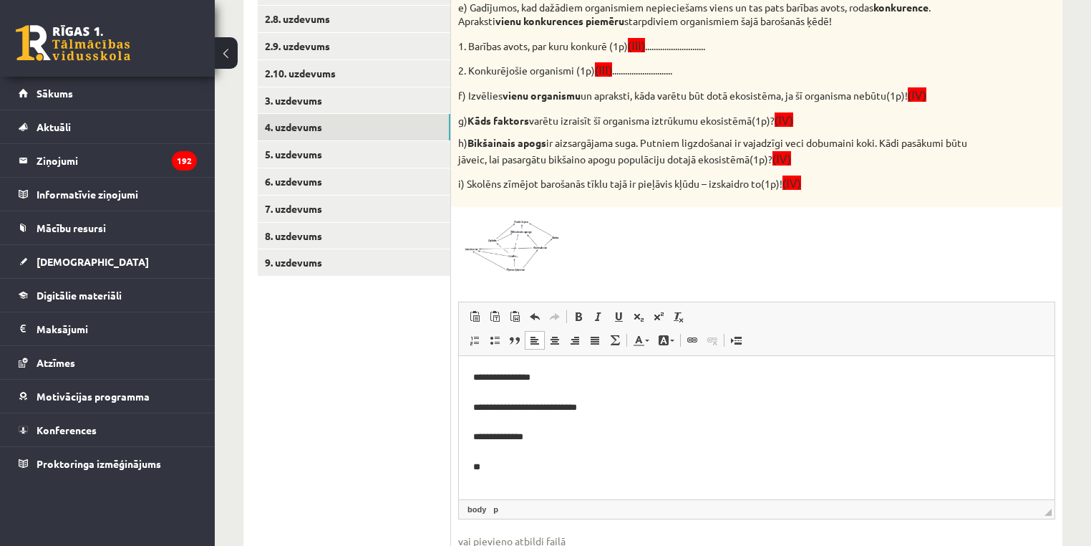
click at [534, 470] on p "**********" at bounding box center [757, 422] width 568 height 105
click at [516, 251] on span at bounding box center [512, 248] width 23 height 23
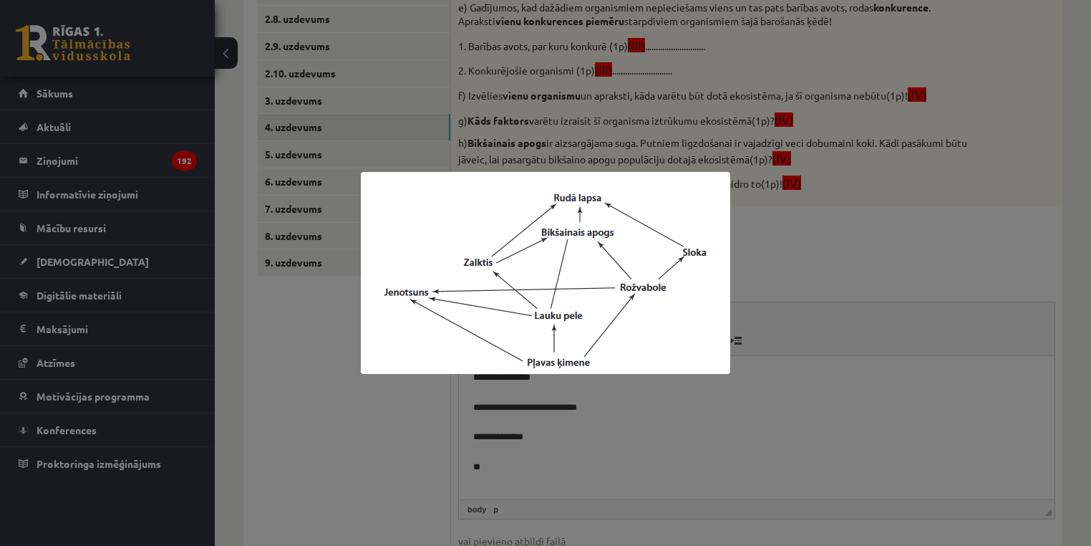
click at [829, 170] on div at bounding box center [545, 273] width 1091 height 546
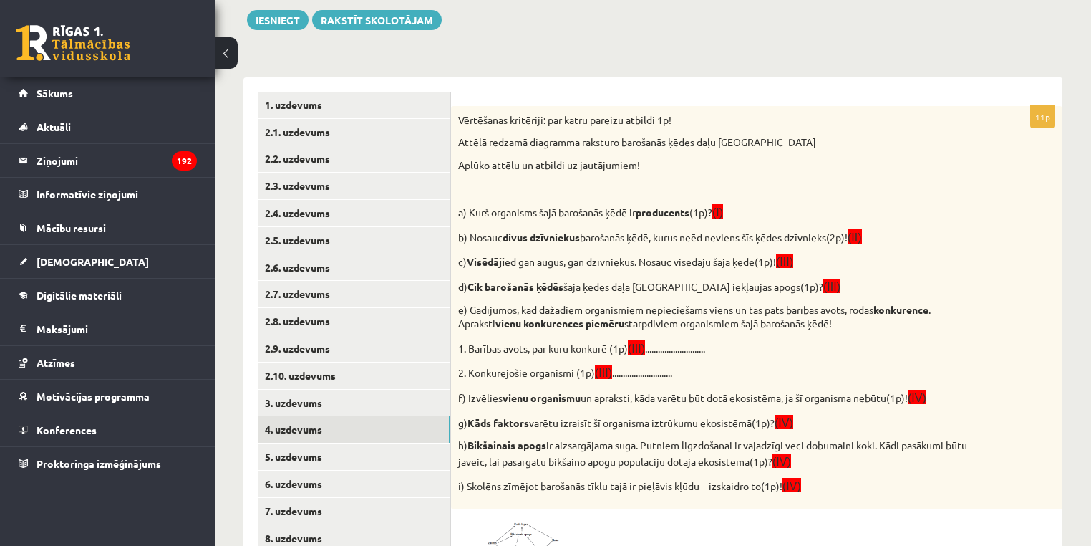
scroll to position [481, 0]
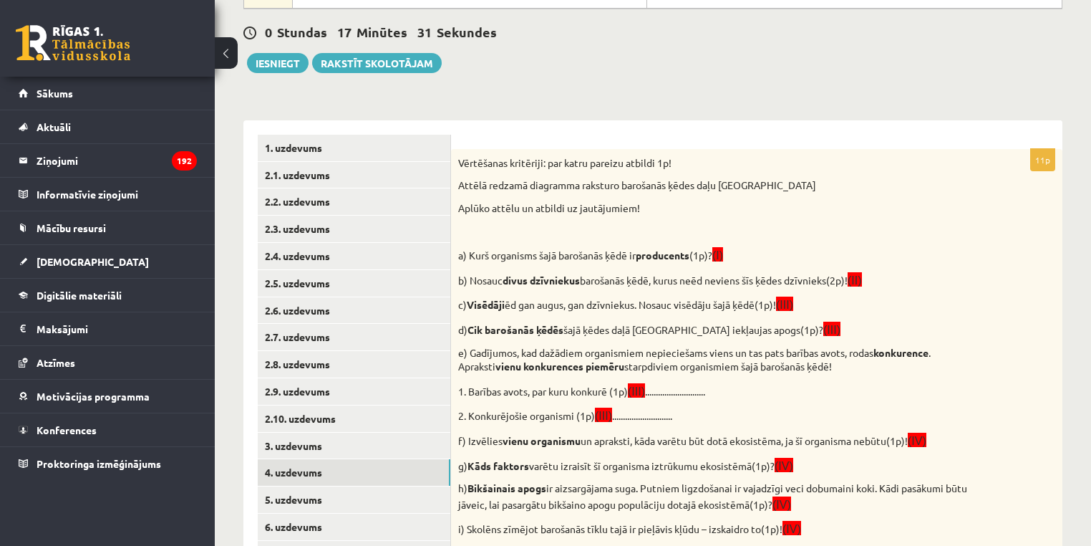
click at [736, 309] on p "c) Visēdāji ēd gan augus, gan dzīvniekus. Nosauc visēdāju šajā ķēdē(1p)! (III)" at bounding box center [721, 304] width 526 height 16
drag, startPoint x: 457, startPoint y: 349, endPoint x: 867, endPoint y: 368, distance: 410.8
click at [867, 368] on div "Vērtēšanas kritēriji: par katru pareizu atbildi 1p! Attēlā redzamā diagramma ra…" at bounding box center [757, 350] width 612 height 403
click at [806, 328] on p "d) Cik barošanās ķēdēs šajā ķēdes daļā [GEOGRAPHIC_DATA] iekļaujas apogs(1p)? (…" at bounding box center [721, 329] width 526 height 16
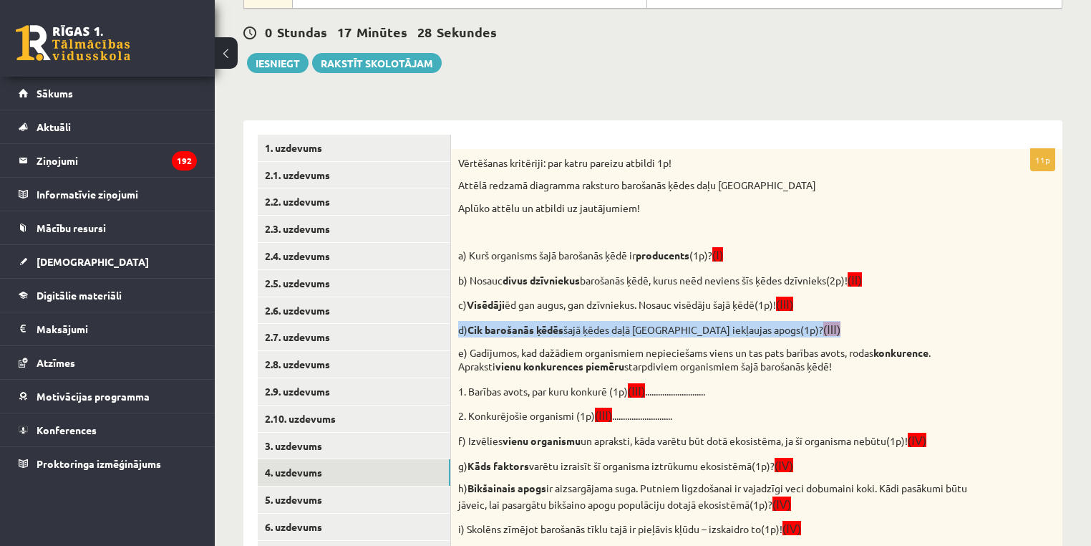
drag, startPoint x: 804, startPoint y: 325, endPoint x: 455, endPoint y: 329, distance: 348.8
click at [455, 329] on div "Vērtēšanas kritēriji: par katru pareizu atbildi 1p! Attēlā redzamā diagramma ra…" at bounding box center [757, 350] width 612 height 403
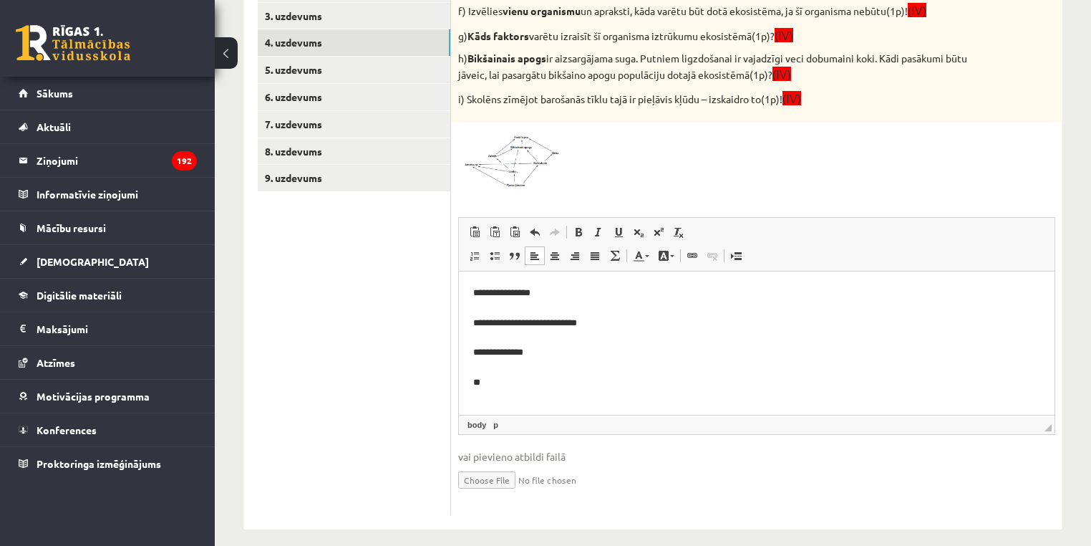
scroll to position [920, 0]
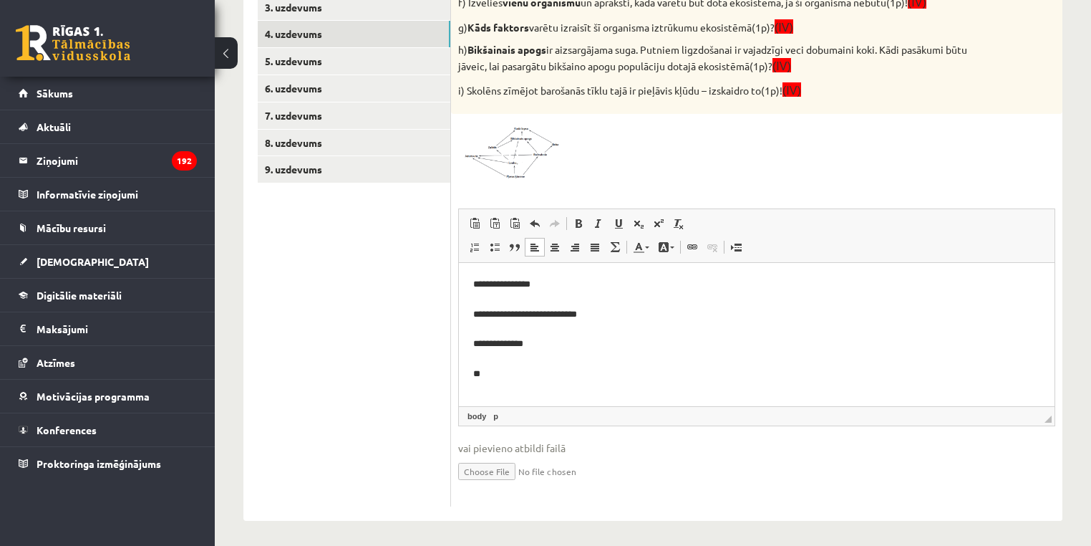
click at [561, 185] on div "11p Vērtēšanas kritēriji: par katru pareizu atbildi 1p! Attēlā redzamā diagramm…" at bounding box center [757, 109] width 612 height 796
click at [536, 166] on img at bounding box center [511, 150] width 107 height 59
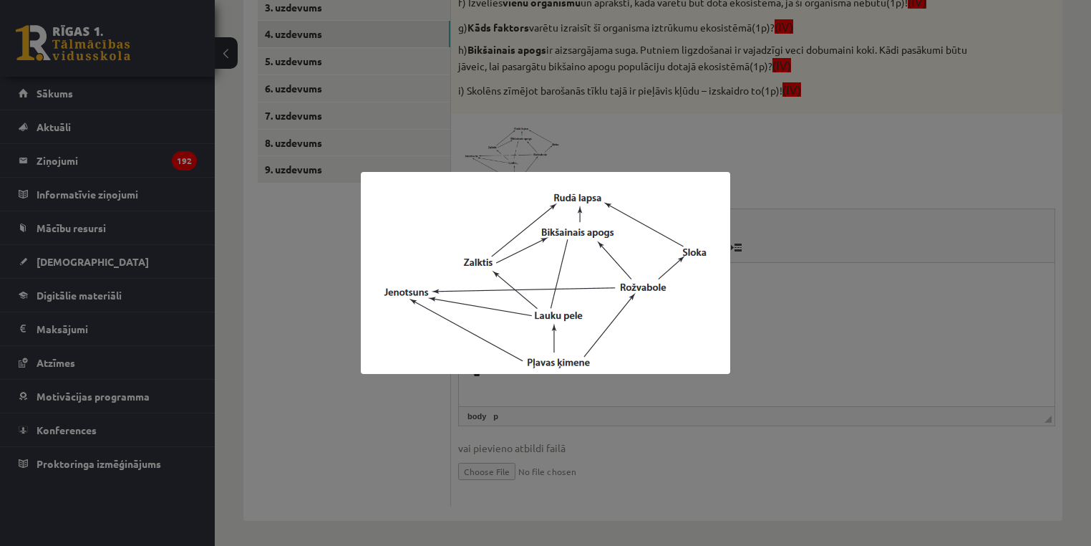
click at [767, 289] on div at bounding box center [545, 273] width 1091 height 546
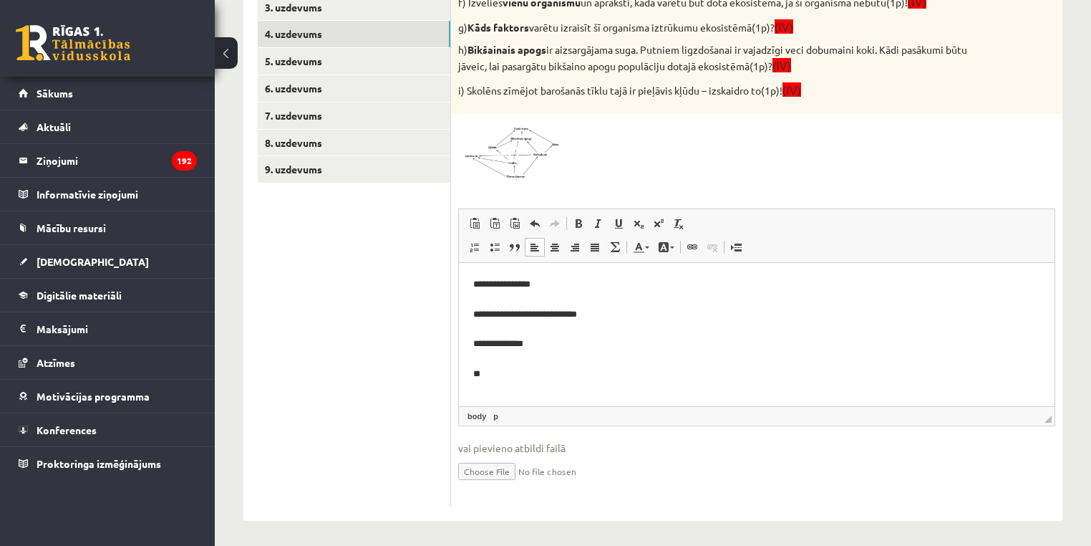
click at [539, 368] on p "**********" at bounding box center [757, 328] width 568 height 105
click at [531, 159] on img at bounding box center [511, 150] width 107 height 59
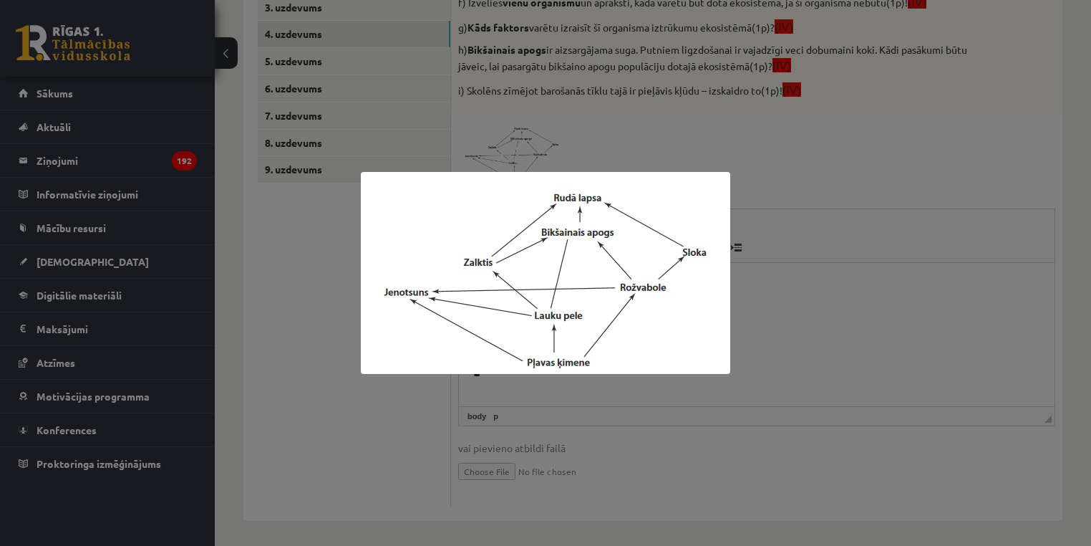
click at [708, 404] on div at bounding box center [545, 273] width 1091 height 546
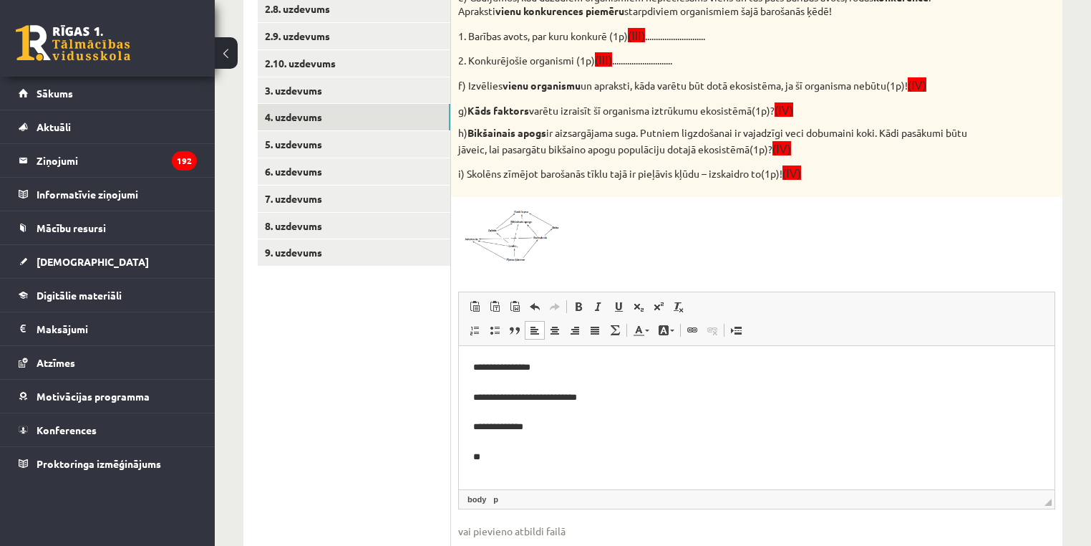
scroll to position [859, 0]
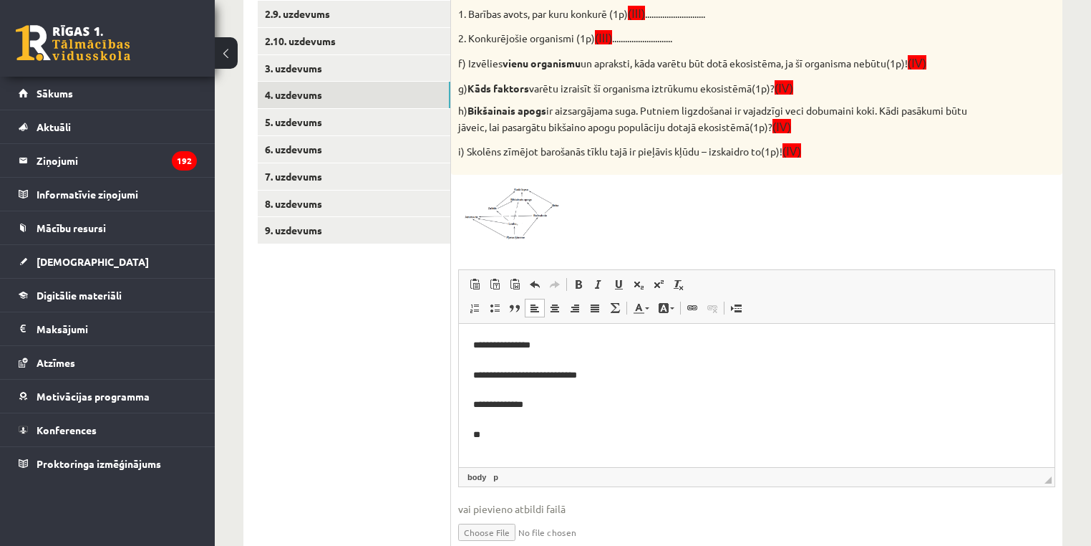
click at [556, 432] on p "**********" at bounding box center [757, 389] width 568 height 105
click at [510, 439] on p "**********" at bounding box center [757, 389] width 568 height 105
click at [495, 440] on p "**********" at bounding box center [752, 396] width 559 height 119
click at [503, 256] on div "11p Vērtēšanas kritēriji: par katru pareizu atbildi 1p! Attēlā redzamā diagramm…" at bounding box center [757, 170] width 612 height 796
click at [510, 236] on img at bounding box center [511, 211] width 107 height 59
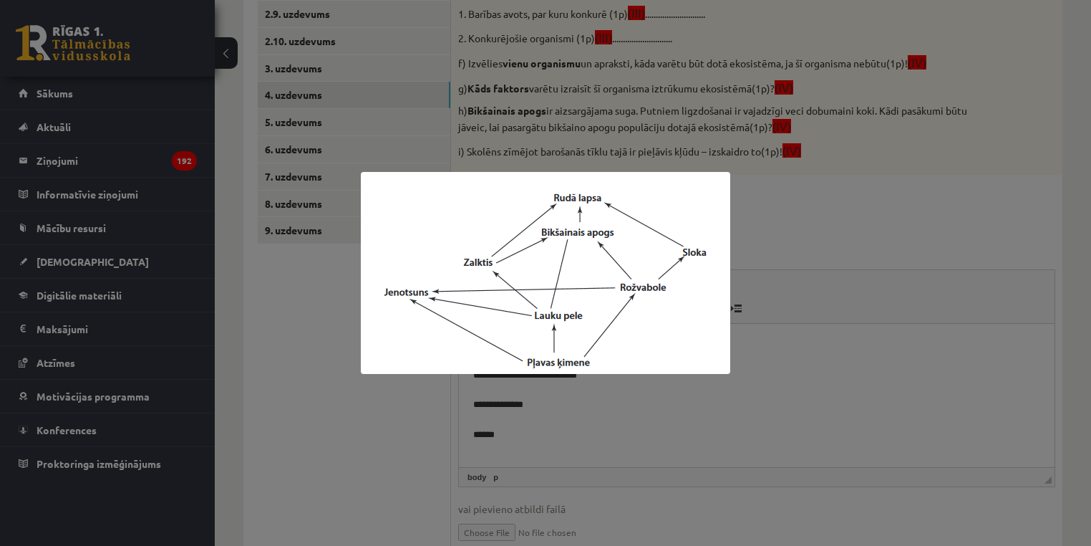
click at [669, 324] on img at bounding box center [546, 273] width 370 height 202
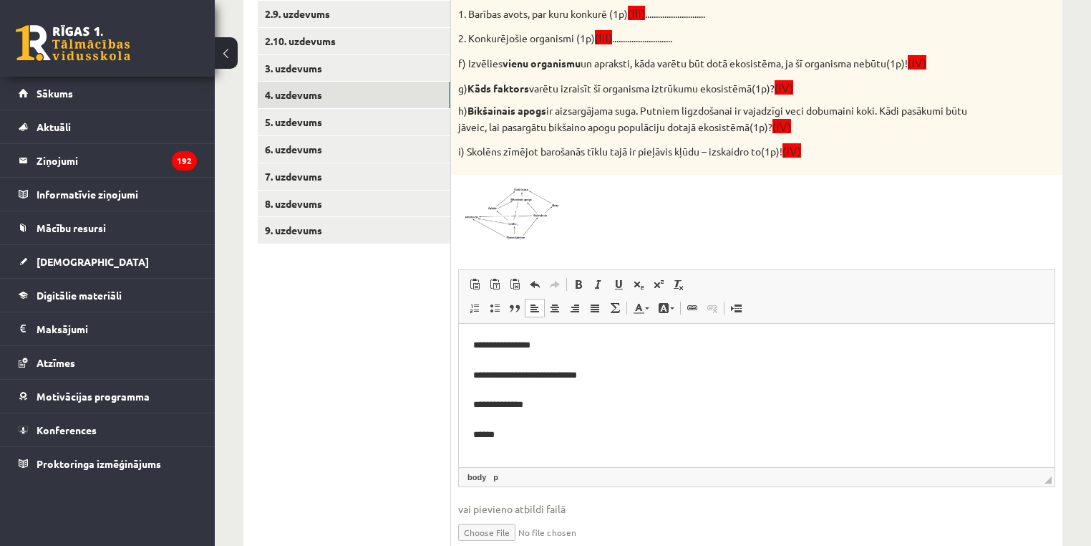
click at [507, 435] on p "**********" at bounding box center [752, 396] width 559 height 119
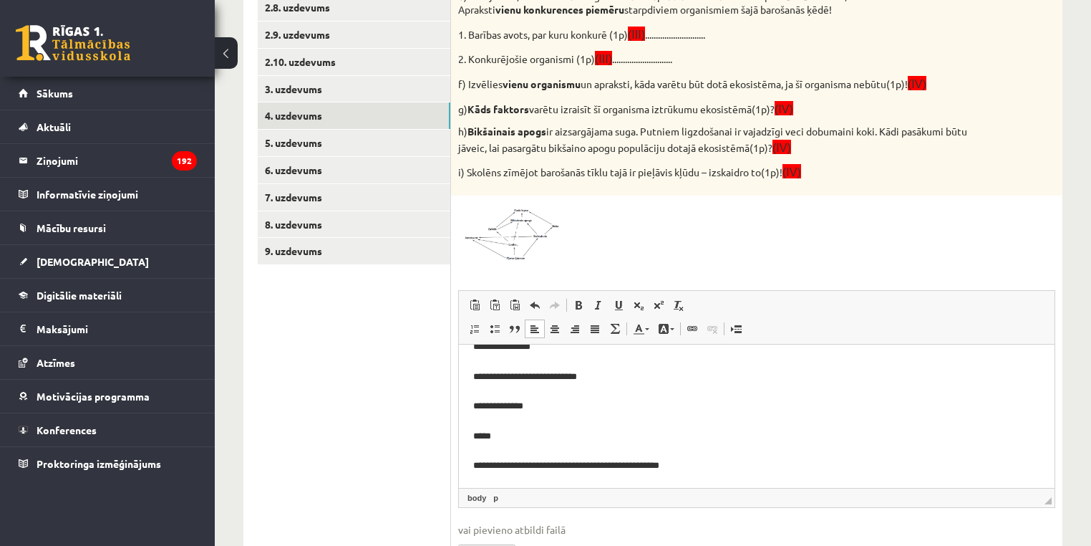
scroll to position [816, 0]
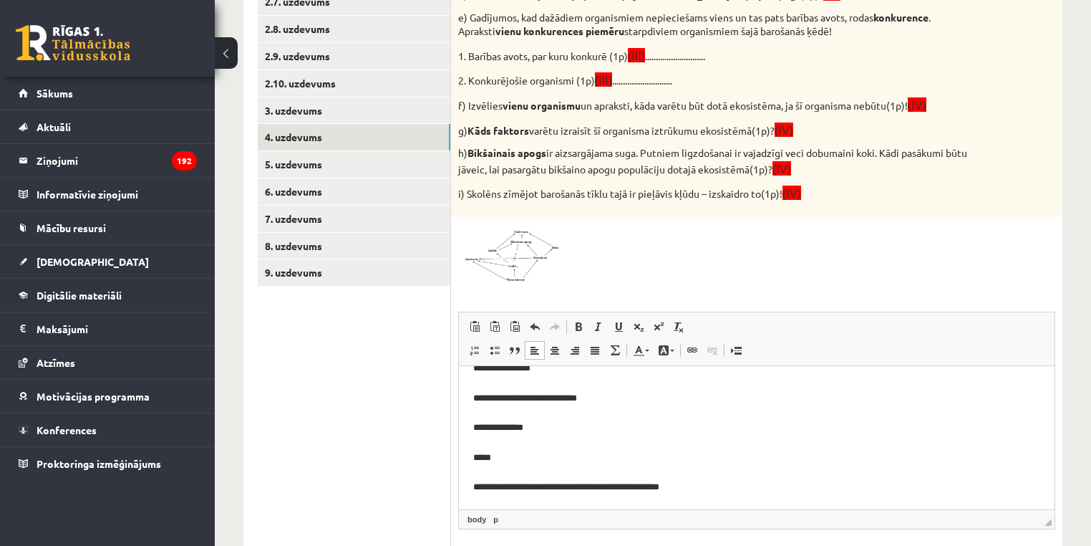
click at [485, 486] on p "**********" at bounding box center [752, 427] width 559 height 134
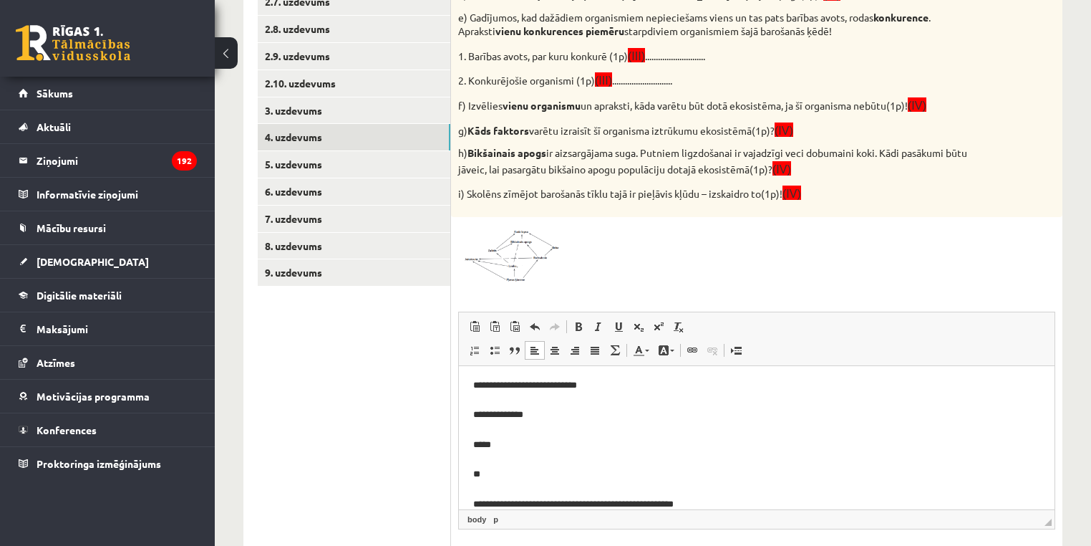
click at [496, 477] on p "**********" at bounding box center [752, 429] width 559 height 164
click at [483, 486] on p "**********" at bounding box center [752, 429] width 559 height 164
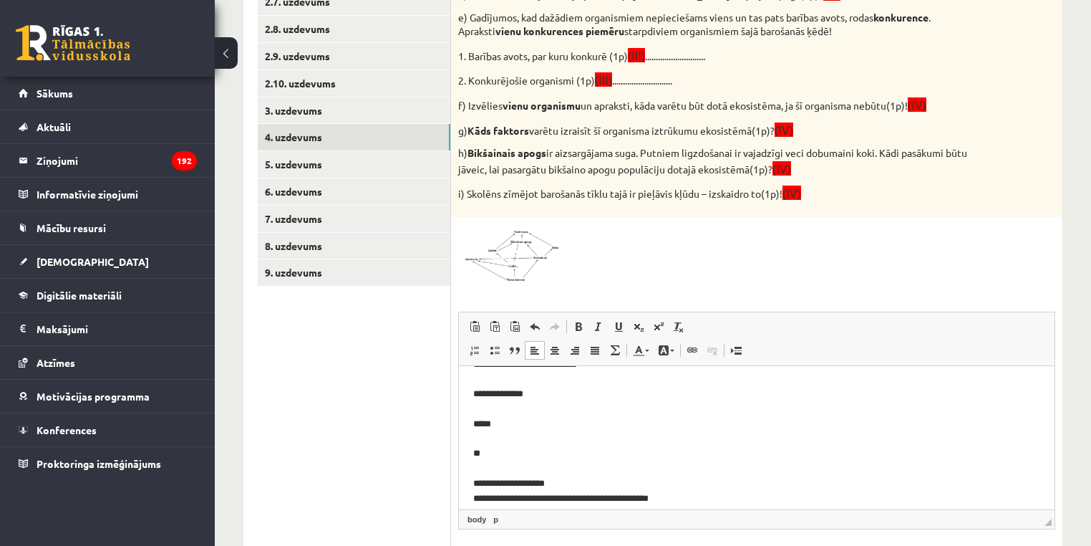
scroll to position [64, 0]
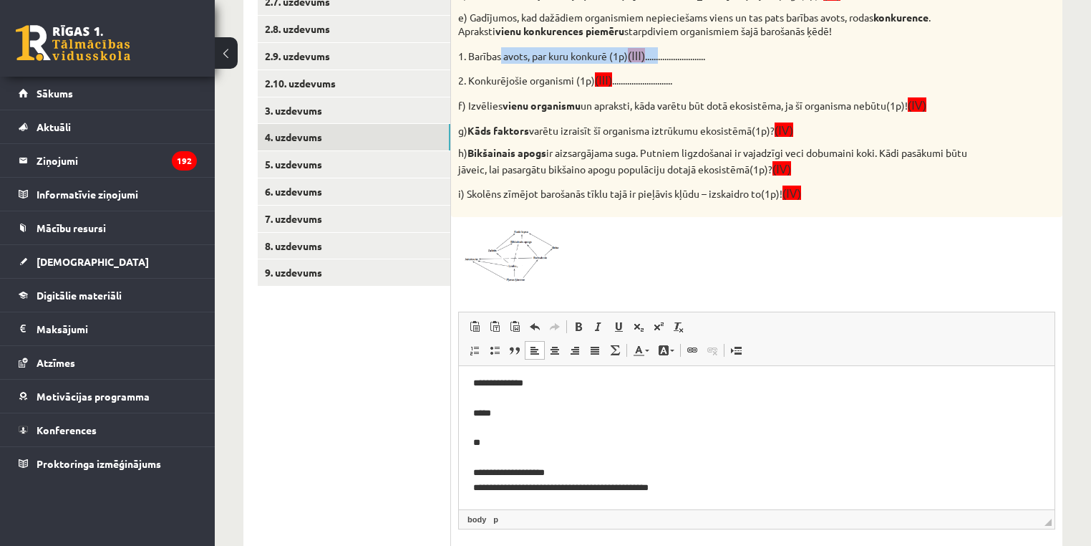
drag, startPoint x: 490, startPoint y: 50, endPoint x: 685, endPoint y: 62, distance: 195.2
click at [680, 60] on p "1. Barības avots, par kuru konkurē (1p) (III) ............................" at bounding box center [721, 55] width 526 height 16
click at [693, 67] on div "Vērtēšanas kritēriji: par katru pareizu atbildi 1p! Attēlā redzamā diagramma ra…" at bounding box center [757, 15] width 612 height 403
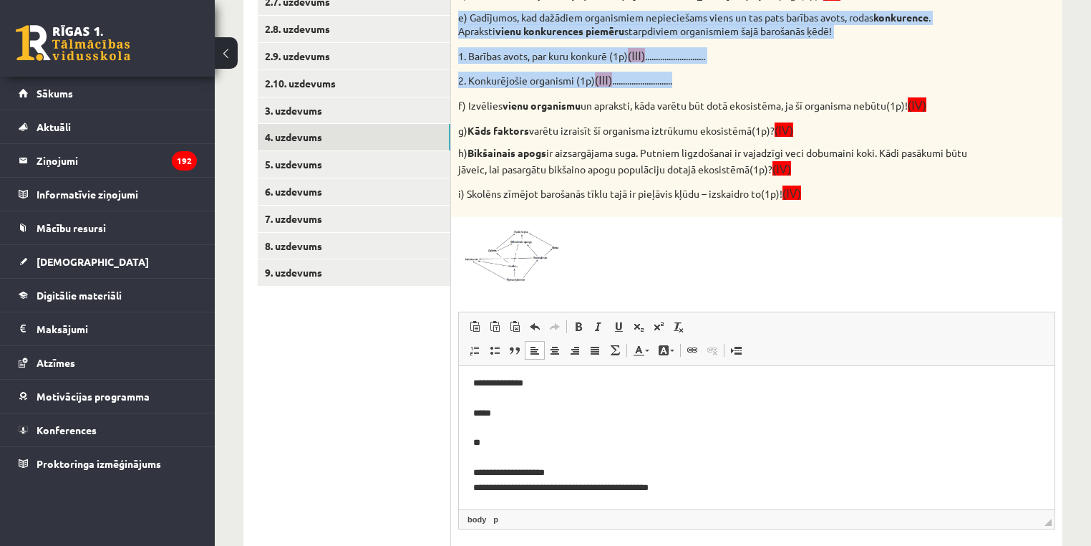
drag, startPoint x: 710, startPoint y: 78, endPoint x: 457, endPoint y: 13, distance: 261.8
click at [457, 13] on div "Vērtēšanas kritēriji: par katru pareizu atbildi 1p! Attēlā redzamā diagramma ra…" at bounding box center [757, 15] width 612 height 403
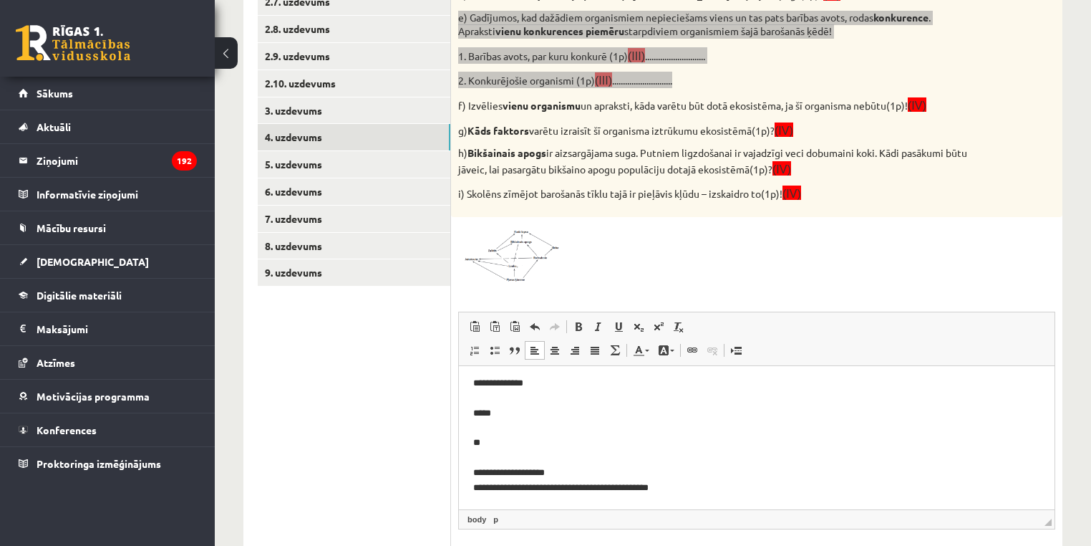
click at [462, 490] on html "**********" at bounding box center [757, 406] width 596 height 208
click at [475, 489] on p "**********" at bounding box center [752, 405] width 559 height 179
drag, startPoint x: 718, startPoint y: 486, endPoint x: 582, endPoint y: 490, distance: 136.1
click at [581, 490] on p "**********" at bounding box center [752, 405] width 559 height 179
click at [473, 470] on p "**********" at bounding box center [752, 405] width 559 height 179
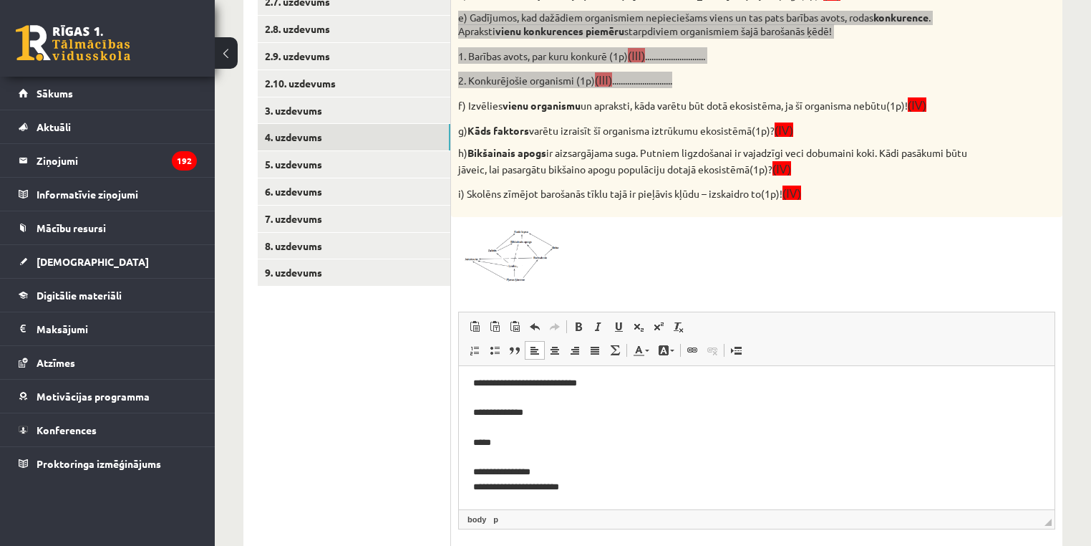
scroll to position [34, 0]
click at [617, 486] on p "**********" at bounding box center [752, 419] width 559 height 149
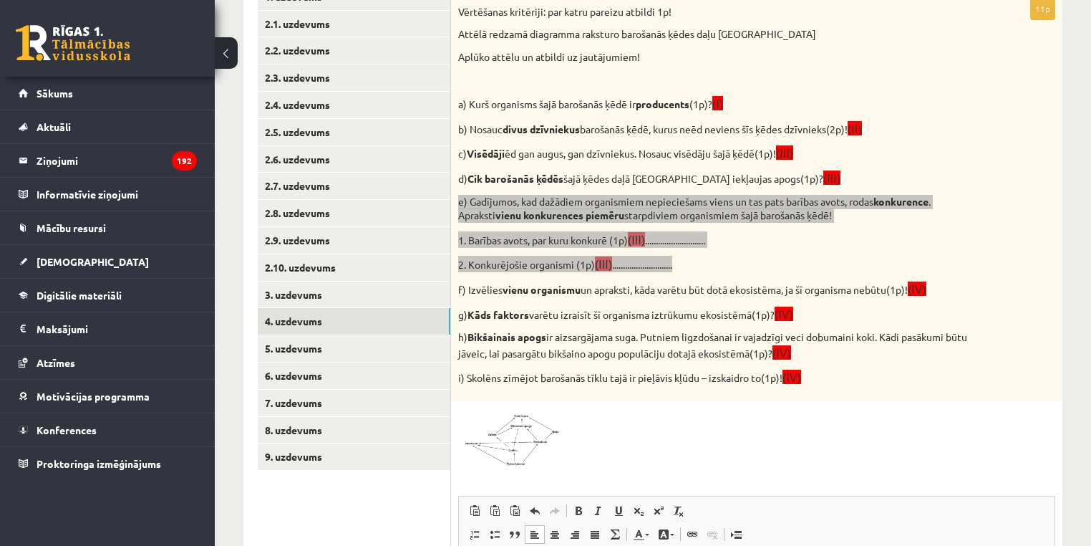
scroll to position [645, 0]
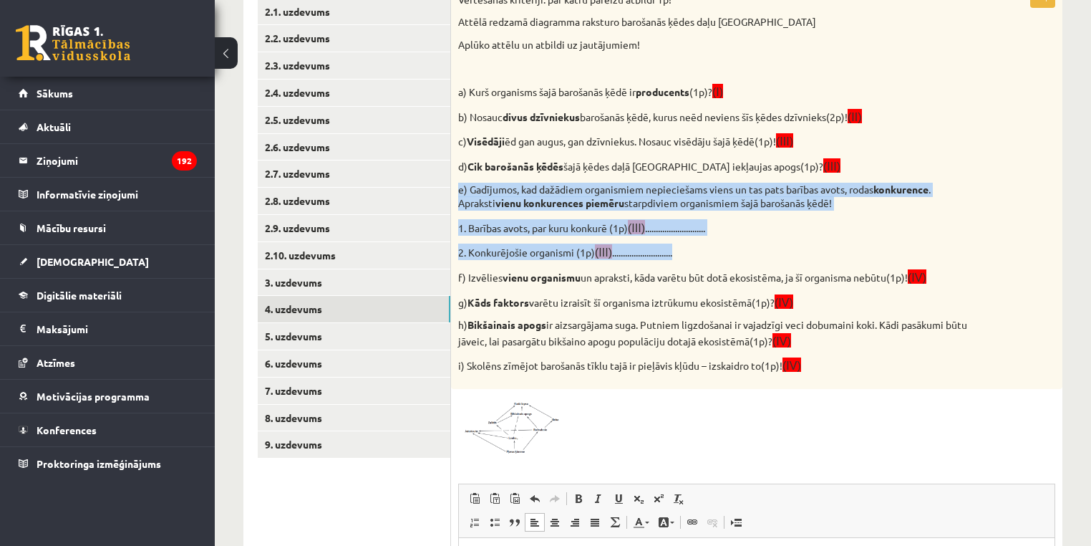
click at [761, 219] on p "1. Barības avots, par kuru konkurē (1p) (III) ............................" at bounding box center [721, 227] width 526 height 16
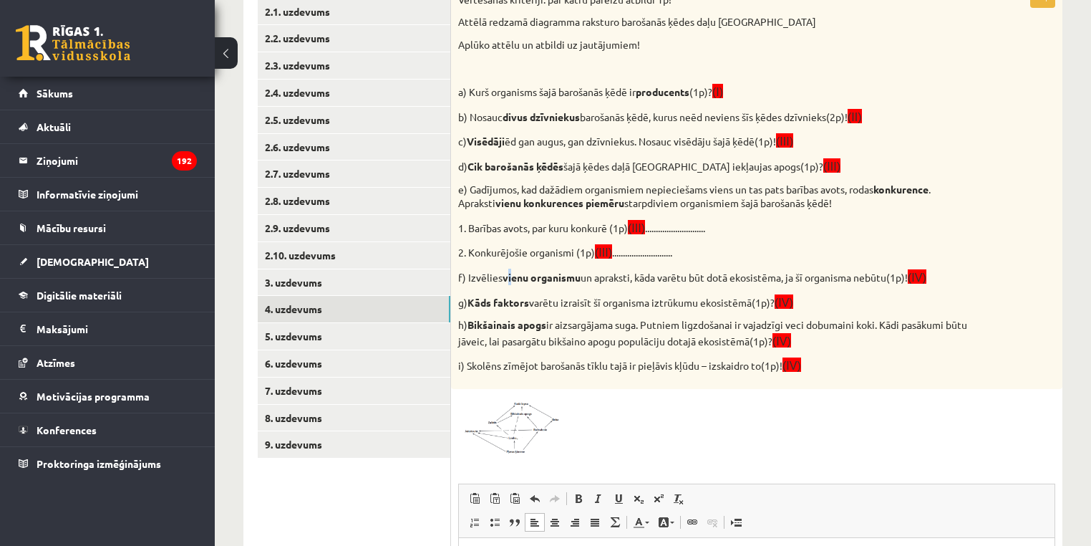
click at [508, 273] on strong "vienu organismu" at bounding box center [542, 277] width 78 height 13
click at [473, 276] on p "f) Izvēlies vienu organismu un apraksti, kāda varētu būt dotā ekosistēma, ja šī…" at bounding box center [721, 277] width 526 height 16
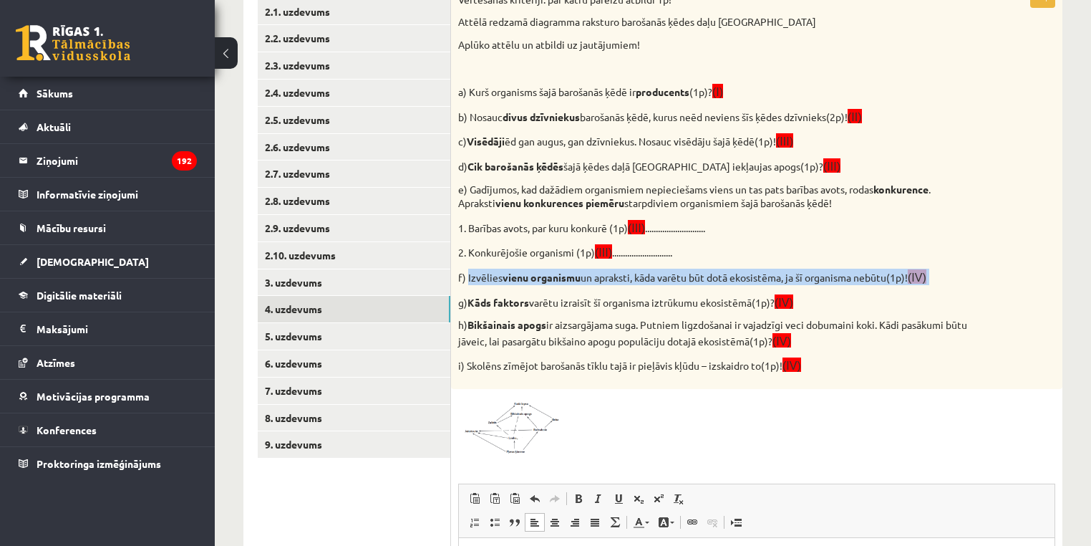
drag, startPoint x: 473, startPoint y: 276, endPoint x: 944, endPoint y: 271, distance: 470.5
click at [944, 271] on p "f) Izvēlies vienu organismu un apraksti, kāda varētu būt dotā ekosistēma, ja šī…" at bounding box center [721, 277] width 526 height 16
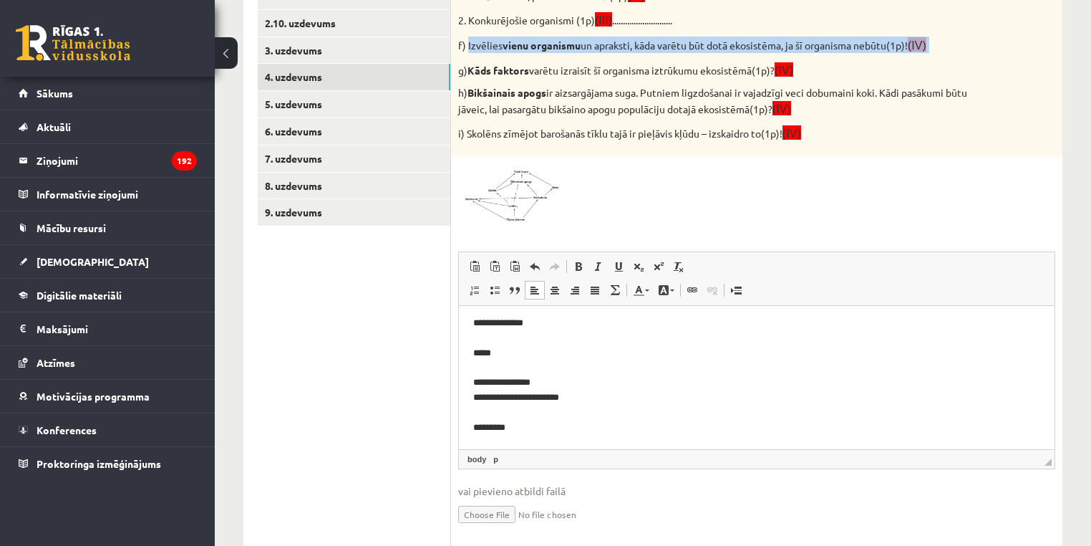
scroll to position [920, 0]
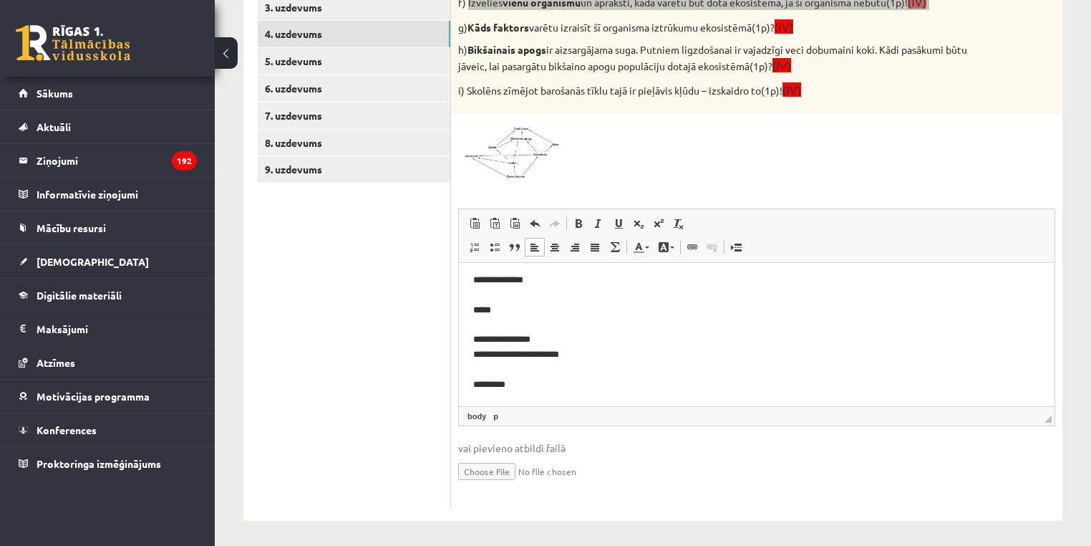
click at [529, 377] on p "**********" at bounding box center [752, 302] width 559 height 179
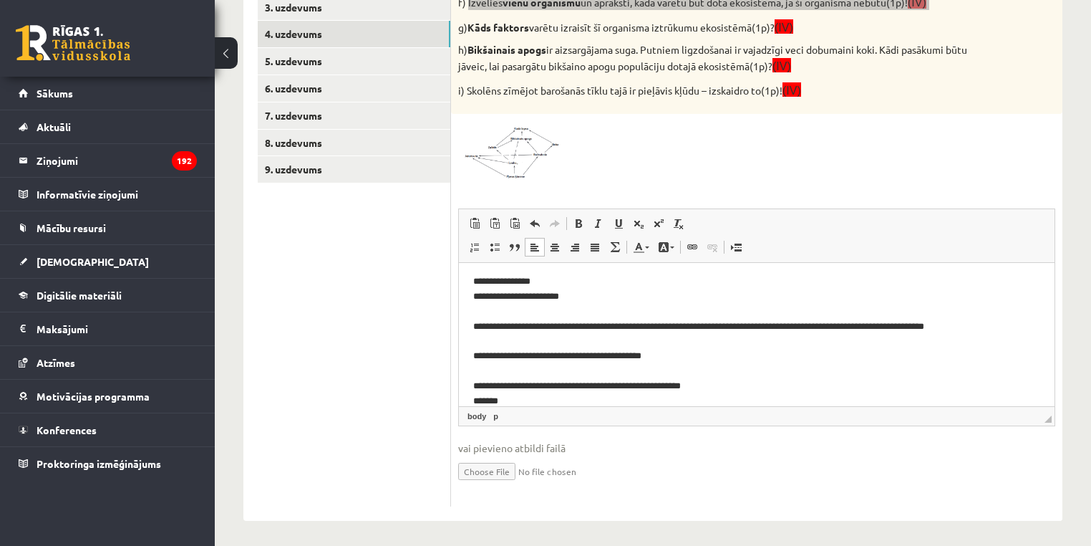
scroll to position [137, 0]
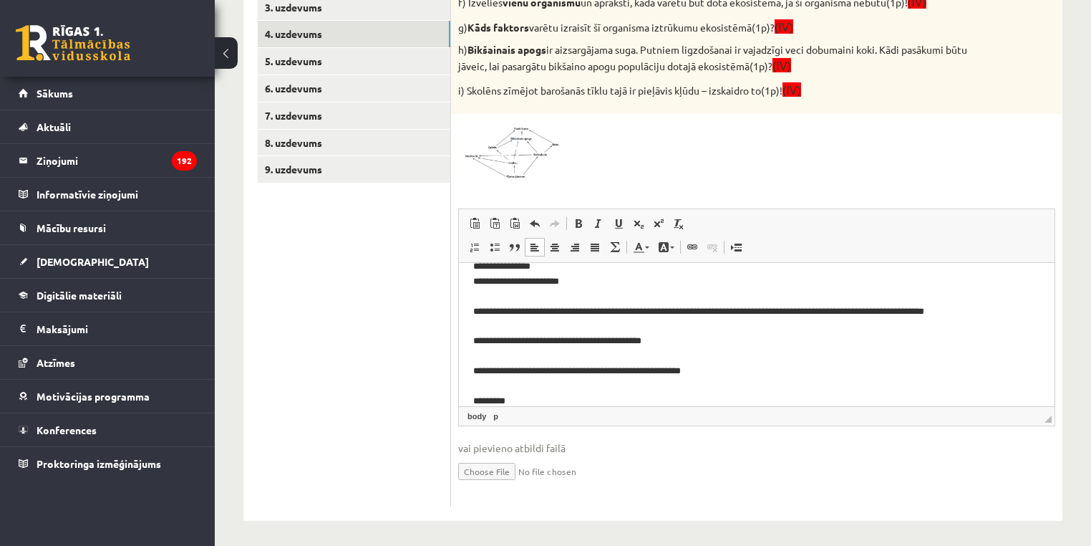
click at [754, 89] on p "i) Skolēns zīmējot barošanās tīklu tajā ir pieļāvis kļūdu – izskaidro to(1p)! (…" at bounding box center [721, 90] width 526 height 16
drag, startPoint x: 754, startPoint y: 89, endPoint x: 475, endPoint y: 87, distance: 279.3
click at [475, 87] on p "i) Skolēns zīmējot barošanās tīklu tajā ir pieļāvis kļūdu – izskaidro to(1p)! (…" at bounding box center [721, 90] width 526 height 16
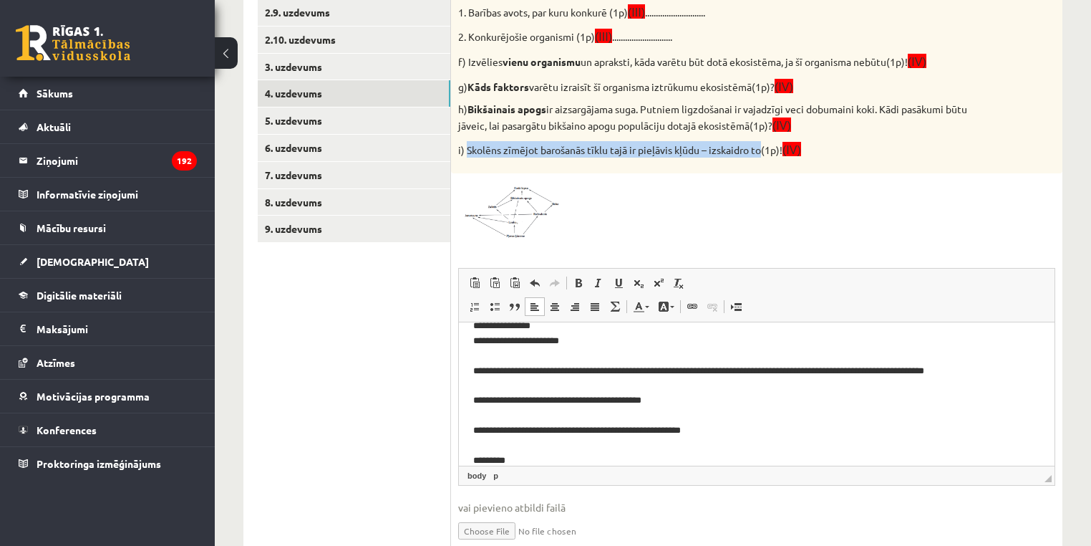
scroll to position [822, 0]
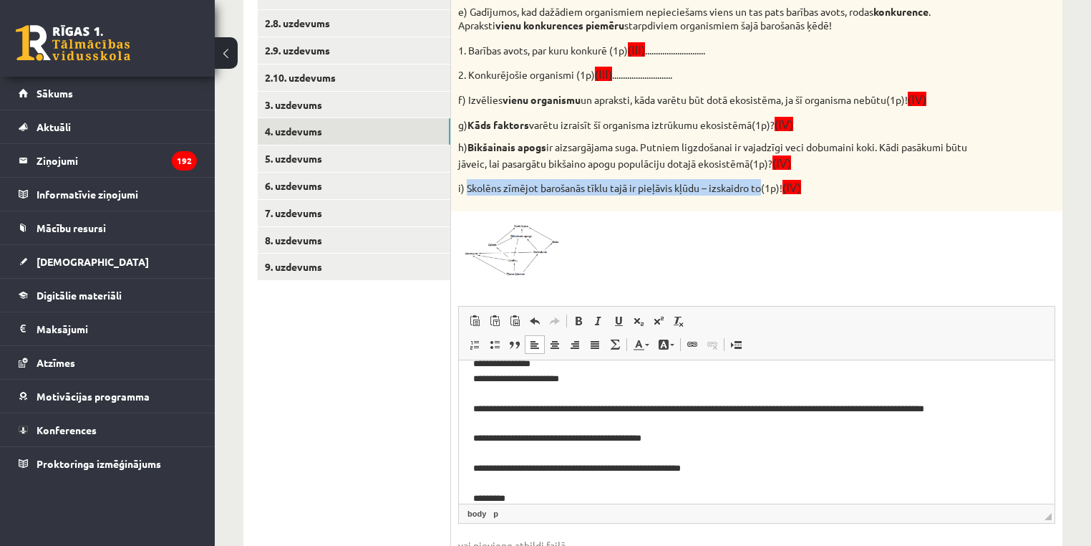
click at [535, 249] on img at bounding box center [511, 247] width 107 height 59
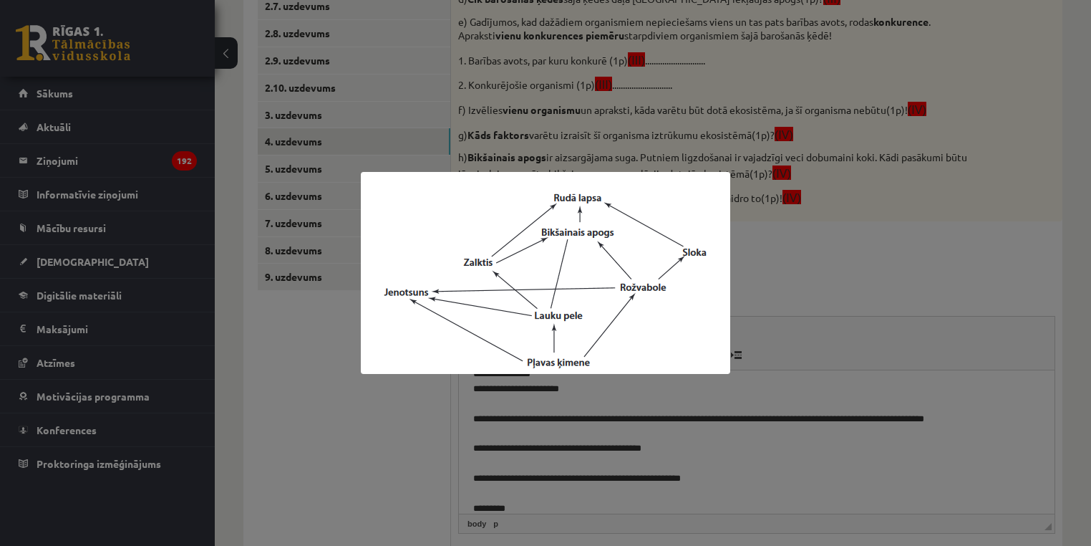
click at [948, 275] on div at bounding box center [545, 273] width 1091 height 546
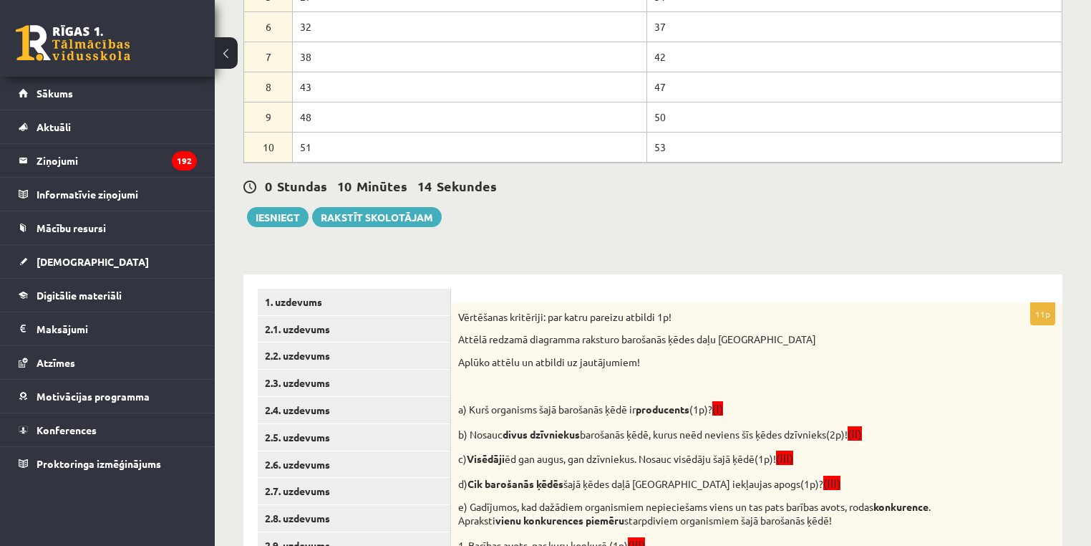
scroll to position [920, 0]
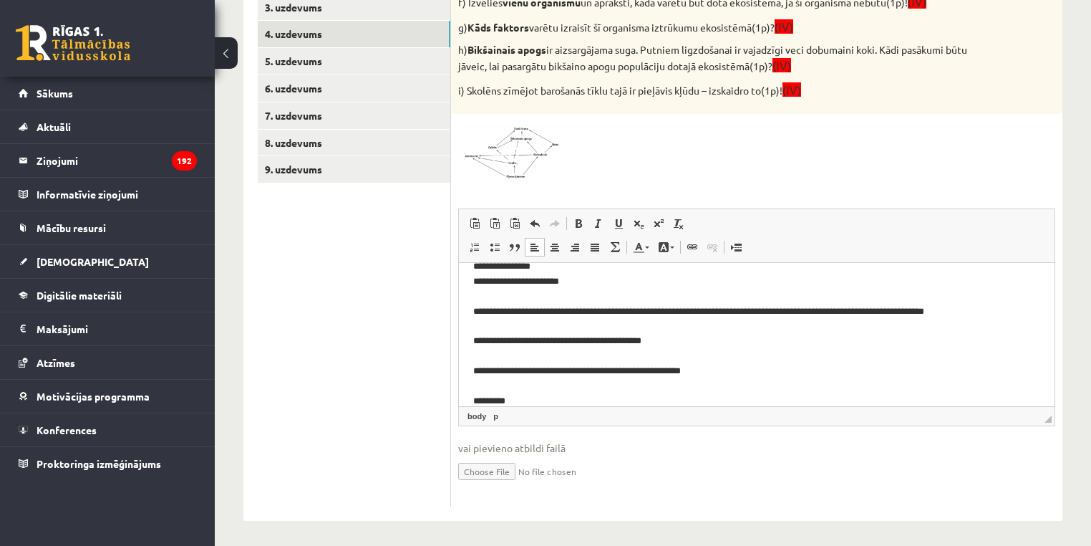
click at [585, 403] on p "**********" at bounding box center [752, 274] width 559 height 268
click at [534, 395] on p "**********" at bounding box center [752, 274] width 559 height 268
click at [541, 132] on img at bounding box center [511, 150] width 107 height 59
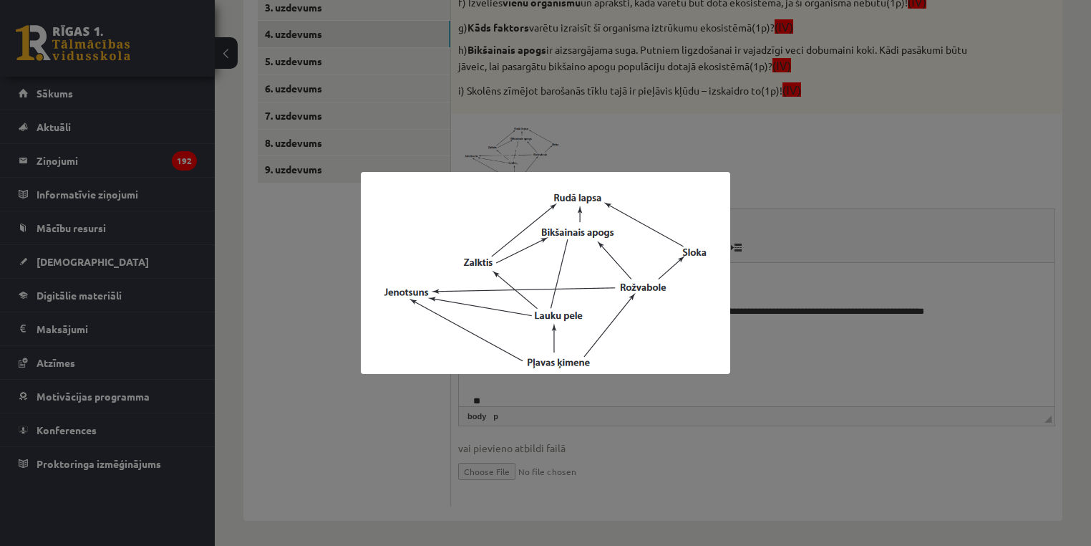
click at [829, 320] on div at bounding box center [545, 273] width 1091 height 546
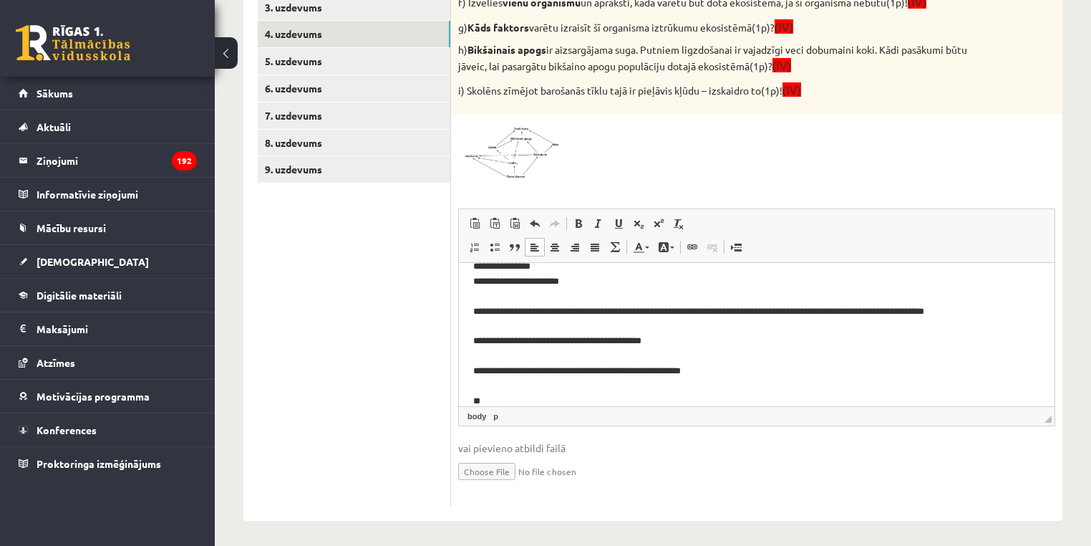
click at [488, 148] on img at bounding box center [511, 150] width 107 height 59
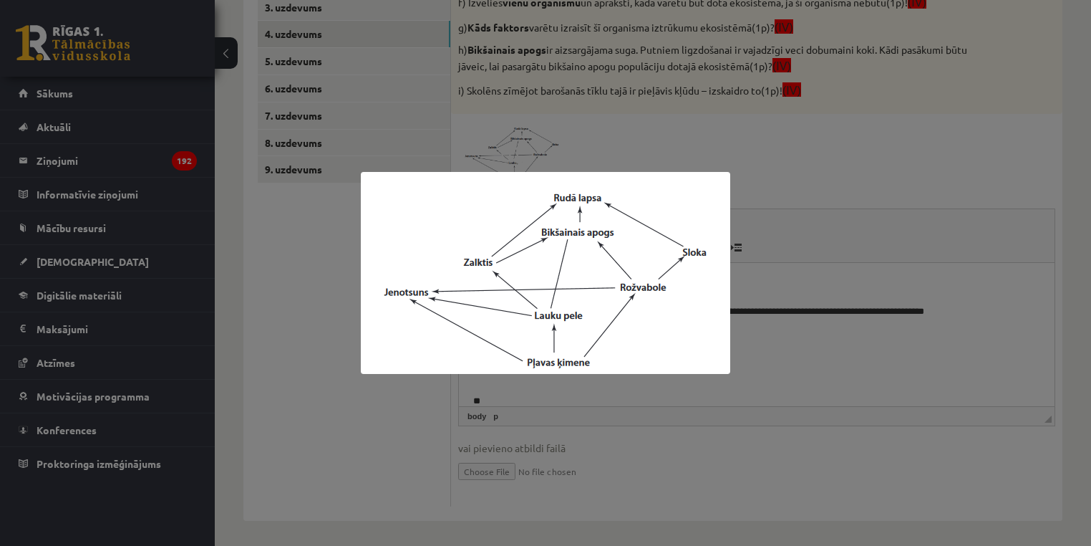
click at [761, 317] on div at bounding box center [545, 273] width 1091 height 546
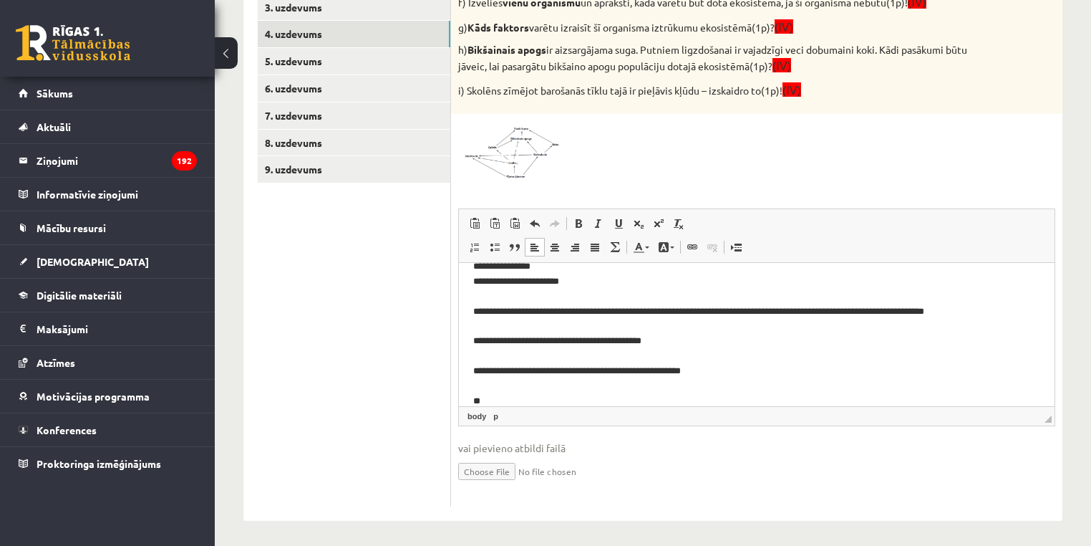
click at [655, 311] on p "**********" at bounding box center [752, 274] width 559 height 268
drag, startPoint x: 655, startPoint y: 311, endPoint x: 574, endPoint y: 394, distance: 116.0
click at [655, 311] on p "**********" at bounding box center [752, 274] width 559 height 268
click at [524, 400] on p "**********" at bounding box center [752, 274] width 559 height 268
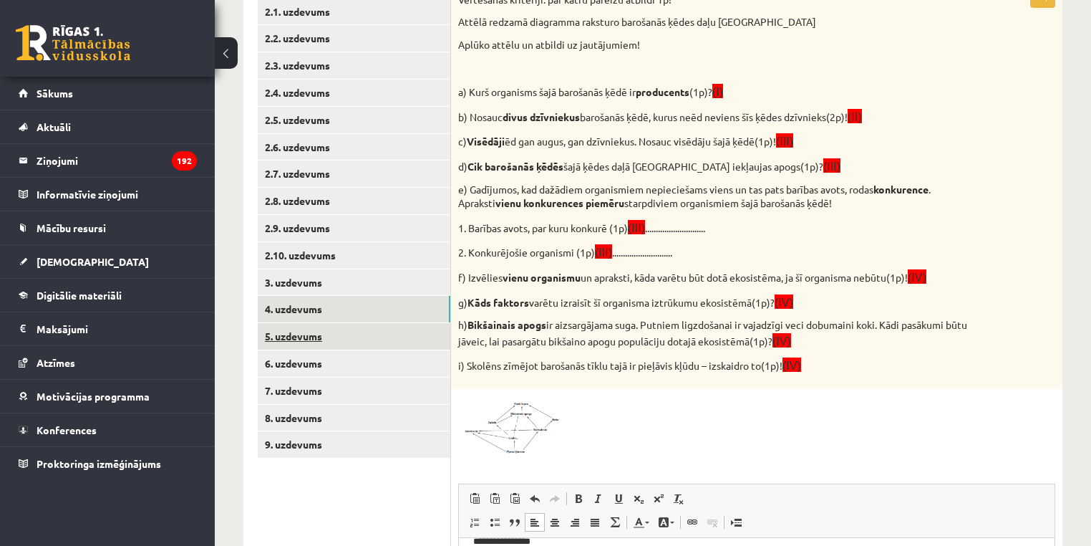
click at [291, 335] on link "5. uzdevums" at bounding box center [354, 336] width 193 height 26
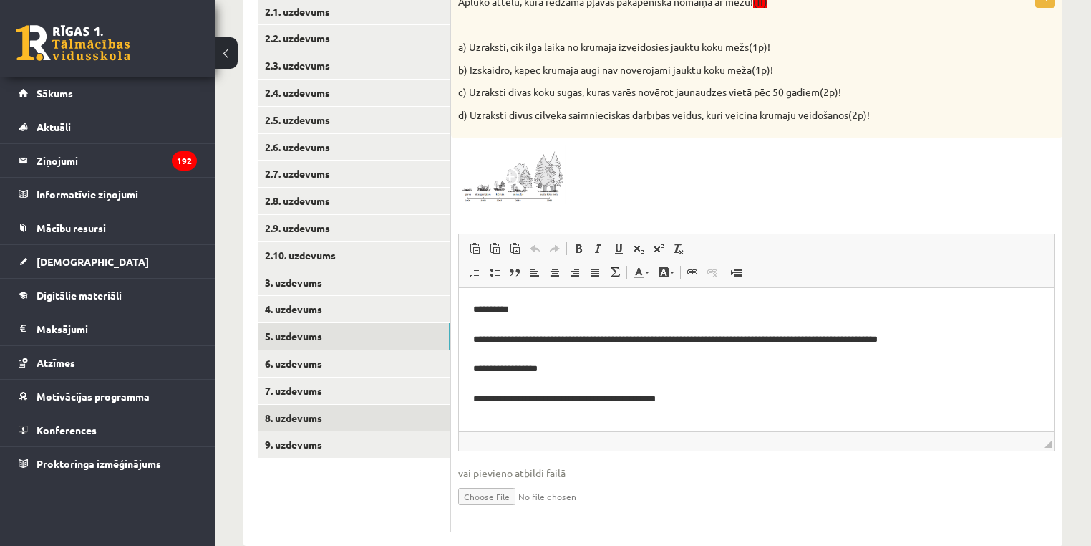
scroll to position [0, 0]
click at [279, 360] on link "6. uzdevums" at bounding box center [354, 363] width 193 height 26
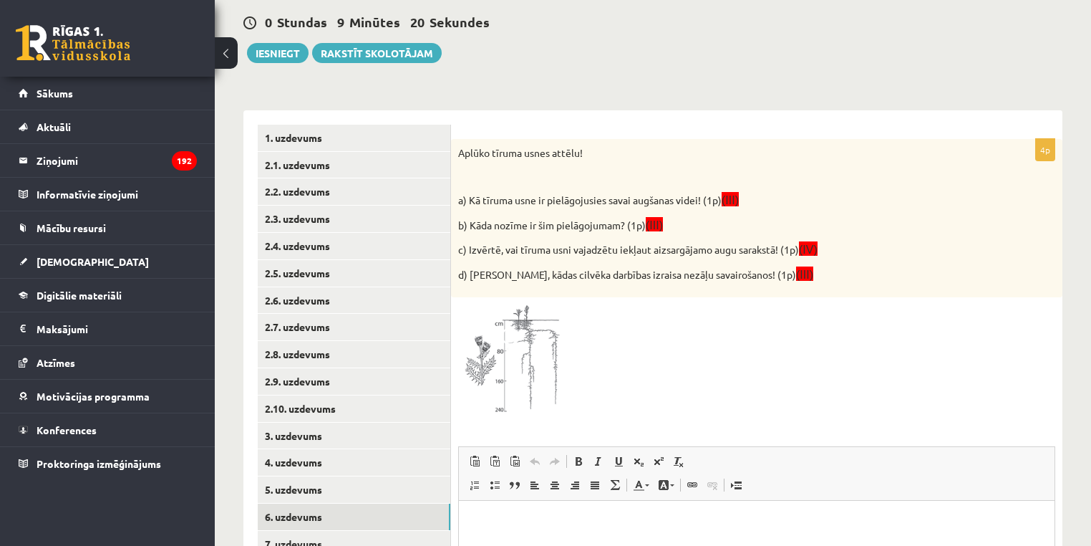
scroll to position [342, 0]
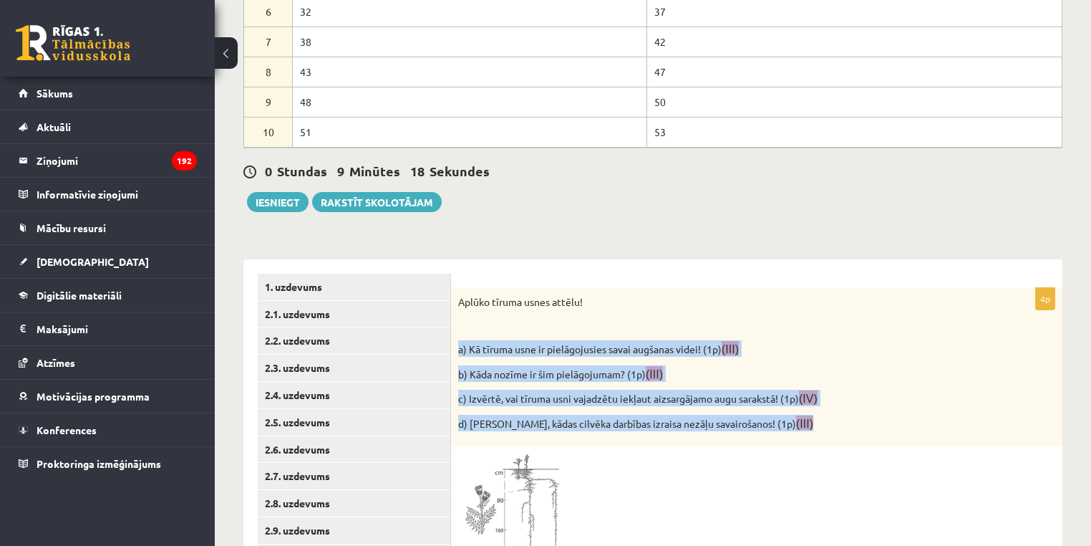
drag, startPoint x: 641, startPoint y: 375, endPoint x: 460, endPoint y: 348, distance: 183.1
click at [460, 348] on div "Aplūko tīruma usnes attēlu! a) Kā tīruma usne ir pielāgojusies savai augšanas v…" at bounding box center [757, 367] width 612 height 159
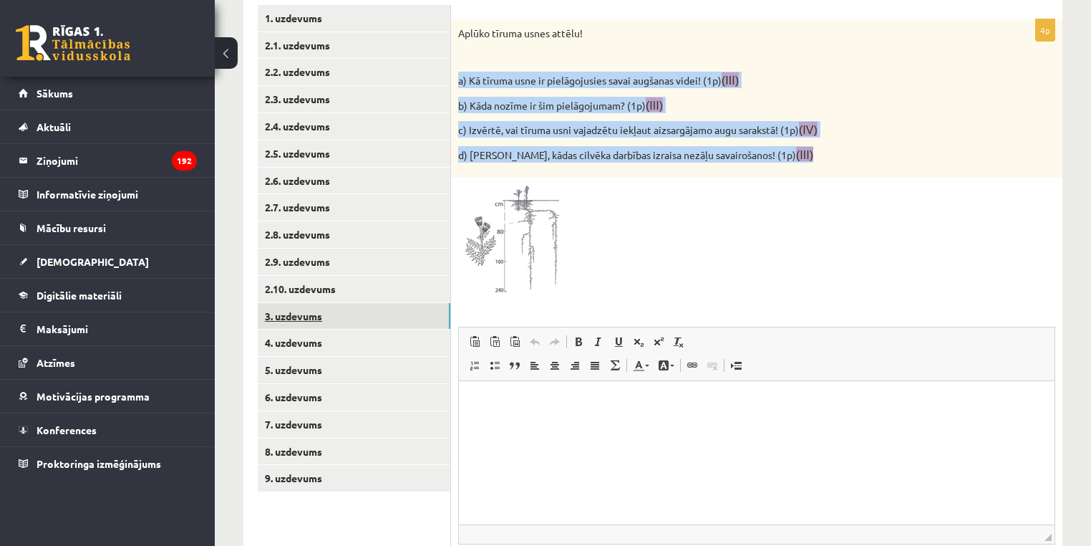
click at [284, 324] on link "3. uzdevums" at bounding box center [354, 316] width 193 height 26
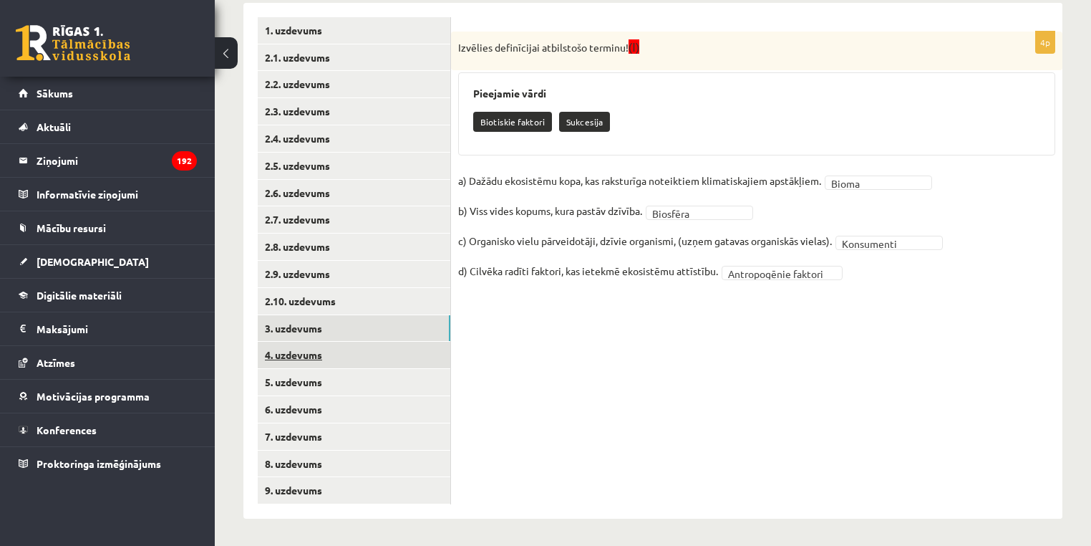
click at [286, 354] on link "4. uzdevums" at bounding box center [354, 355] width 193 height 26
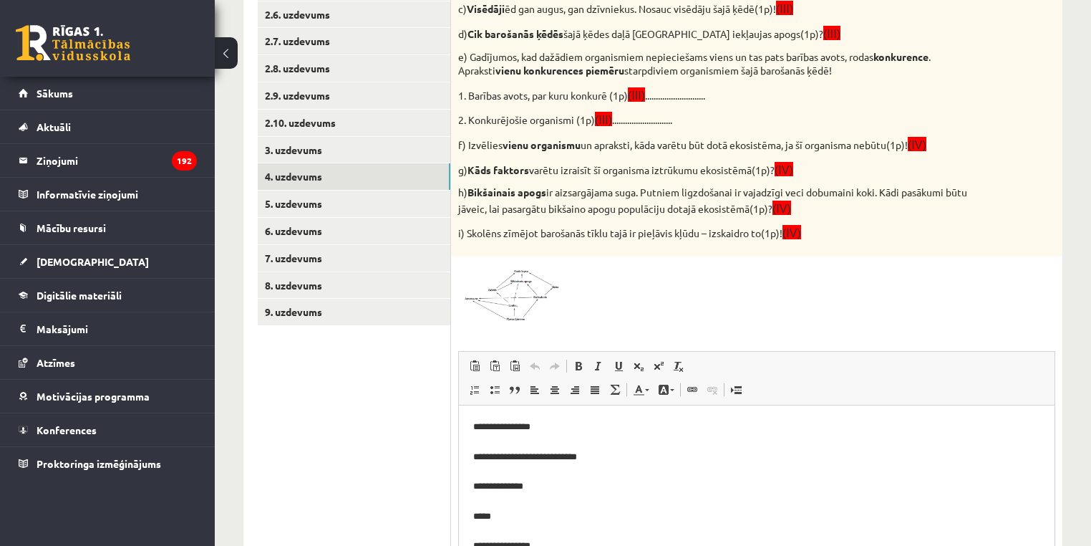
scroll to position [0, 0]
click at [296, 203] on link "5. uzdevums" at bounding box center [354, 203] width 193 height 26
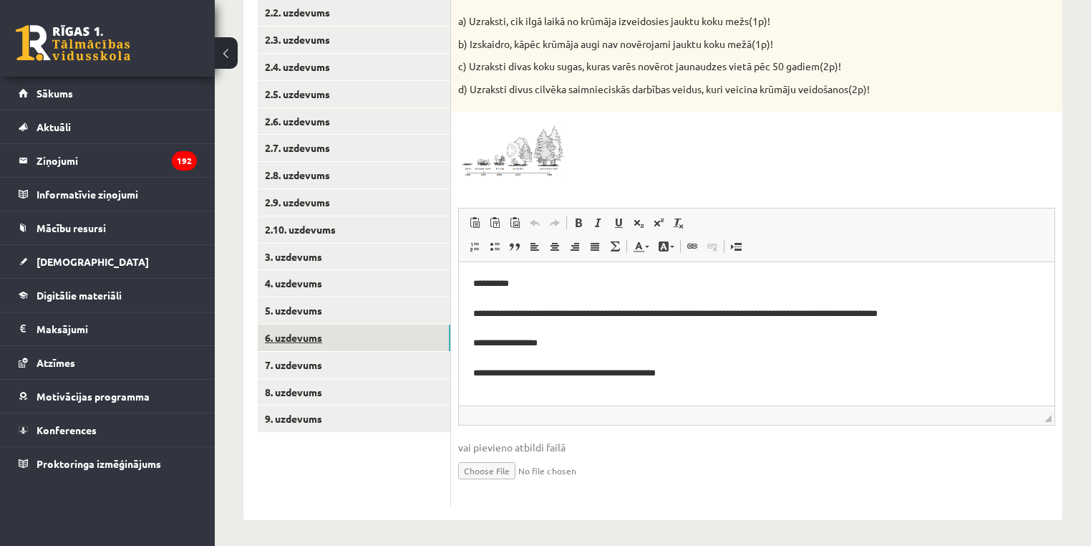
click at [291, 347] on link "6. uzdevums" at bounding box center [354, 337] width 193 height 26
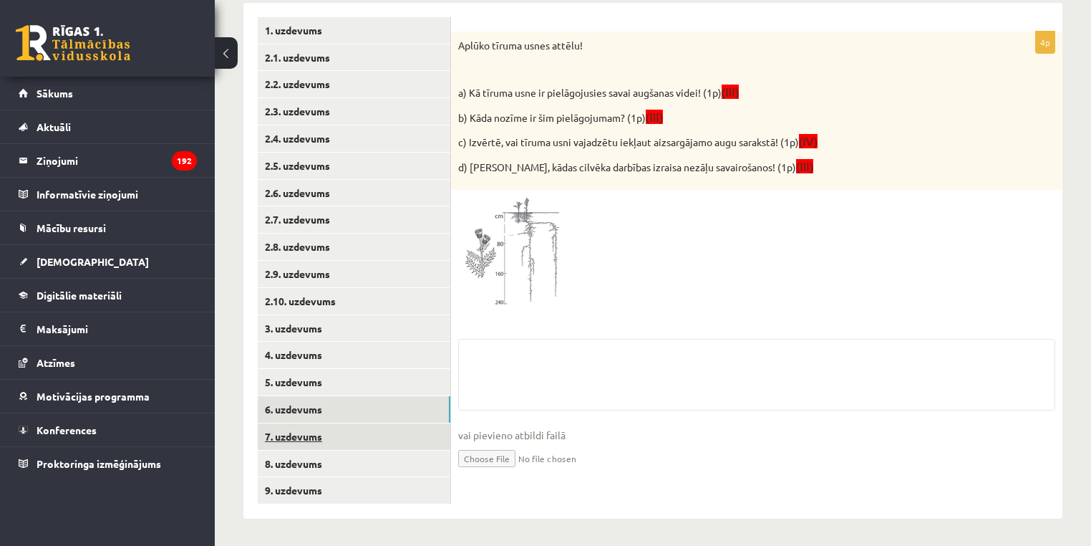
scroll to position [670, 0]
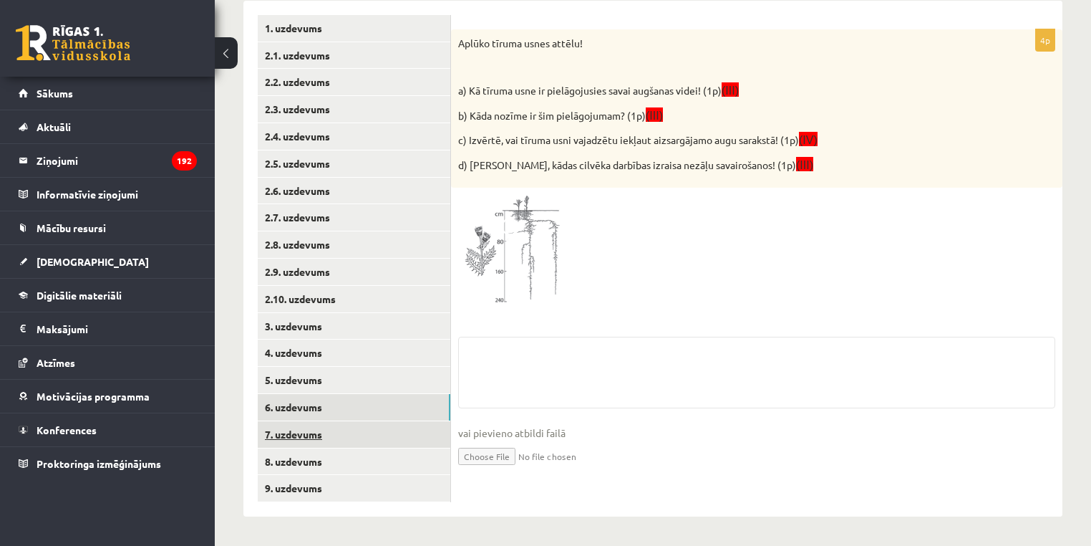
click at [296, 440] on ul "1. uzdevums 2.1. uzdevums 2.2. uzdevums 2.3. uzdevums 2.4. uzdevums 2.5. uzdevu…" at bounding box center [354, 258] width 193 height 487
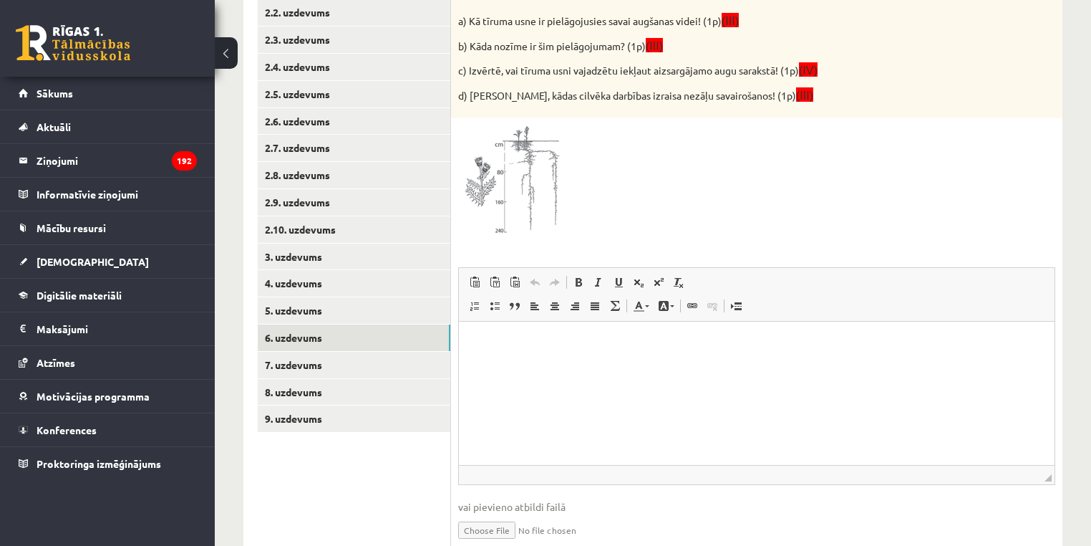
scroll to position [0, 0]
click at [296, 370] on link "7. uzdevums" at bounding box center [354, 365] width 193 height 26
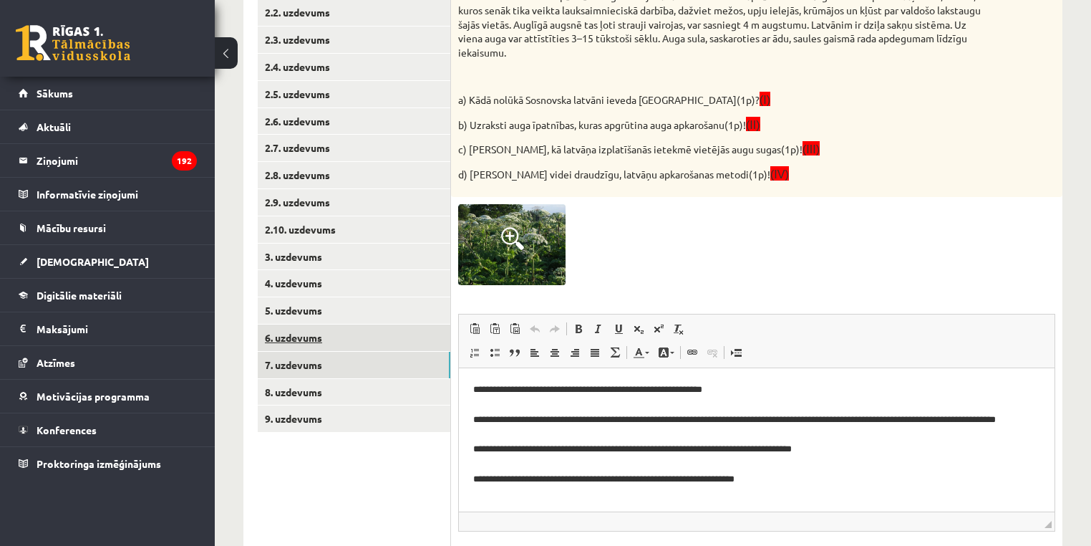
click at [301, 408] on link "9. uzdevums" at bounding box center [354, 418] width 193 height 26
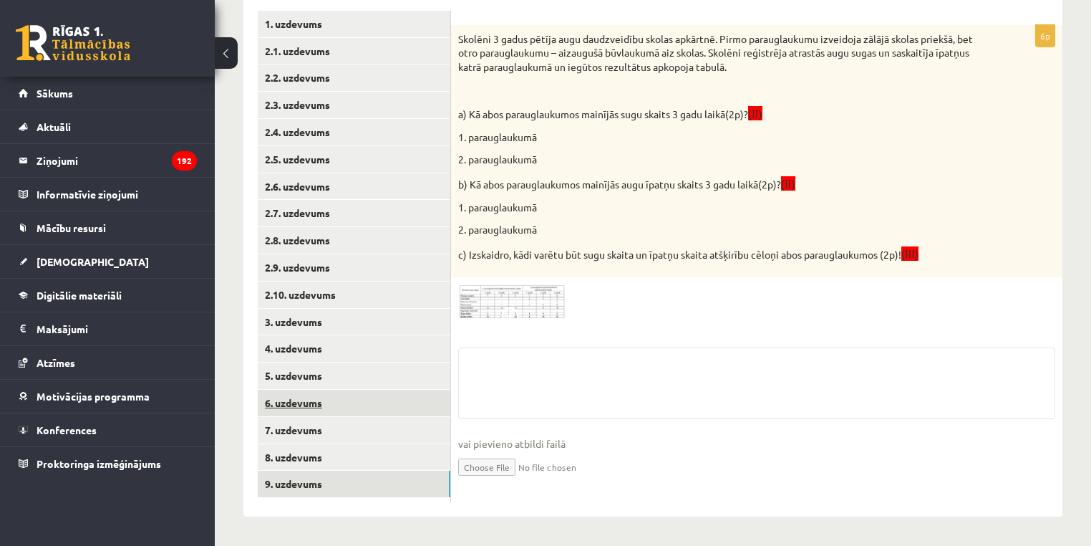
scroll to position [603, 0]
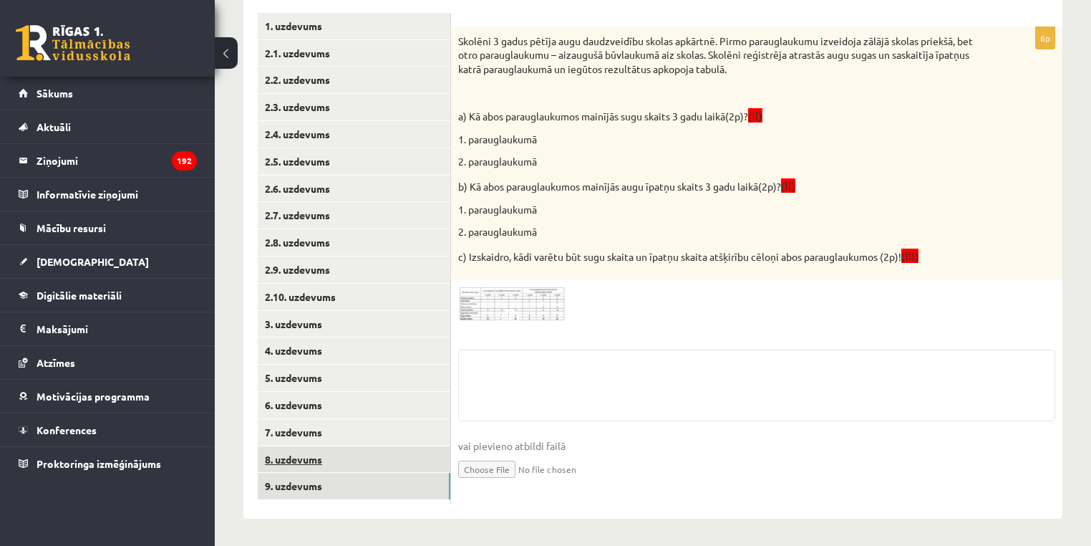
click at [304, 443] on ul "1. uzdevums 2.1. uzdevums 2.2. uzdevums 2.3. uzdevums 2.4. uzdevums 2.5. uzdevu…" at bounding box center [354, 258] width 193 height 491
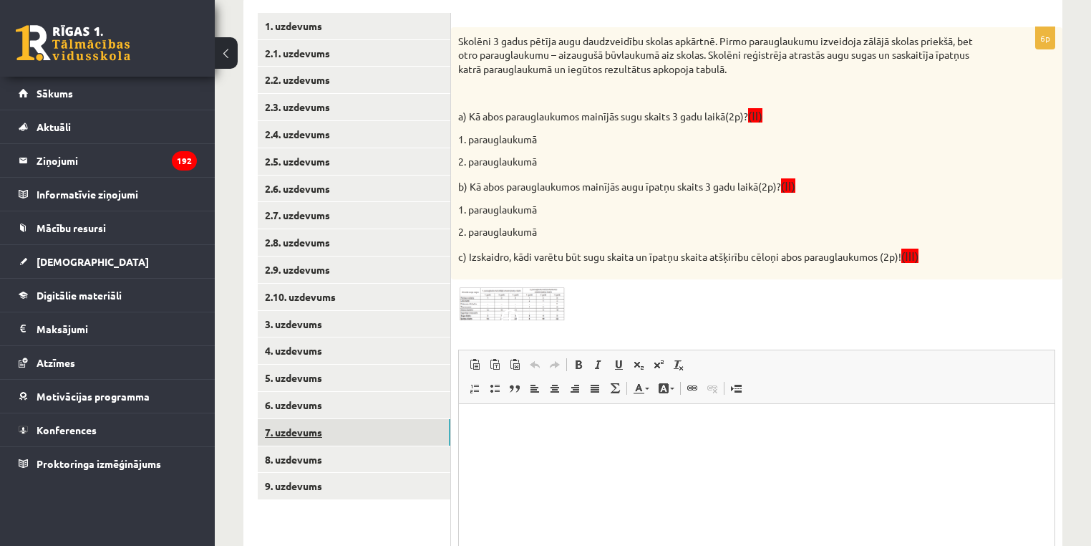
scroll to position [0, 0]
click at [286, 429] on link "7. uzdevums" at bounding box center [354, 432] width 193 height 26
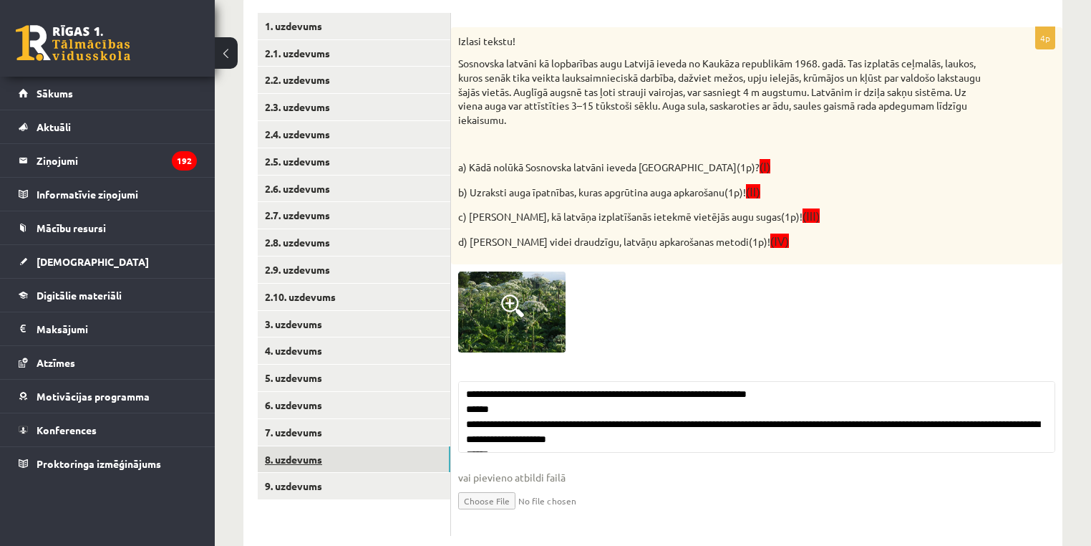
click at [296, 446] on link "8. uzdevums" at bounding box center [354, 459] width 193 height 26
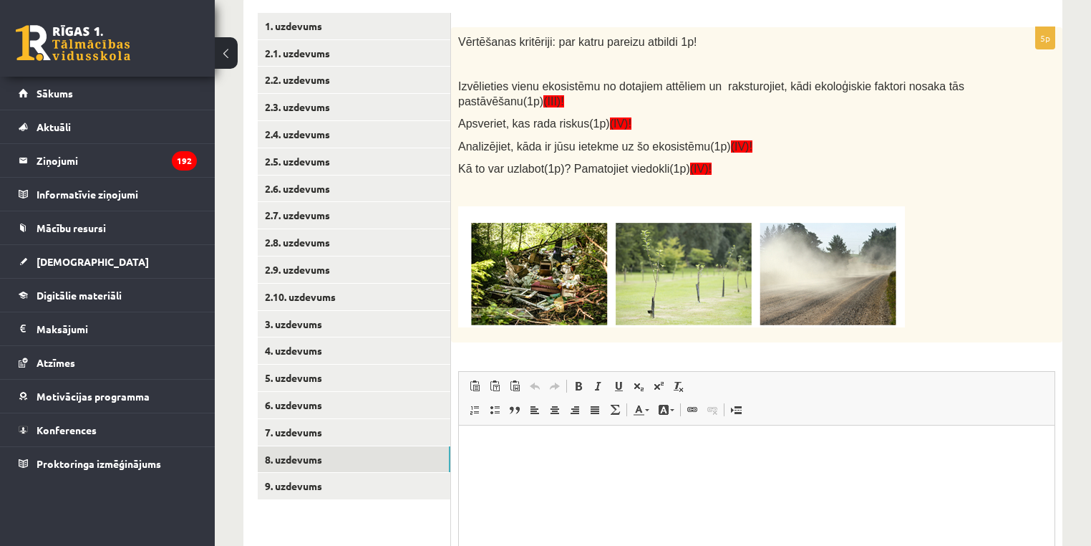
click at [304, 498] on ul "1. uzdevums 2.1. uzdevums 2.2. uzdevums 2.3. uzdevums 2.4. uzdevums 2.5. uzdevu…" at bounding box center [354, 341] width 193 height 656
click at [297, 490] on link "9. uzdevums" at bounding box center [354, 486] width 193 height 26
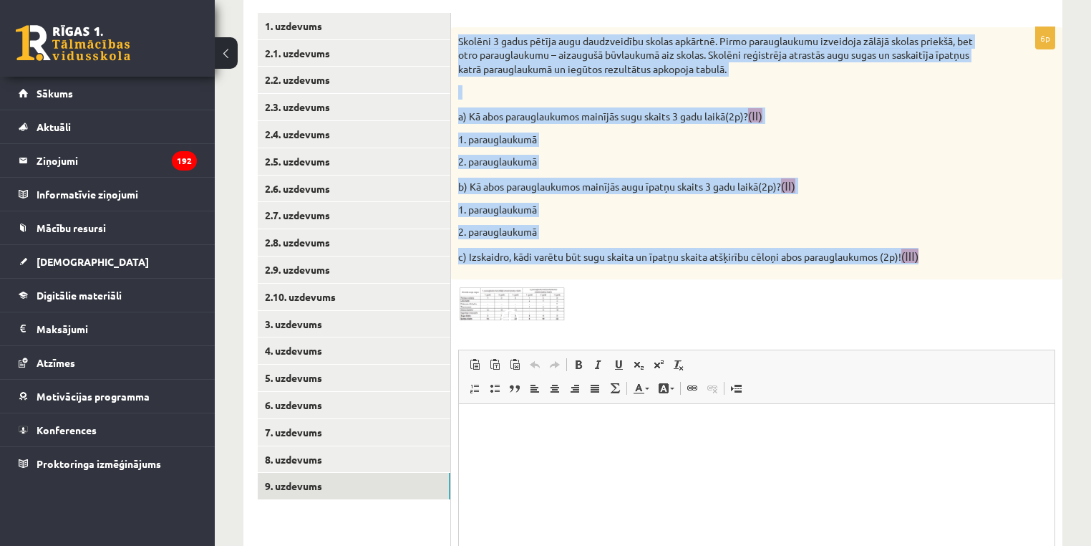
drag, startPoint x: 939, startPoint y: 258, endPoint x: 455, endPoint y: 32, distance: 534.4
click at [455, 32] on div "Skolēni 3 gadus pētīja augu daudzveidību skolas apkārtnē. Pirmo parauglaukumu i…" at bounding box center [757, 153] width 612 height 253
click at [516, 298] on img at bounding box center [511, 303] width 107 height 34
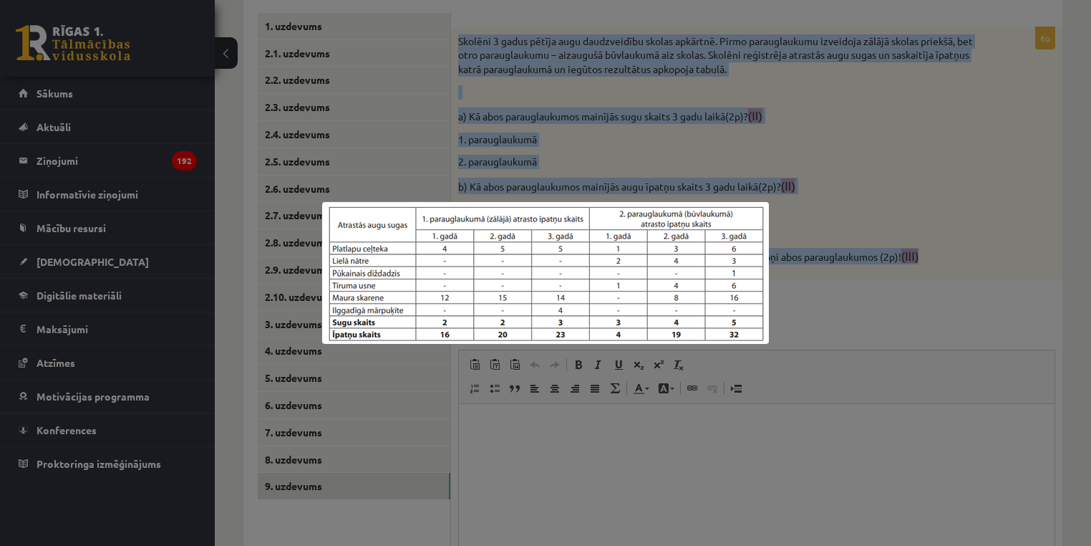
click at [483, 410] on div at bounding box center [545, 273] width 1091 height 546
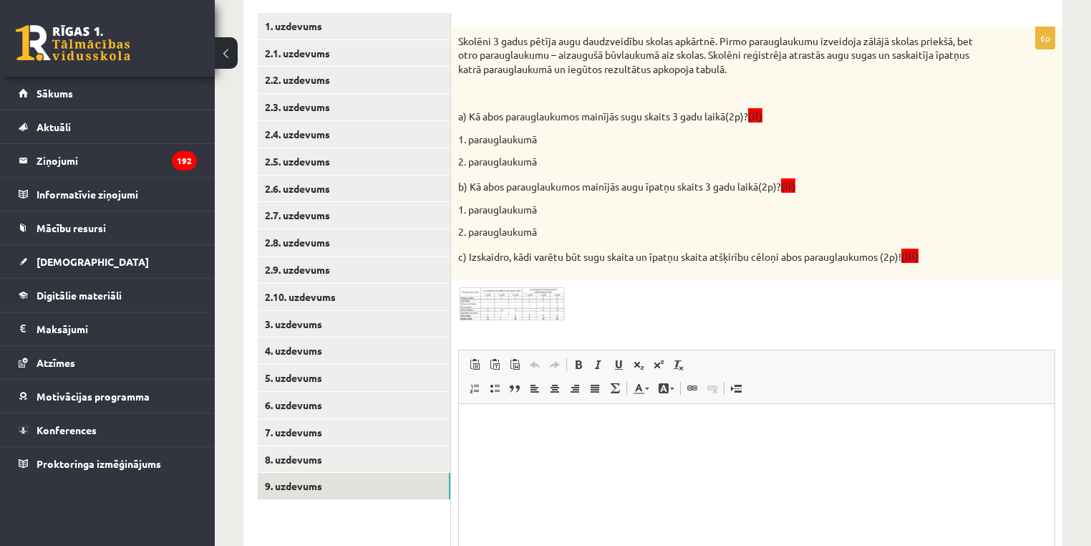
click at [490, 416] on html at bounding box center [757, 425] width 596 height 44
click at [492, 425] on p "Визуальный текстовый редактор, wiswyg-editor-user-answer-47024752829120" at bounding box center [756, 425] width 567 height 15
click at [468, 118] on p "a) Kā abos parauglaukumos mainījās sugu skaits 3 gadu laikā(2p)? (II)" at bounding box center [721, 115] width 526 height 16
drag, startPoint x: 468, startPoint y: 118, endPoint x: 730, endPoint y: 111, distance: 262.9
click at [730, 111] on p "a) Kā abos parauglaukumos mainījās sugu skaits 3 gadu laikā(2p)? (II)" at bounding box center [721, 115] width 526 height 16
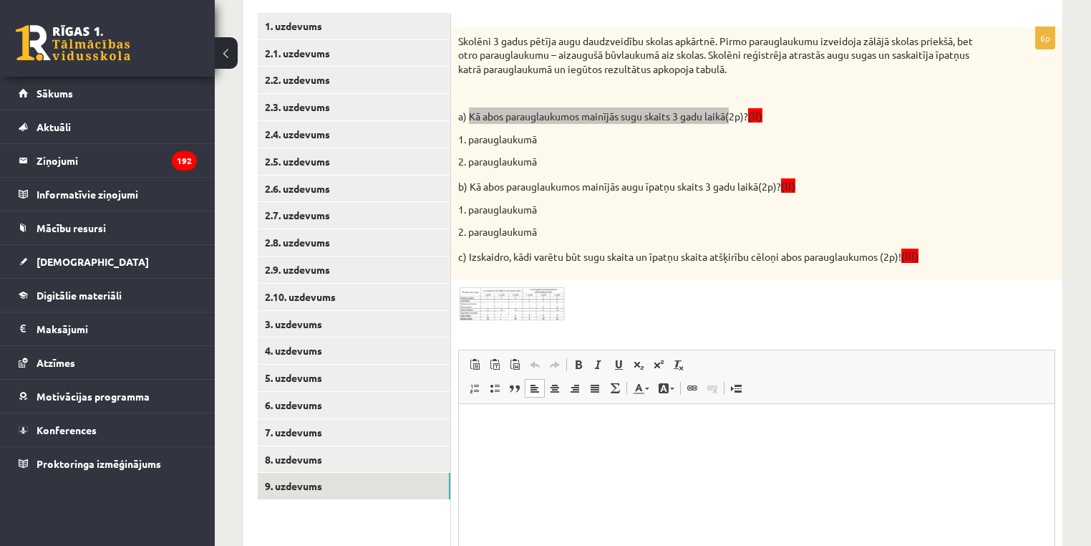
click at [491, 438] on html at bounding box center [757, 425] width 596 height 44
click at [484, 302] on img at bounding box center [511, 303] width 107 height 34
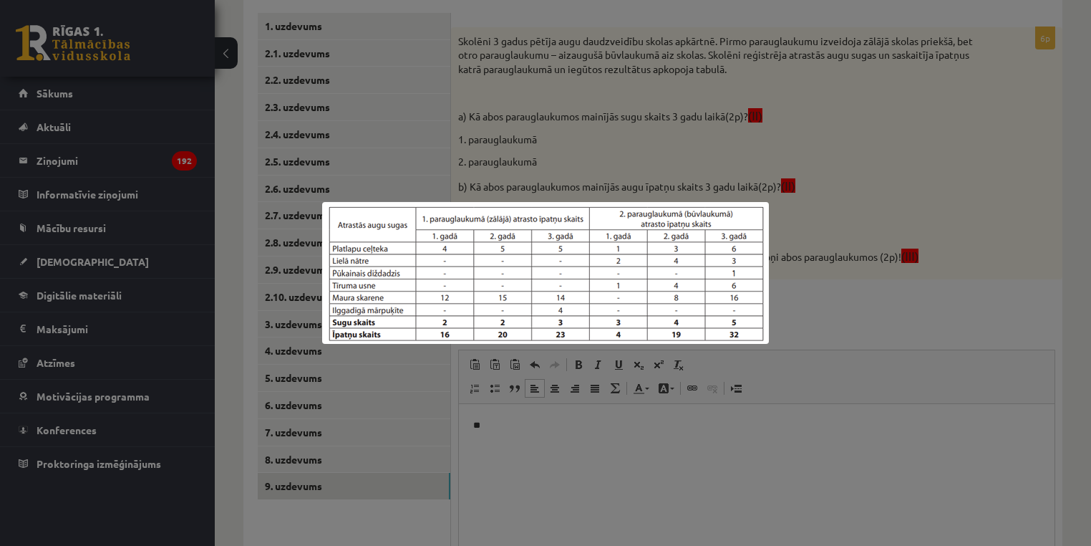
click at [877, 358] on div at bounding box center [545, 273] width 1091 height 546
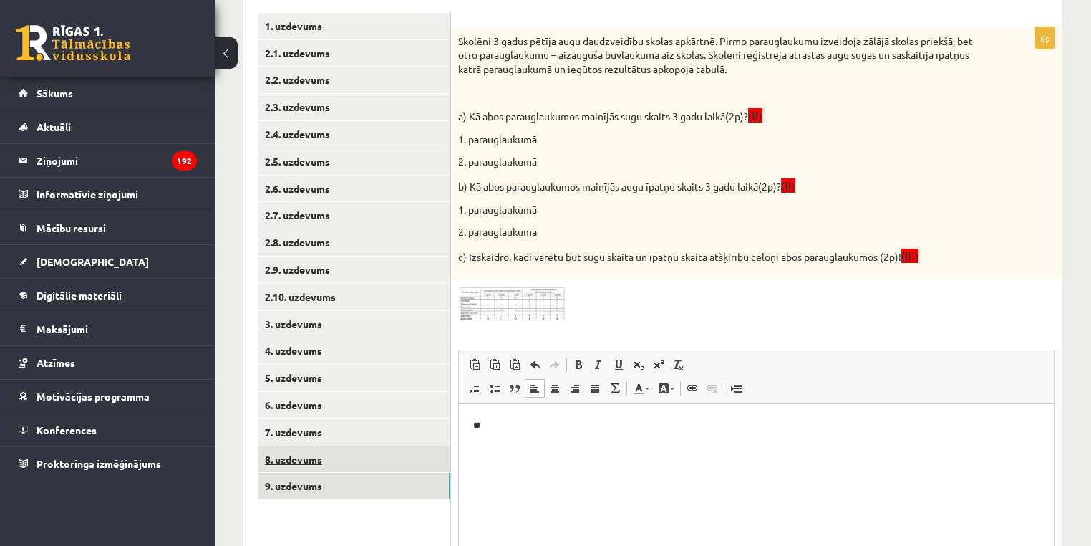
click at [338, 459] on link "8. uzdevums" at bounding box center [354, 459] width 193 height 26
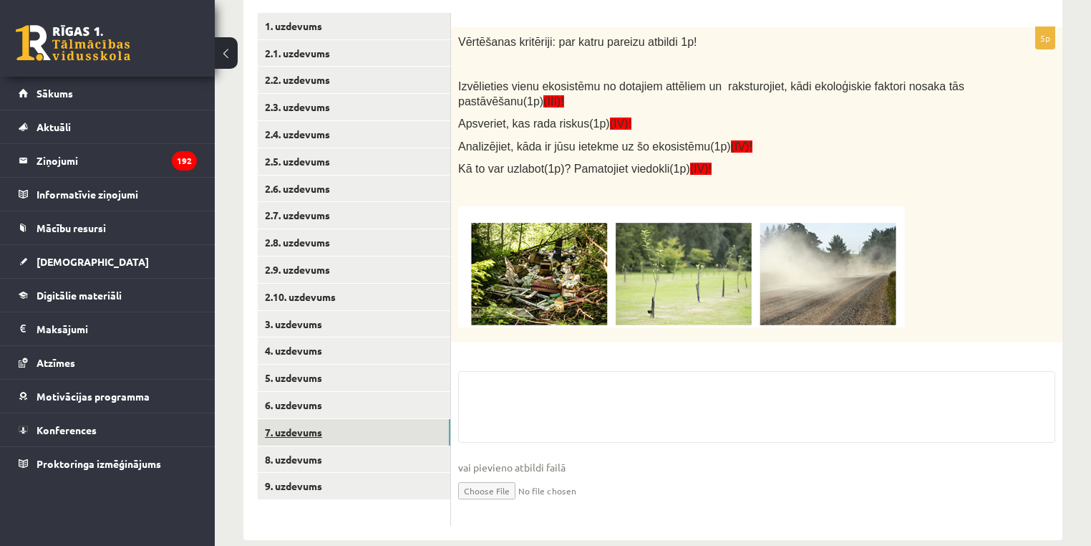
click at [306, 434] on link "7. uzdevums" at bounding box center [354, 432] width 193 height 26
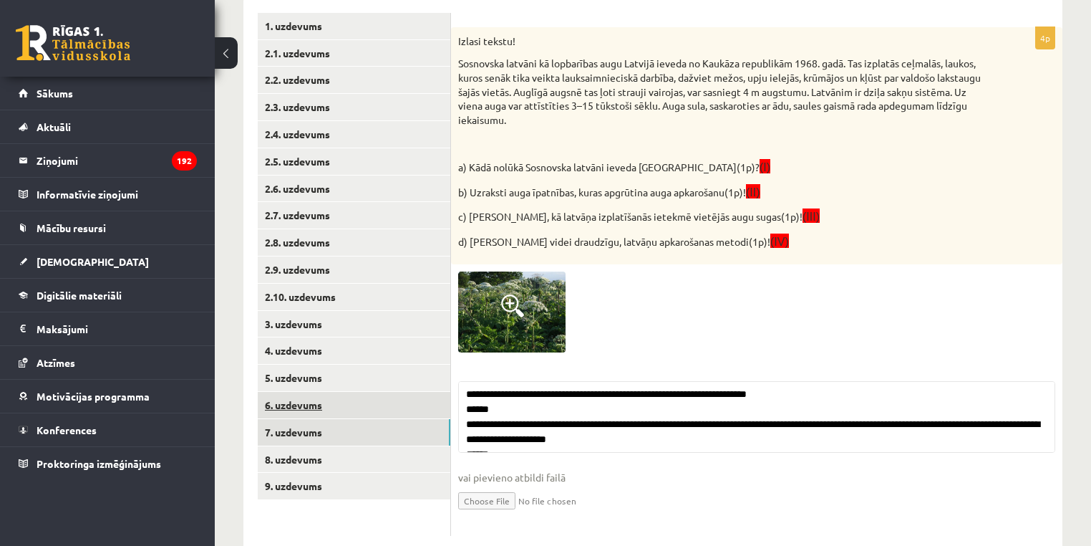
click at [292, 412] on link "6. uzdevums" at bounding box center [354, 405] width 193 height 26
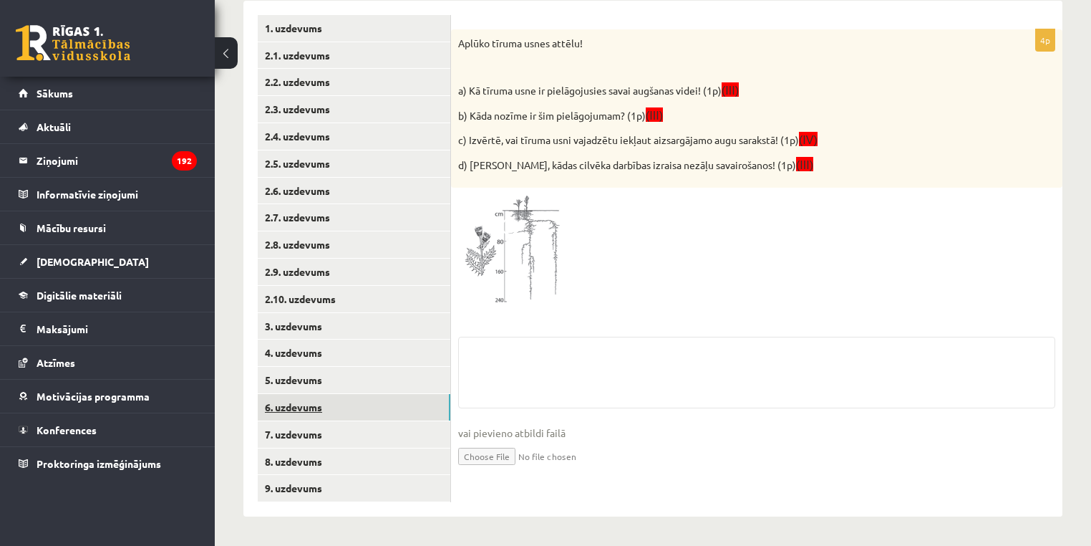
scroll to position [599, 0]
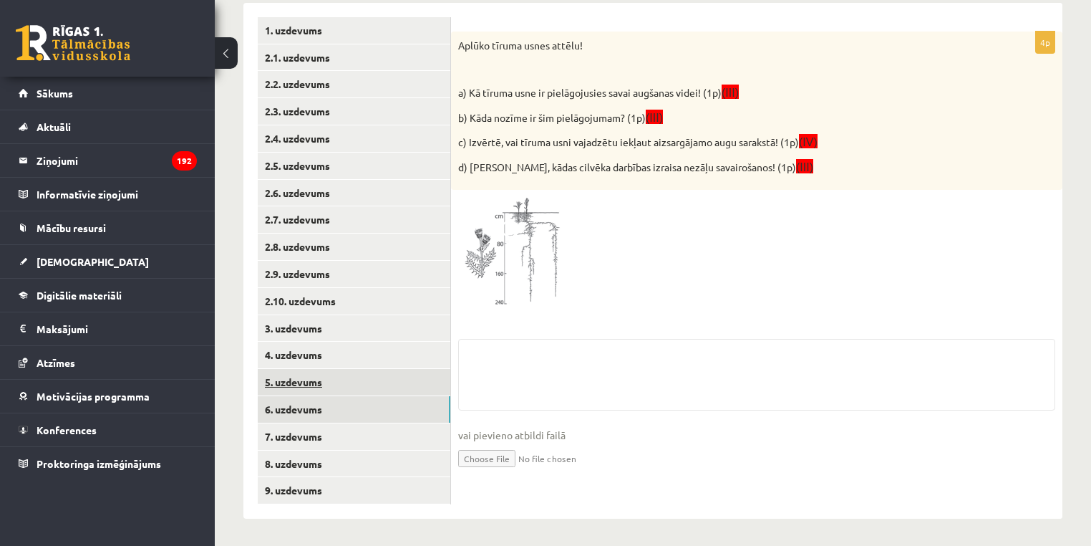
click at [287, 390] on link "5. uzdevums" at bounding box center [354, 382] width 193 height 26
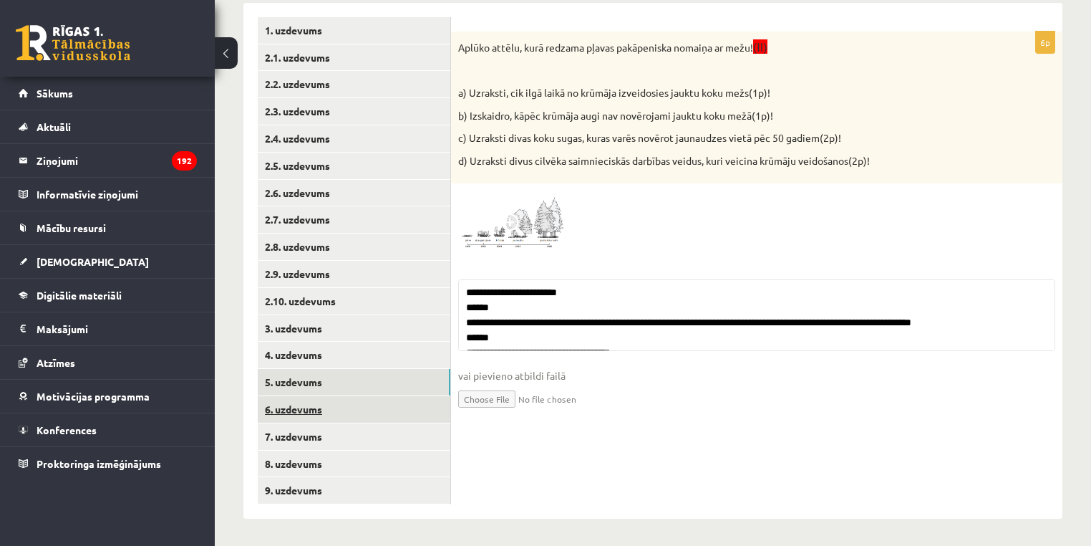
click at [304, 413] on link "6. uzdevums" at bounding box center [354, 409] width 193 height 26
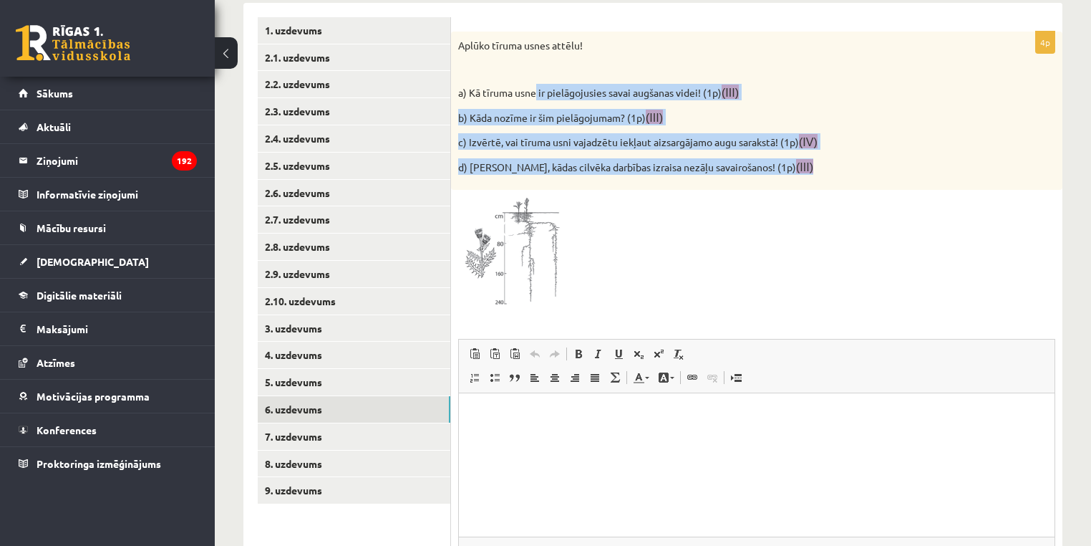
scroll to position [0, 0]
drag, startPoint x: 809, startPoint y: 160, endPoint x: 448, endPoint y: 34, distance: 381.6
click at [448, 34] on div "**********" at bounding box center [652, 327] width 819 height 649
click at [453, 43] on div "Aplūko tīruma usnes attēlu! a) Kā tīruma usne ir pielāgojusies savai augšanas v…" at bounding box center [757, 111] width 612 height 159
drag, startPoint x: 458, startPoint y: 42, endPoint x: 809, endPoint y: 180, distance: 377.4
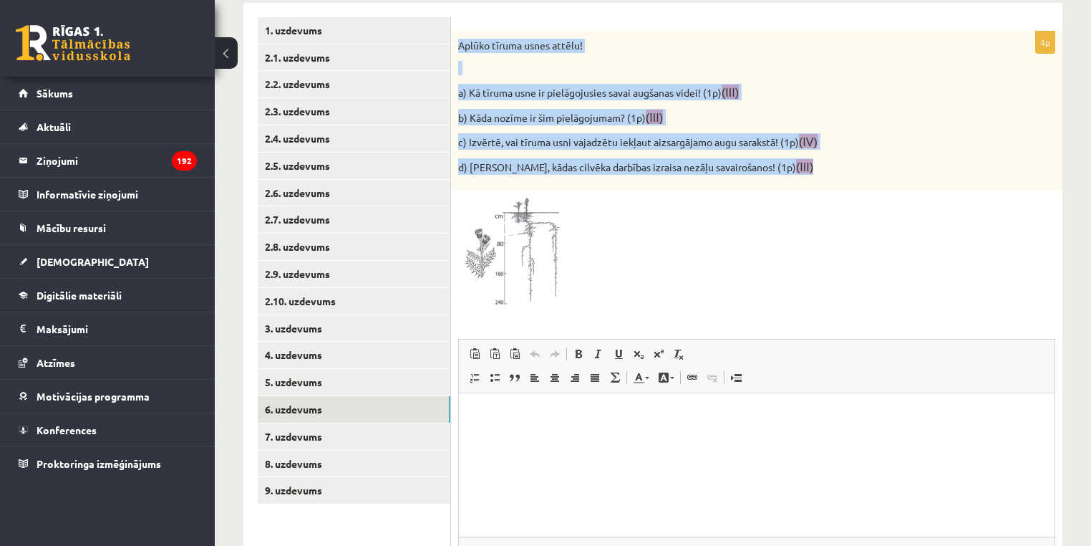
click at [801, 177] on div "Aplūko tīruma usnes attēlu! a) Kā tīruma usne ir pielāgojusies savai augšanas v…" at bounding box center [757, 111] width 612 height 159
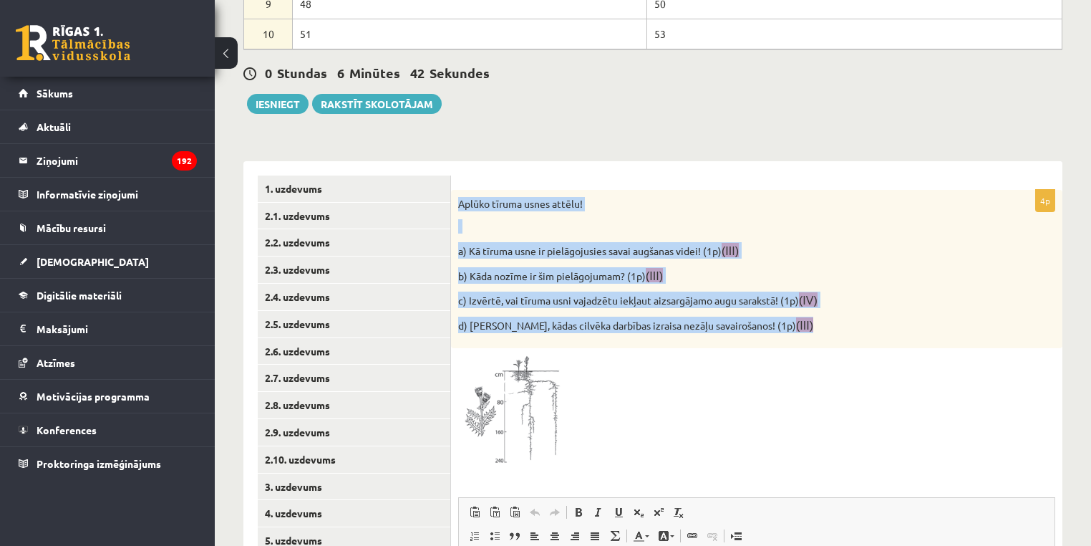
click at [544, 401] on img at bounding box center [511, 411] width 107 height 113
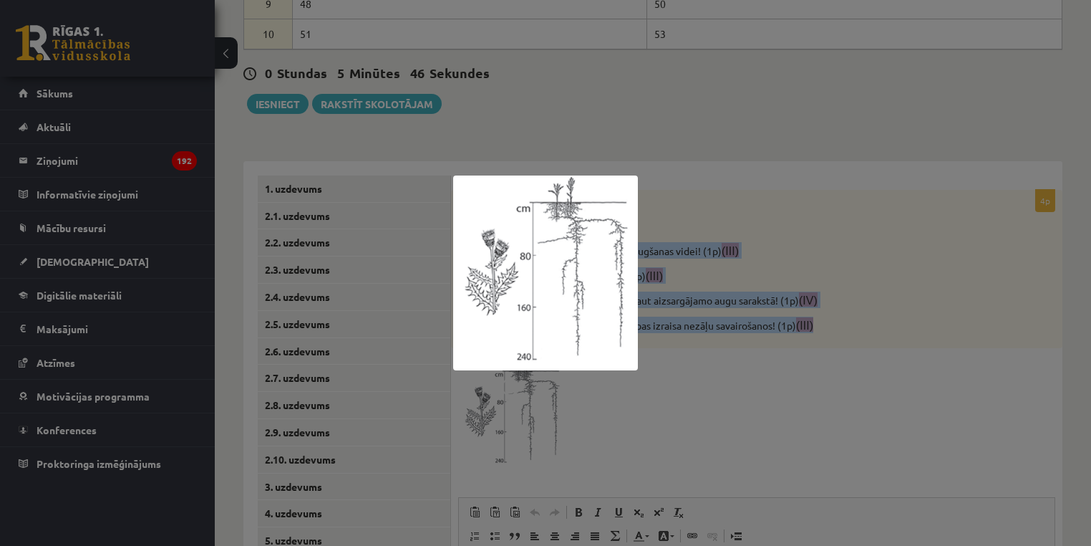
click at [667, 226] on div at bounding box center [545, 273] width 1091 height 546
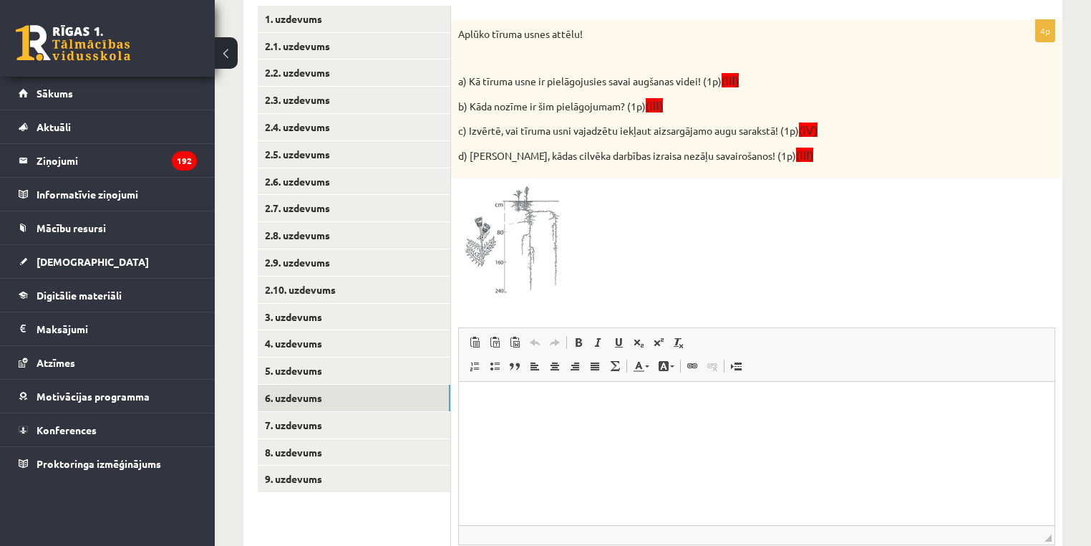
scroll to position [687, 0]
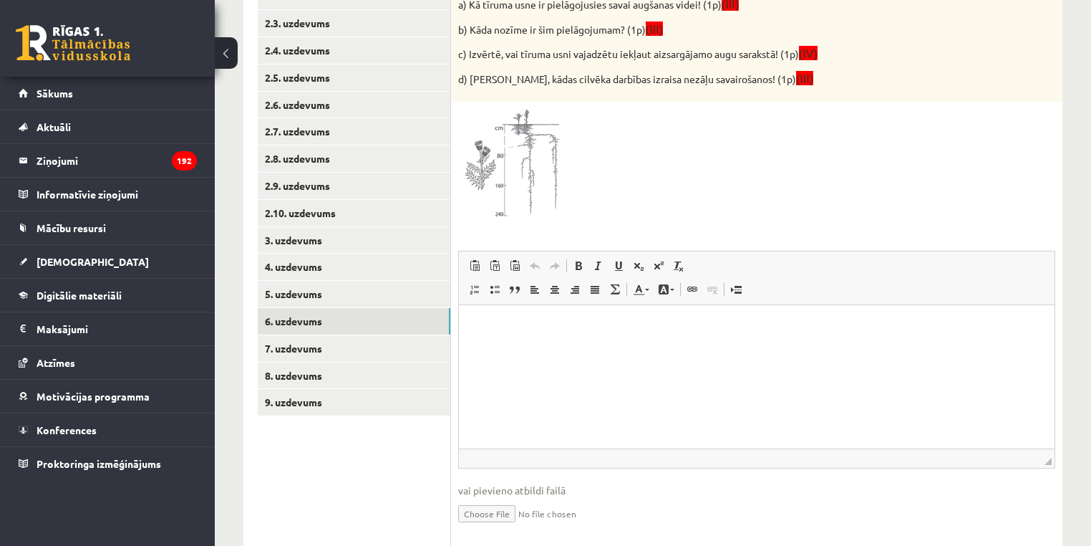
click at [523, 349] on html at bounding box center [757, 327] width 596 height 44
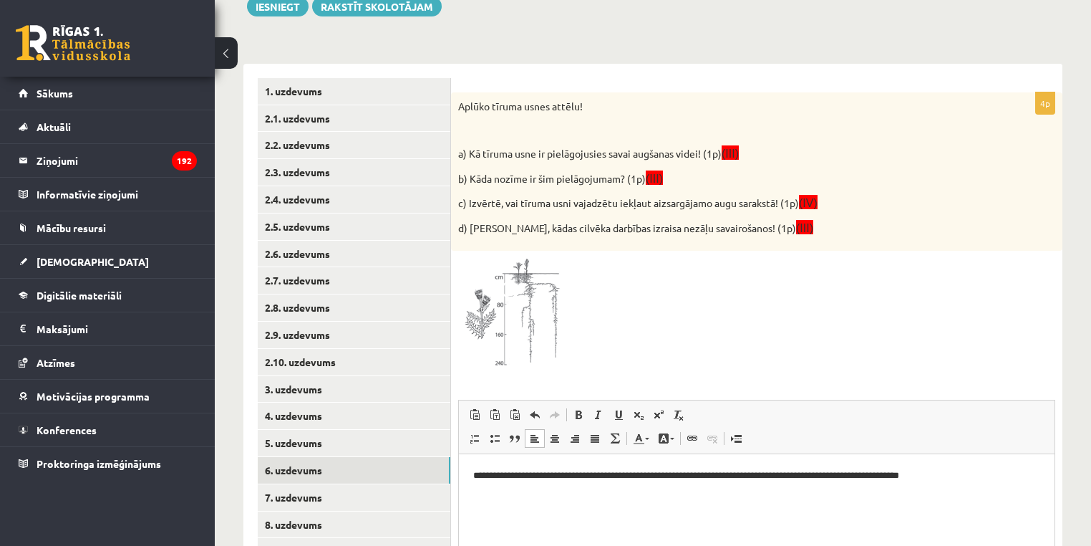
scroll to position [534, 0]
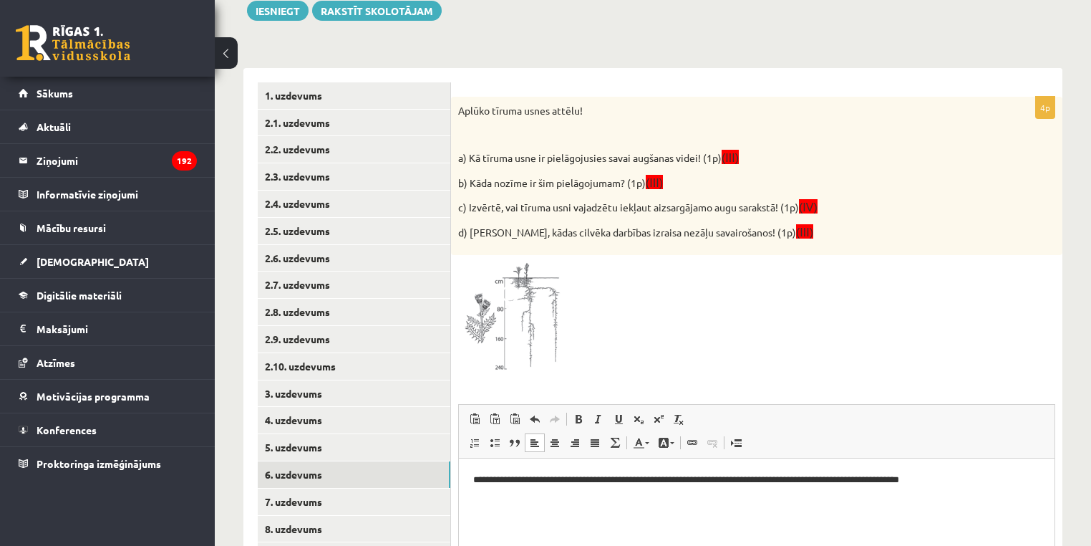
click at [473, 150] on p "a) Kā tīruma usne ir pielāgojusies savai augšanas videi! (1p) (III)" at bounding box center [721, 157] width 526 height 16
drag, startPoint x: 473, startPoint y: 150, endPoint x: 688, endPoint y: 147, distance: 214.9
click at [696, 142] on div "Aplūko tīruma usnes attēlu! a) Kā tīruma usne ir pielāgojusies savai augšanas v…" at bounding box center [757, 176] width 612 height 159
click at [488, 154] on p "a) Kā tīruma usne ir pielāgojusies savai augšanas videi! (1p) (III)" at bounding box center [721, 157] width 526 height 16
drag, startPoint x: 488, startPoint y: 154, endPoint x: 527, endPoint y: 156, distance: 38.7
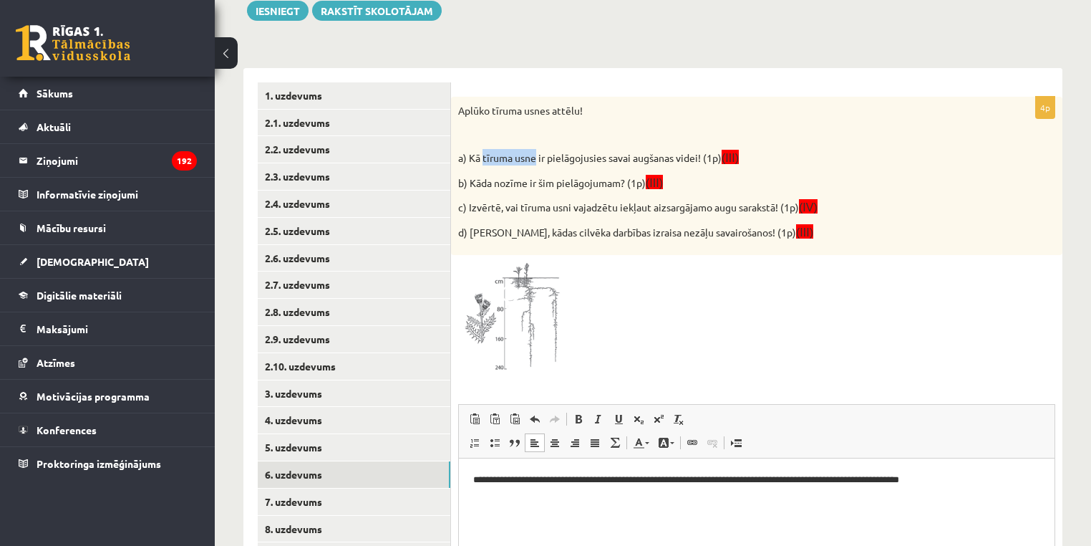
click at [527, 156] on p "a) Kā tīruma usne ir pielāgojusies savai augšanas videi! (1p) (III)" at bounding box center [721, 157] width 526 height 16
click at [485, 483] on p "**********" at bounding box center [757, 480] width 568 height 15
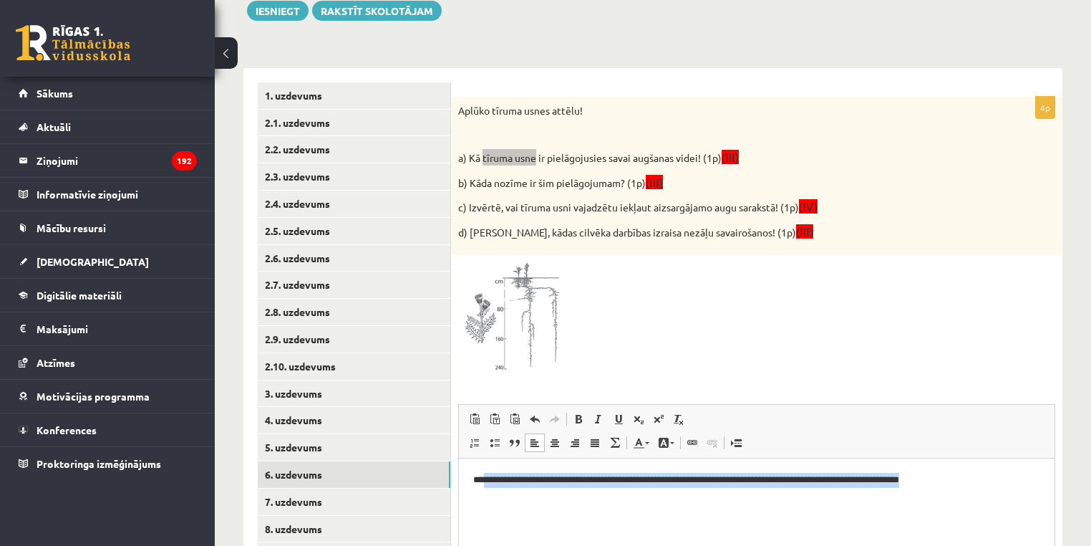
drag, startPoint x: 485, startPoint y: 483, endPoint x: 999, endPoint y: 474, distance: 514.3
click at [999, 474] on p "**********" at bounding box center [757, 480] width 568 height 15
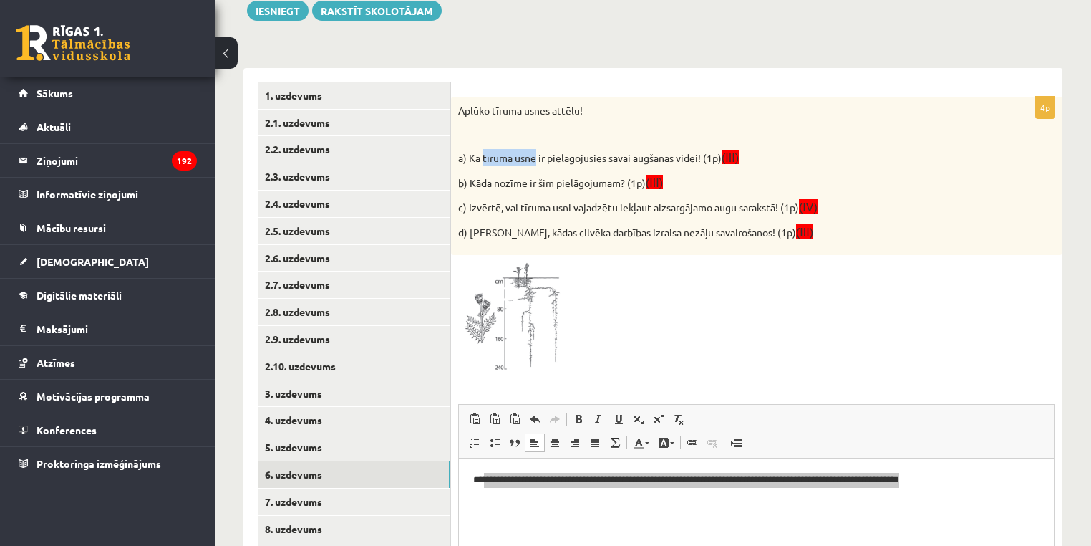
click at [509, 149] on p "a) Kā tīruma usne ir pielāgojusies savai augšanas videi! (1p) (III)" at bounding box center [721, 157] width 526 height 16
click at [493, 155] on p "a) Kā tīruma usne ir pielāgojusies savai augšanas videi! (1p) (III)" at bounding box center [721, 157] width 526 height 16
drag, startPoint x: 493, startPoint y: 155, endPoint x: 520, endPoint y: 163, distance: 27.6
click at [520, 163] on p "a) Kā tīruma usne ir pielāgojusies savai augšanas videi! (1p) (III)" at bounding box center [721, 157] width 526 height 16
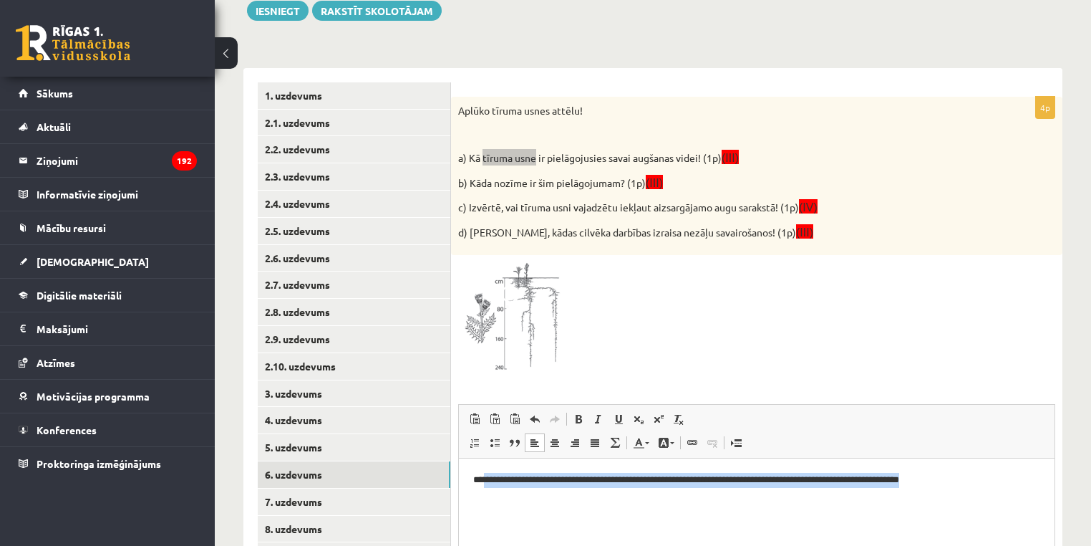
click at [496, 481] on p "**********" at bounding box center [757, 480] width 568 height 15
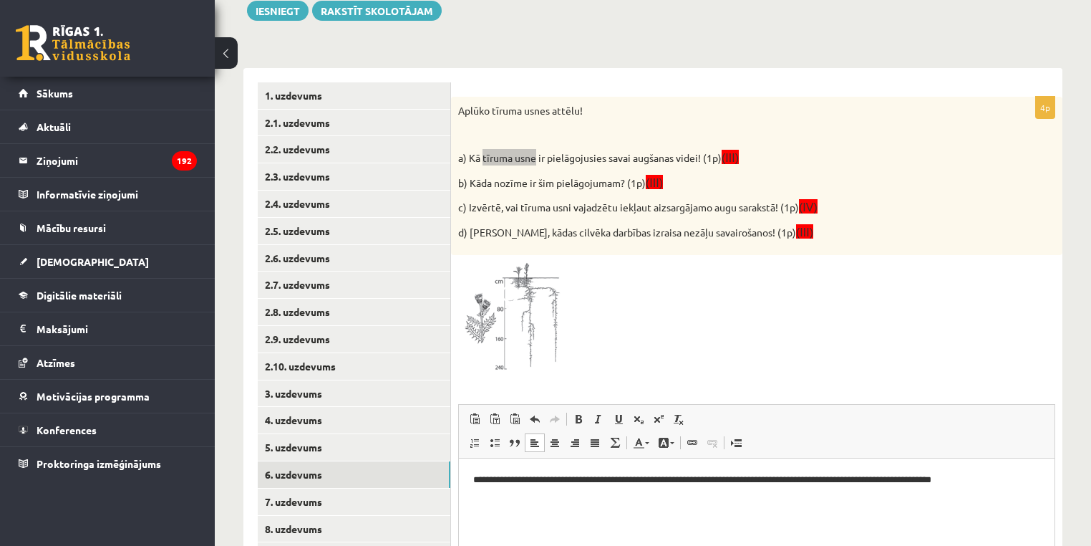
click at [488, 481] on p "**********" at bounding box center [757, 480] width 568 height 15
click at [493, 477] on p "**********" at bounding box center [757, 480] width 568 height 15
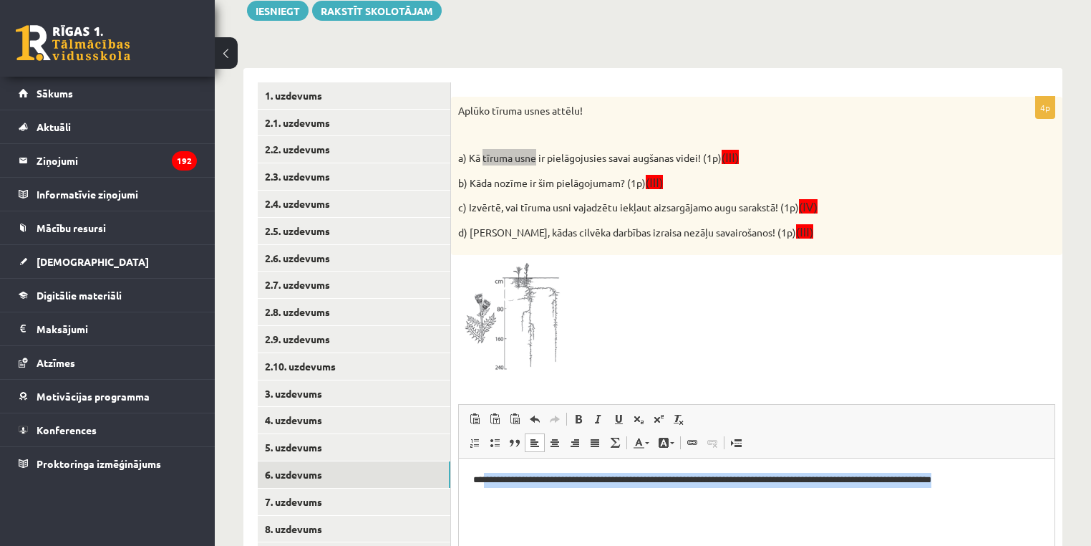
drag, startPoint x: 493, startPoint y: 477, endPoint x: 1018, endPoint y: 463, distance: 525.1
click at [1018, 463] on html "**********" at bounding box center [757, 480] width 596 height 44
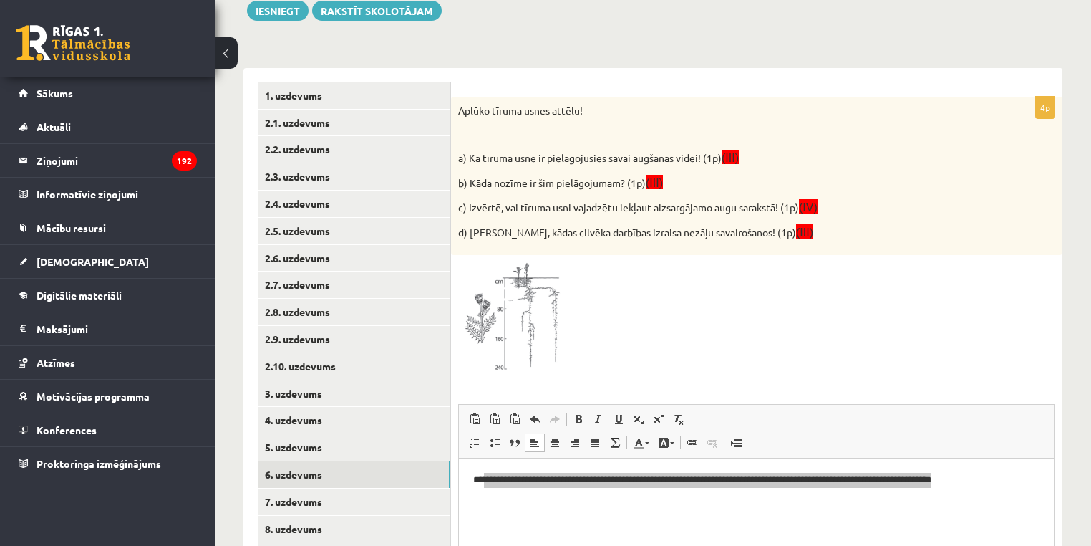
click at [673, 178] on p "b) Kāda nozīme ir šim pielāgojumam? (1p) (III)" at bounding box center [721, 182] width 526 height 16
click at [688, 152] on p "a) Kā tīruma usne ir pielāgojusies savai augšanas videi! (1p) (III)" at bounding box center [721, 157] width 526 height 16
drag, startPoint x: 688, startPoint y: 152, endPoint x: 473, endPoint y: 153, distance: 214.8
click at [473, 153] on p "a) Kā tīruma usne ir pielāgojusies savai augšanas videi! (1p) (III)" at bounding box center [721, 157] width 526 height 16
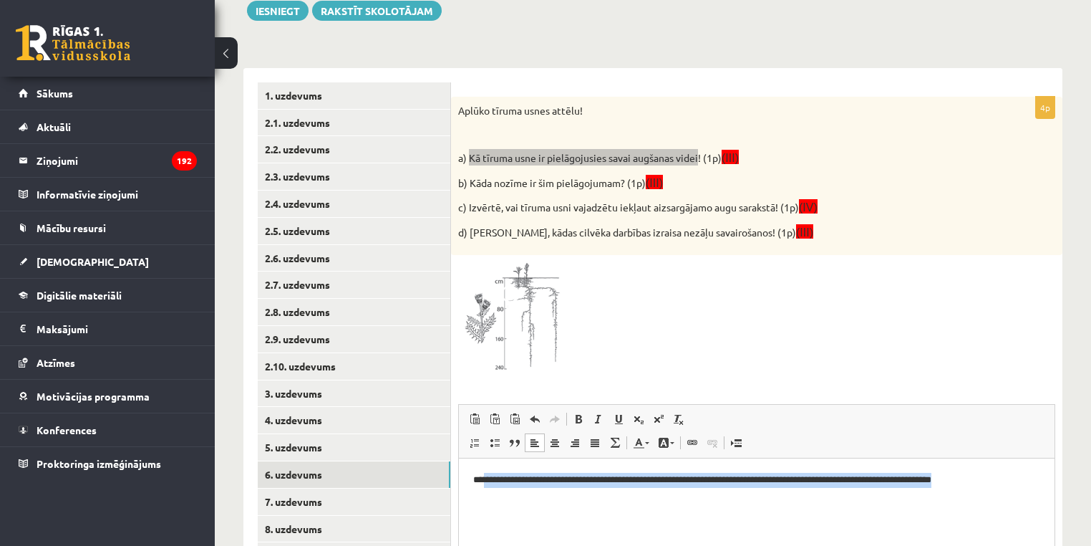
click at [1038, 487] on html "**********" at bounding box center [757, 480] width 596 height 44
click at [1029, 481] on p "**********" at bounding box center [757, 480] width 568 height 15
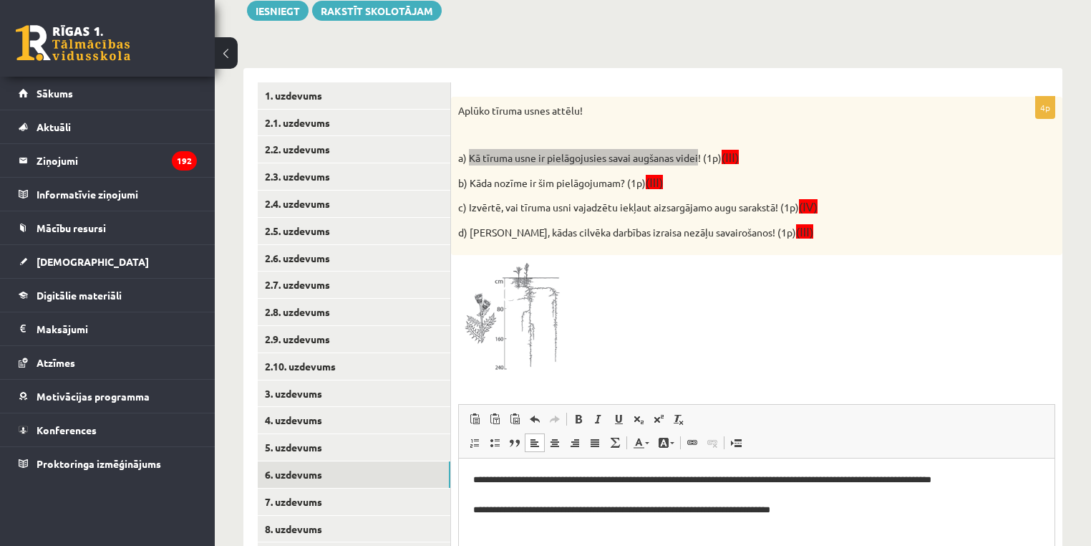
click at [491, 485] on p "**********" at bounding box center [757, 495] width 568 height 44
drag, startPoint x: 491, startPoint y: 485, endPoint x: 524, endPoint y: 484, distance: 33.0
click at [524, 484] on p "**********" at bounding box center [757, 495] width 568 height 44
click at [506, 506] on p "**********" at bounding box center [757, 495] width 568 height 44
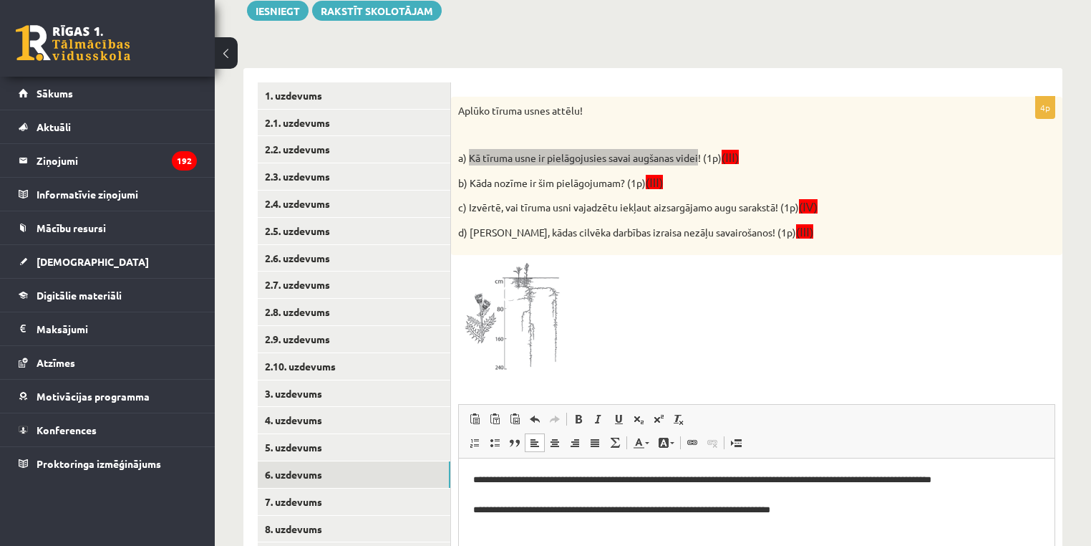
click at [499, 506] on p "**********" at bounding box center [757, 495] width 568 height 44
click at [857, 509] on p "**********" at bounding box center [757, 495] width 568 height 44
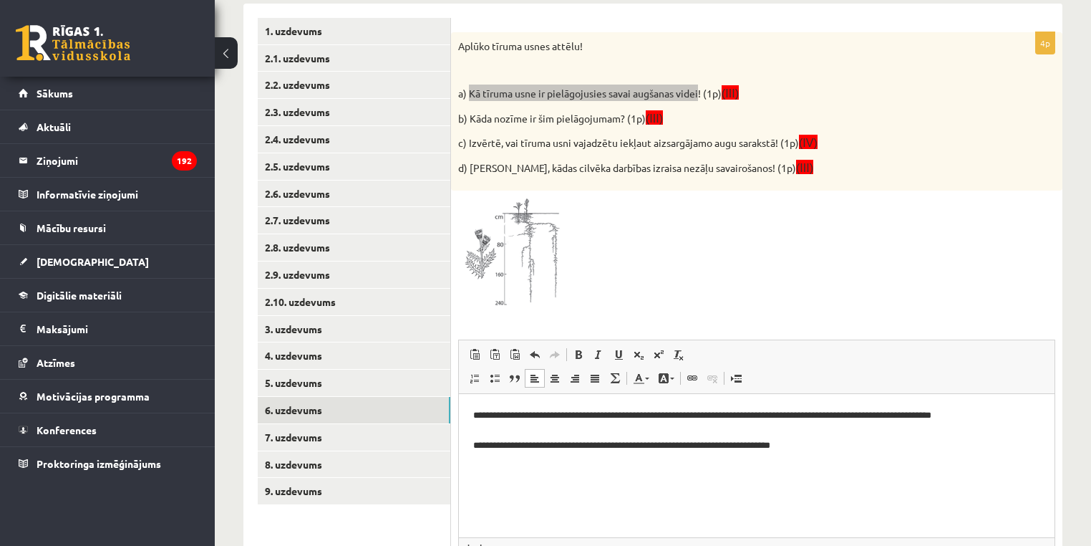
scroll to position [602, 0]
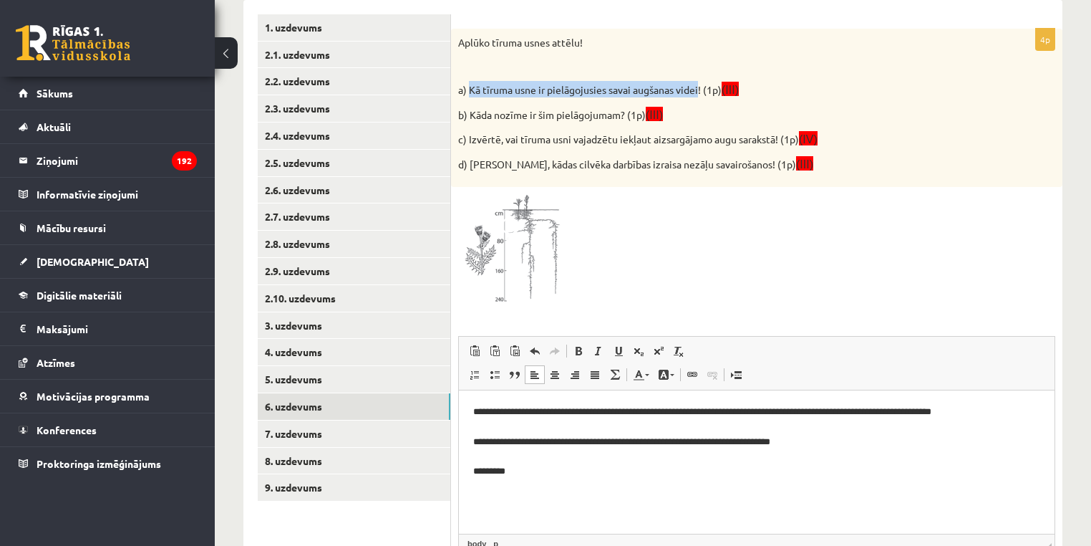
click at [521, 236] on span at bounding box center [512, 228] width 23 height 23
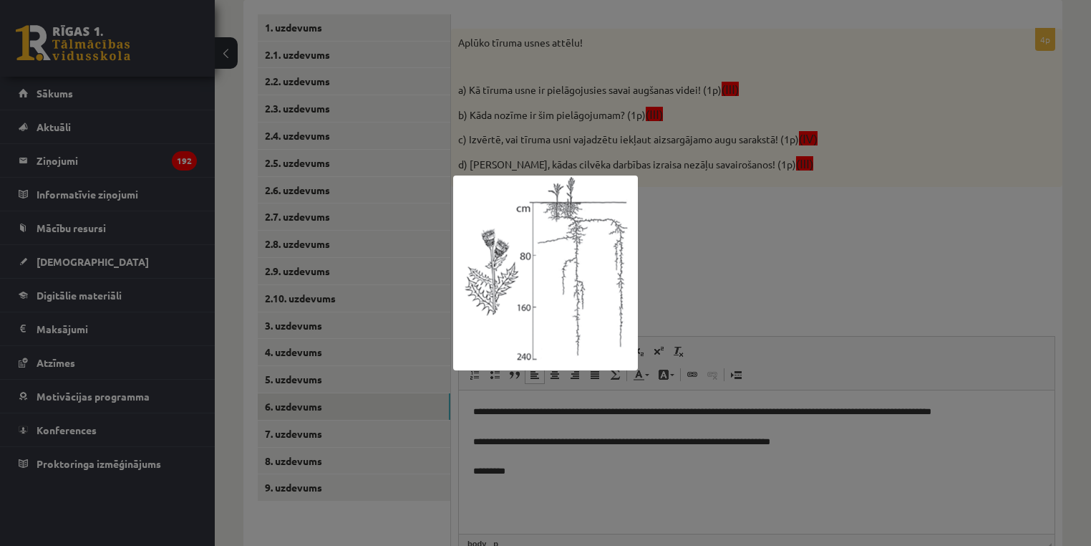
click at [838, 323] on div at bounding box center [545, 273] width 1091 height 546
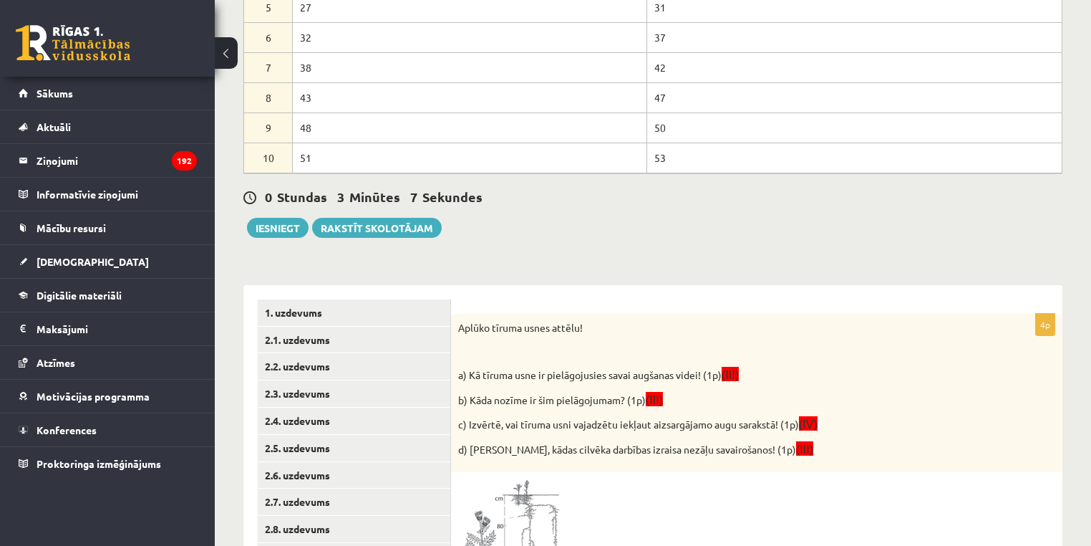
scroll to position [730, 0]
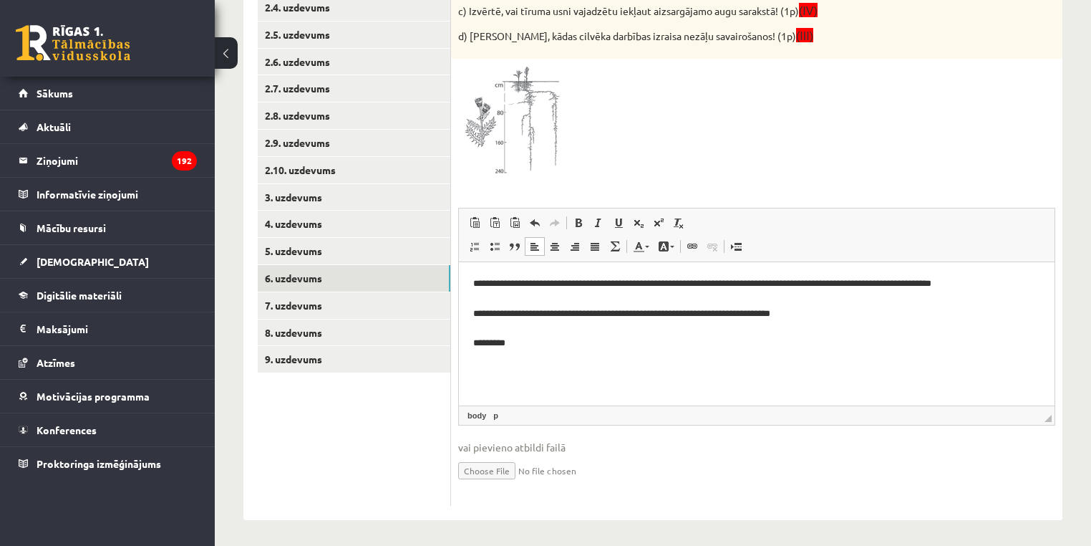
click at [511, 352] on html "**********" at bounding box center [757, 313] width 596 height 103
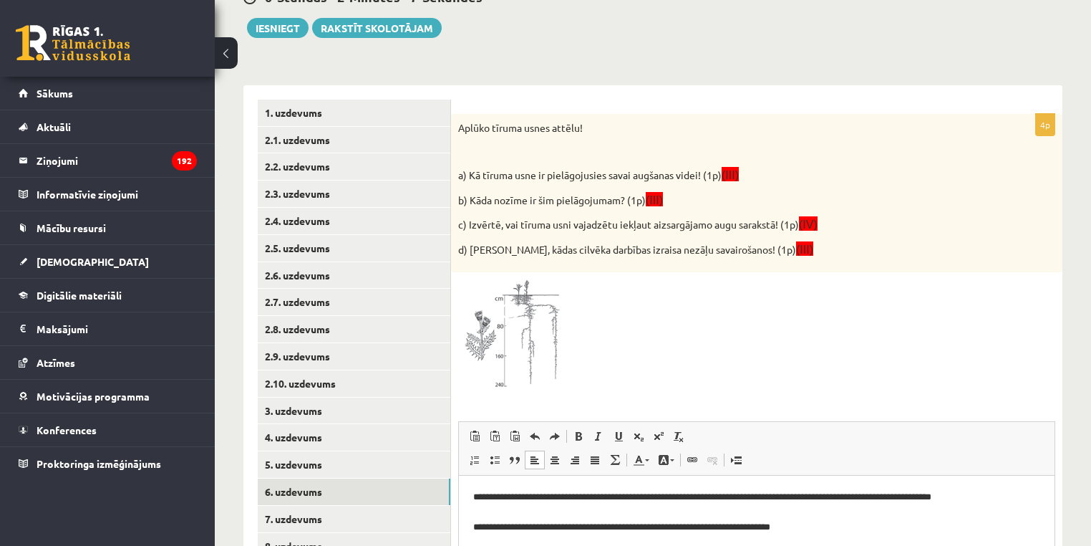
scroll to position [617, 0]
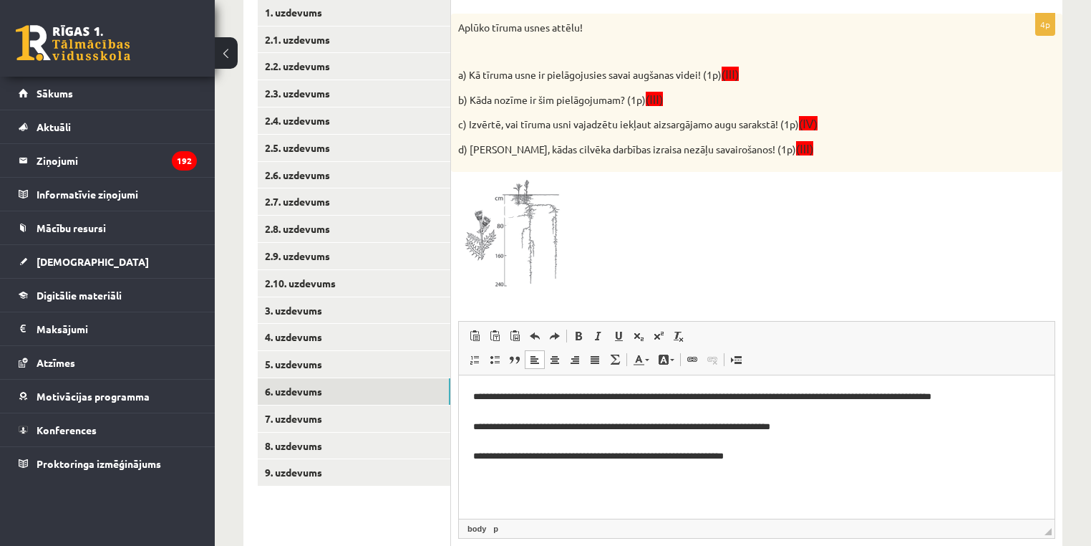
click at [608, 460] on p "**********" at bounding box center [757, 435] width 568 height 90
click at [594, 462] on p "**********" at bounding box center [757, 435] width 568 height 90
click at [619, 457] on p "**********" at bounding box center [757, 435] width 568 height 90
click at [612, 458] on p "**********" at bounding box center [757, 435] width 568 height 90
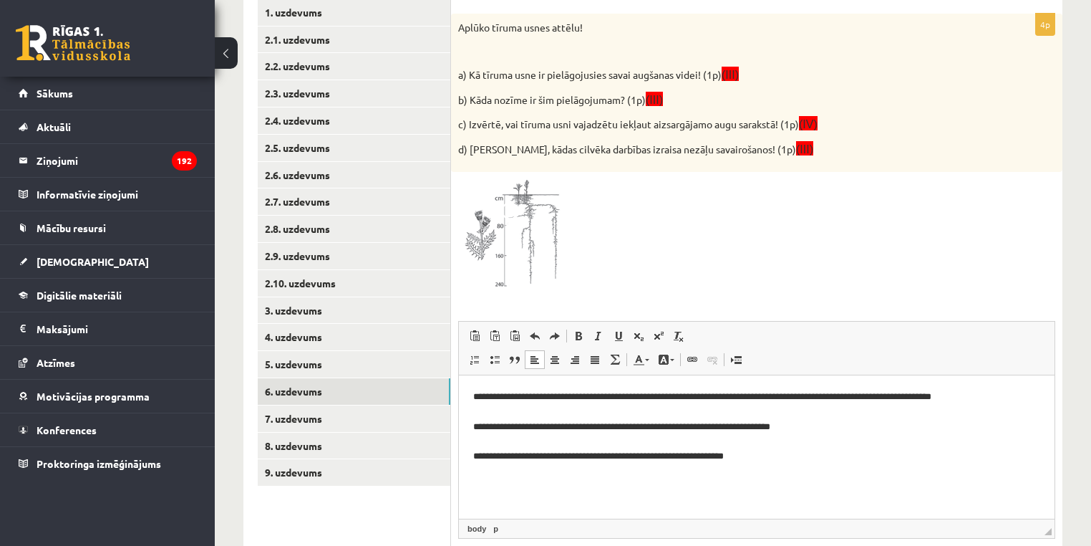
click at [621, 458] on p "**********" at bounding box center [757, 435] width 568 height 90
click at [616, 458] on p "**********" at bounding box center [757, 435] width 568 height 90
click at [619, 458] on p "**********" at bounding box center [757, 435] width 568 height 90
click at [550, 456] on p "**********" at bounding box center [757, 435] width 568 height 90
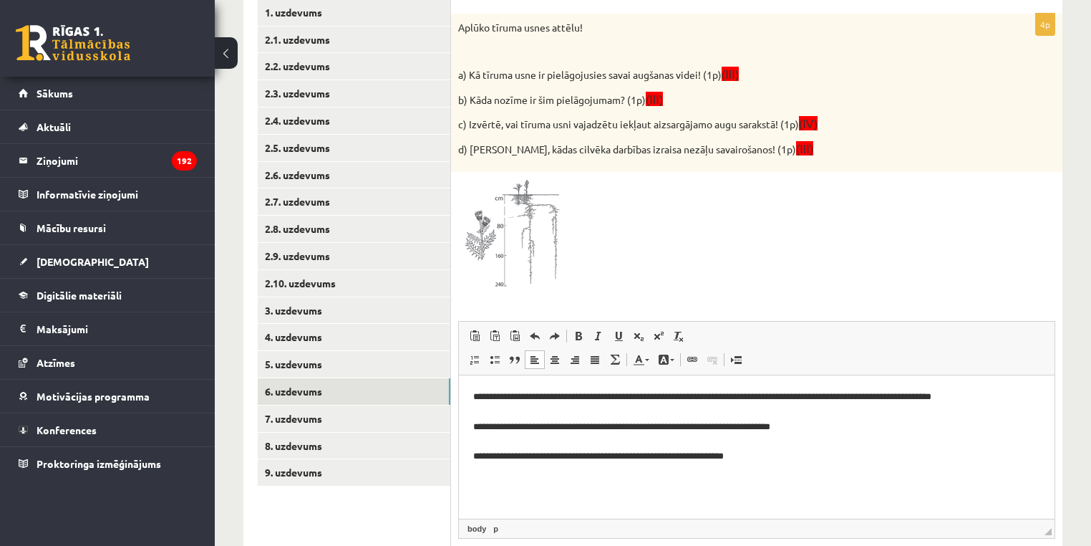
click at [539, 458] on p "**********" at bounding box center [757, 435] width 568 height 90
click at [545, 459] on p "**********" at bounding box center [757, 435] width 568 height 90
click at [556, 460] on p "**********" at bounding box center [757, 435] width 568 height 90
click at [511, 425] on p "**********" at bounding box center [757, 435] width 568 height 90
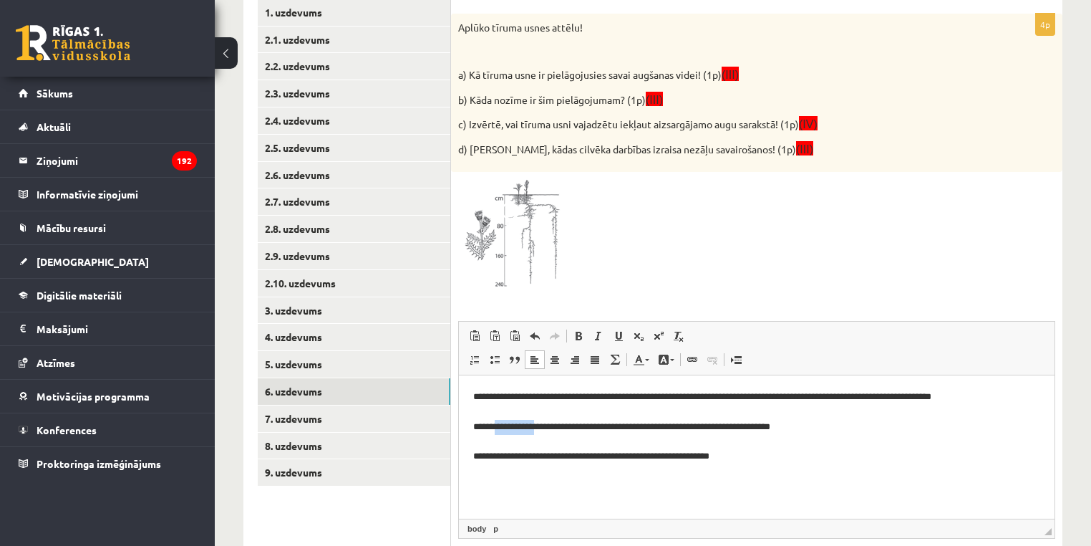
drag, startPoint x: 511, startPoint y: 425, endPoint x: 536, endPoint y: 445, distance: 33.1
click at [536, 430] on p "**********" at bounding box center [757, 435] width 568 height 90
click at [544, 460] on p "**********" at bounding box center [757, 435] width 568 height 90
drag, startPoint x: 783, startPoint y: 458, endPoint x: 729, endPoint y: 436, distance: 58.8
click at [551, 451] on p "**********" at bounding box center [757, 427] width 568 height 74
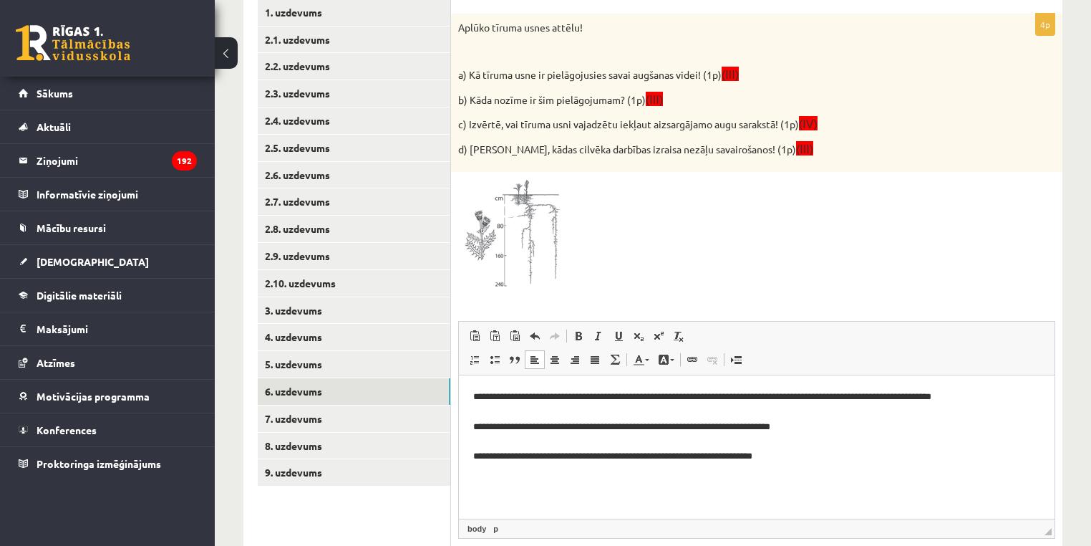
click at [836, 444] on p "**********" at bounding box center [757, 427] width 568 height 74
drag, startPoint x: 738, startPoint y: 453, endPoint x: 884, endPoint y: 537, distance: 168.2
click at [462, 450] on html "**********" at bounding box center [757, 426] width 596 height 103
click at [737, 468] on html "**********" at bounding box center [757, 426] width 596 height 103
click at [814, 461] on p "**********" at bounding box center [757, 427] width 568 height 74
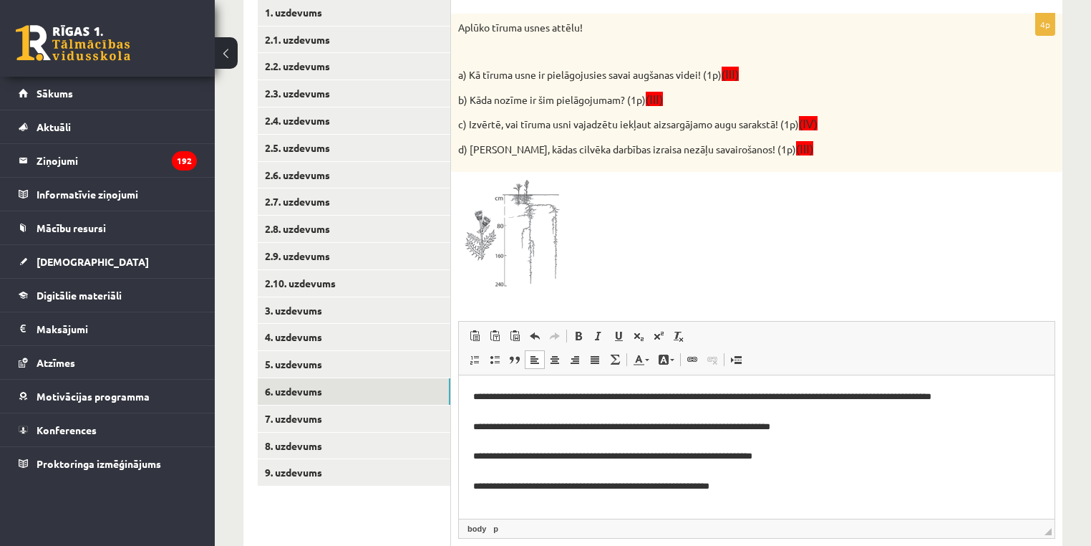
click at [489, 491] on p "**********" at bounding box center [757, 442] width 568 height 105
drag, startPoint x: 491, startPoint y: 490, endPoint x: 498, endPoint y: 488, distance: 8.2
click at [497, 488] on p "**********" at bounding box center [757, 442] width 568 height 105
click at [498, 488] on p "**********" at bounding box center [757, 442] width 568 height 105
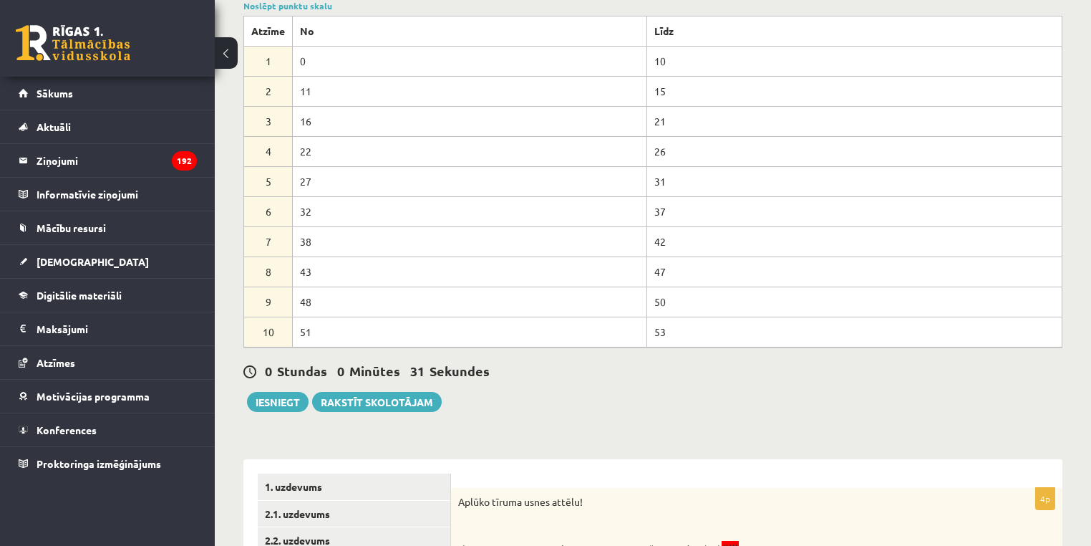
scroll to position [147, 0]
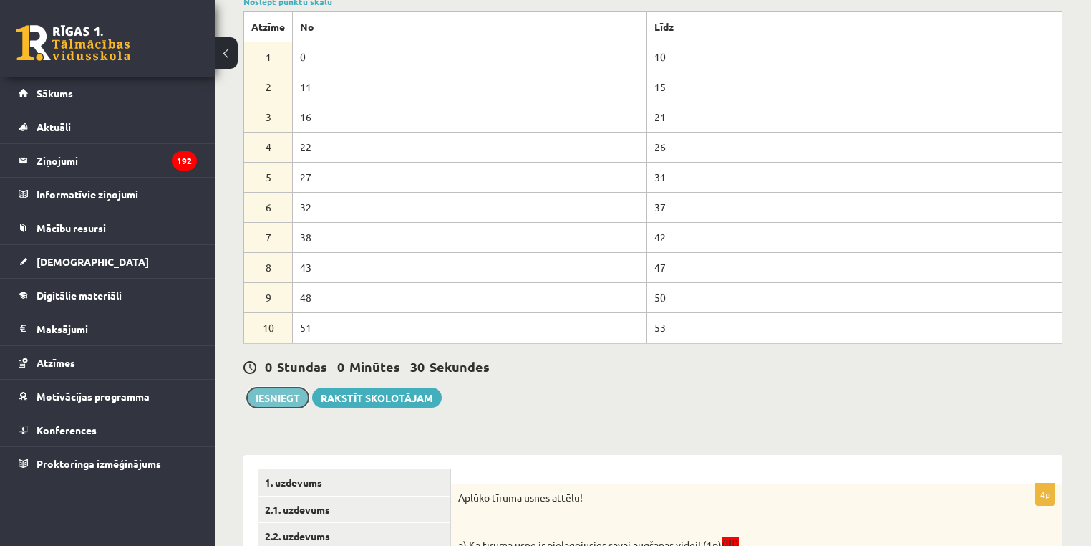
click at [294, 396] on button "Iesniegt" at bounding box center [278, 397] width 62 height 20
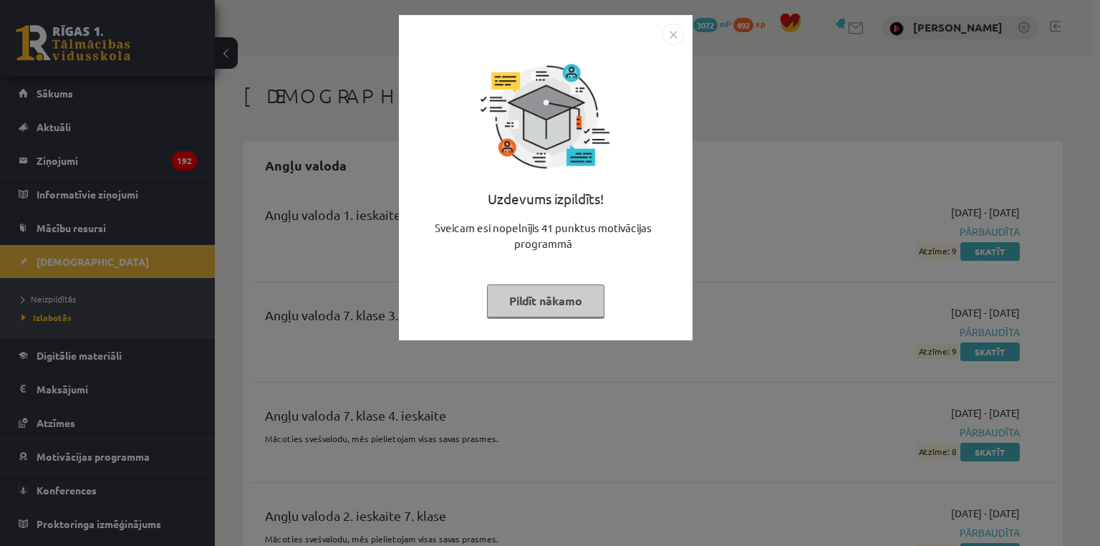
click at [527, 299] on button "Pildīt nākamo" at bounding box center [545, 300] width 117 height 33
